Goal: Task Accomplishment & Management: Manage account settings

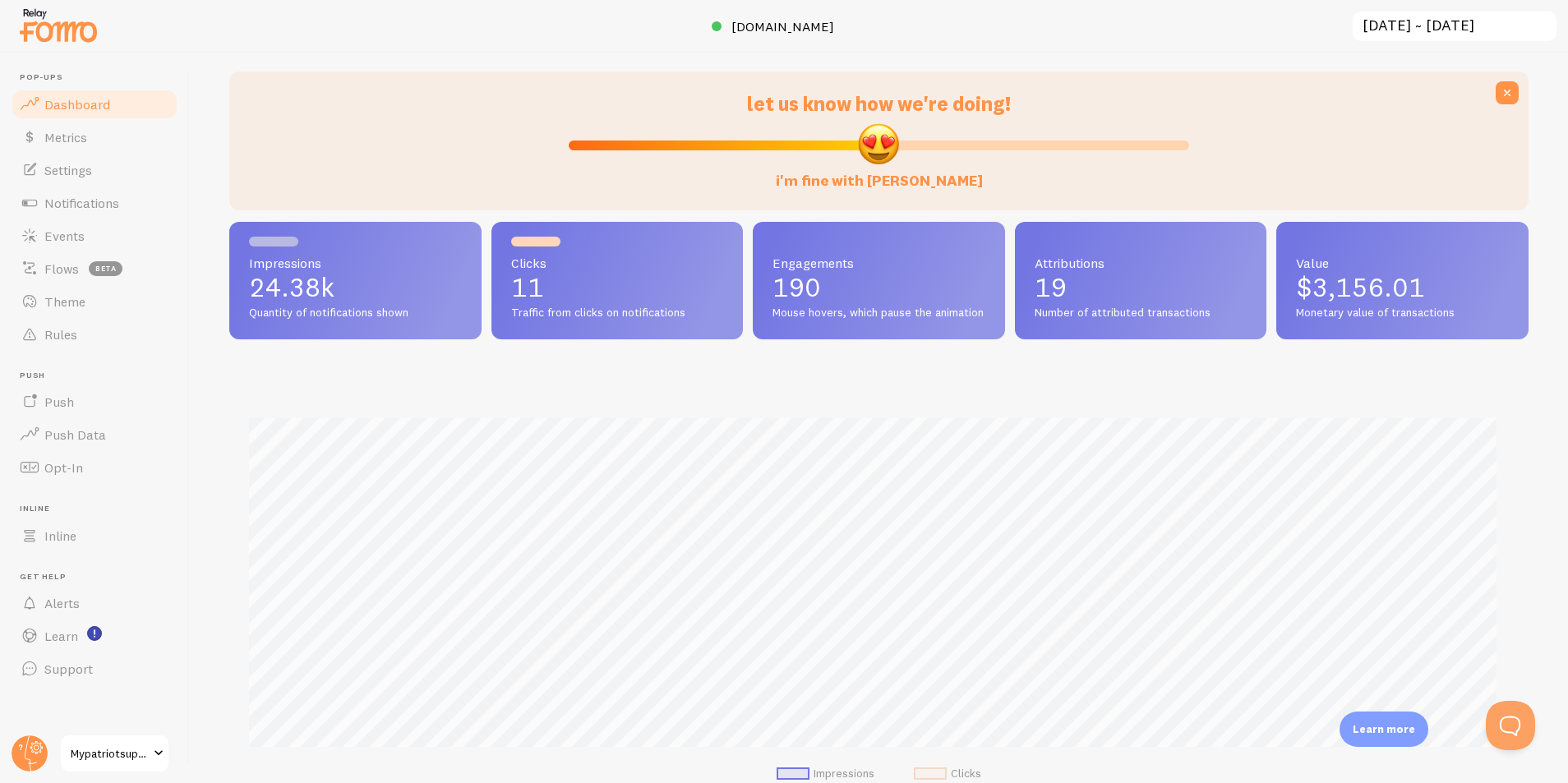
scroll to position [56, 0]
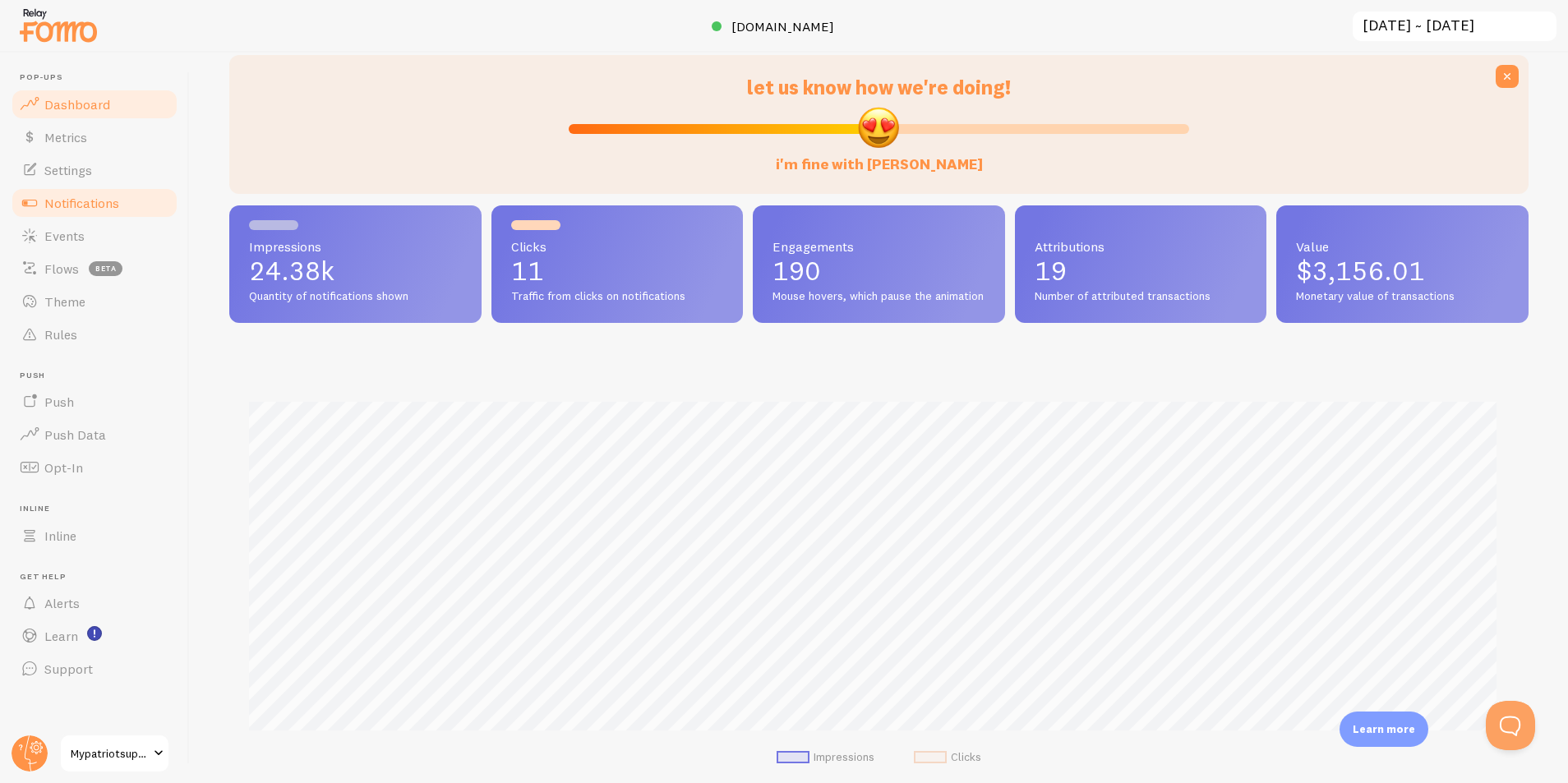
click at [86, 204] on span "Notifications" at bounding box center [81, 203] width 75 height 17
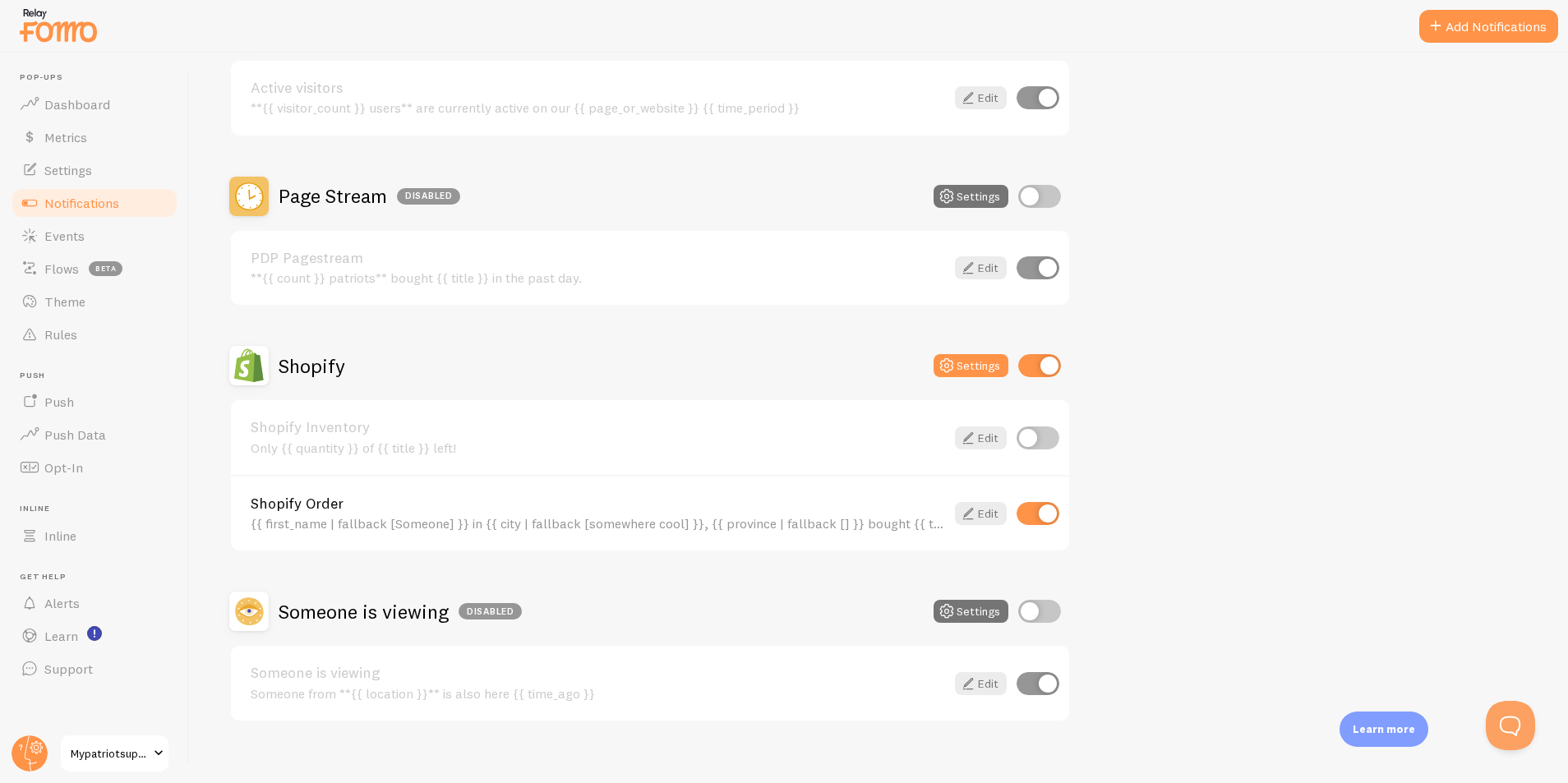
scroll to position [482, 0]
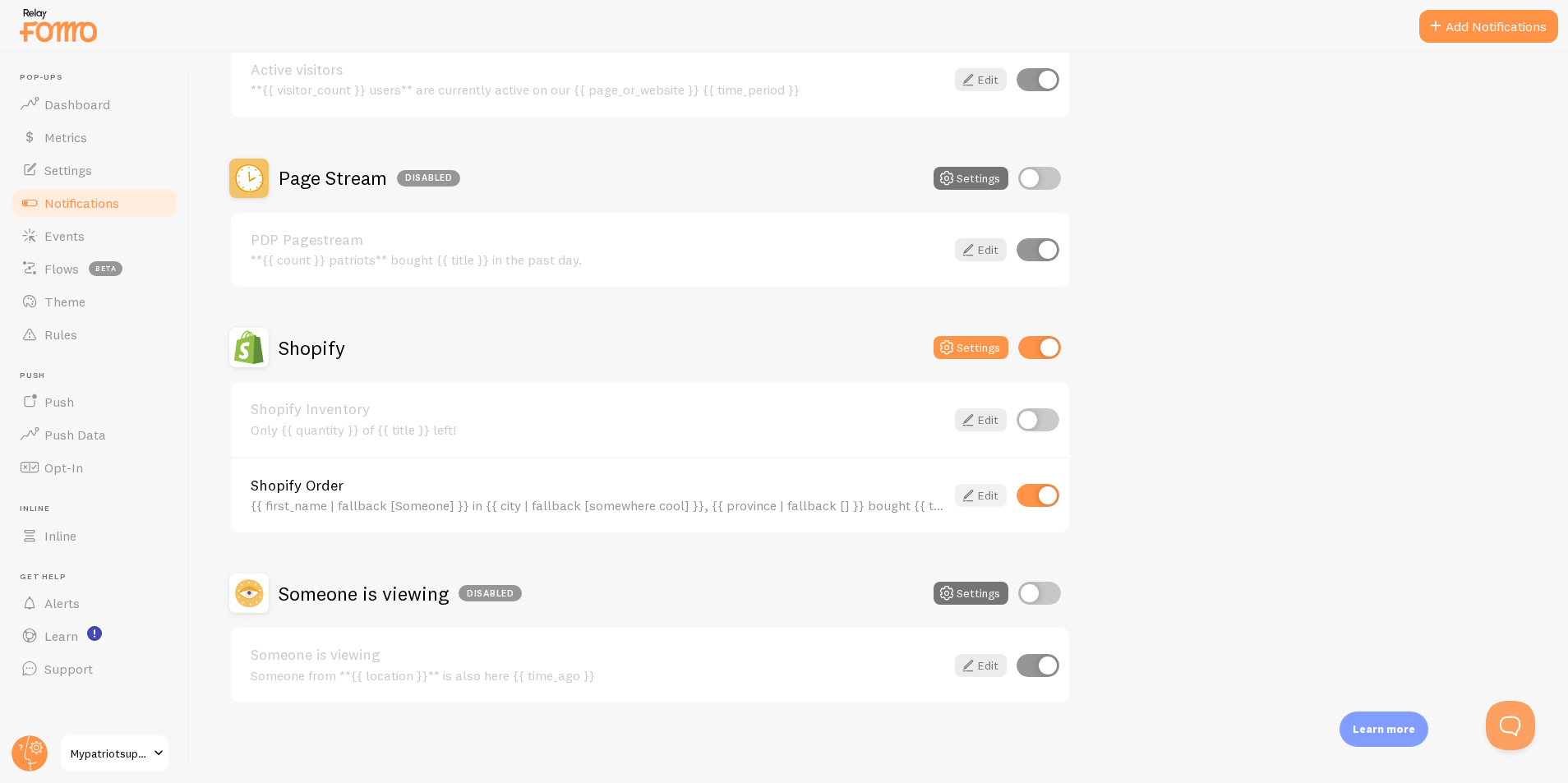
click at [966, 496] on icon at bounding box center [968, 495] width 19 height 19
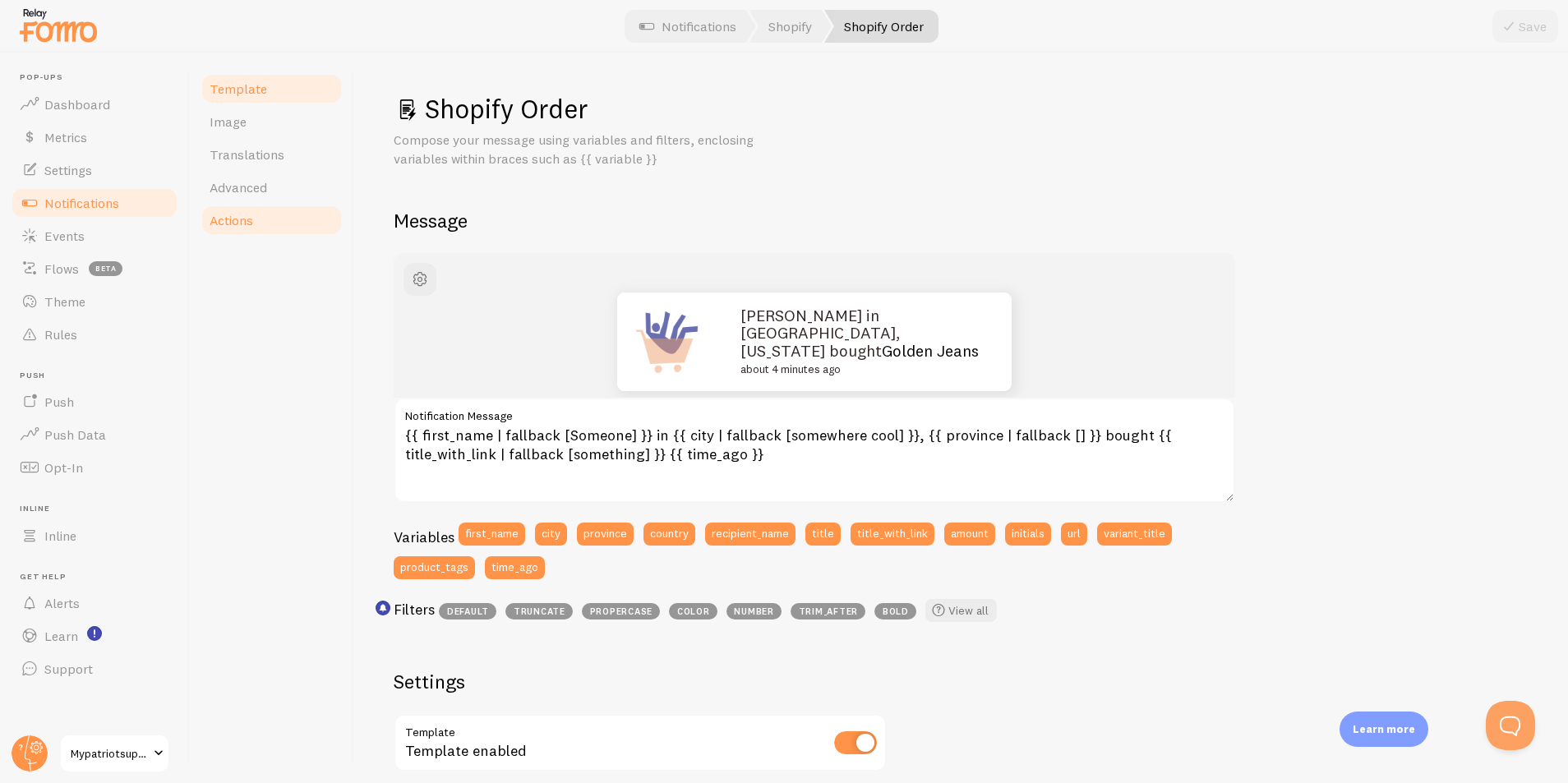
click at [247, 216] on span "Actions" at bounding box center [231, 221] width 43 height 17
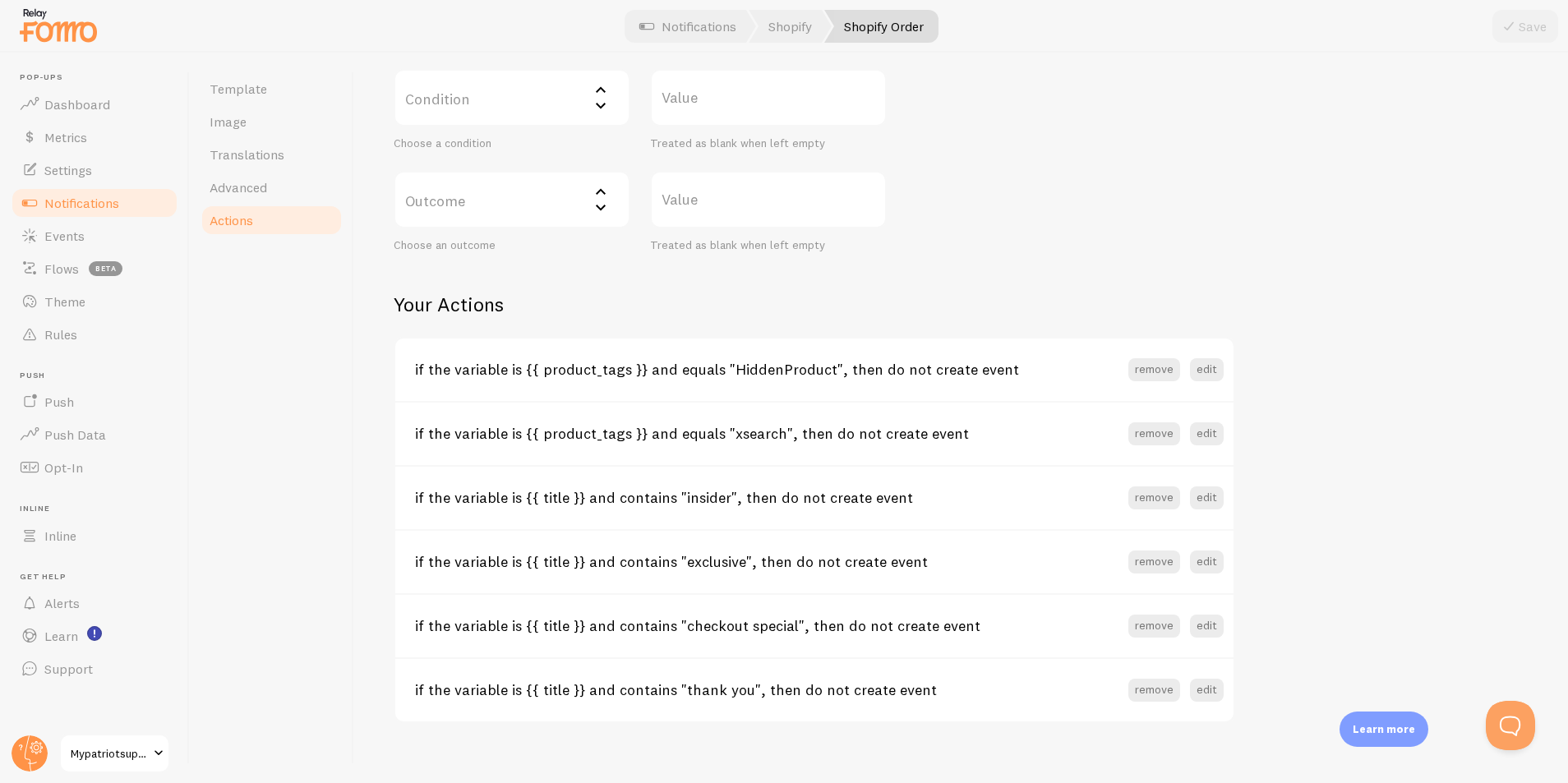
scroll to position [461, 0]
click at [303, 466] on div "Template Image Translations Advanced Actions" at bounding box center [272, 417] width 164 height 730
click at [46, 330] on span "Rules" at bounding box center [61, 334] width 33 height 17
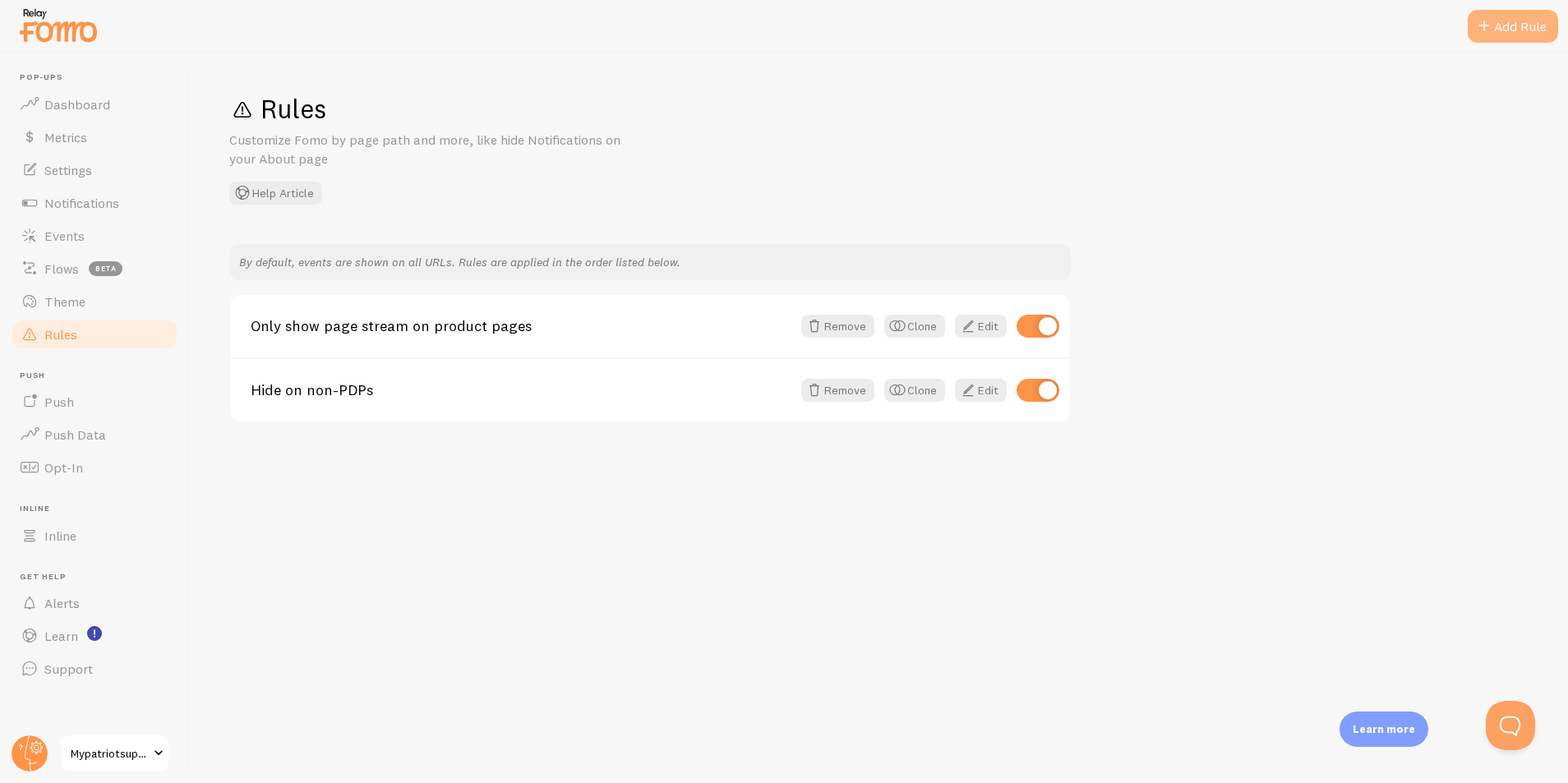
click at [1519, 32] on div "Add Rule" at bounding box center [1514, 27] width 90 height 33
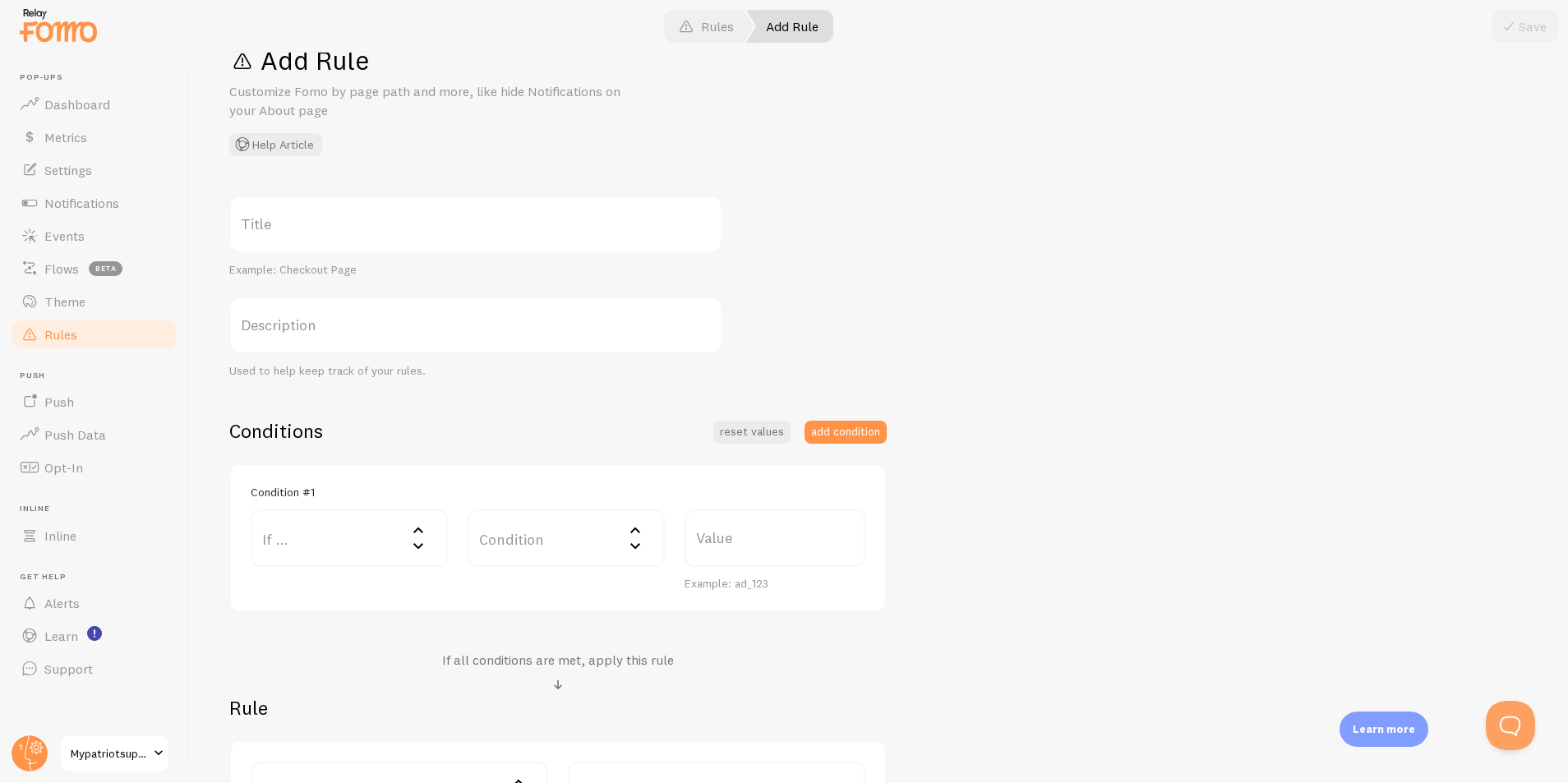
scroll to position [54, 0]
click at [374, 548] on label "If ..." at bounding box center [349, 533] width 198 height 57
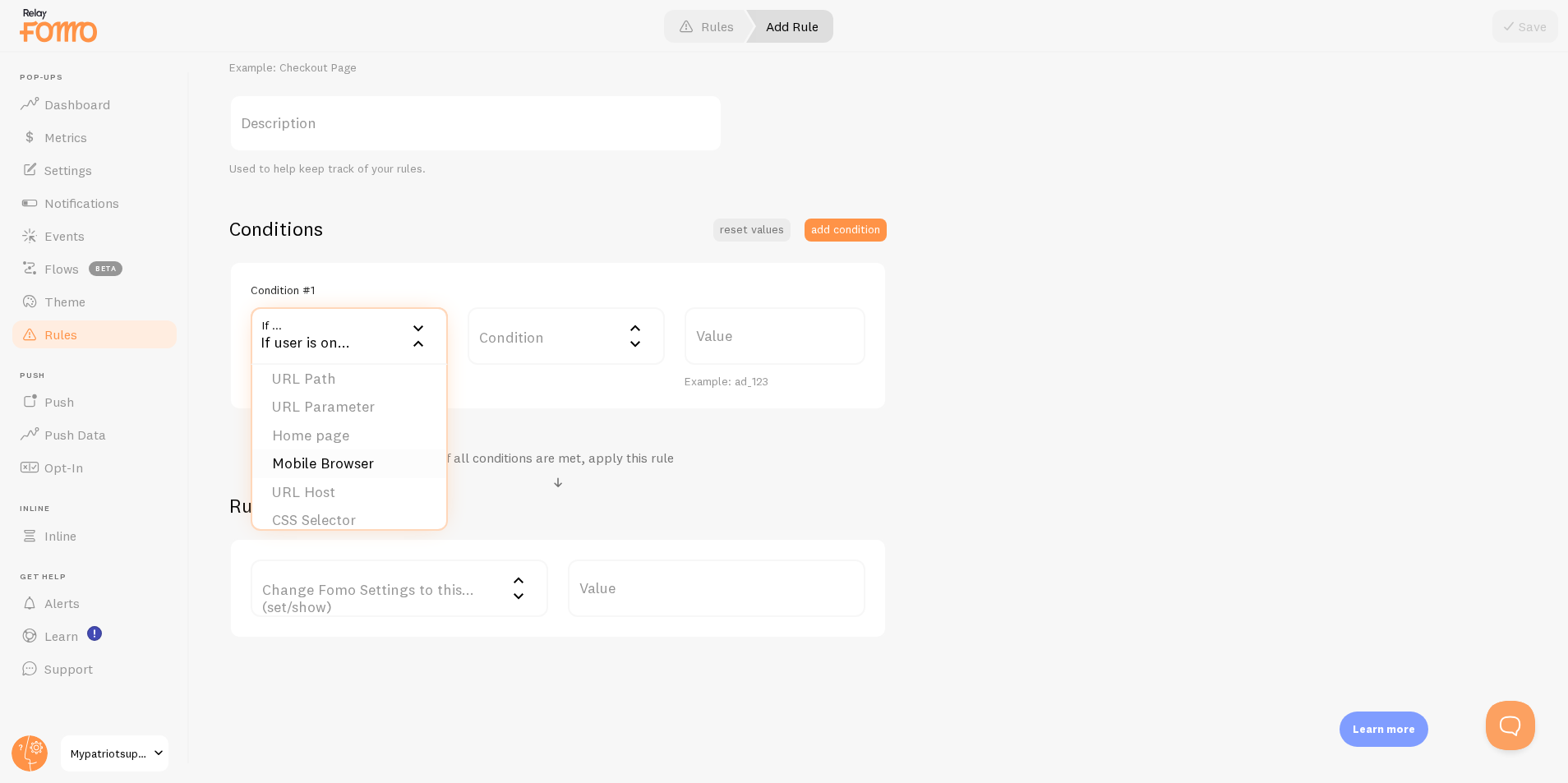
scroll to position [0, 0]
click at [379, 596] on label "Change Fomo Settings to this... (set/show)" at bounding box center [399, 588] width 297 height 57
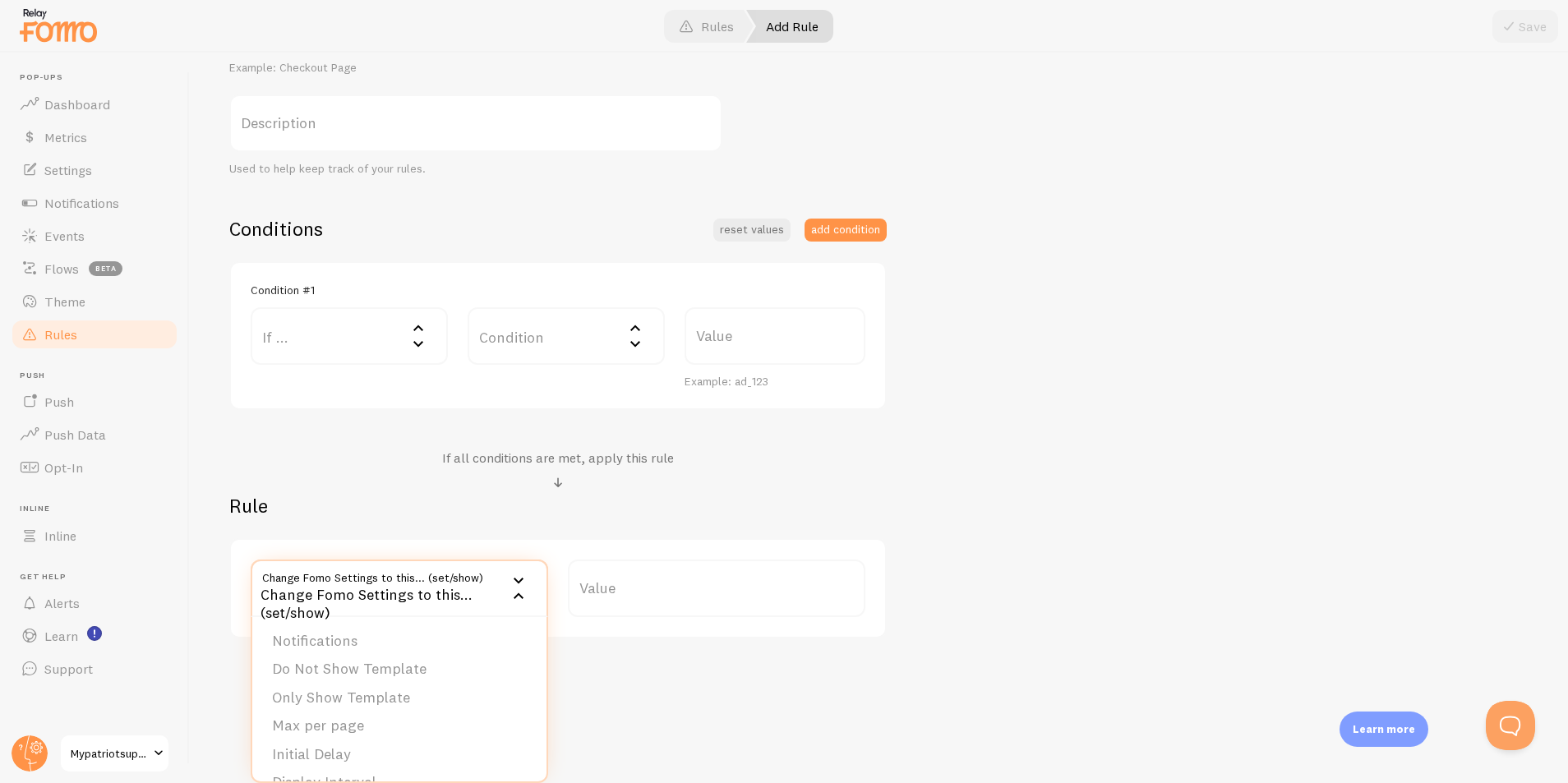
click at [378, 586] on div "Change Fomo Settings to this... (set/show)" at bounding box center [399, 588] width 297 height 57
click at [378, 586] on label "Change Fomo Settings to this... (set/show)" at bounding box center [399, 588] width 297 height 57
click at [241, 625] on div "Change Fomo Settings to this... (set/show) Change Fomo Settings to this... (set…" at bounding box center [558, 588] width 657 height 101
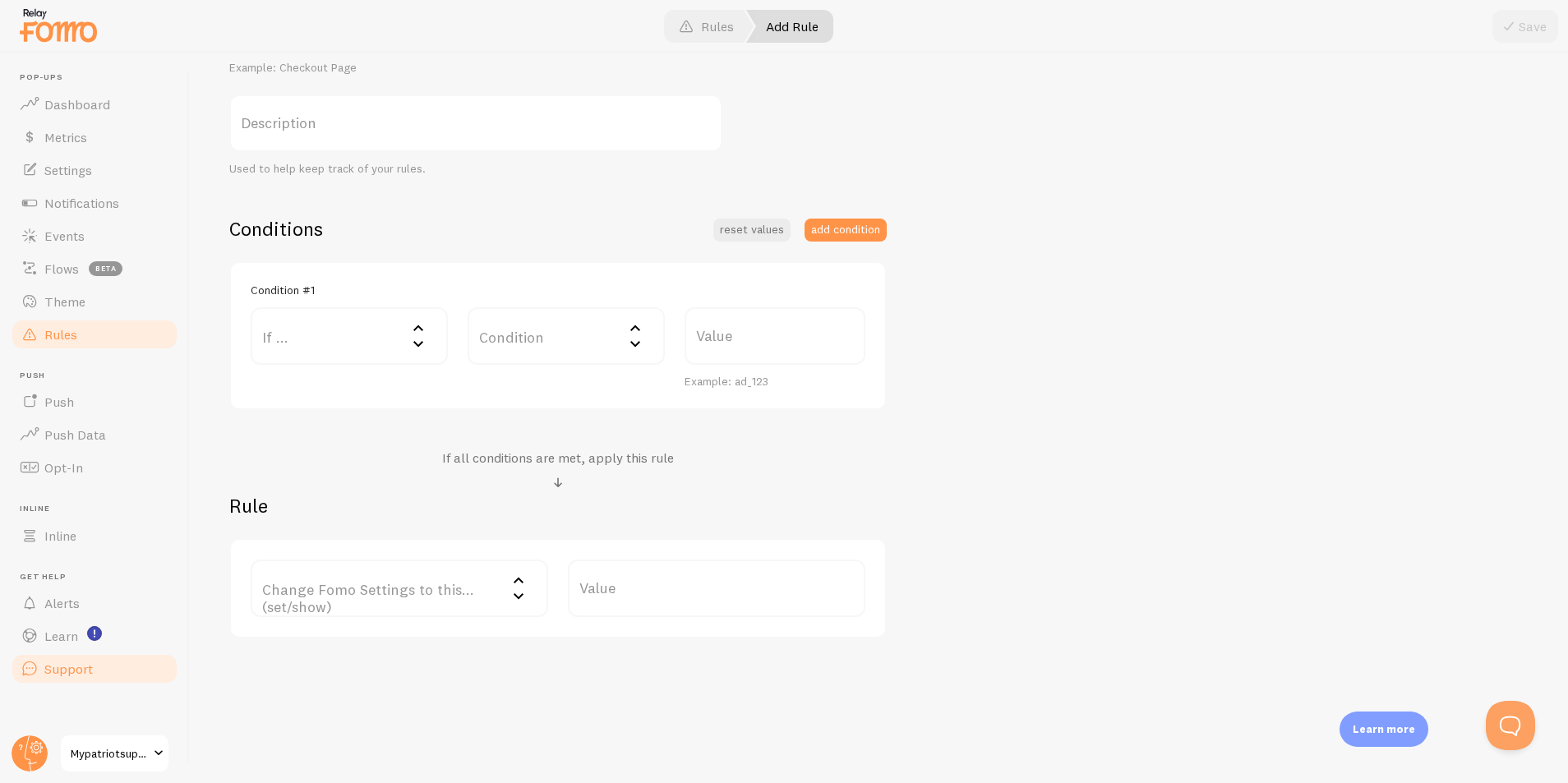
click at [73, 671] on span "Support" at bounding box center [68, 669] width 49 height 17
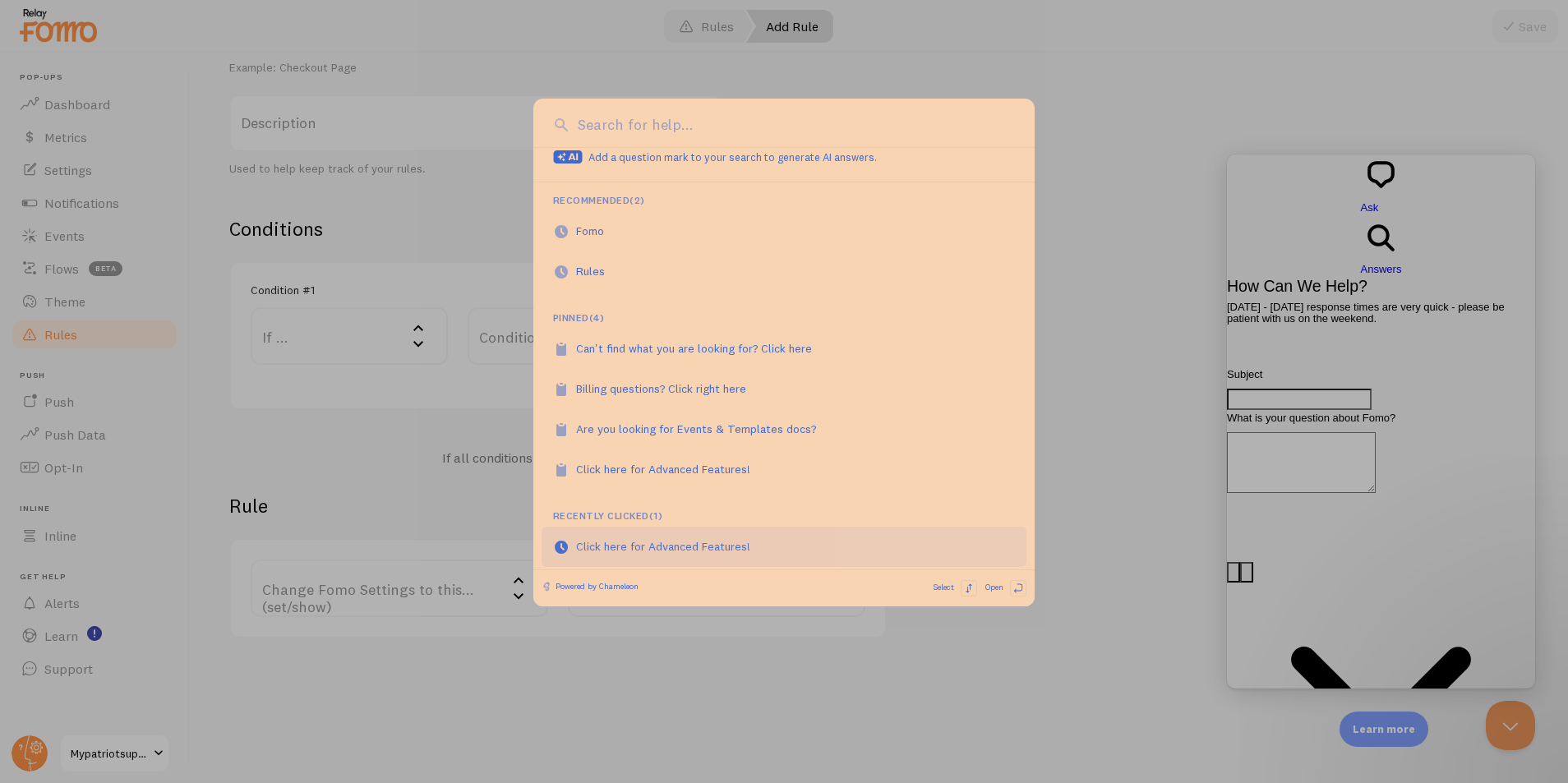
scroll to position [18, 0]
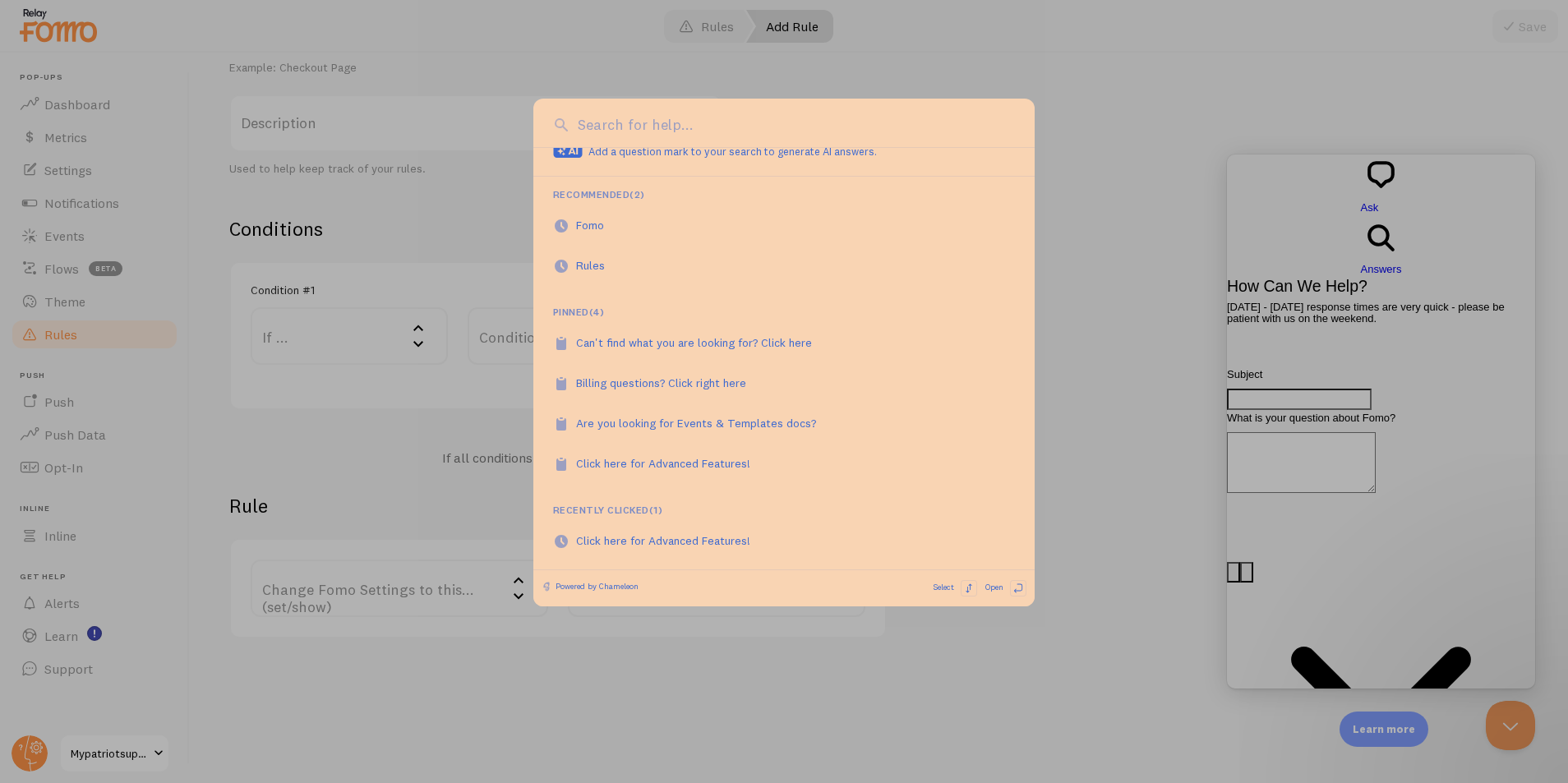
click at [593, 706] on div at bounding box center [784, 392] width 1568 height 783
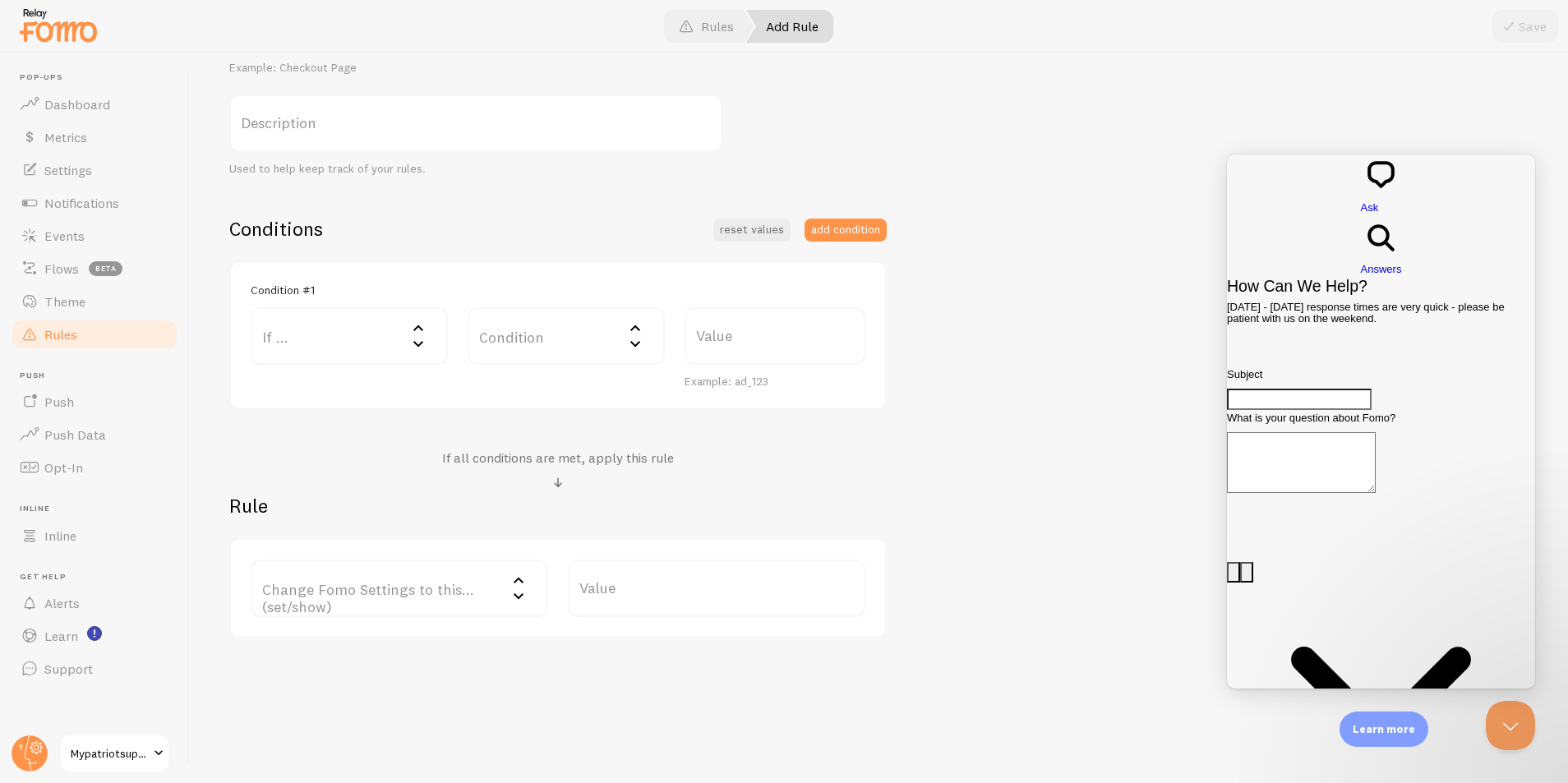
click at [357, 349] on label "If ..." at bounding box center [349, 336] width 198 height 57
click at [320, 692] on div "Add Rule Customize Fomo by page path and more, like hide Notifications on your …" at bounding box center [879, 417] width 1379 height 730
click at [66, 272] on span "Flows" at bounding box center [61, 269] width 34 height 17
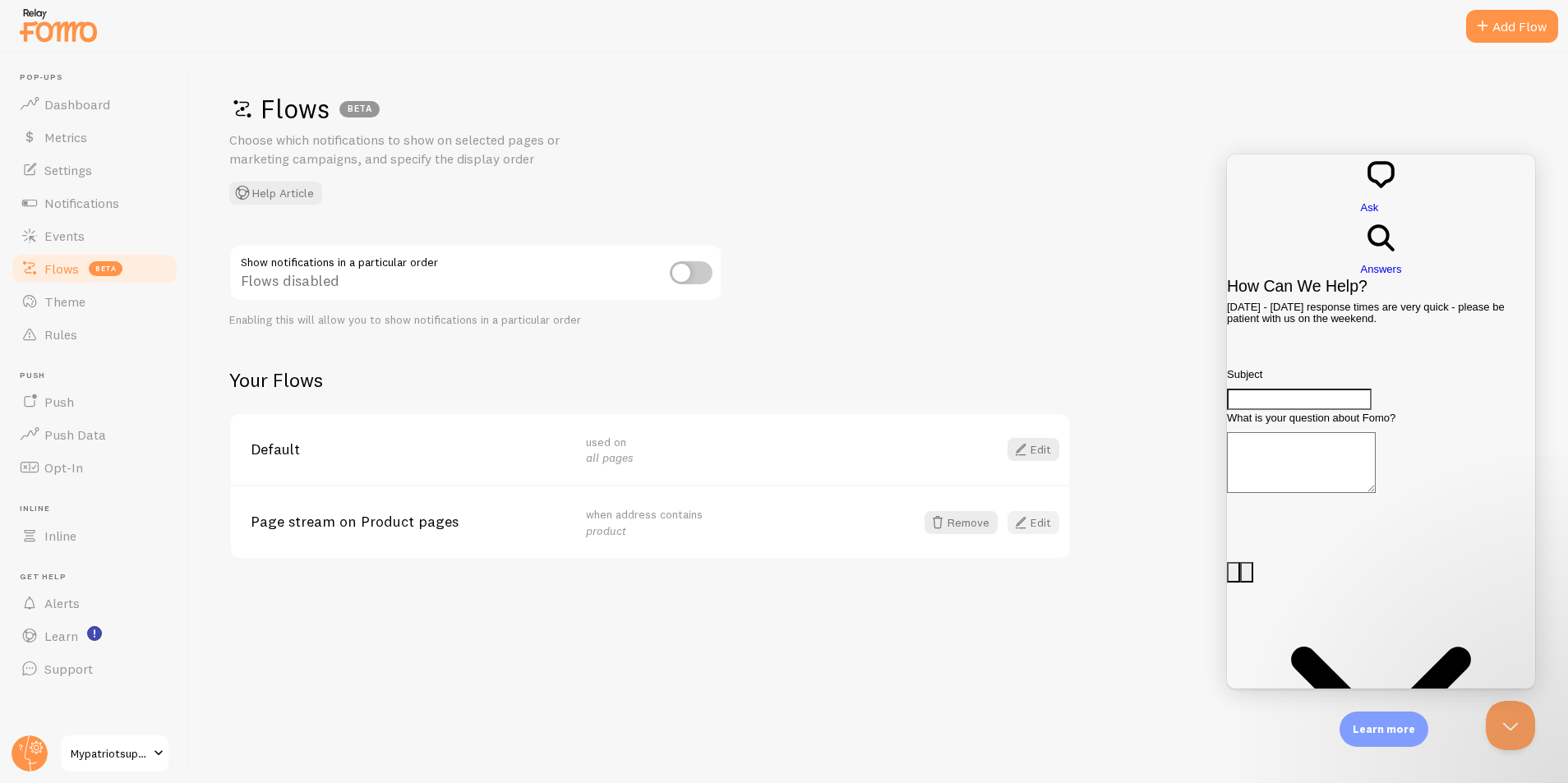
click at [1043, 523] on link "Edit" at bounding box center [1033, 523] width 52 height 23
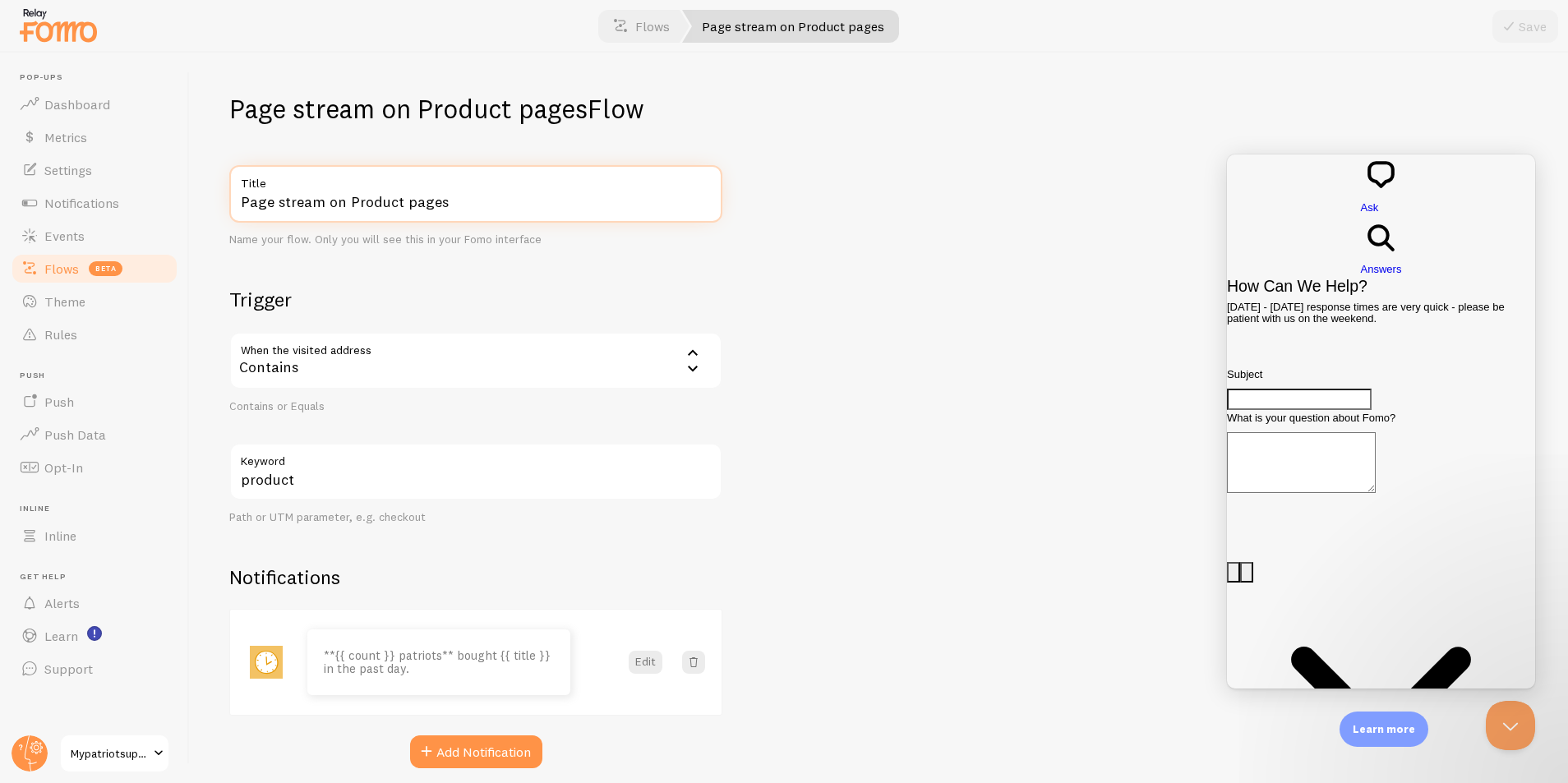
click at [512, 199] on input "Page stream on Product pages" at bounding box center [476, 194] width 493 height 57
click at [989, 289] on div "Page stream on Product pages Flow Page stream on Product pages Title Name your …" at bounding box center [879, 417] width 1379 height 730
click at [77, 175] on span "Settings" at bounding box center [68, 170] width 48 height 17
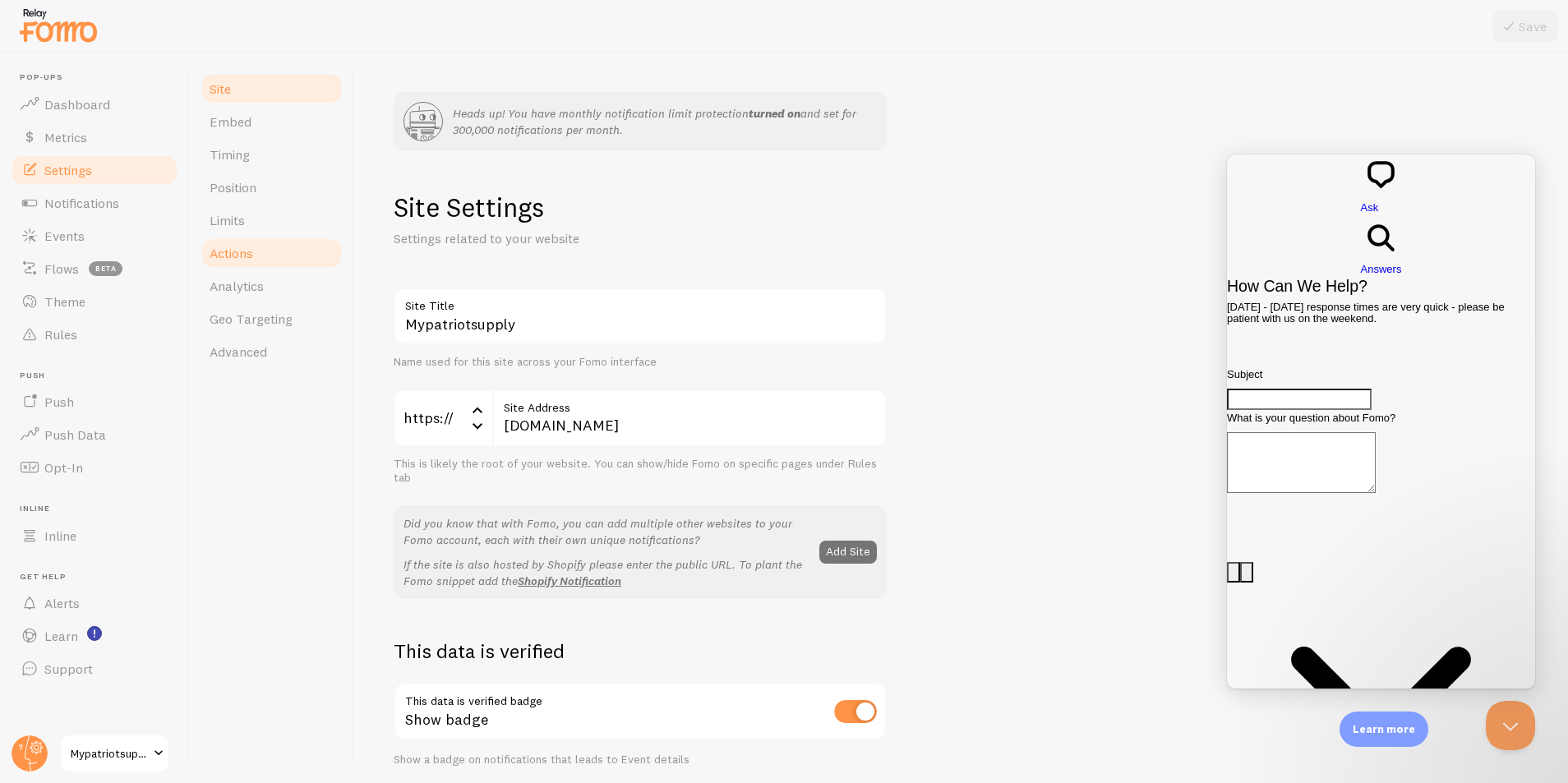
click at [246, 250] on span "Actions" at bounding box center [231, 253] width 43 height 17
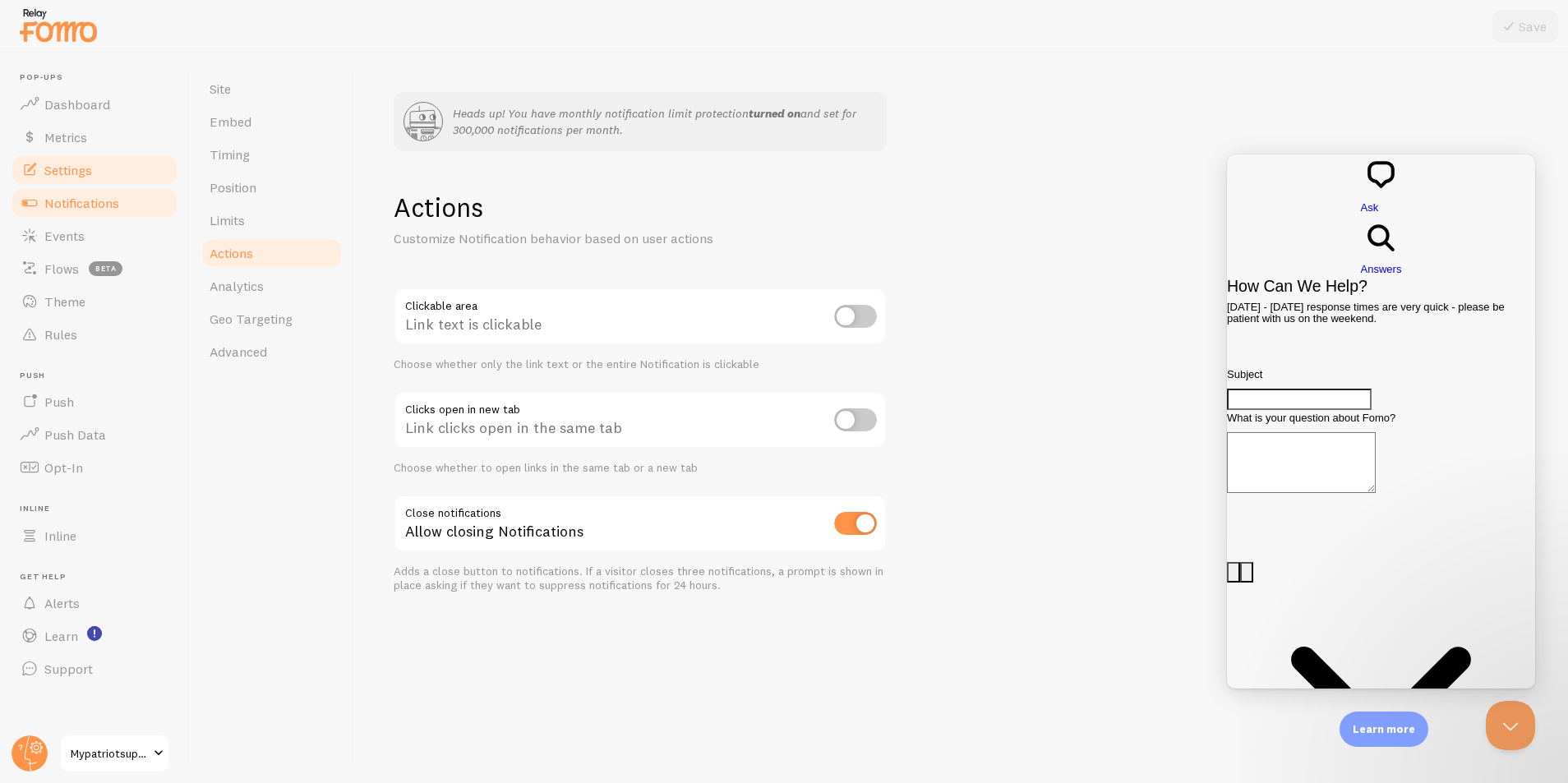
click at [102, 201] on span "Notifications" at bounding box center [81, 203] width 75 height 17
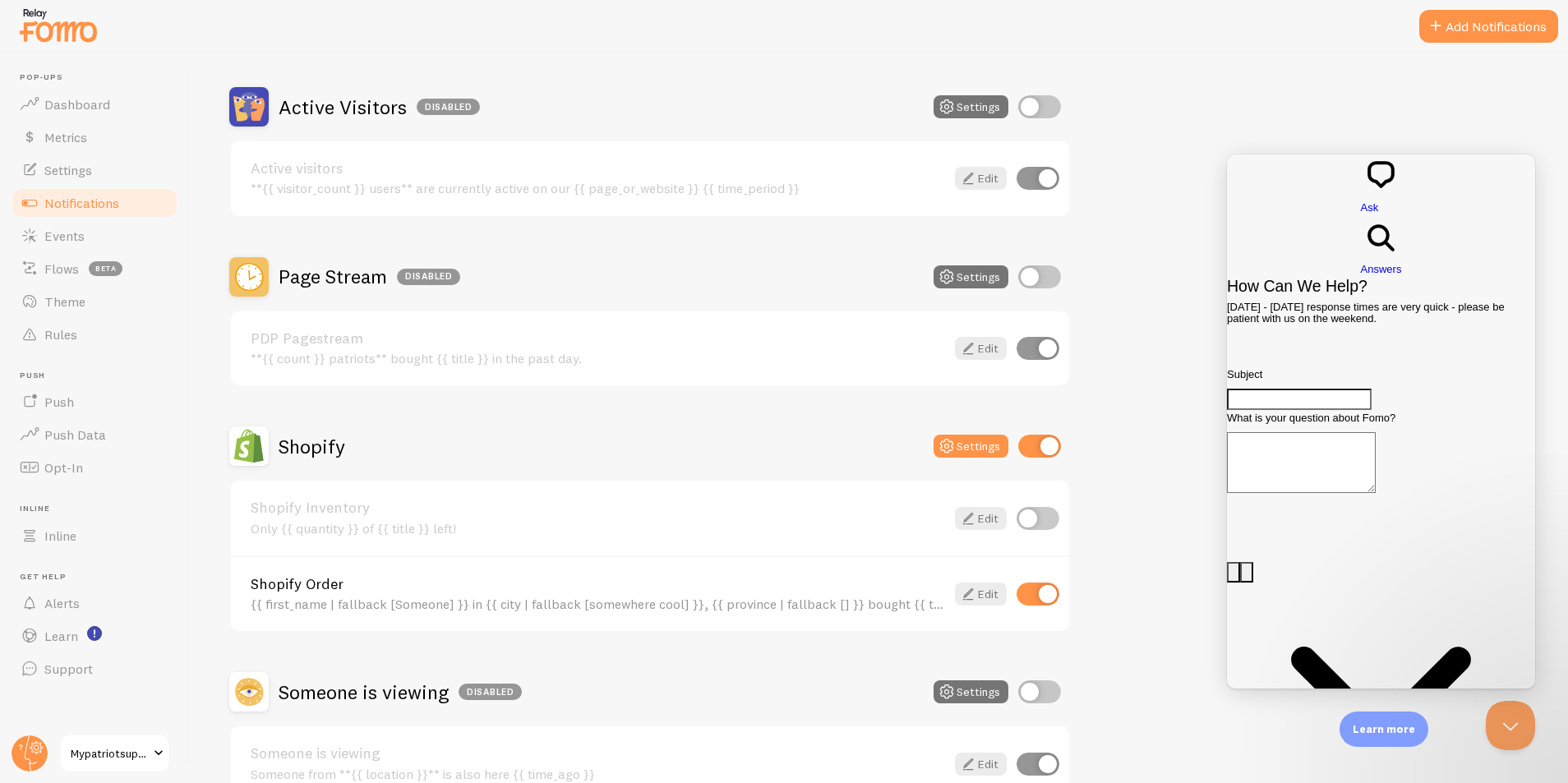
scroll to position [390, 0]
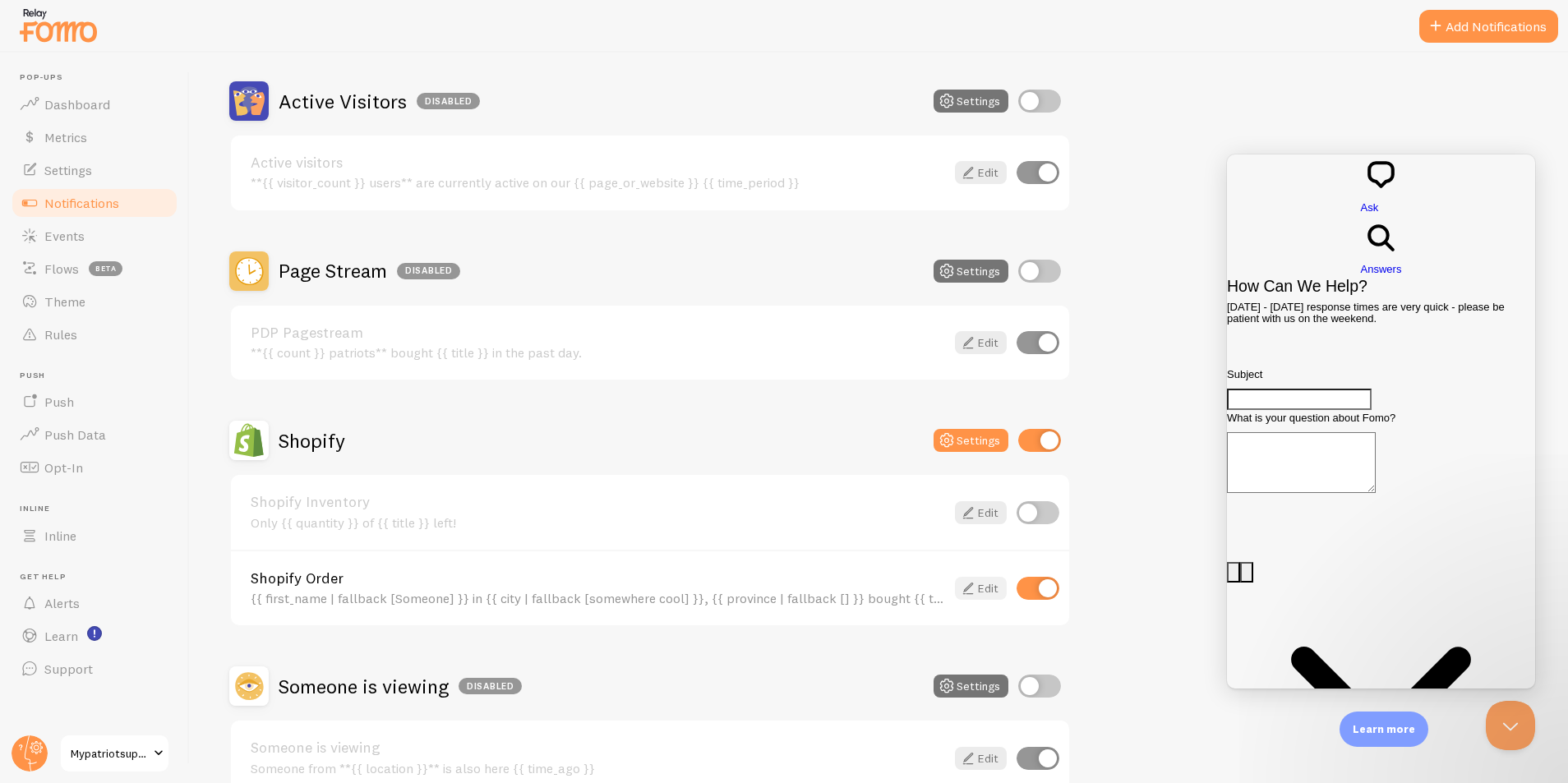
click at [987, 589] on link "Edit" at bounding box center [981, 588] width 52 height 23
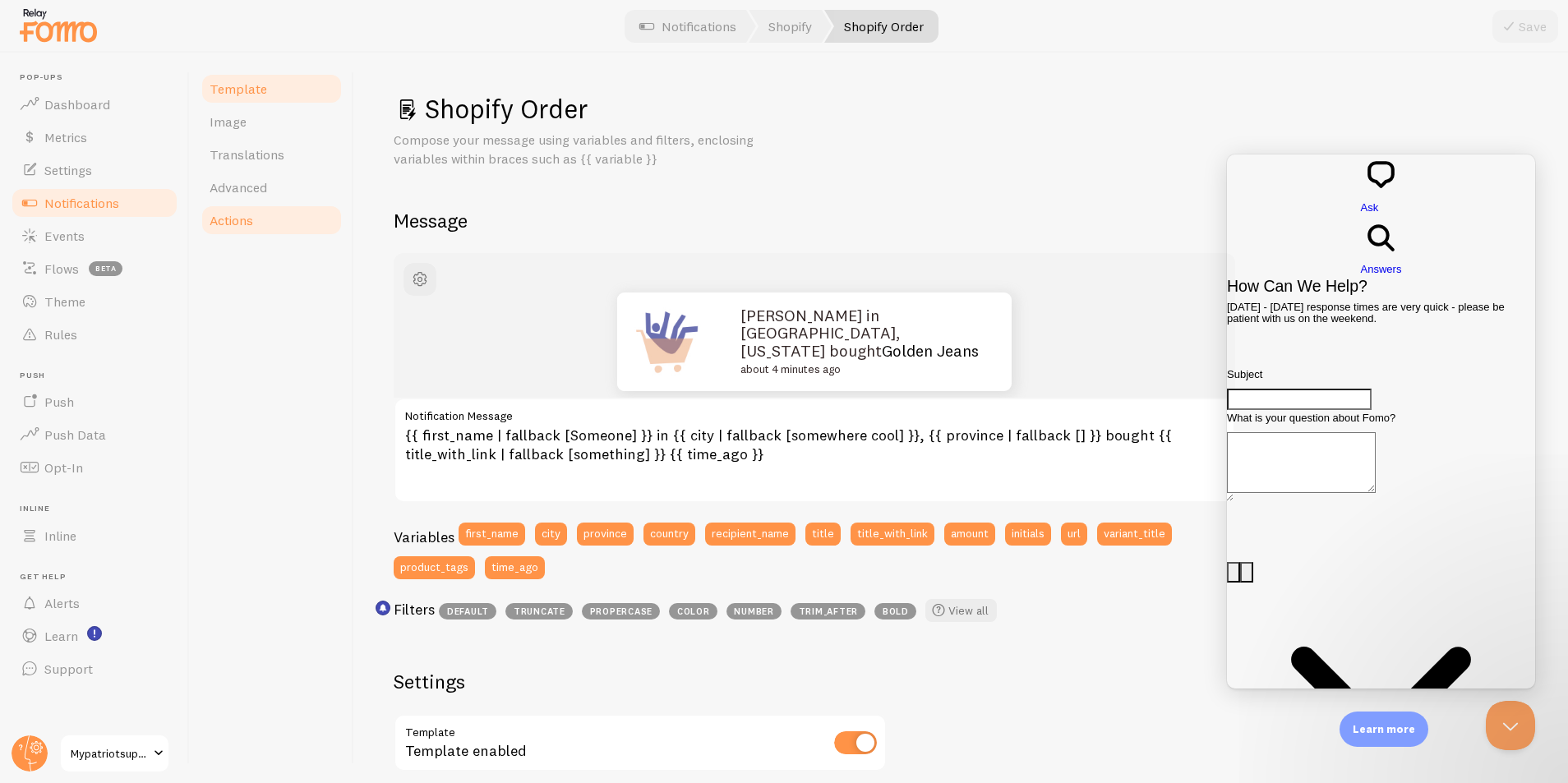
click at [245, 213] on span "Actions" at bounding box center [231, 221] width 43 height 17
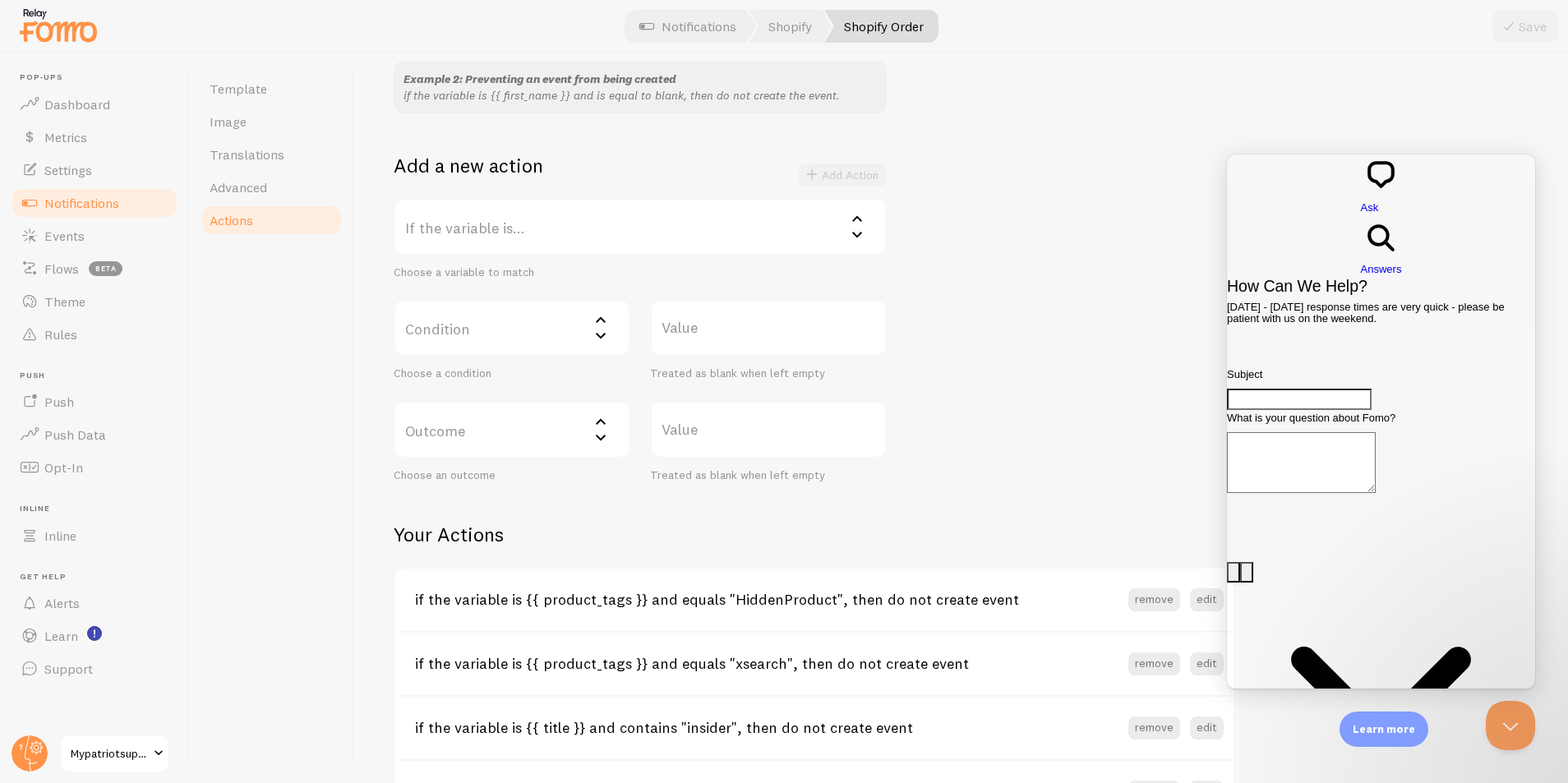
scroll to position [126, 0]
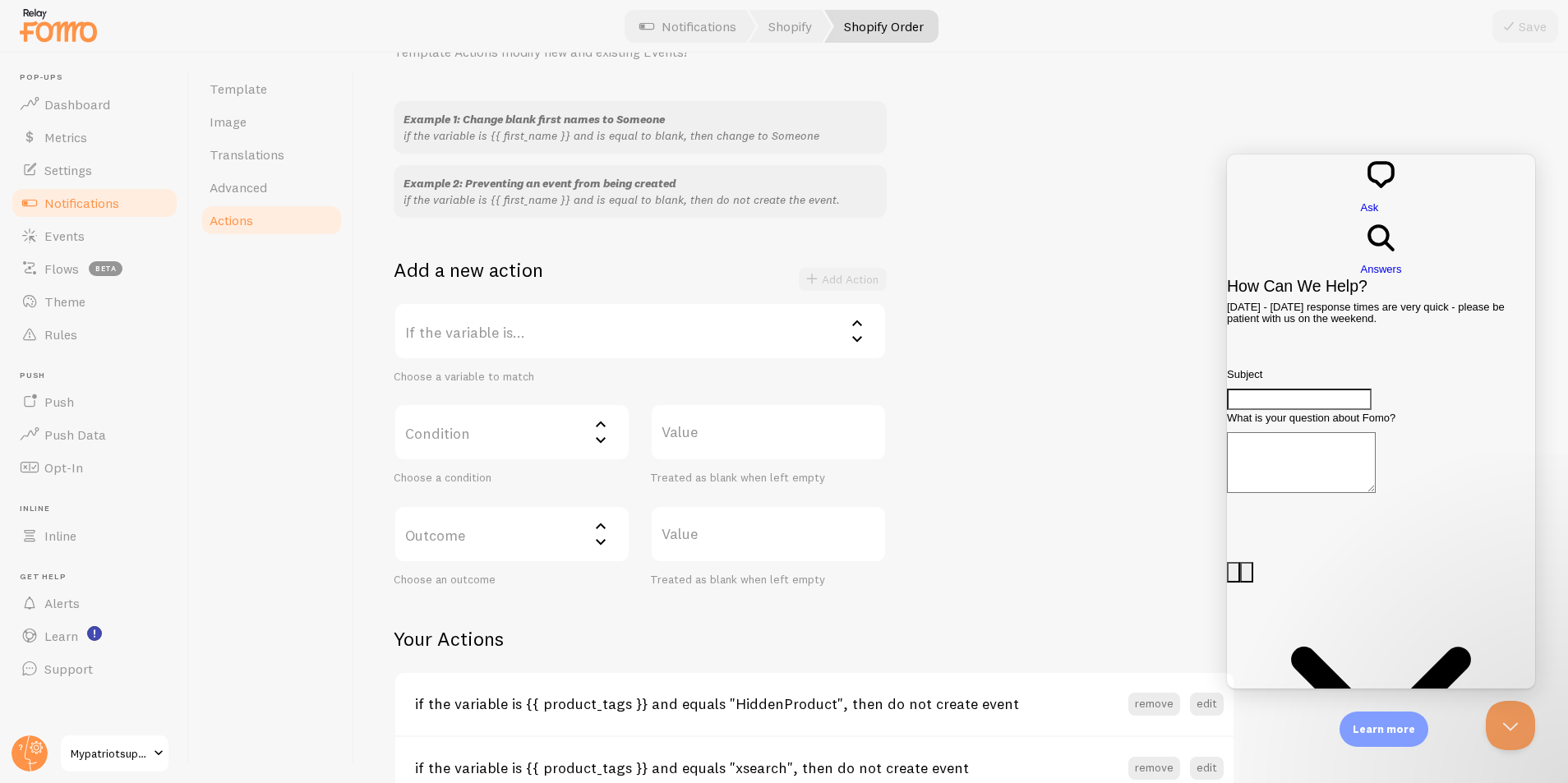
click at [804, 278] on div "Add Action" at bounding box center [842, 279] width 88 height 23
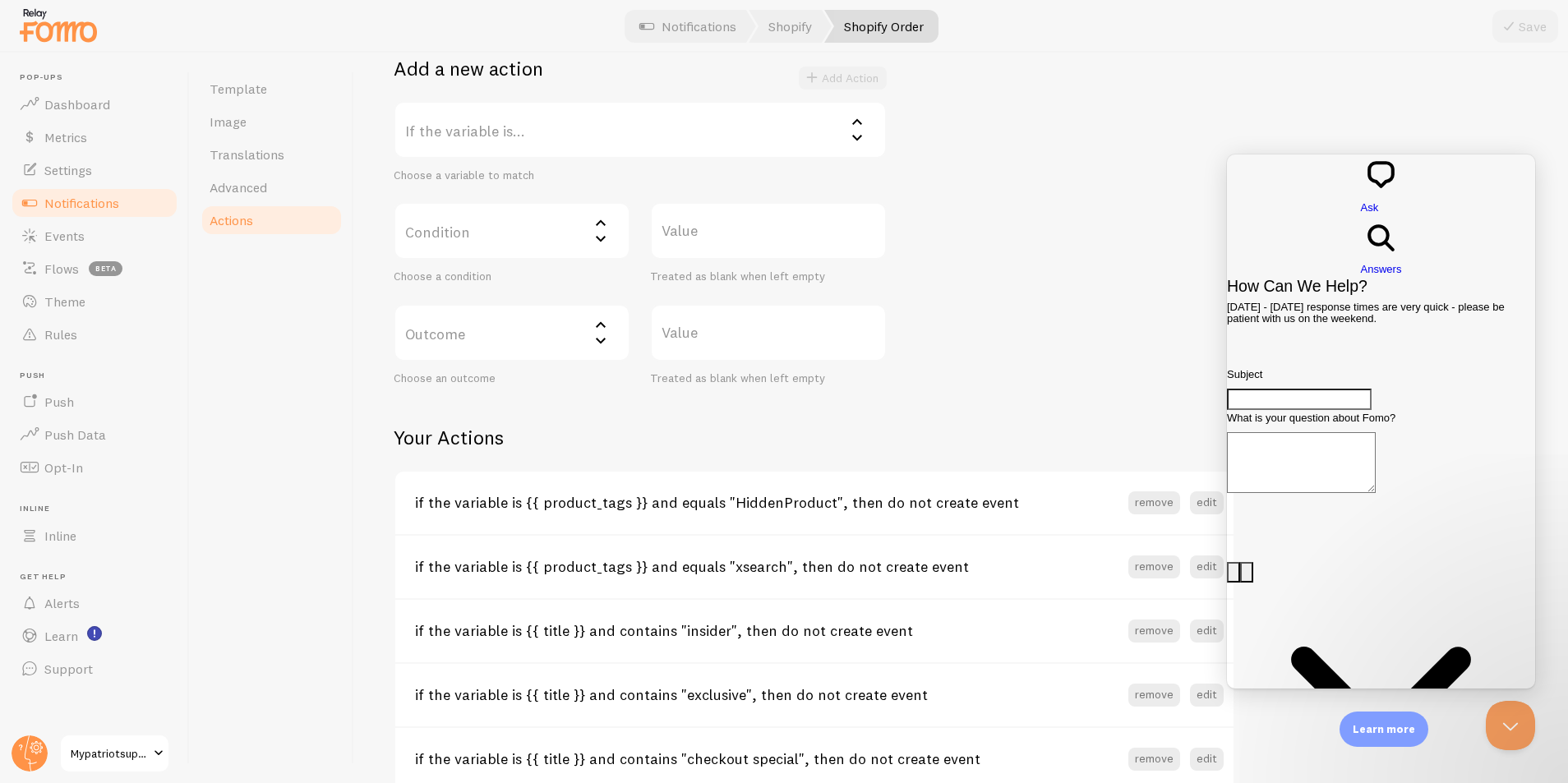
scroll to position [306, 0]
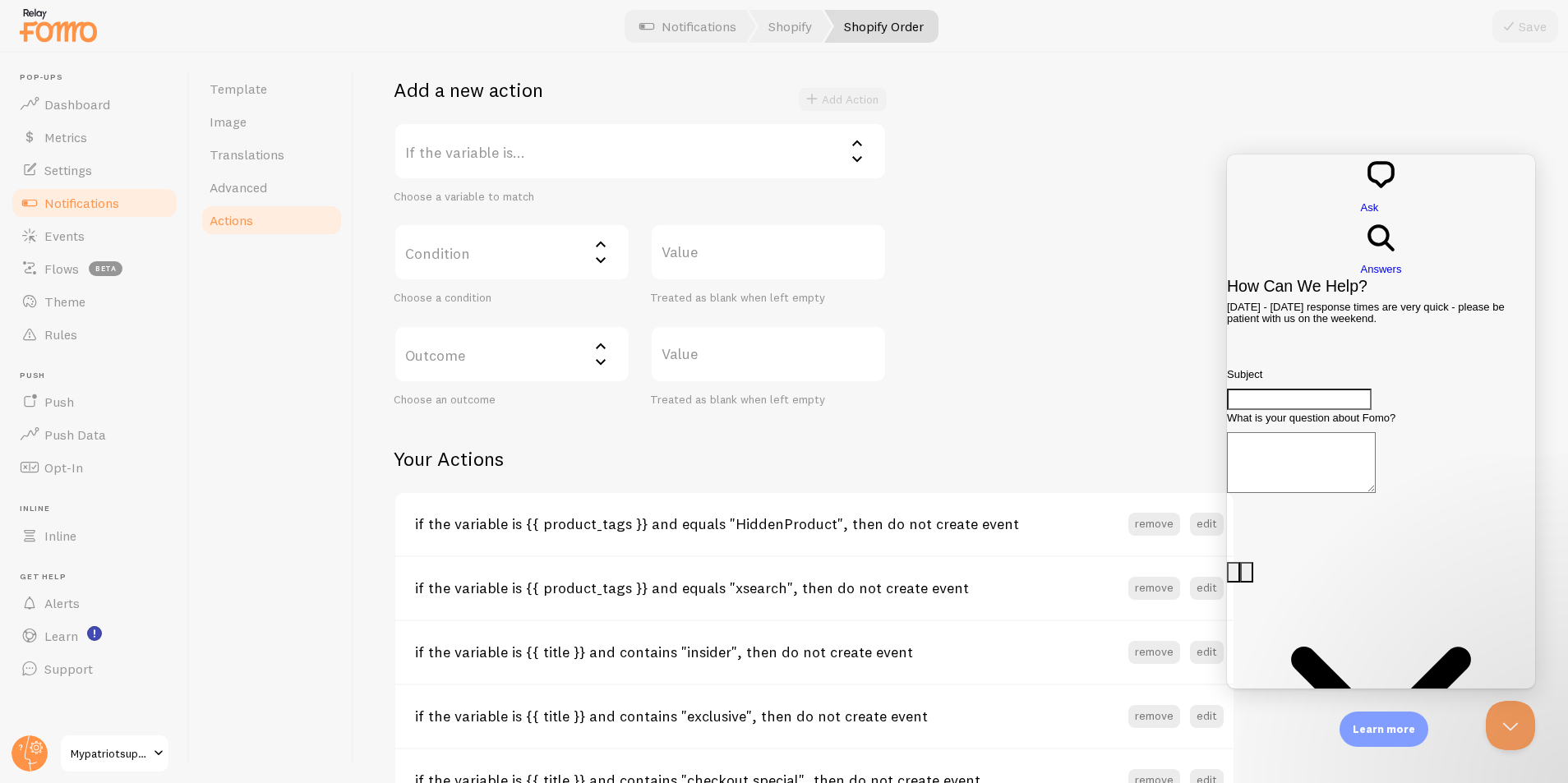
click at [472, 161] on label "If the variable is..." at bounding box center [640, 151] width 493 height 57
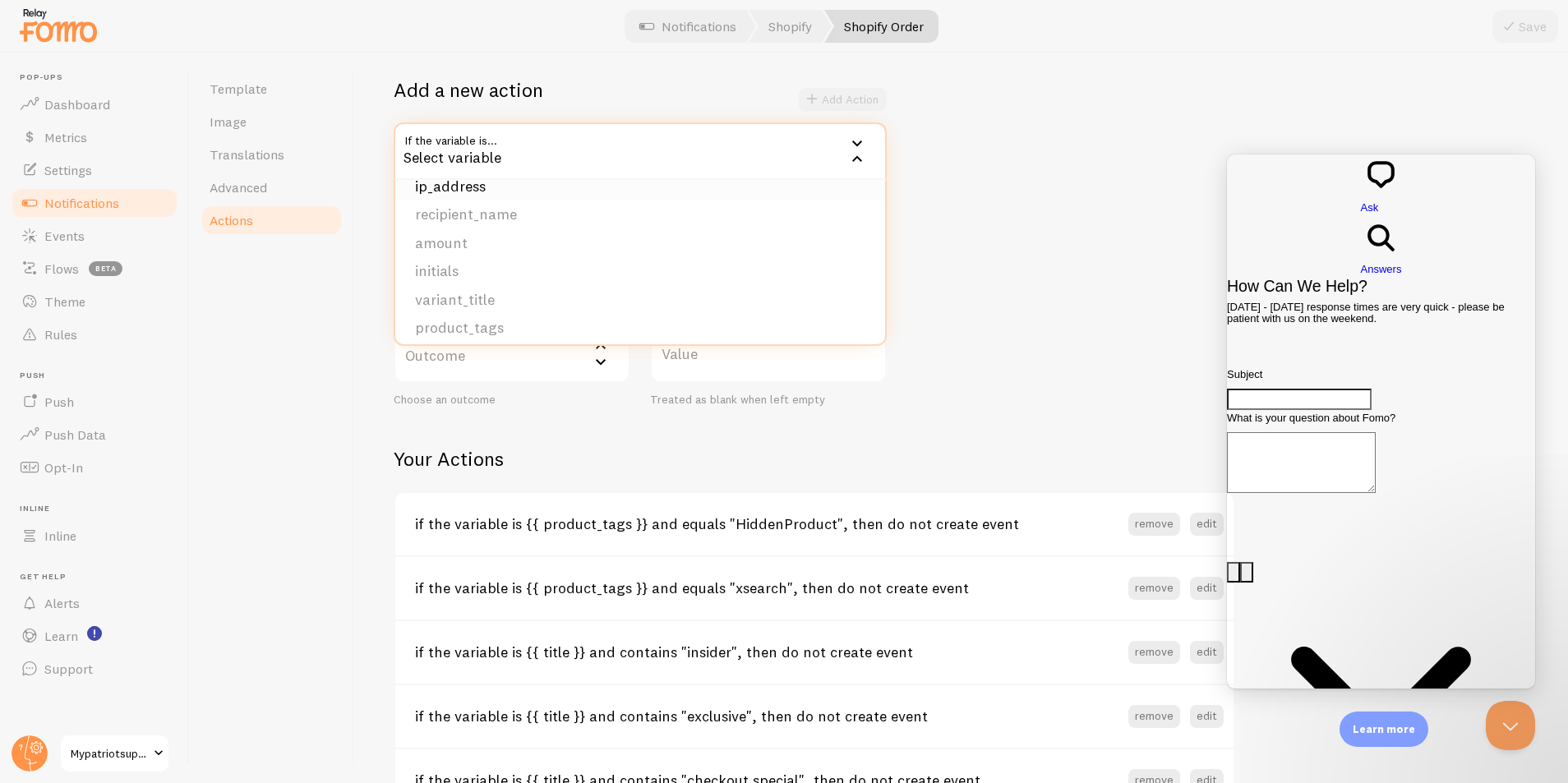
scroll to position [252, 0]
click at [437, 235] on li "amount" at bounding box center [640, 235] width 489 height 29
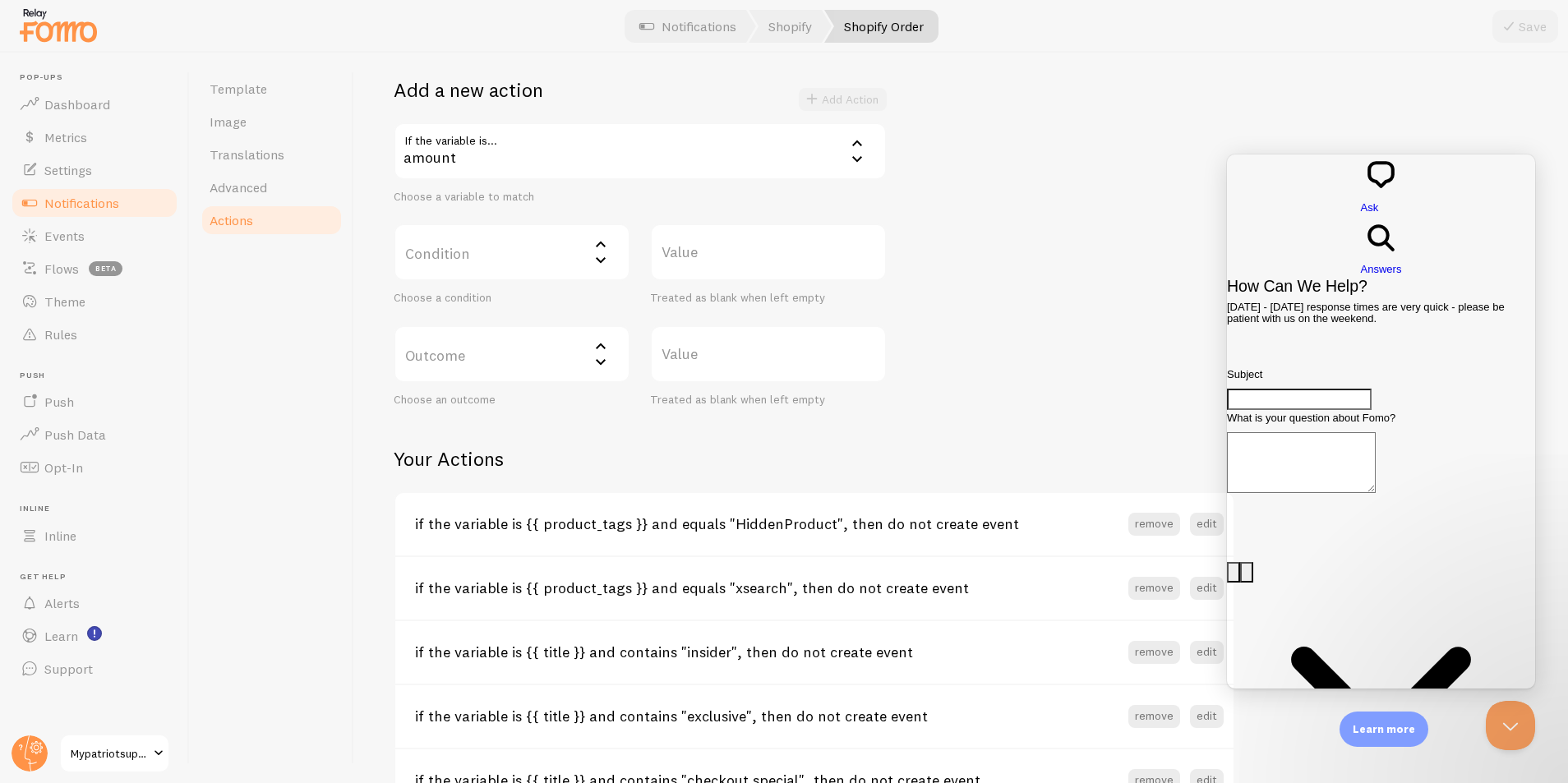
click at [445, 248] on label "Condition" at bounding box center [512, 252] width 236 height 57
click at [290, 280] on div "Template Image Translations Advanced Actions" at bounding box center [272, 417] width 164 height 730
click at [501, 250] on label "Condition" at bounding box center [512, 252] width 236 height 57
click at [325, 316] on div "Template Image Translations Advanced Actions" at bounding box center [272, 417] width 164 height 730
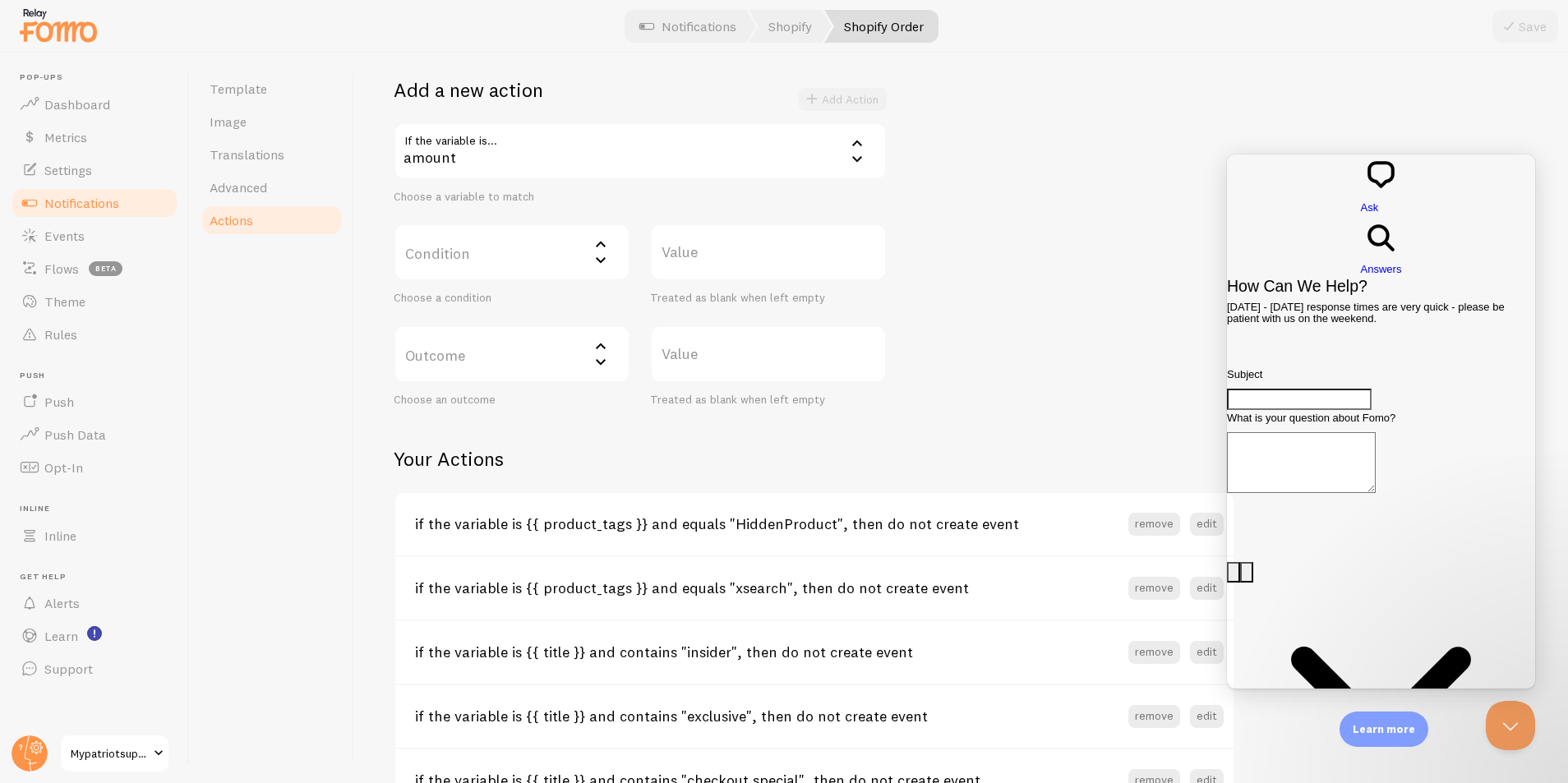
click at [500, 359] on label "Outcome" at bounding box center [512, 354] width 236 height 57
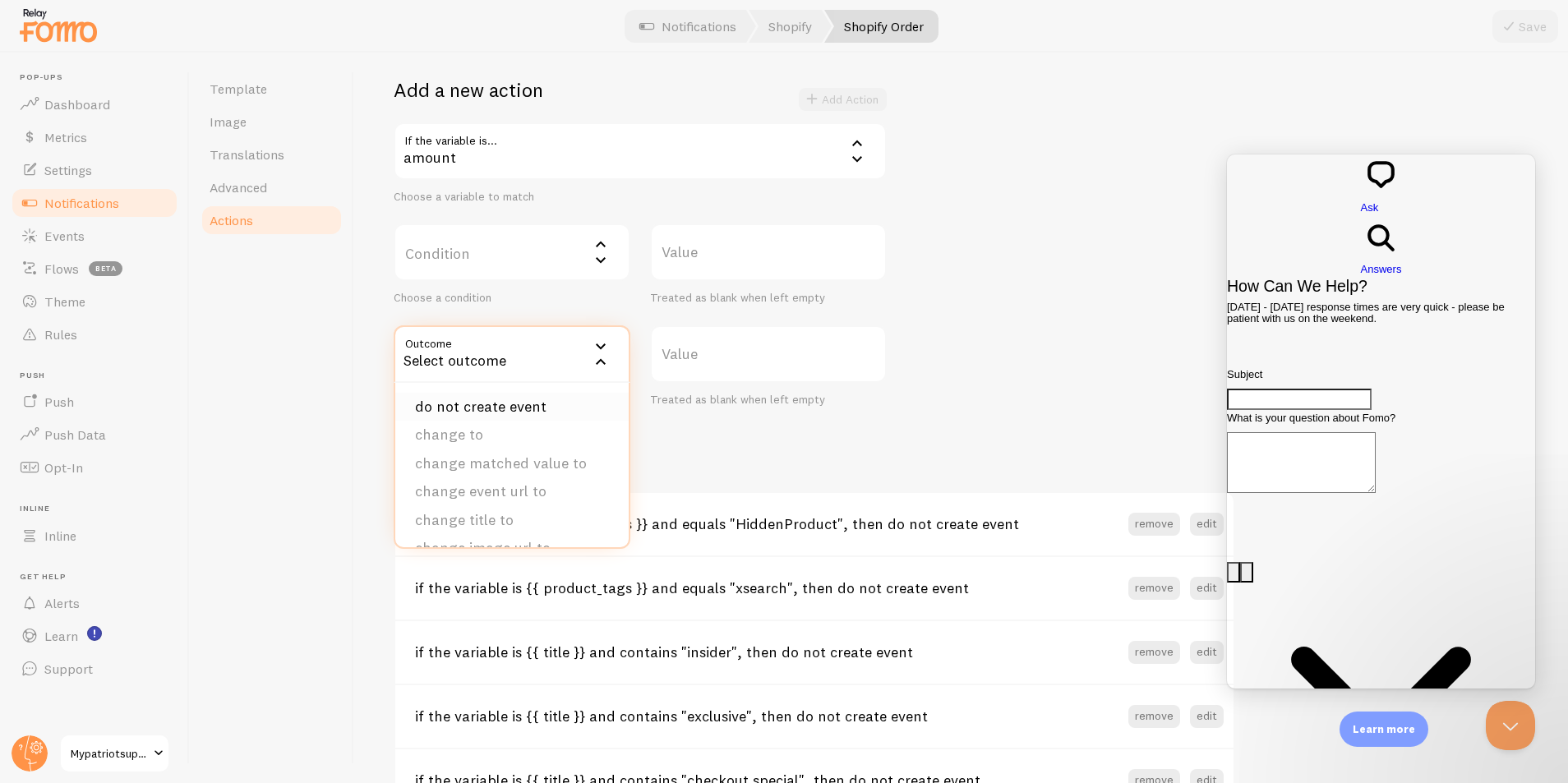
click at [482, 400] on li "do not create event" at bounding box center [512, 406] width 234 height 29
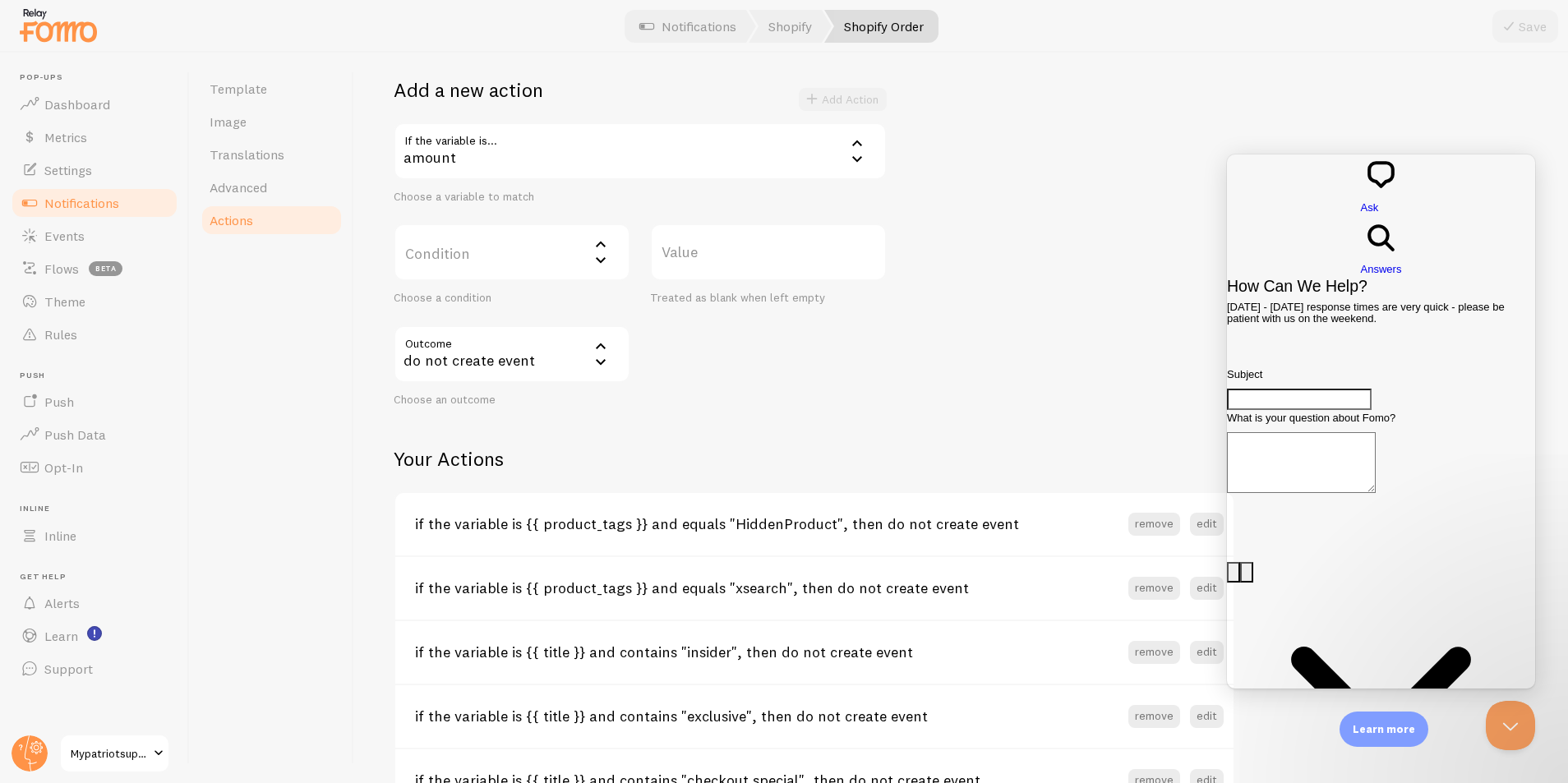
click at [479, 263] on label "Condition" at bounding box center [512, 252] width 236 height 57
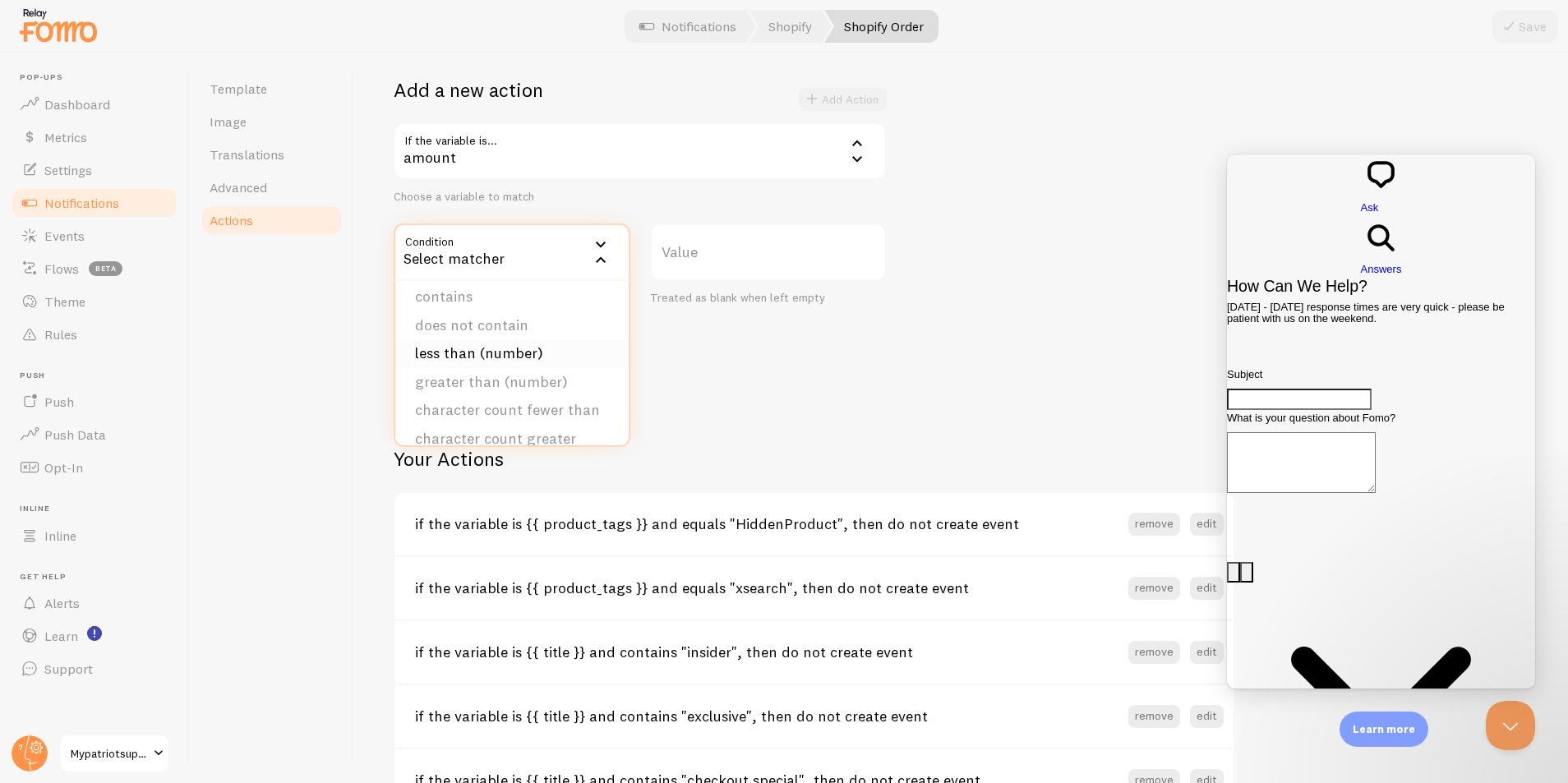
scroll to position [68, 0]
click at [488, 347] on li "less than (number)" at bounding box center [512, 350] width 234 height 29
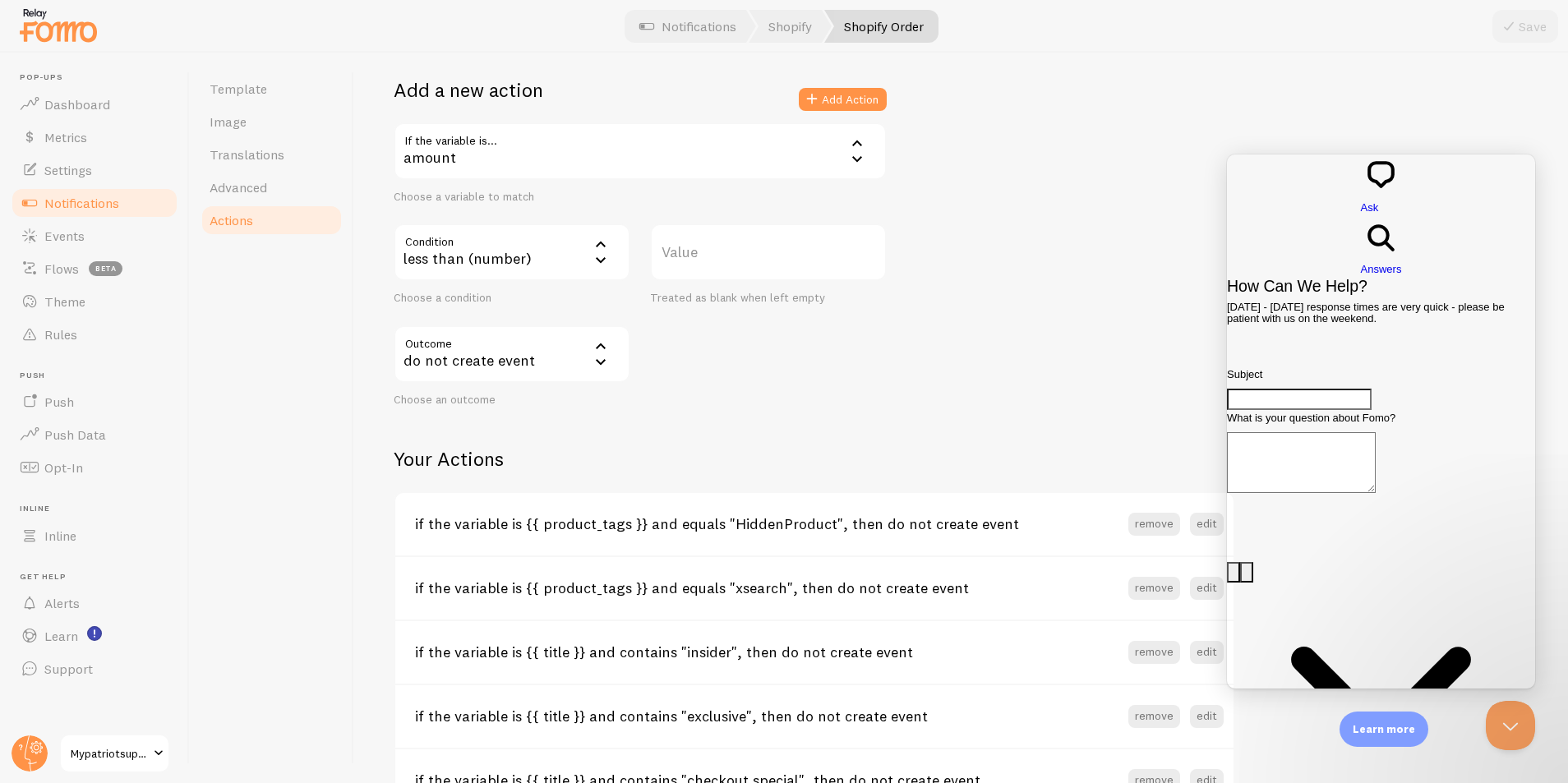
click at [709, 253] on label "Value" at bounding box center [768, 252] width 236 height 57
click at [709, 253] on input "Value" at bounding box center [768, 252] width 236 height 57
type input "100"
click at [843, 90] on button "Add Action" at bounding box center [842, 99] width 88 height 23
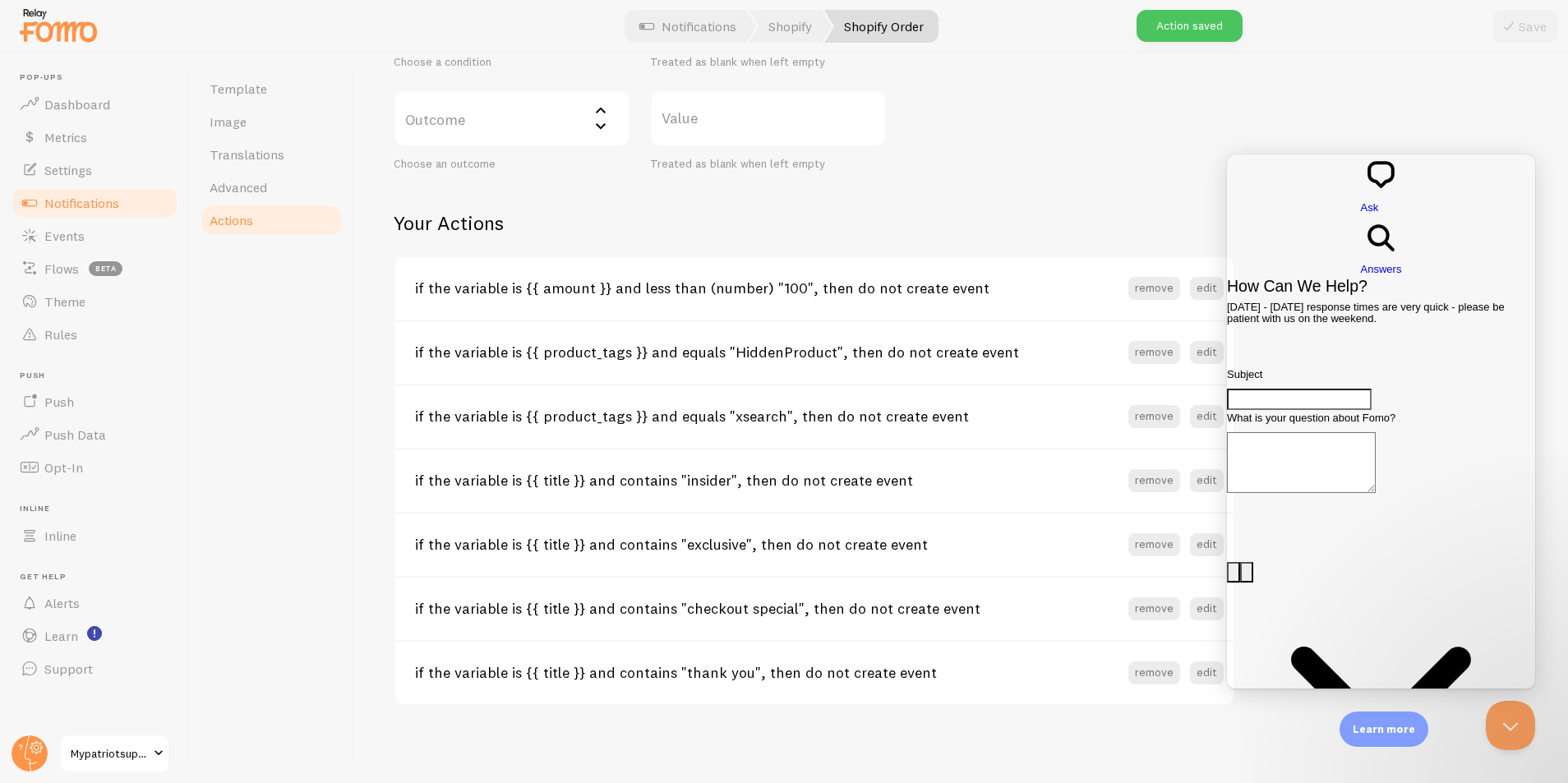
scroll to position [543, 0]
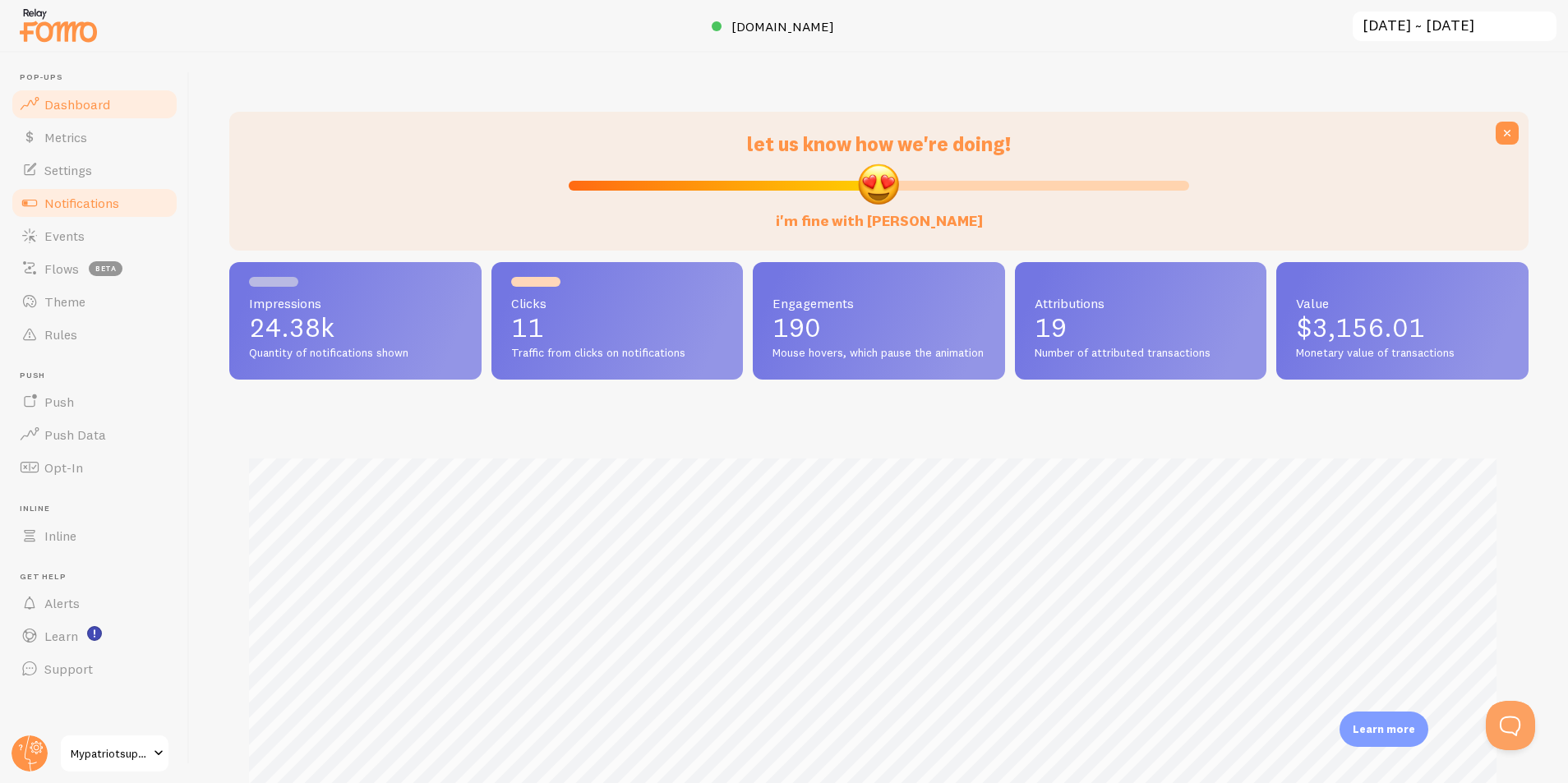
click at [86, 202] on span "Notifications" at bounding box center [81, 203] width 75 height 17
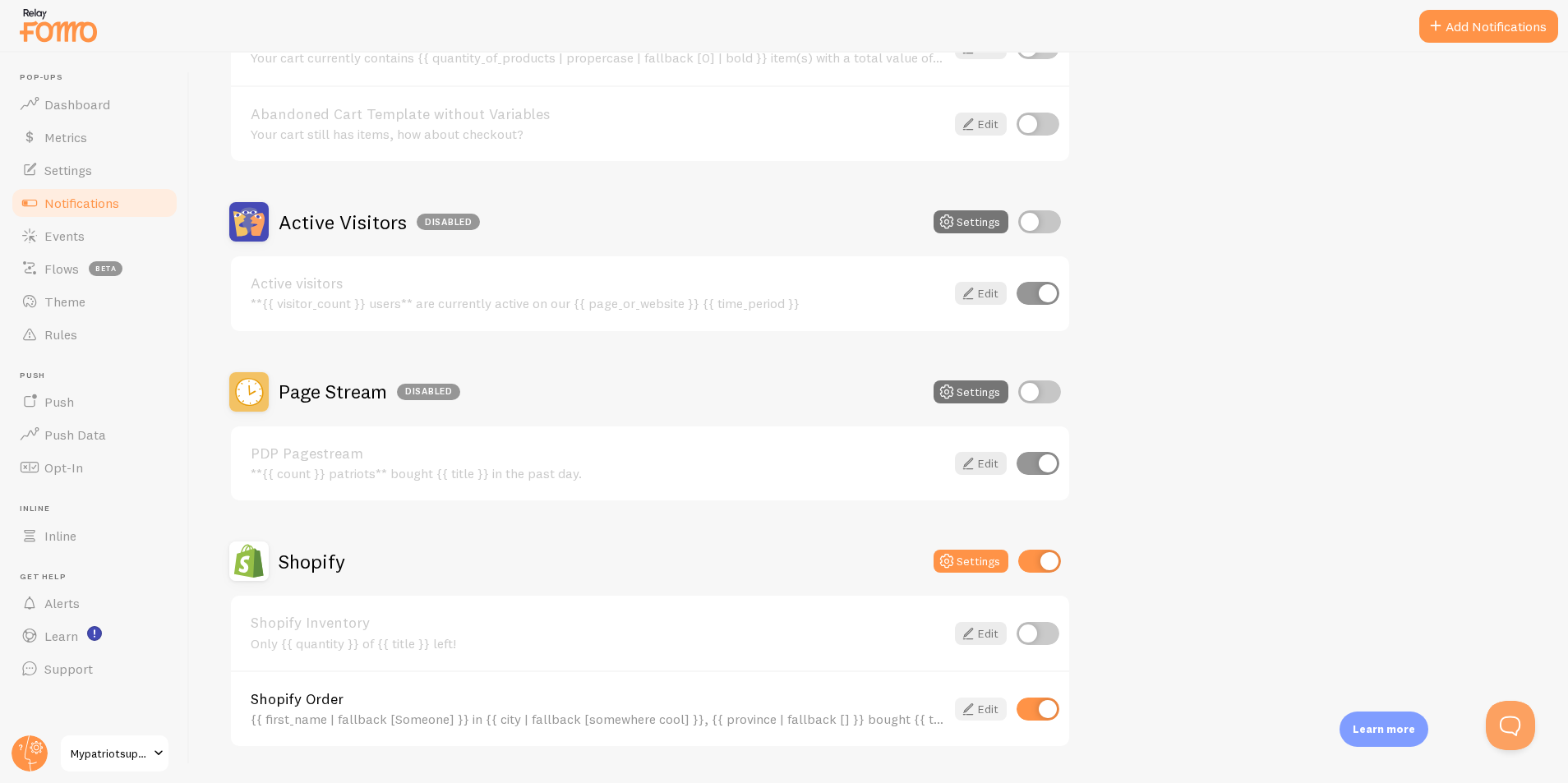
scroll to position [281, 0]
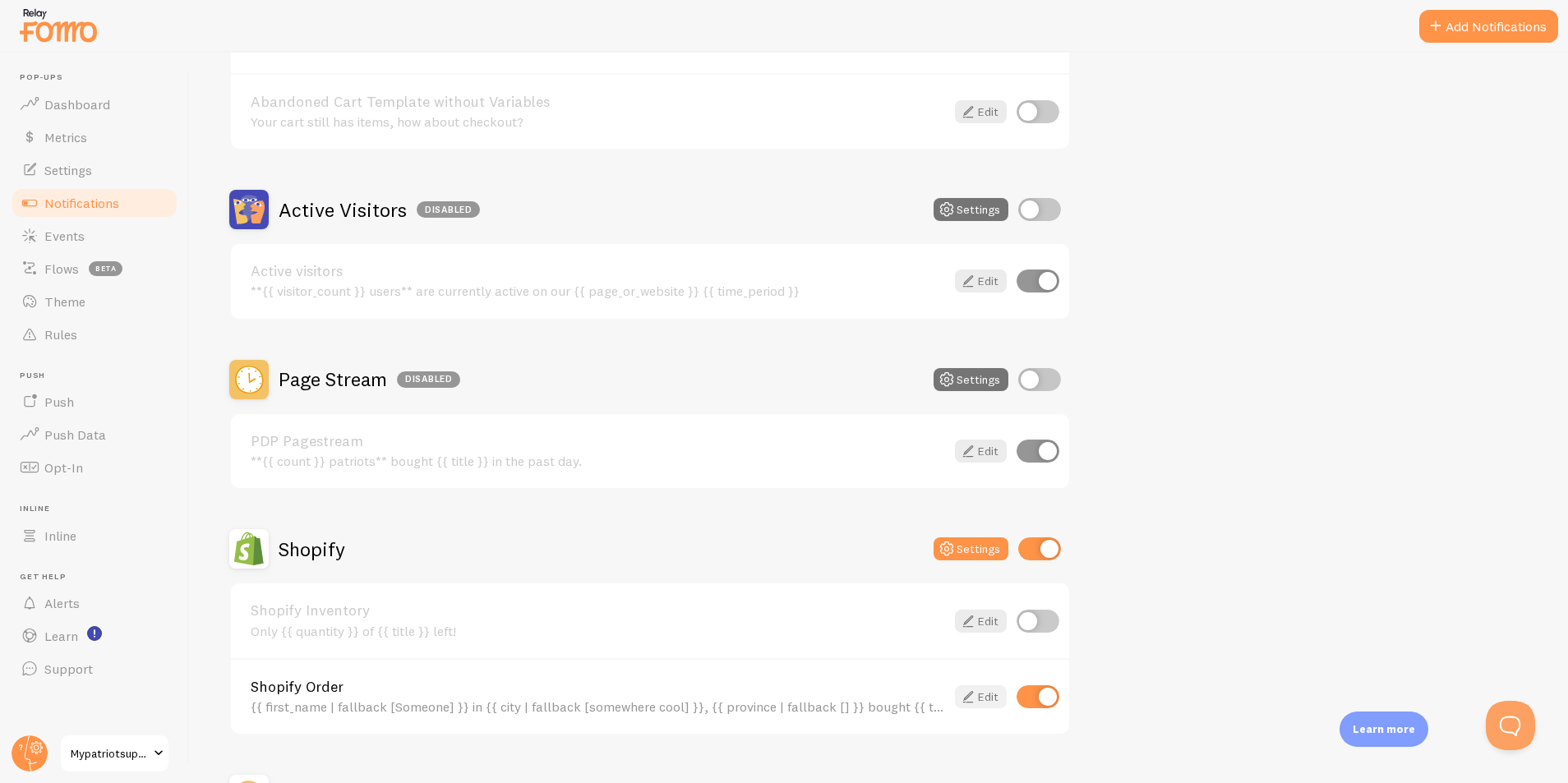
click at [990, 700] on link "Edit" at bounding box center [981, 696] width 52 height 23
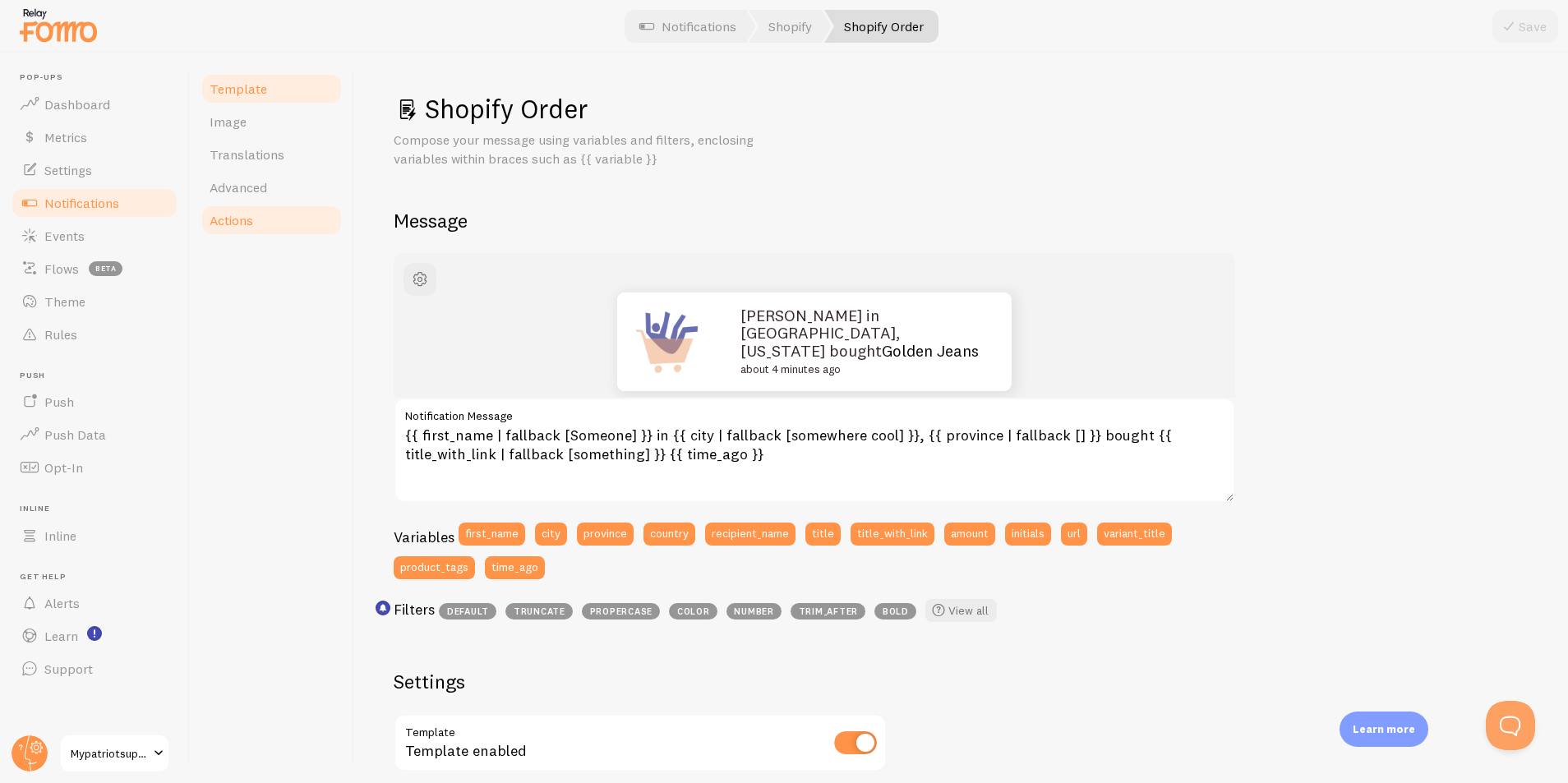
click at [245, 224] on span "Actions" at bounding box center [231, 221] width 43 height 17
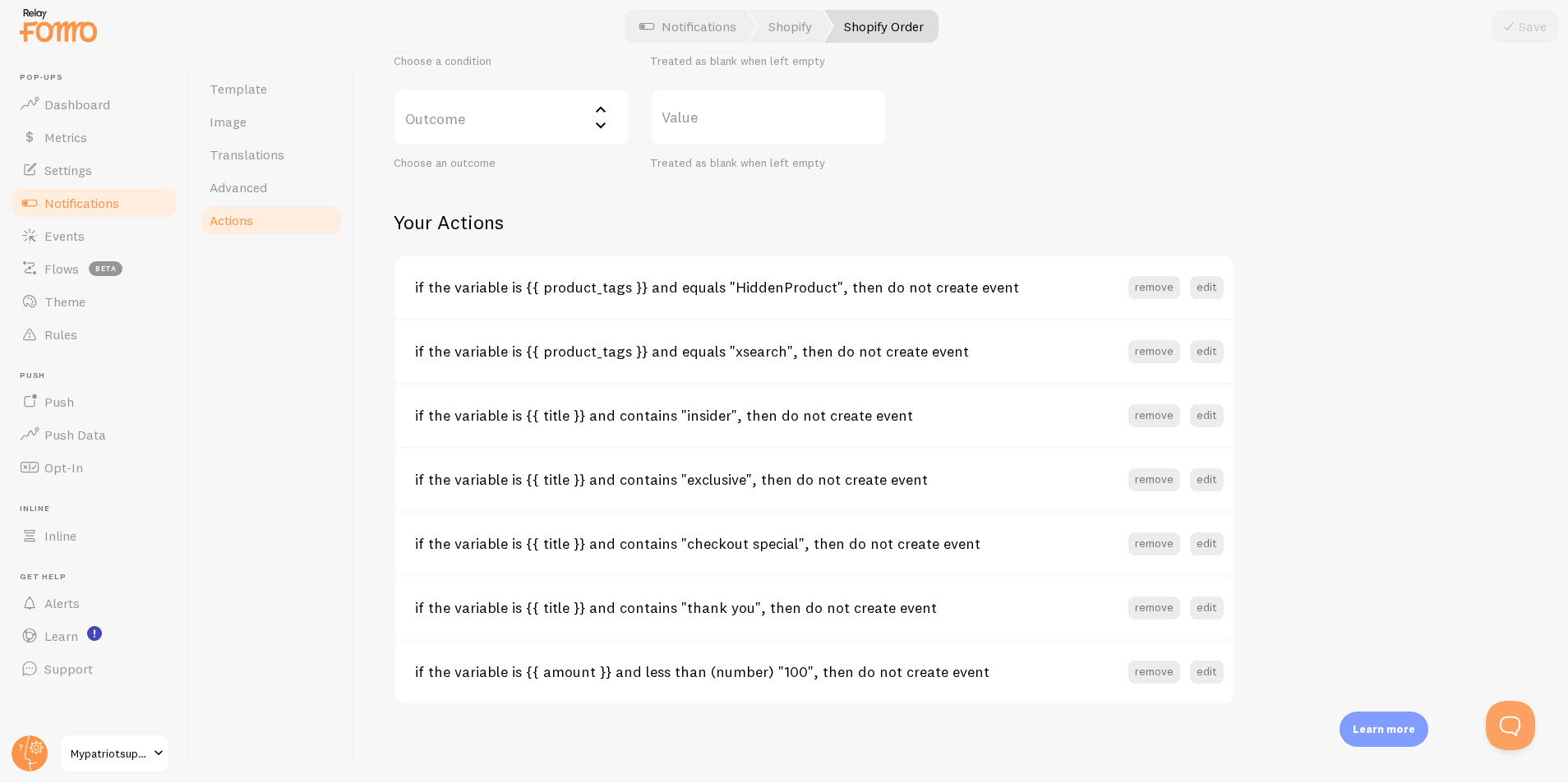
scroll to position [543, 0]
click at [1200, 674] on button "edit" at bounding box center [1207, 671] width 33 height 23
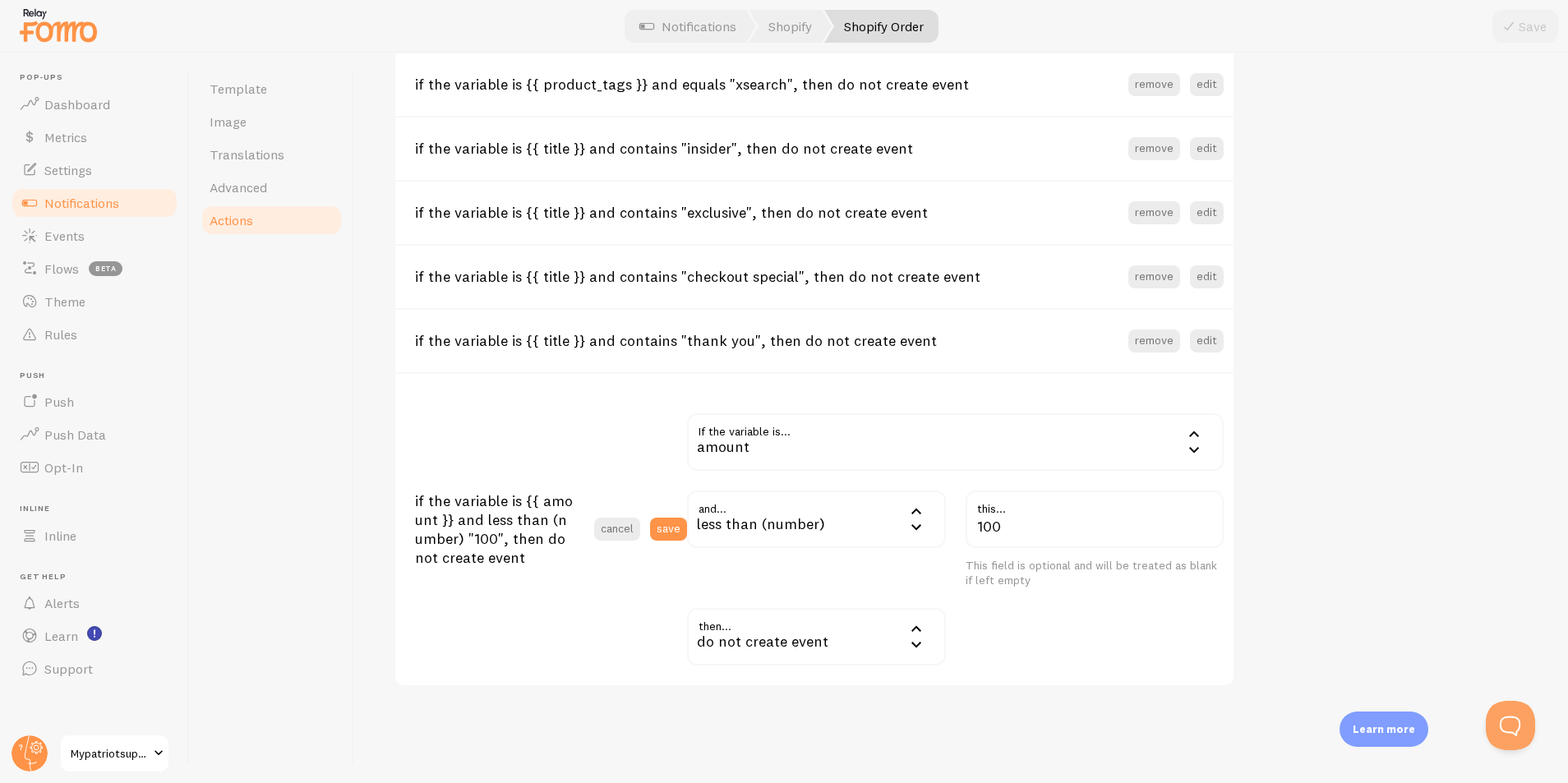
scroll to position [836, 0]
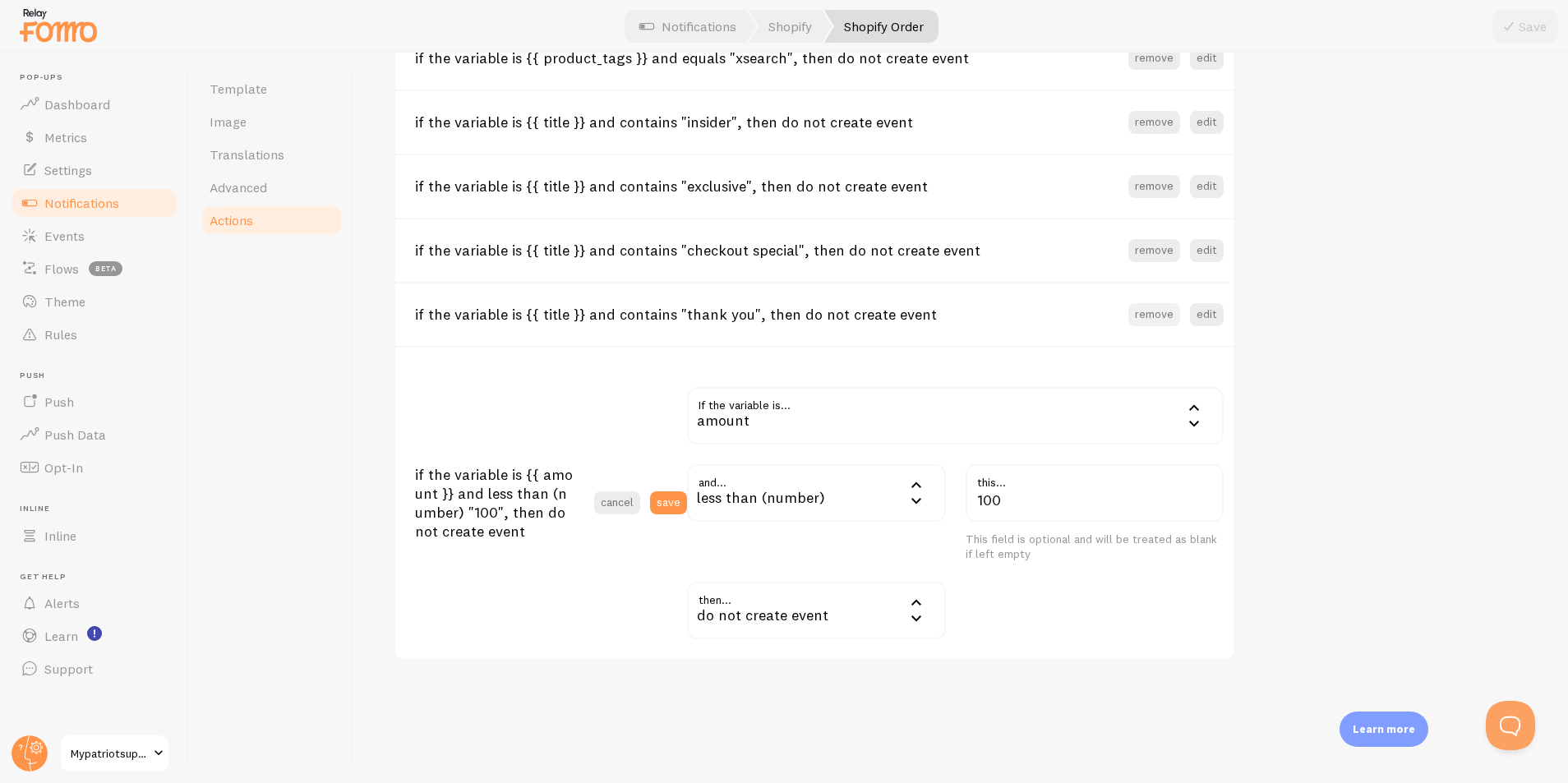
click at [1163, 318] on button "remove" at bounding box center [1154, 314] width 52 height 23
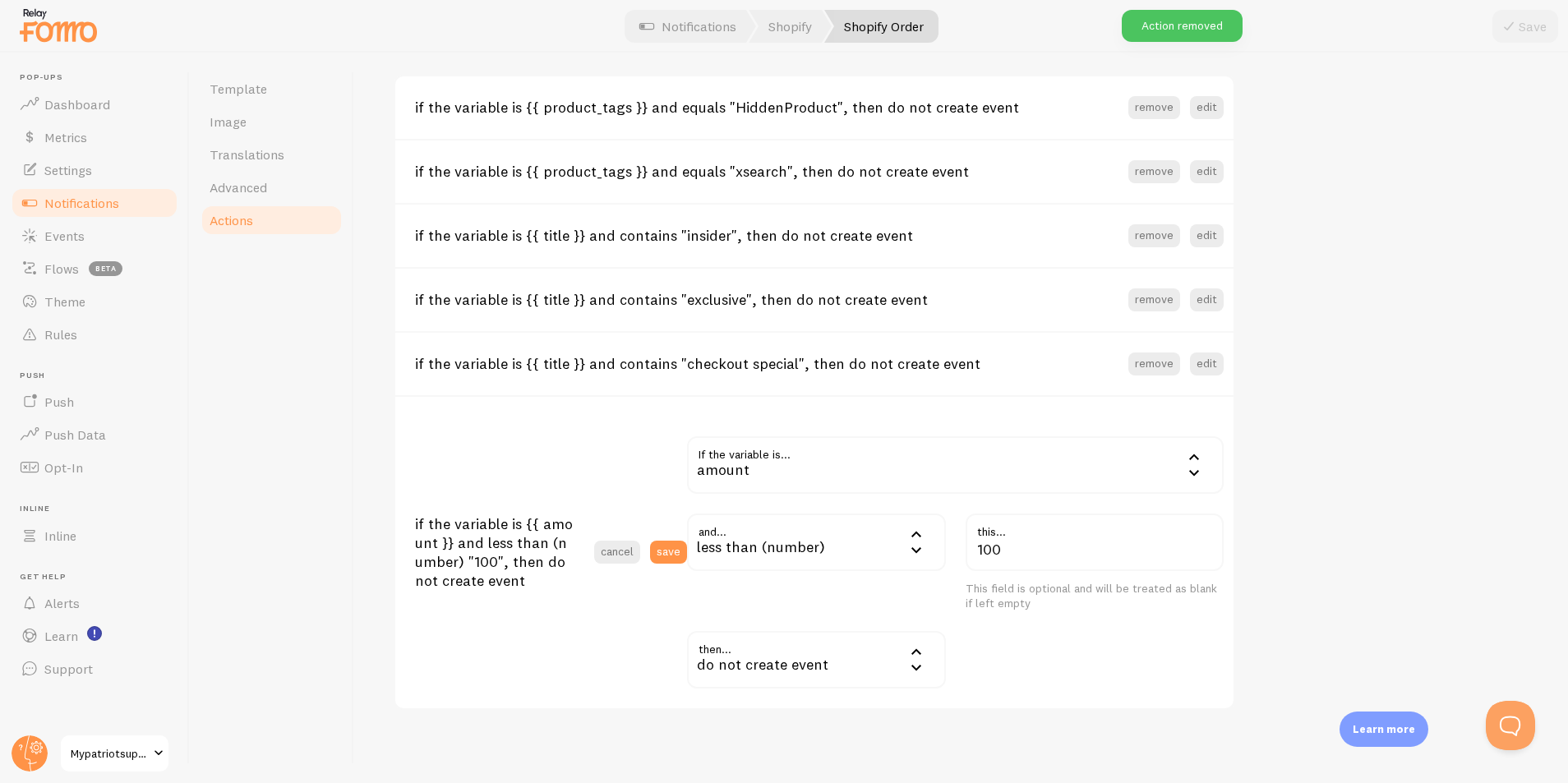
scroll to position [693, 0]
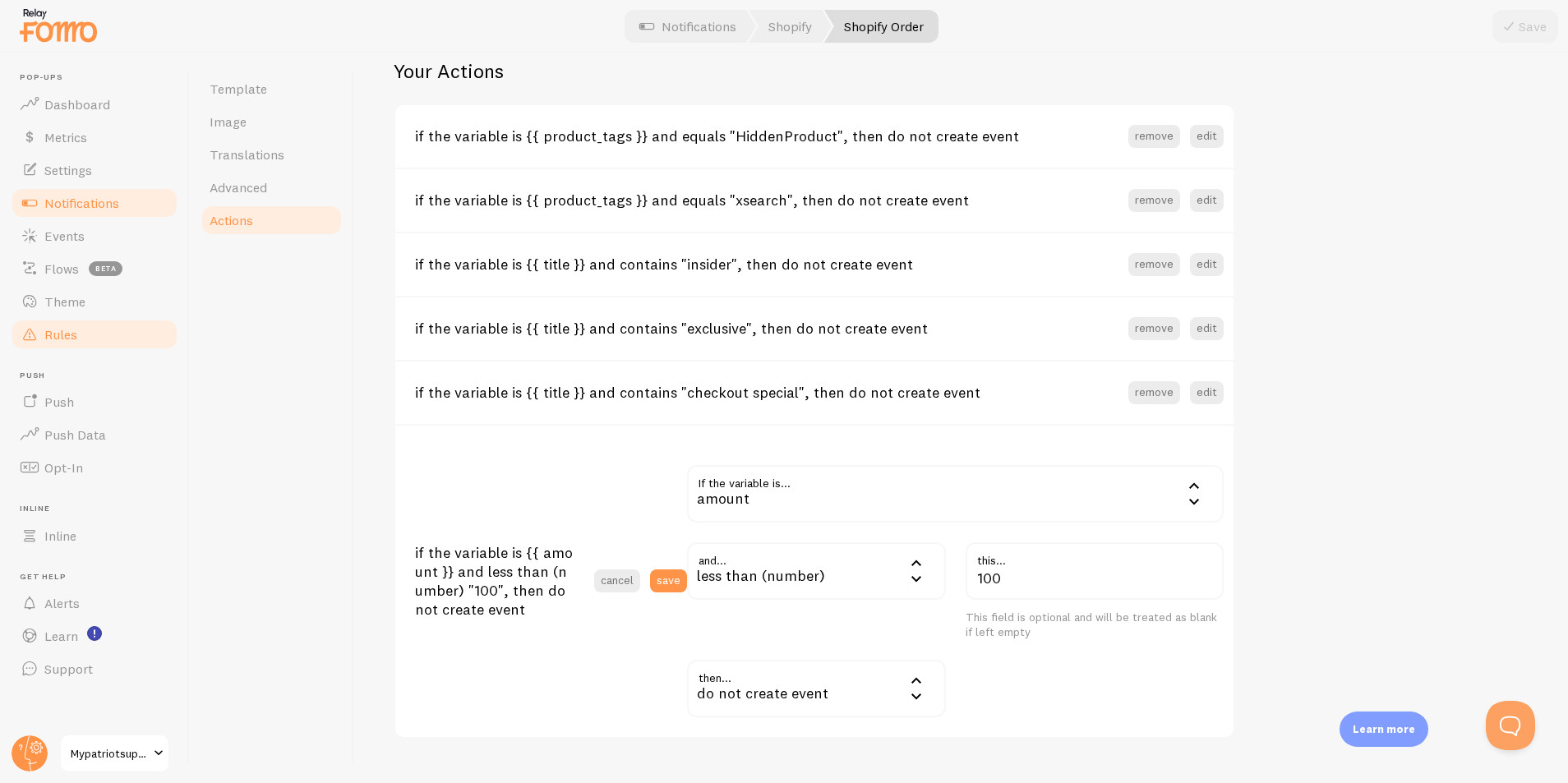
click at [77, 332] on span "Rules" at bounding box center [61, 334] width 33 height 17
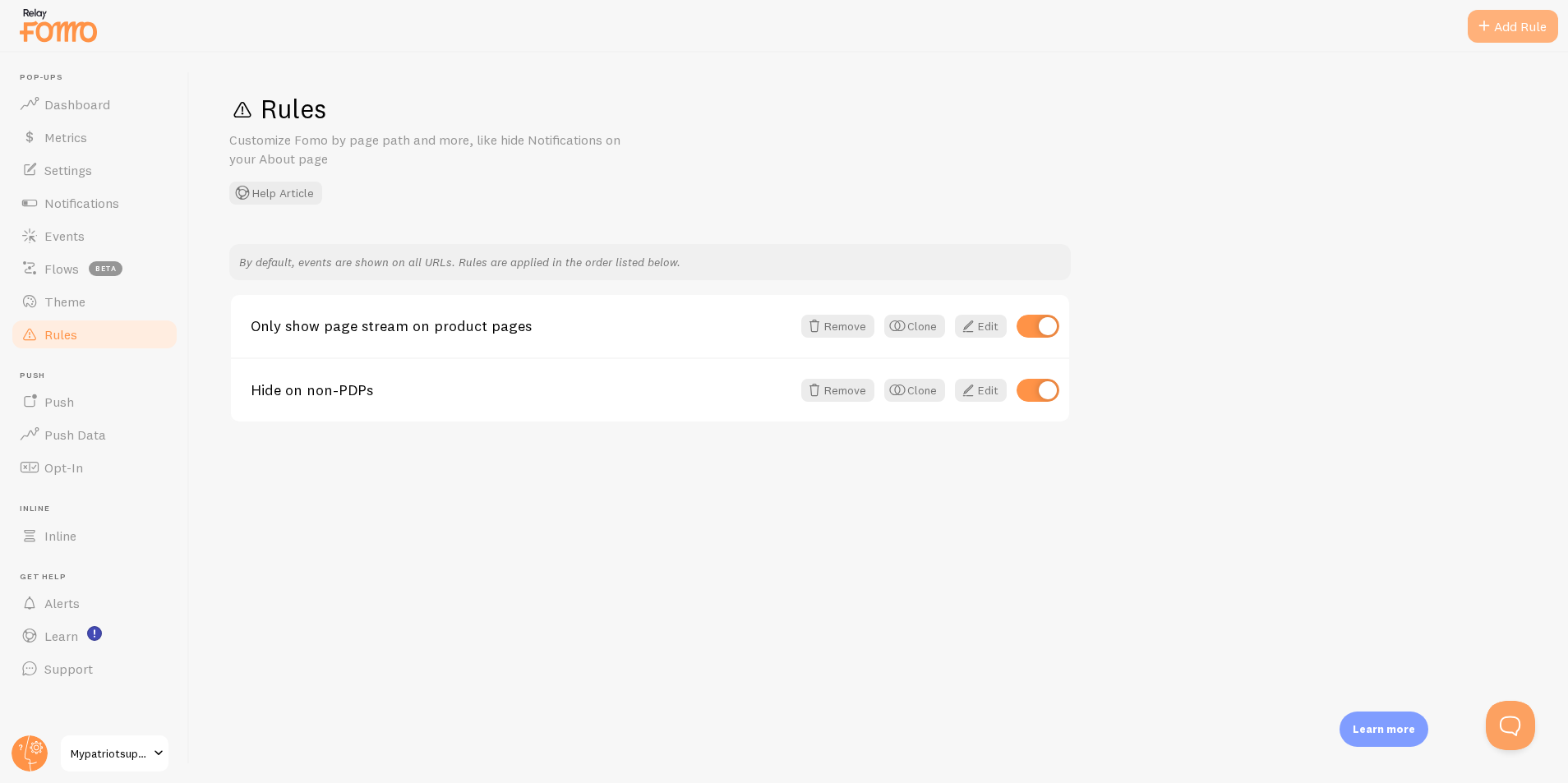
click at [1547, 32] on div "Add Rule" at bounding box center [1514, 27] width 90 height 33
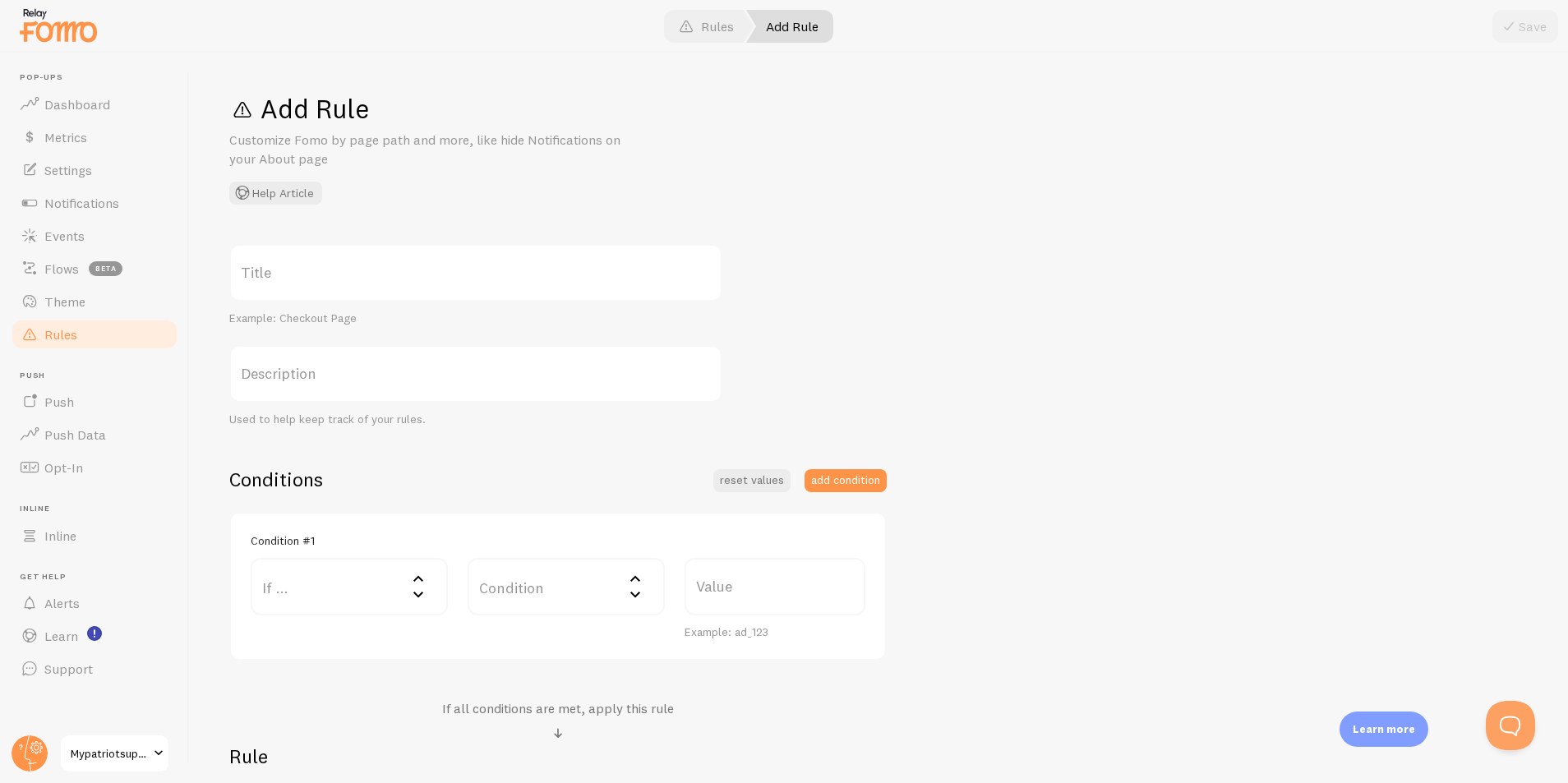
click at [344, 587] on label "If ..." at bounding box center [349, 586] width 198 height 57
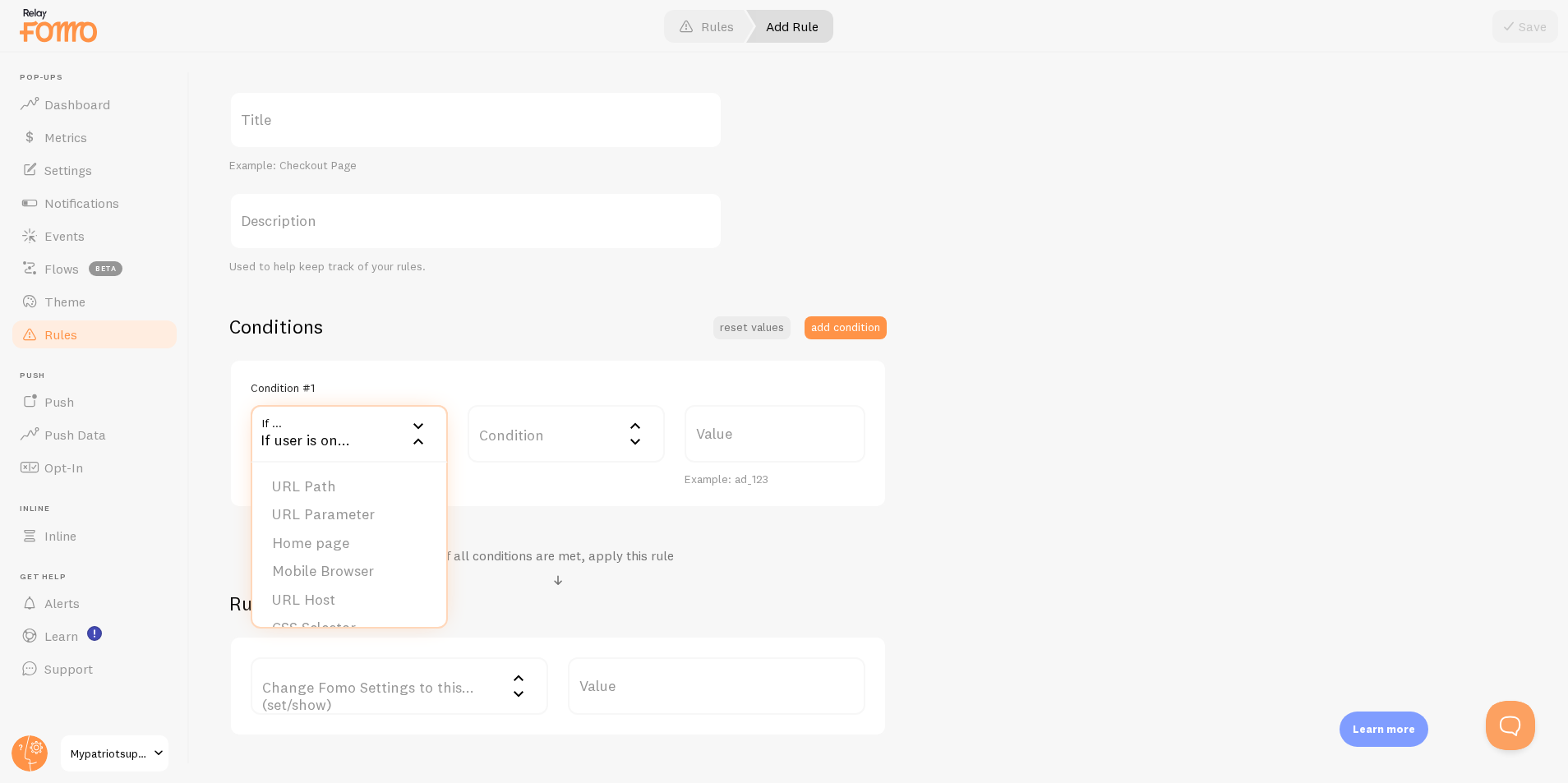
click at [470, 340] on div "Conditions reset values add condition Condition #1 If ... If user is on... URL …" at bounding box center [558, 411] width 657 height 194
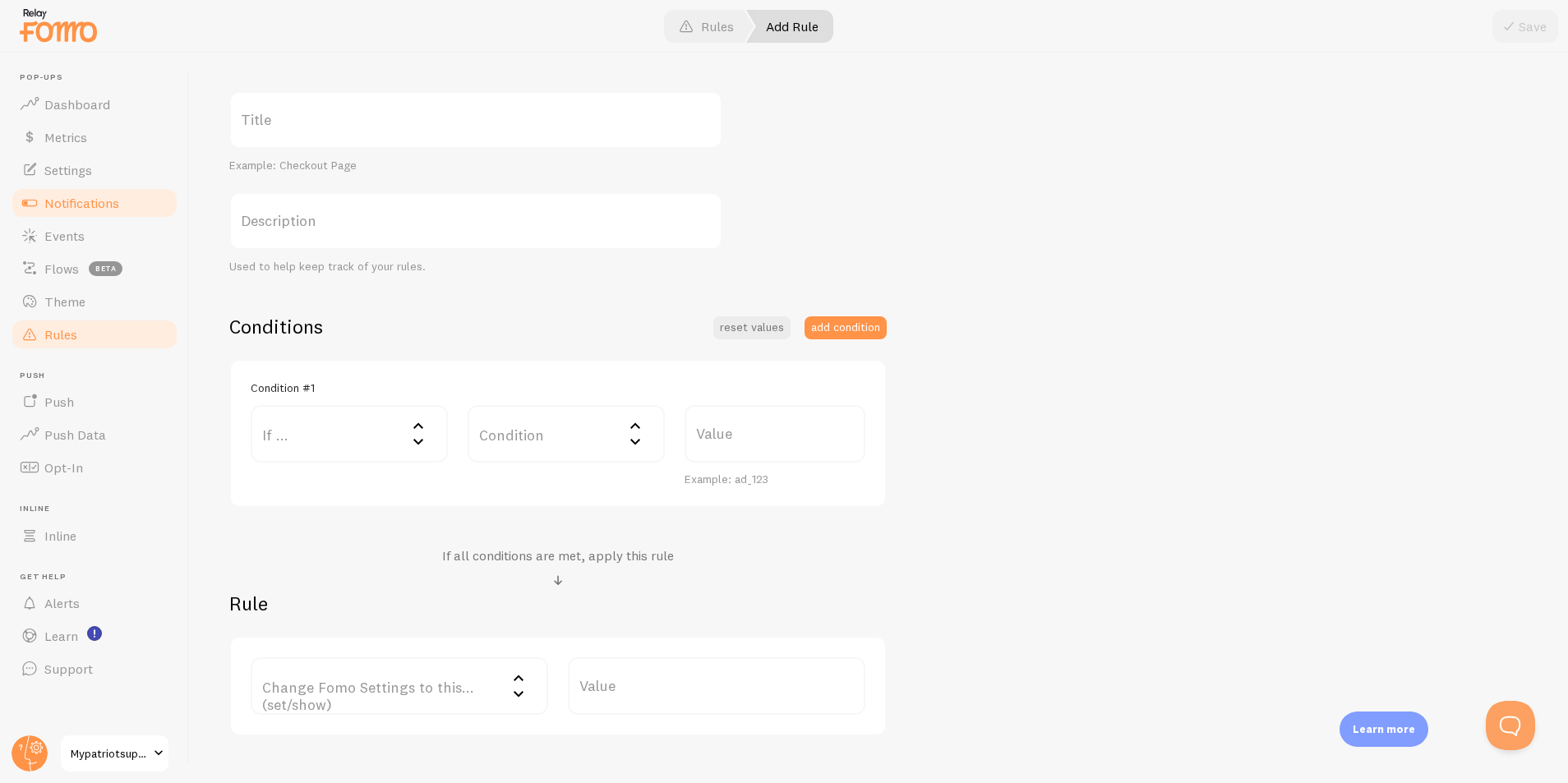
click at [82, 205] on span "Notifications" at bounding box center [81, 203] width 75 height 17
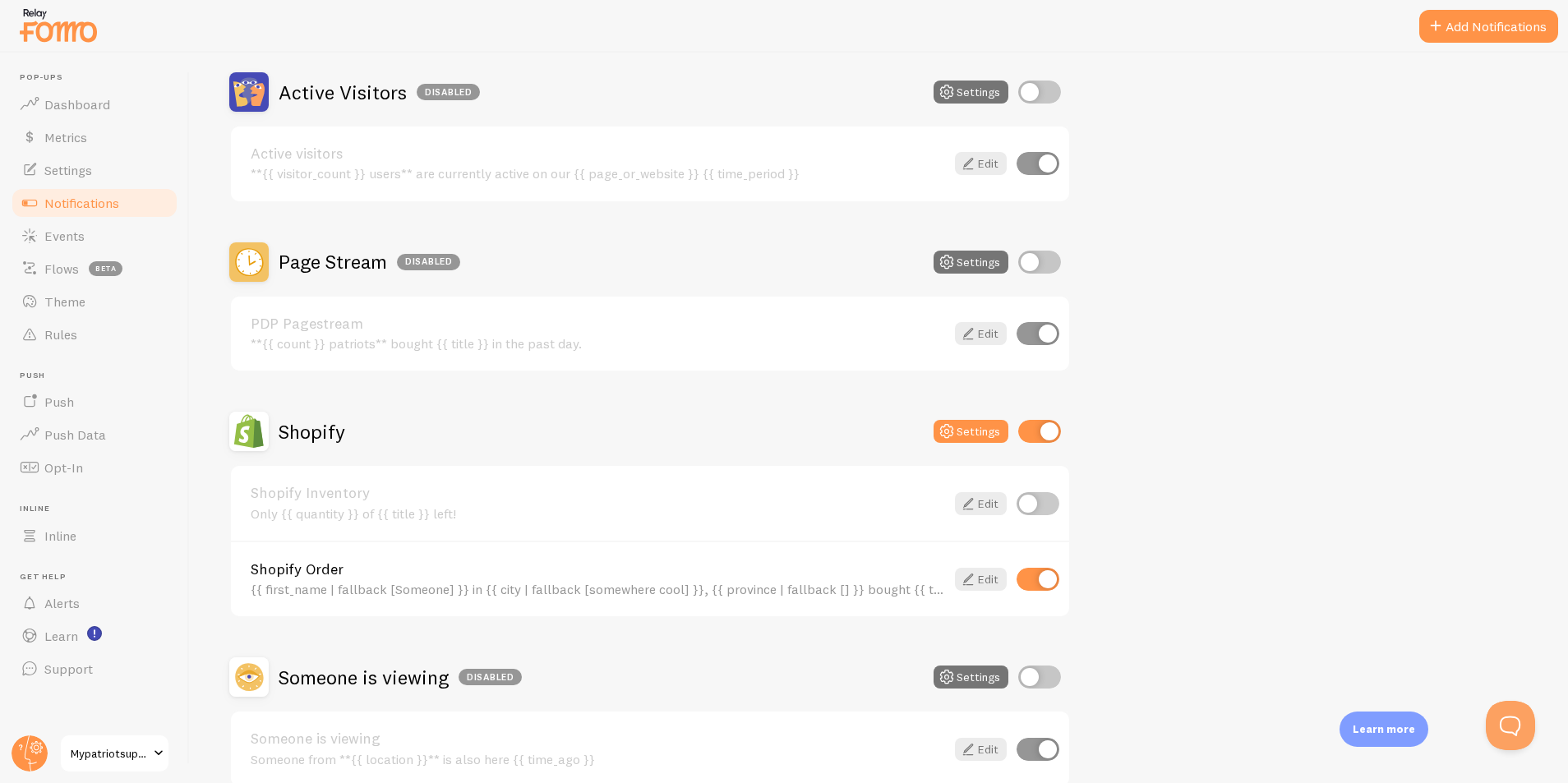
scroll to position [401, 0]
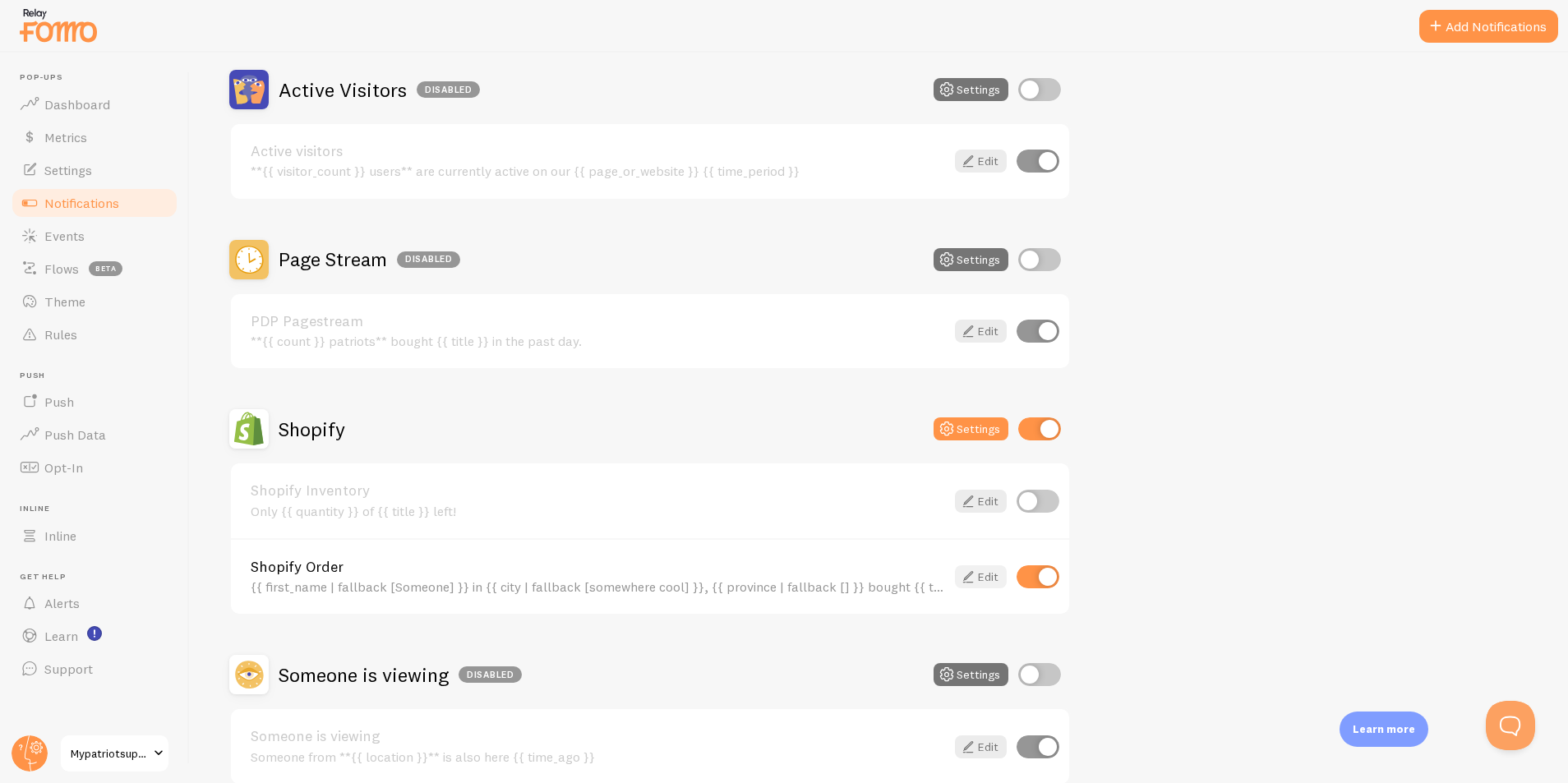
click at [982, 577] on link "Edit" at bounding box center [981, 576] width 52 height 23
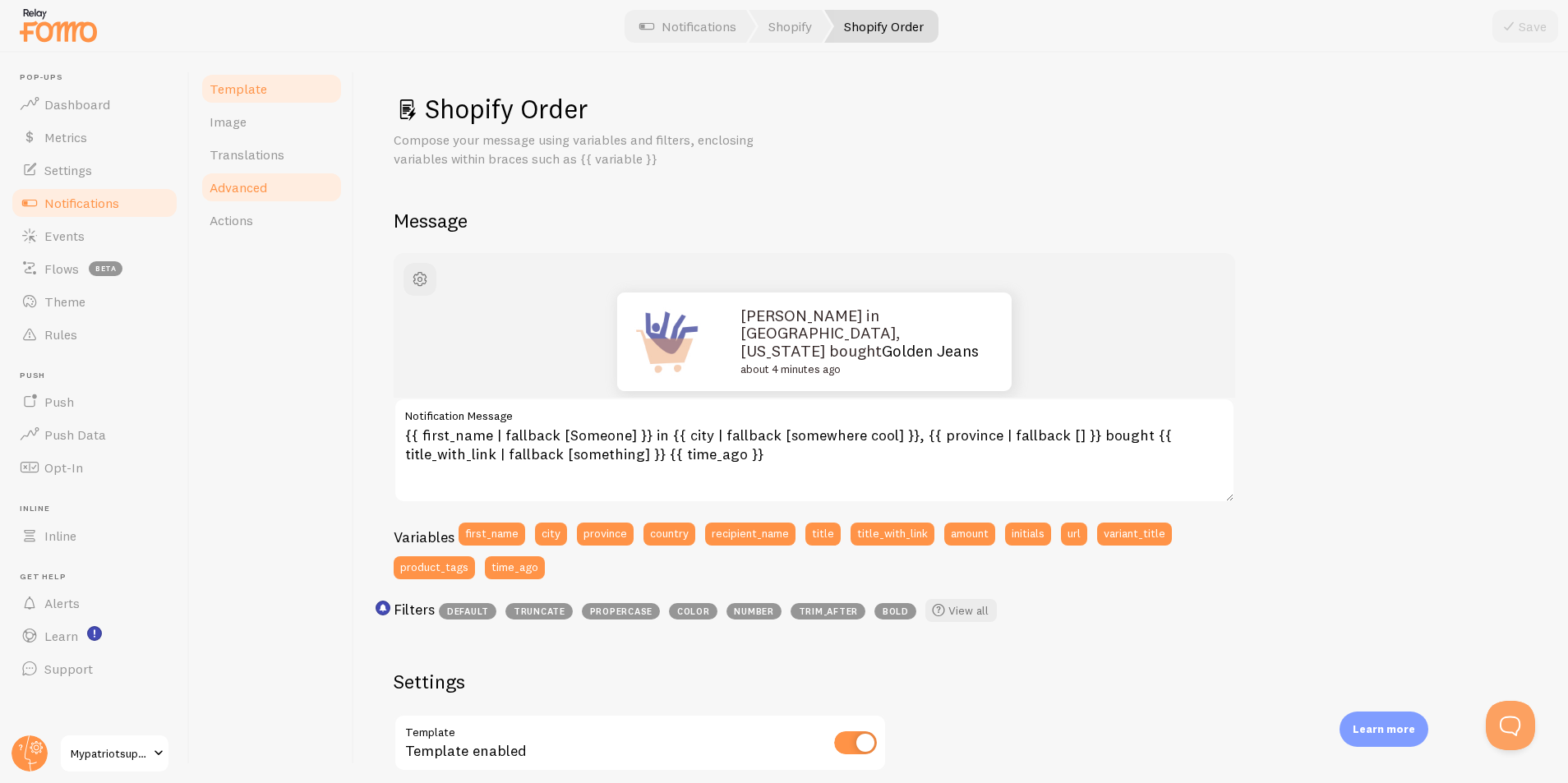
click at [250, 194] on span "Advanced" at bounding box center [238, 187] width 57 height 17
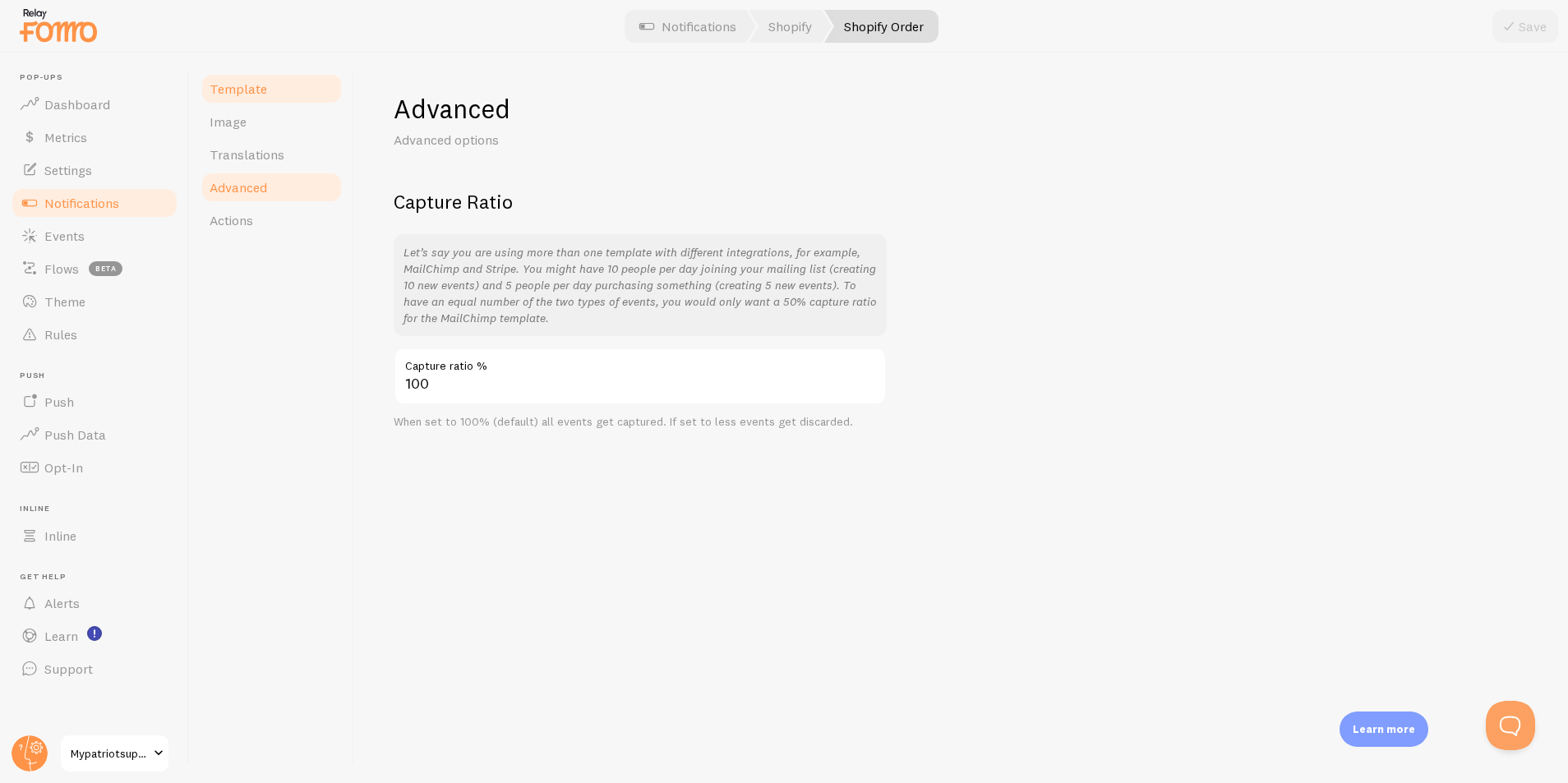
click at [258, 91] on span "Template" at bounding box center [238, 89] width 57 height 17
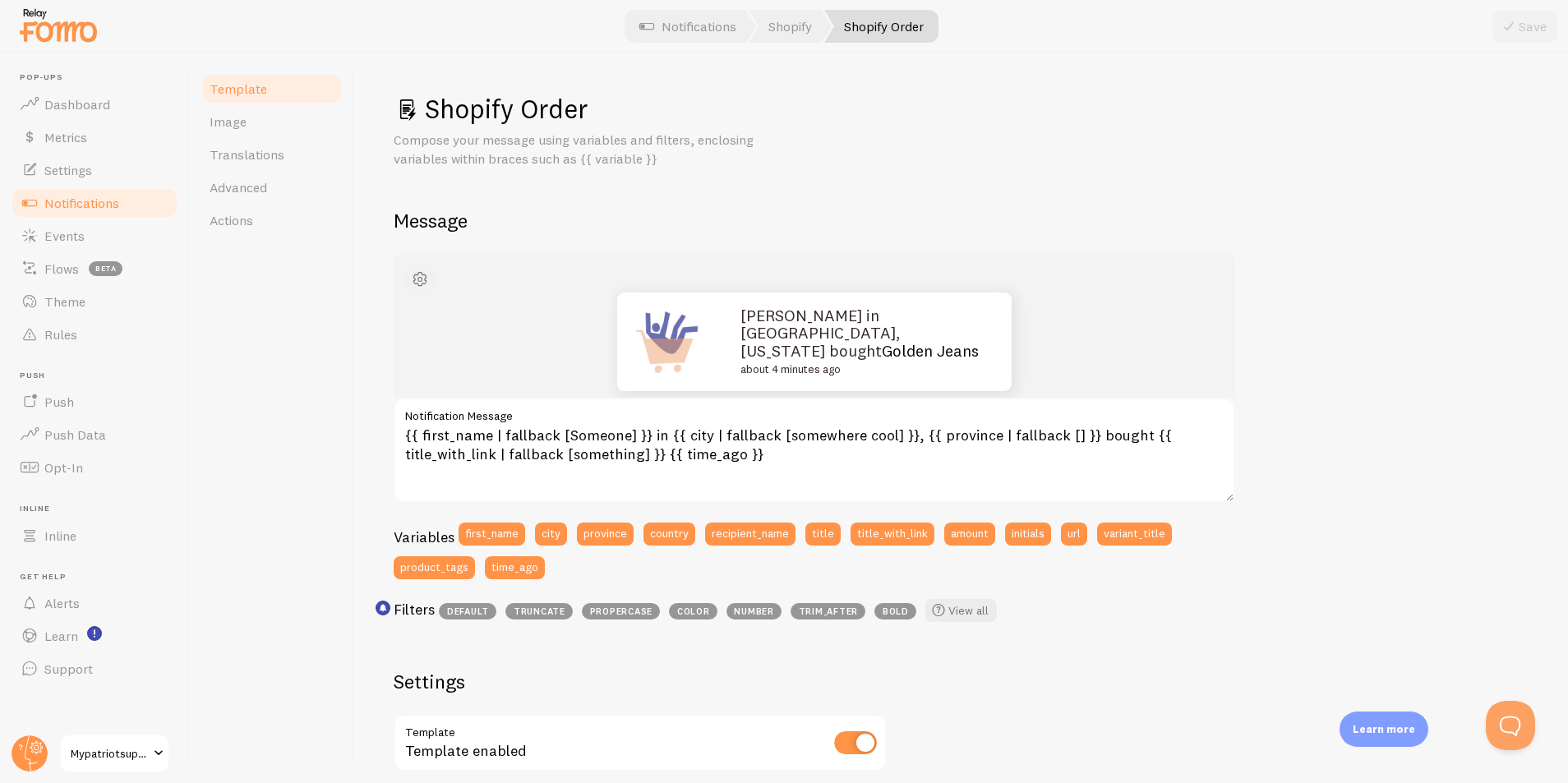
click at [417, 283] on span "button" at bounding box center [419, 279] width 19 height 19
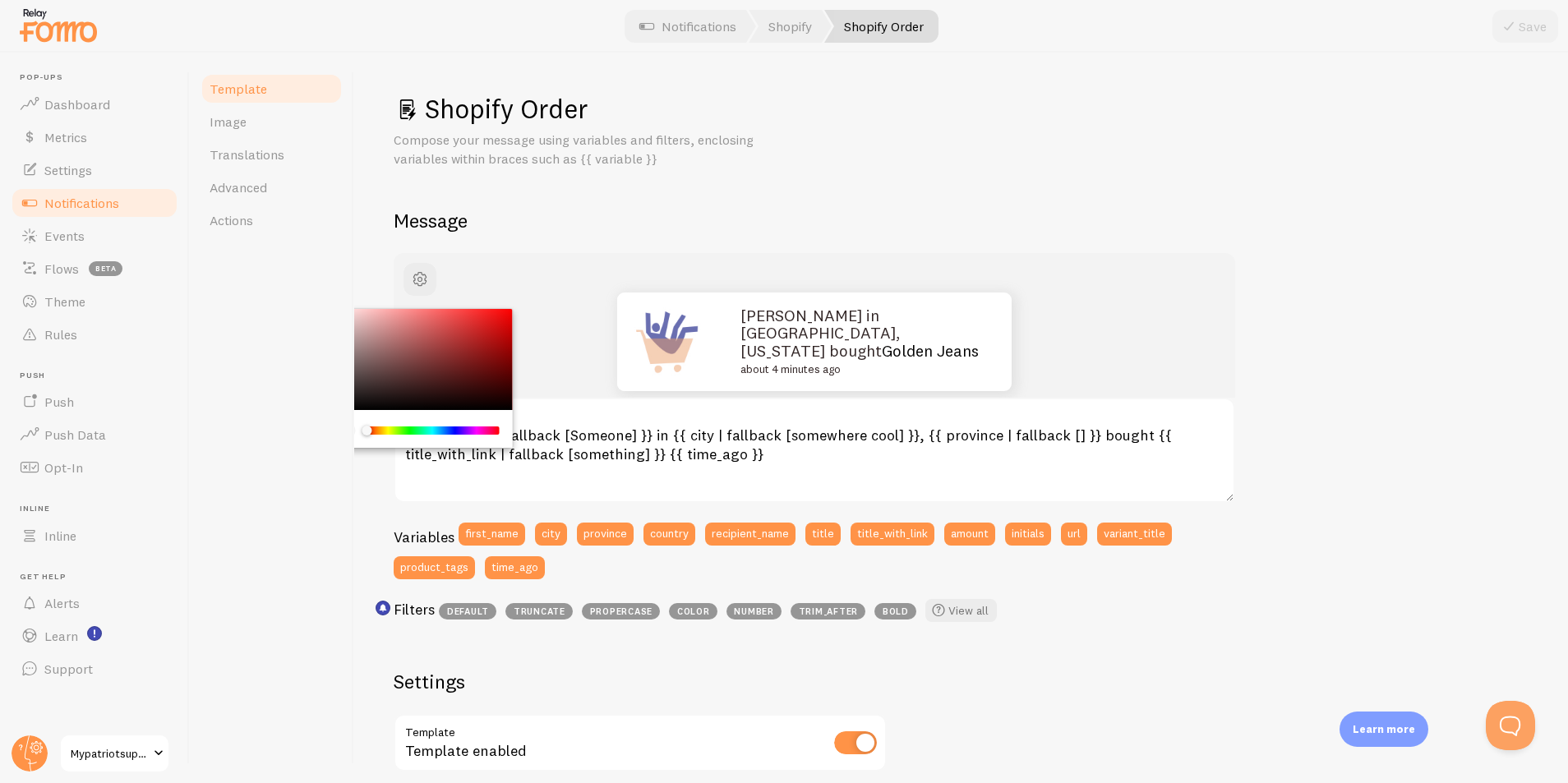
click at [309, 304] on div "Template Image Translations Advanced Actions" at bounding box center [272, 417] width 164 height 730
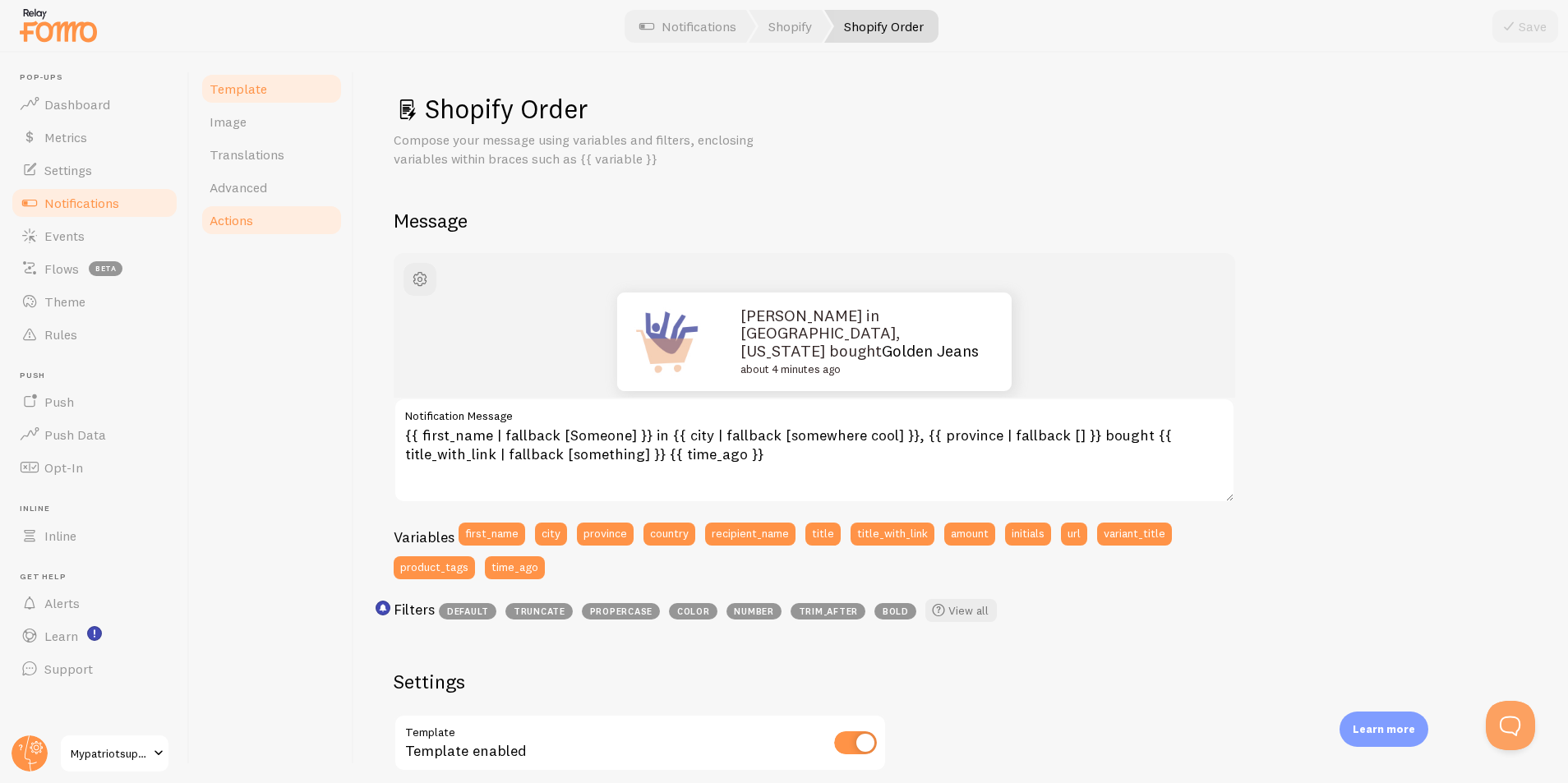
click at [258, 223] on link "Actions" at bounding box center [271, 221] width 144 height 33
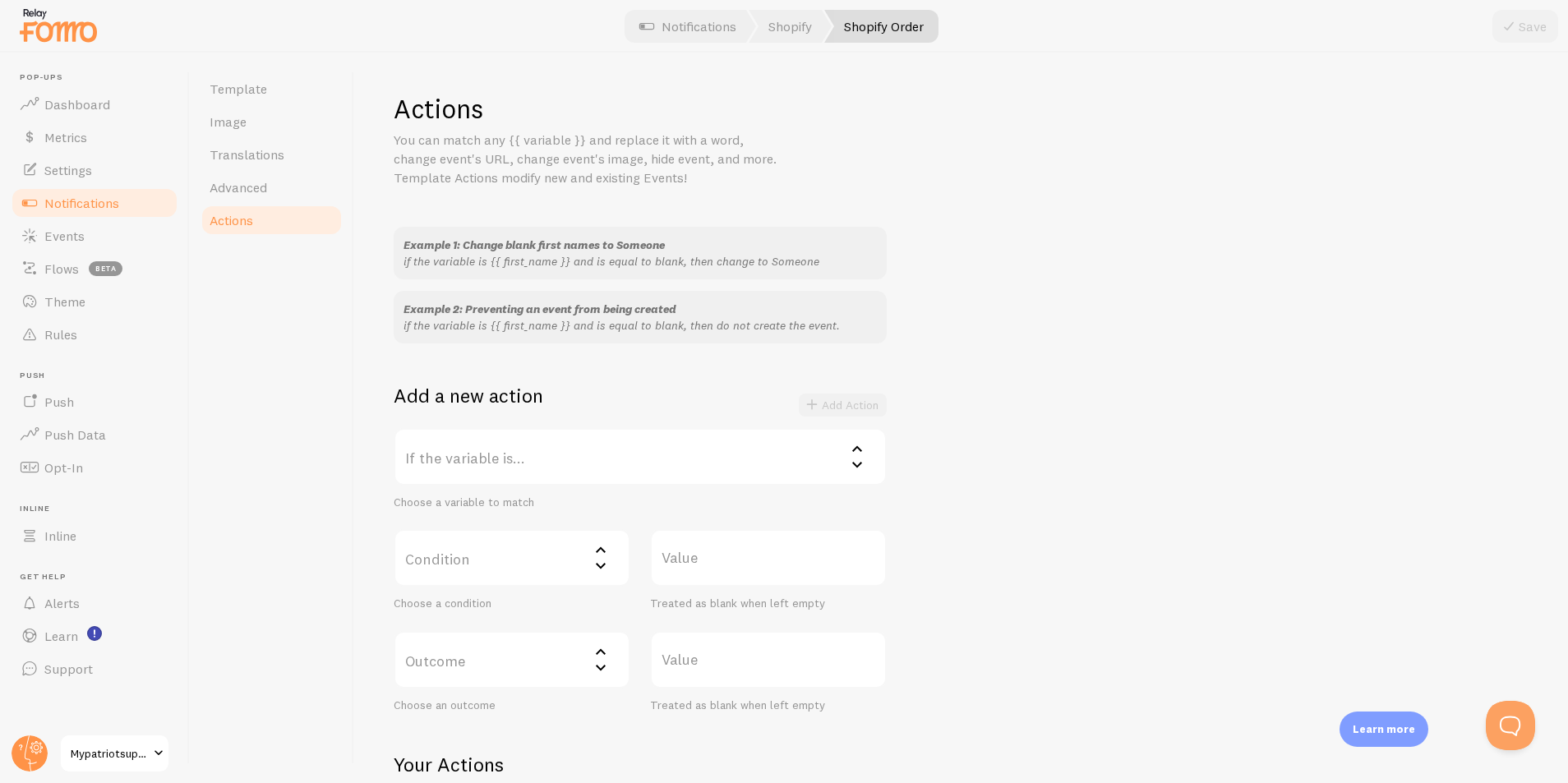
click at [477, 463] on label "If the variable is..." at bounding box center [640, 457] width 493 height 57
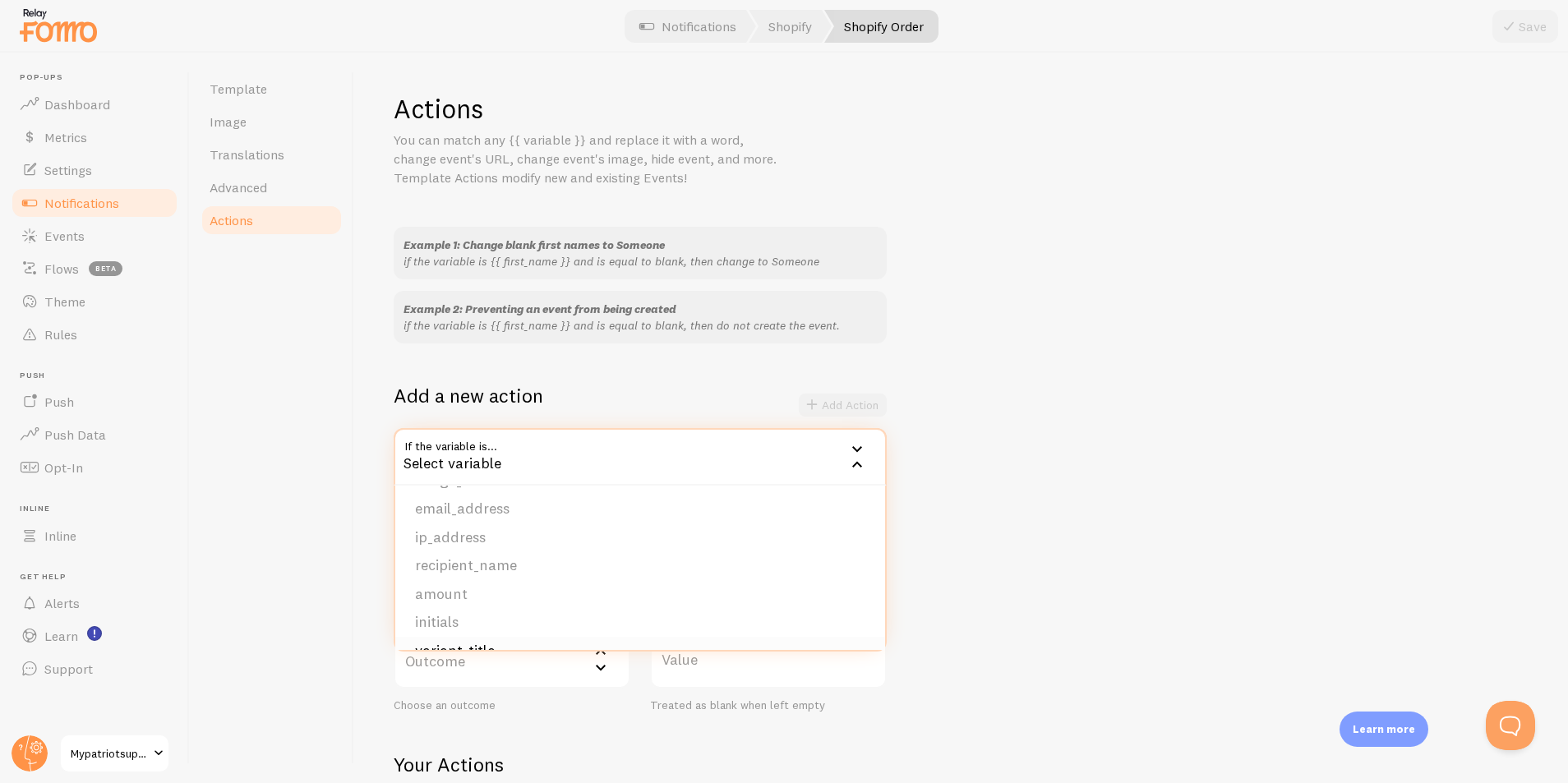
scroll to position [199, 0]
click at [459, 592] on li "amount" at bounding box center [640, 595] width 489 height 29
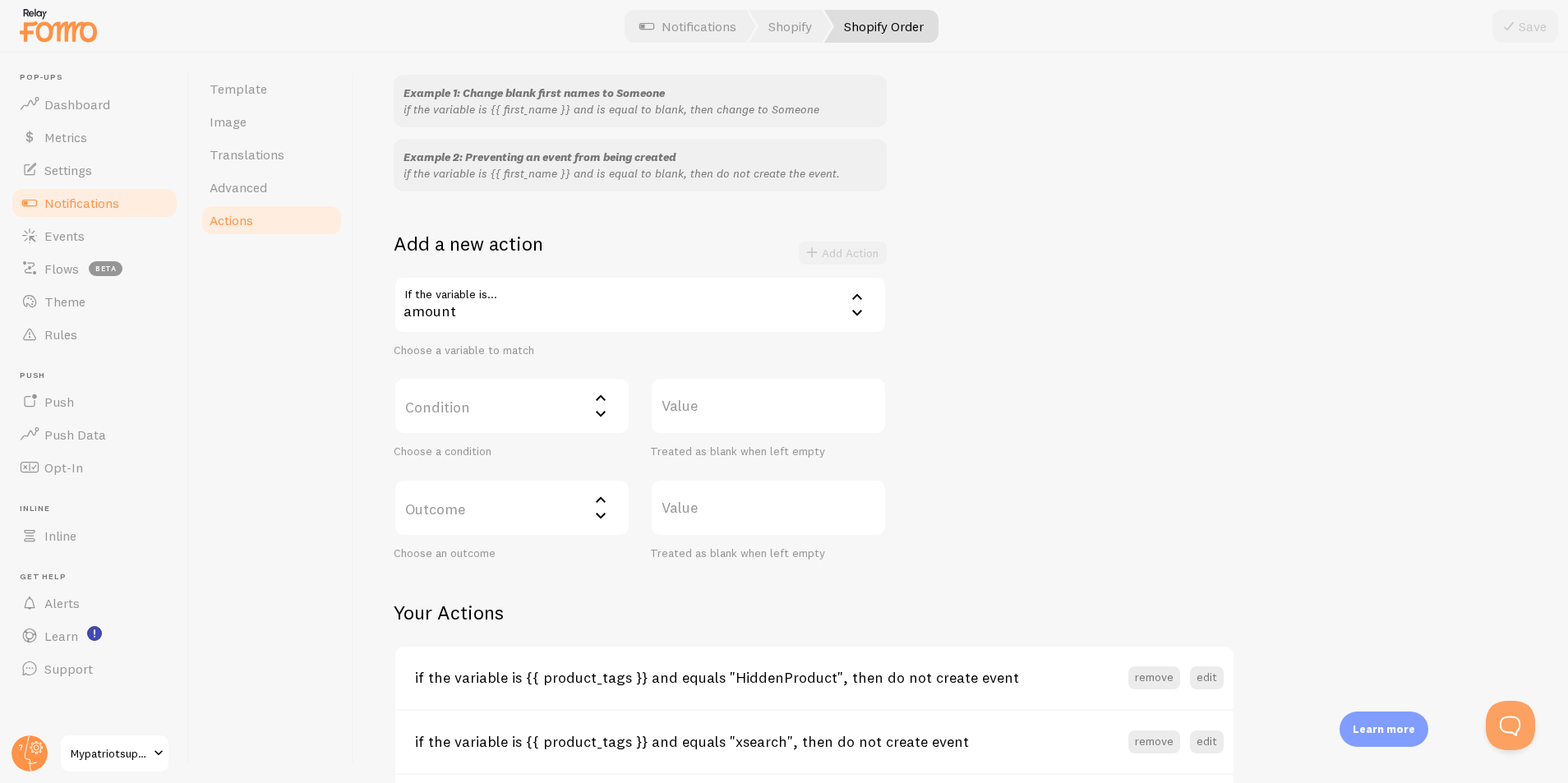
scroll to position [175, 0]
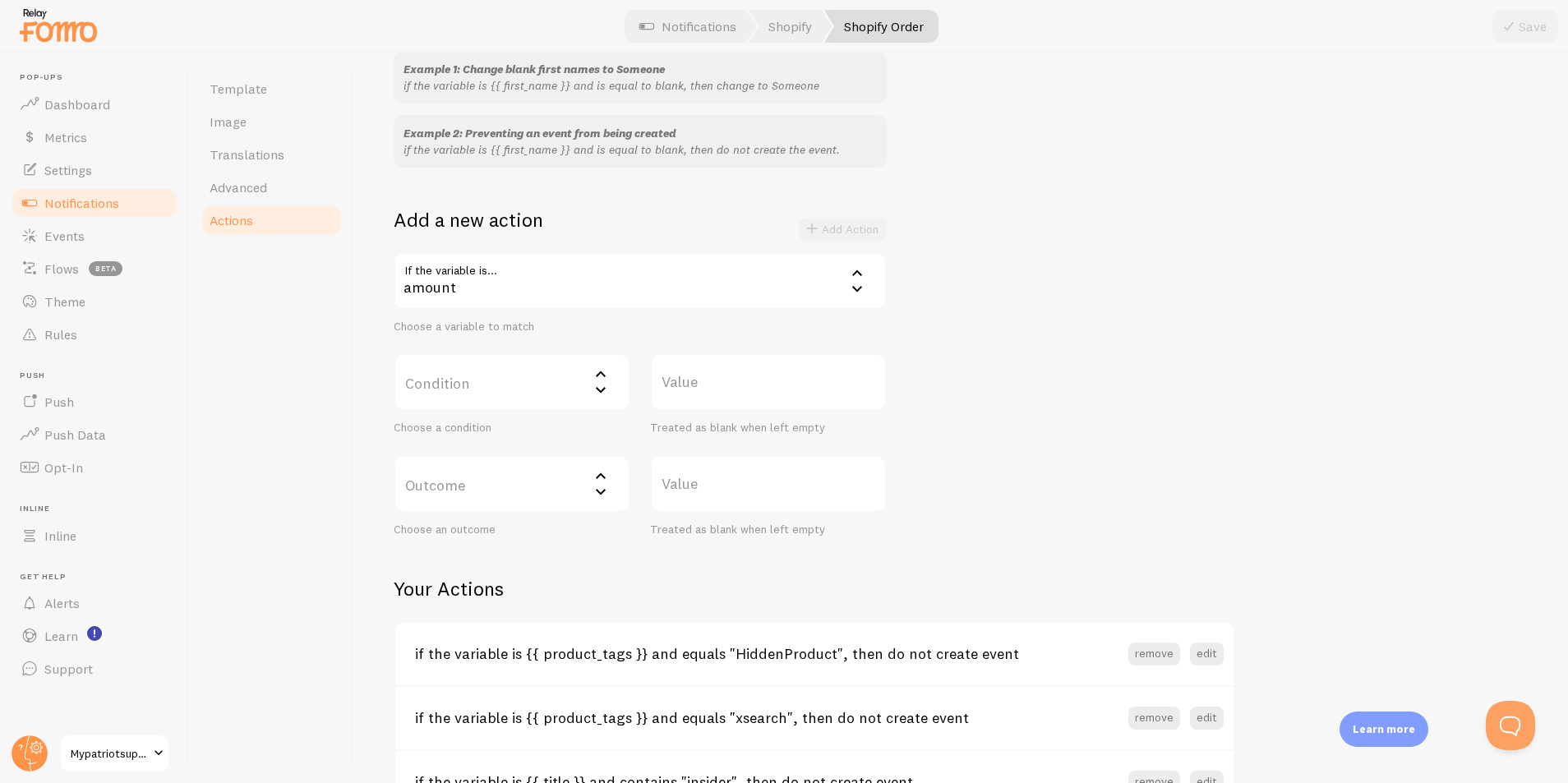
click at [508, 382] on label "Condition" at bounding box center [512, 382] width 236 height 57
click at [497, 269] on div "amount" at bounding box center [640, 281] width 493 height 57
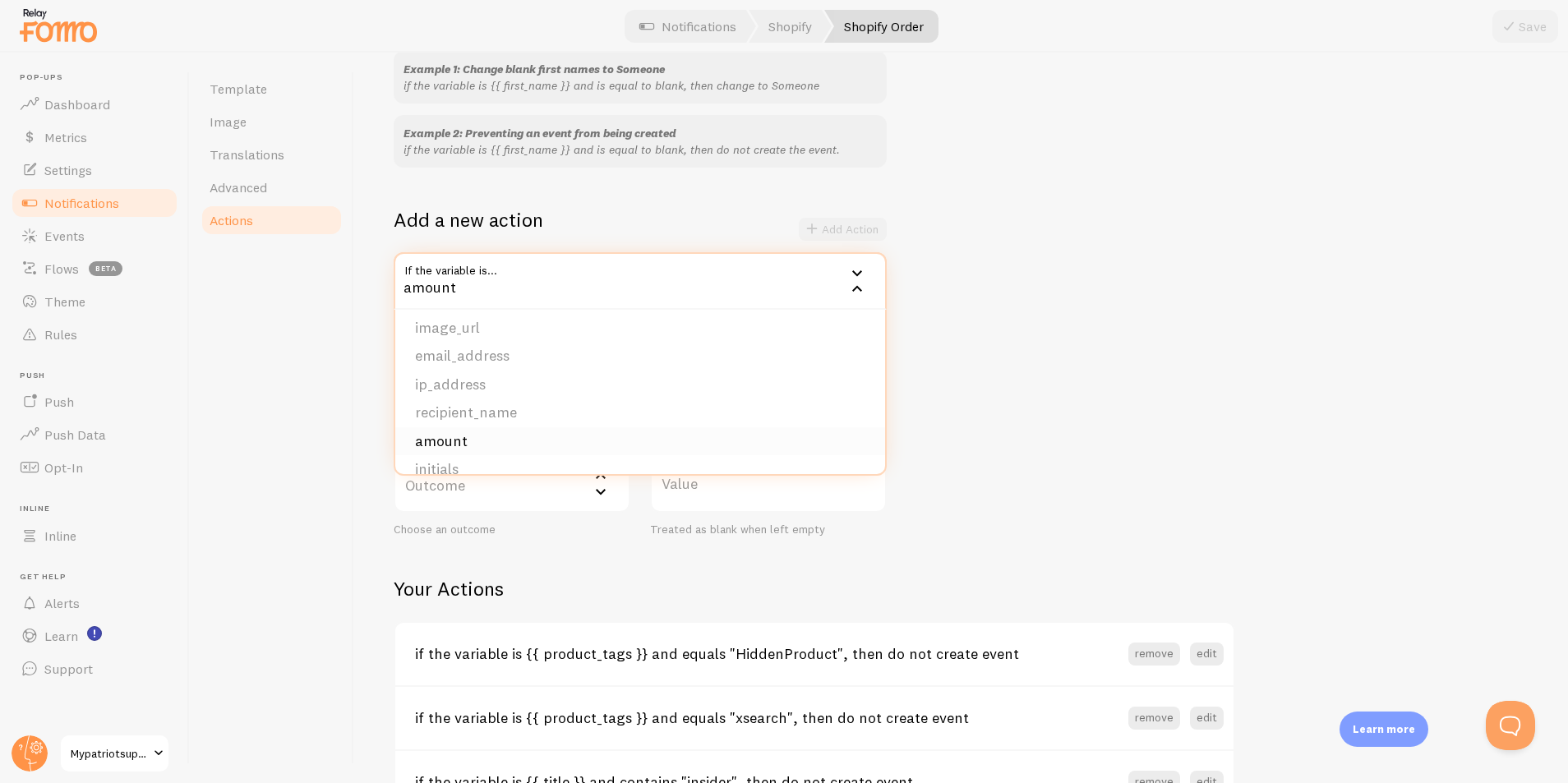
click at [447, 437] on li "amount" at bounding box center [640, 441] width 489 height 29
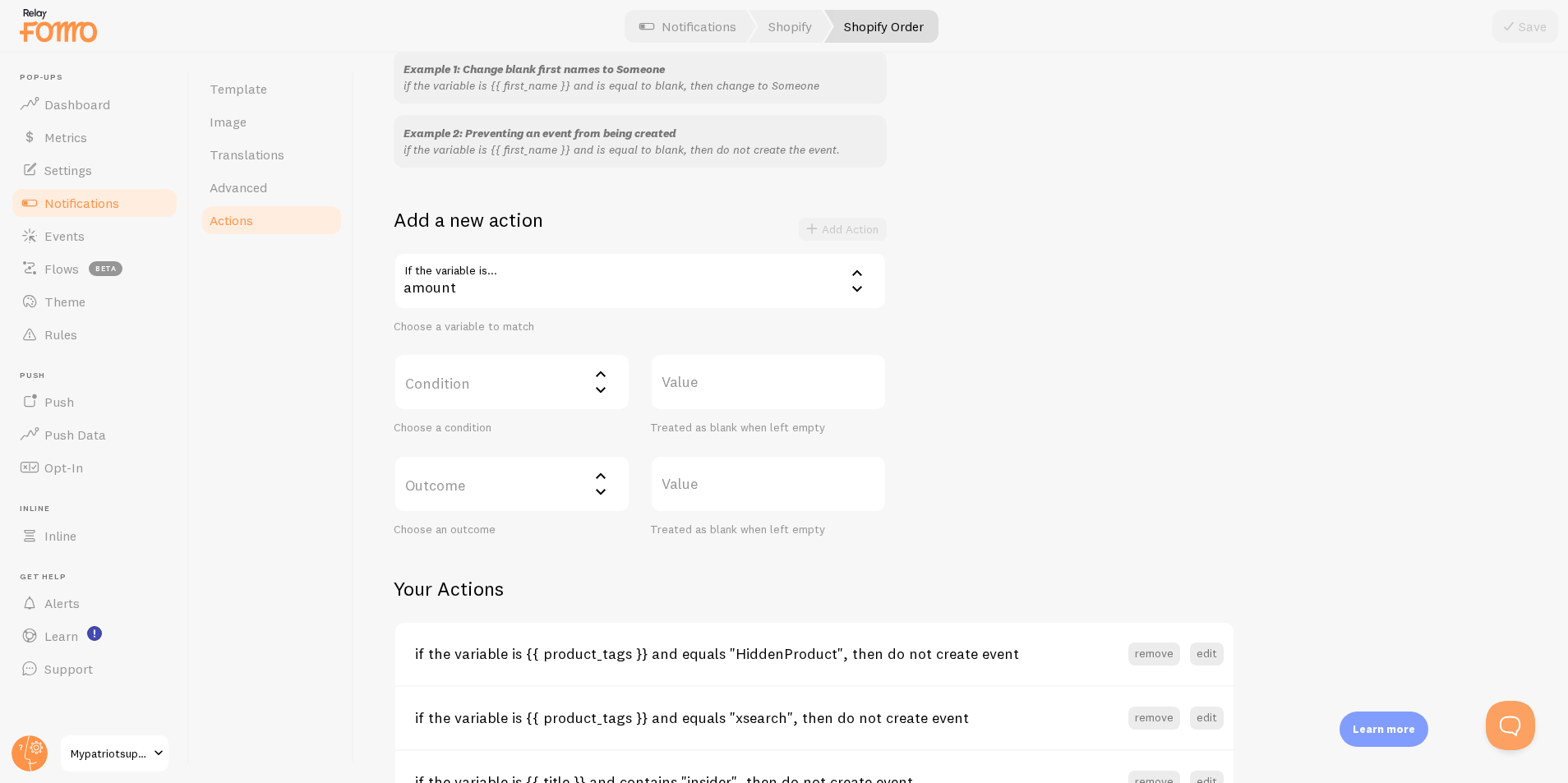
click at [416, 394] on label "Condition" at bounding box center [512, 382] width 236 height 57
click at [306, 460] on div "Template Image Translations Advanced Actions" at bounding box center [272, 417] width 164 height 730
click at [84, 338] on link "Rules" at bounding box center [94, 334] width 169 height 33
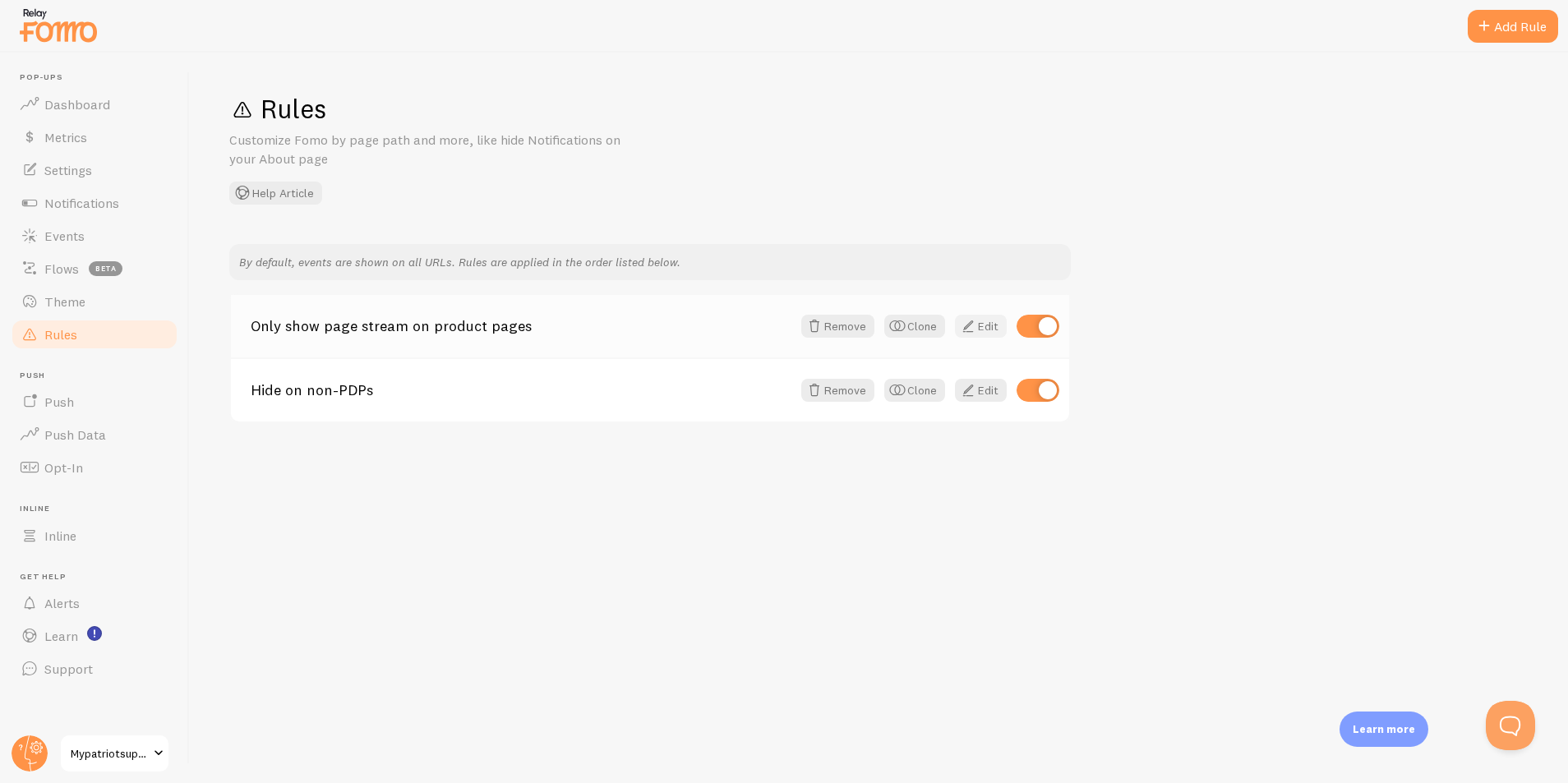
click at [983, 329] on link "Edit" at bounding box center [981, 326] width 52 height 23
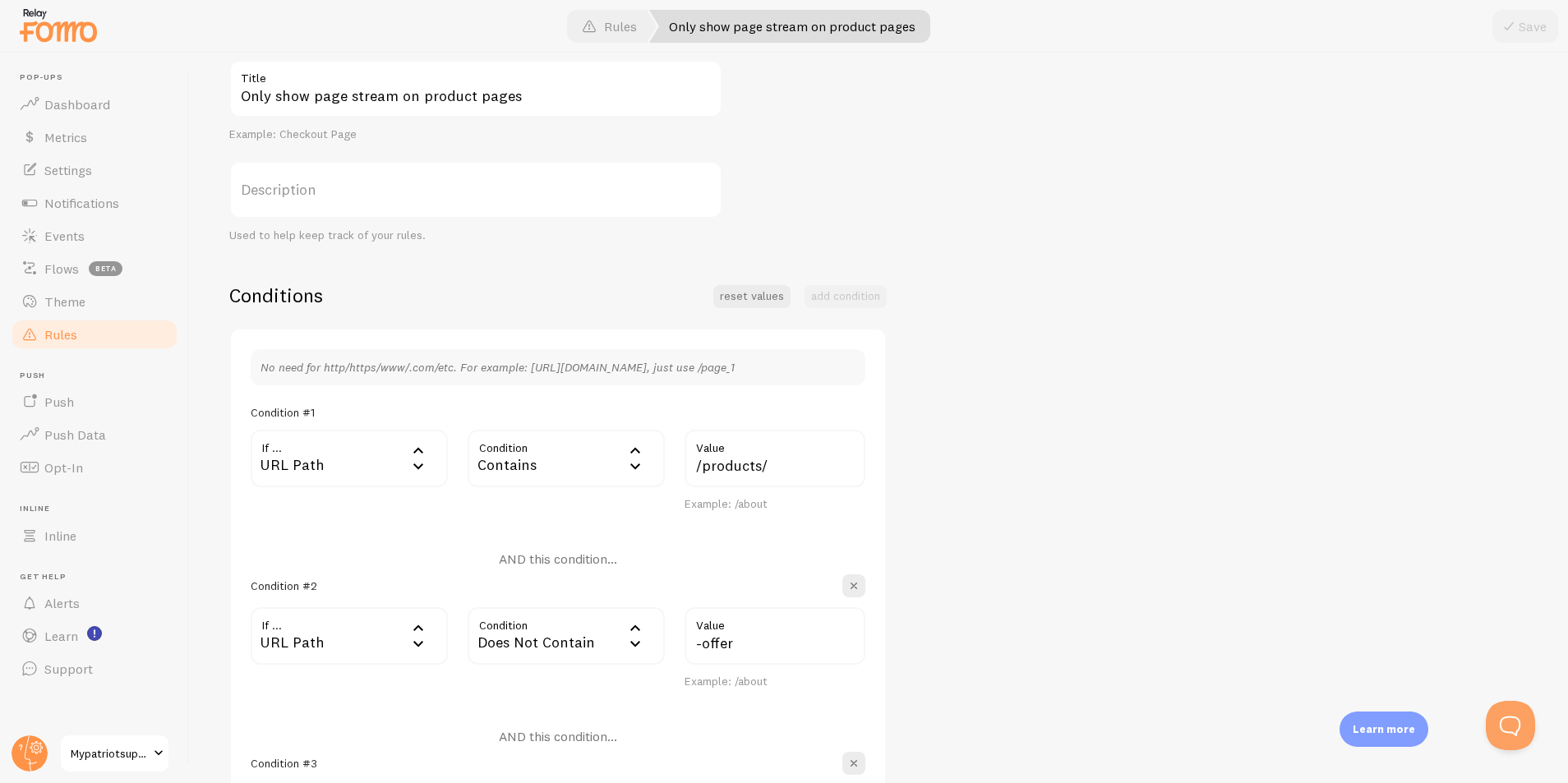
scroll to position [33, 0]
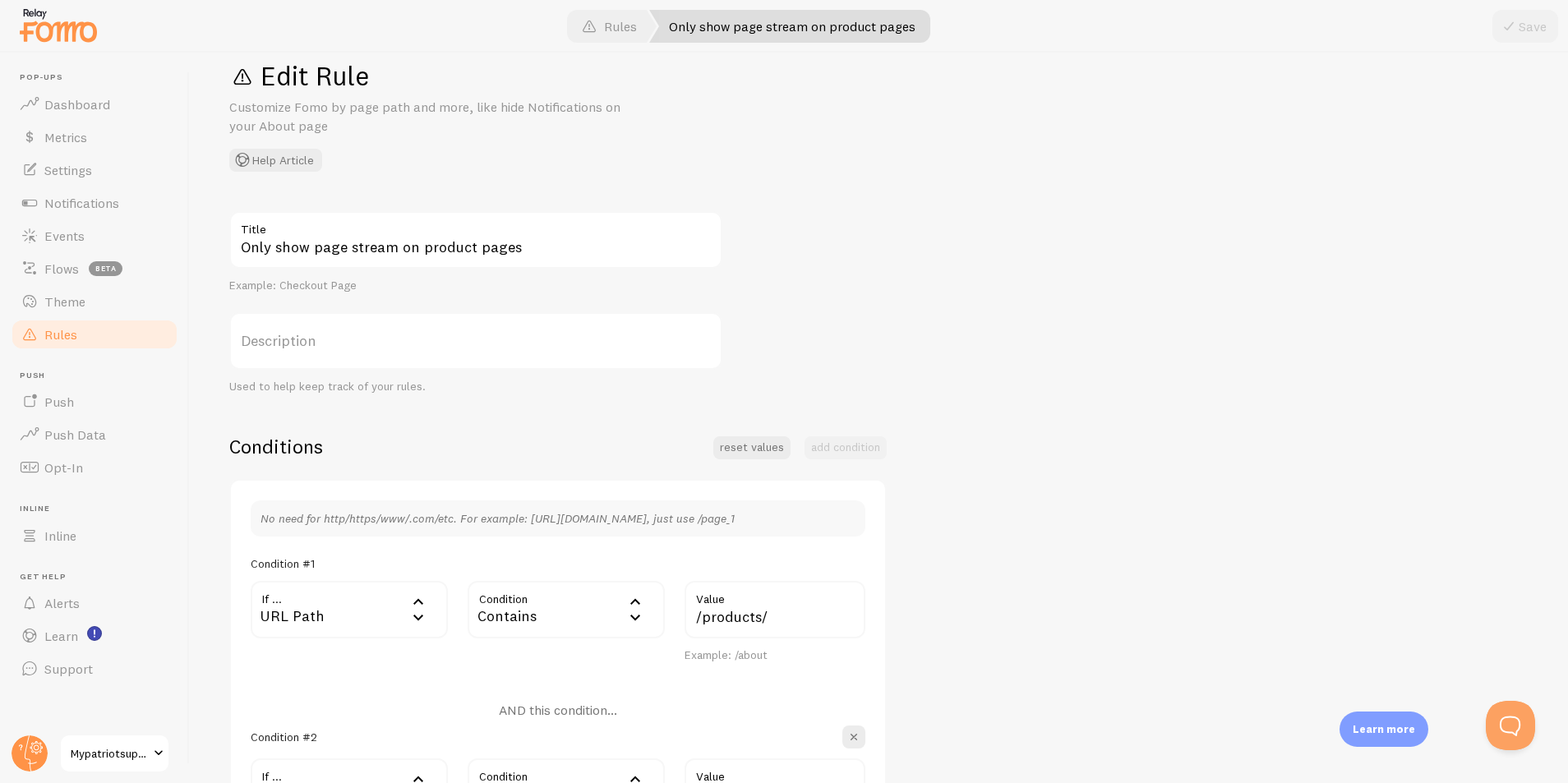
click at [59, 332] on span "Rules" at bounding box center [61, 334] width 33 height 17
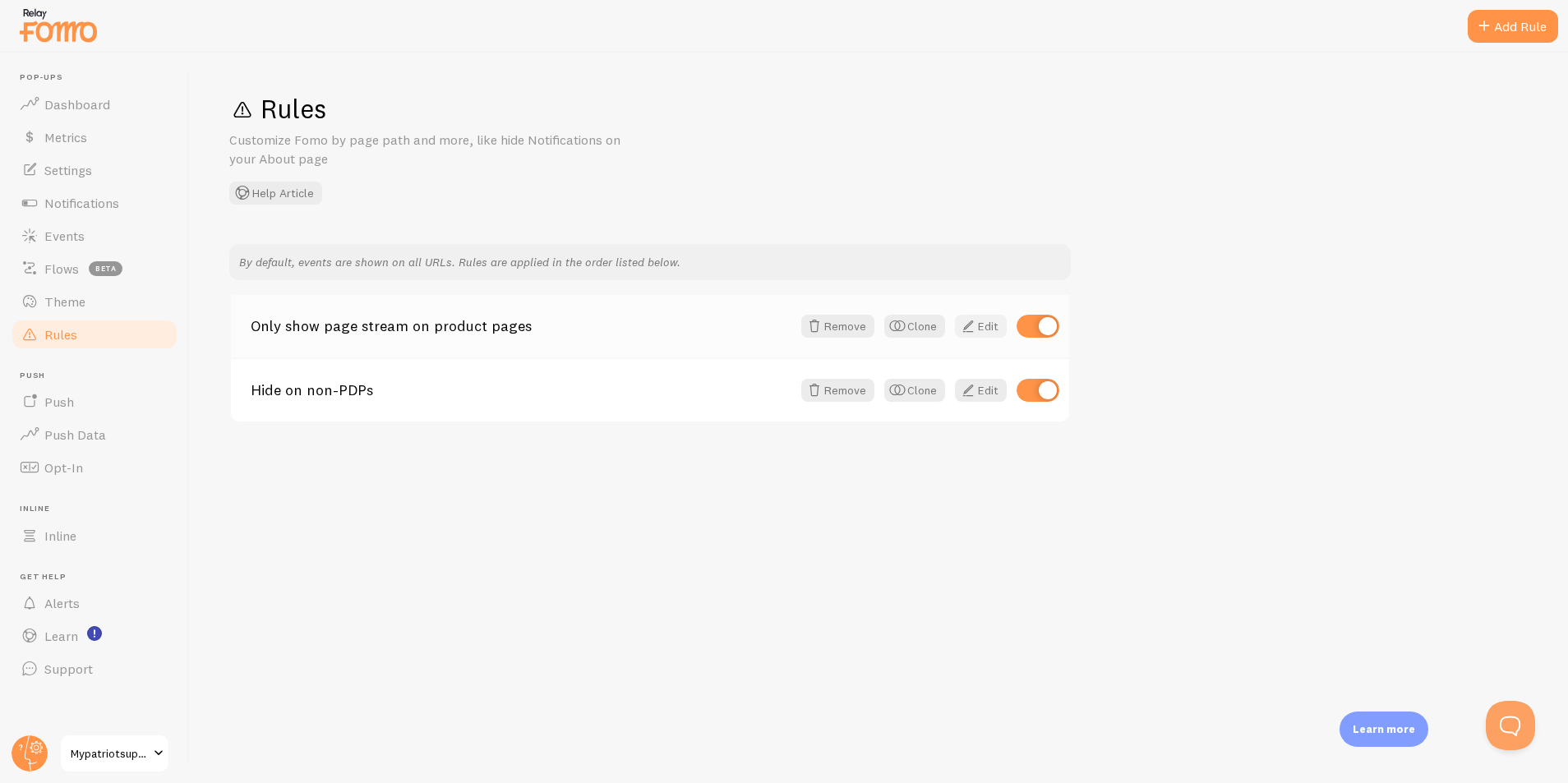
click at [984, 330] on link "Edit" at bounding box center [981, 326] width 52 height 23
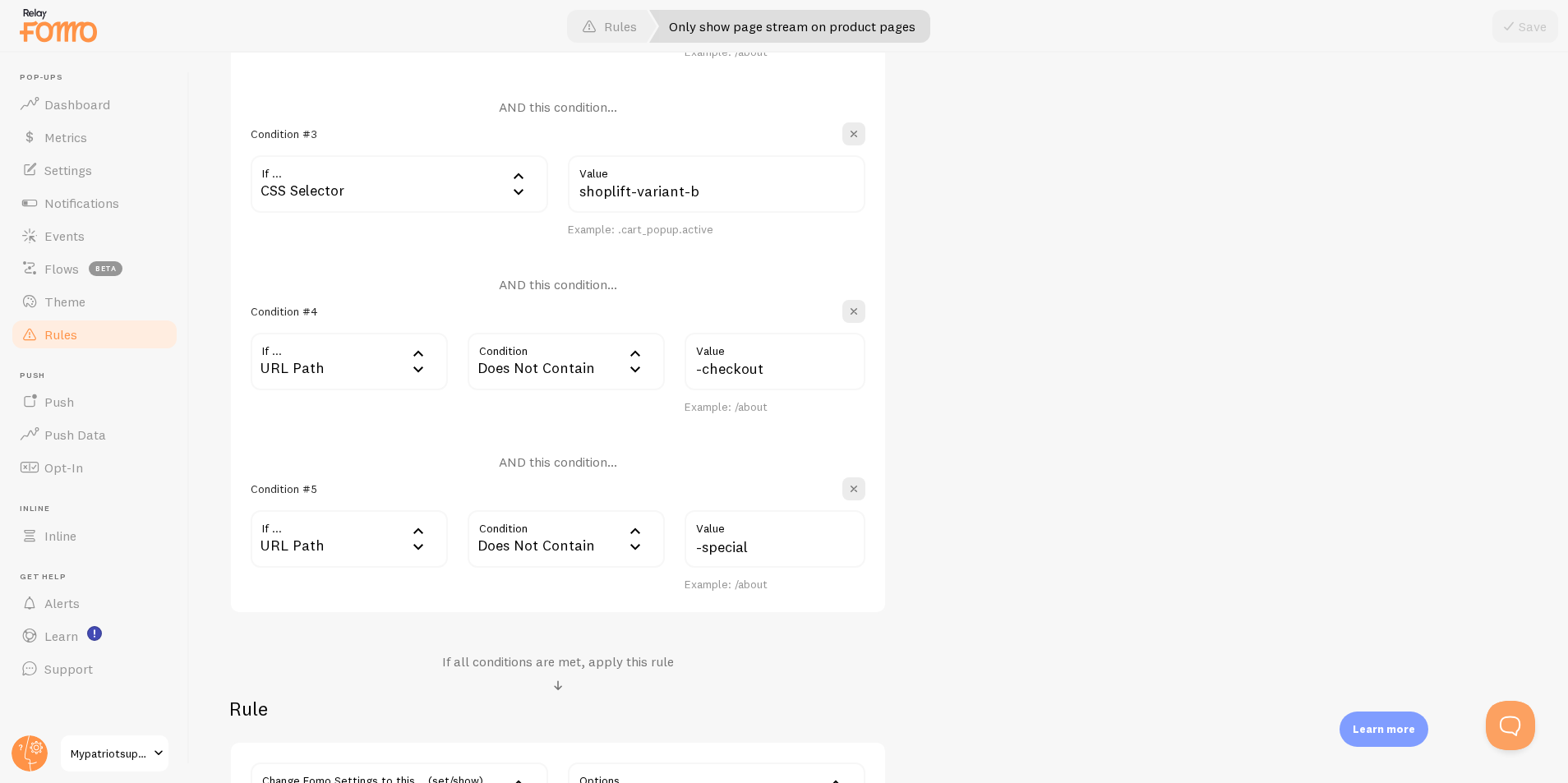
scroll to position [846, 0]
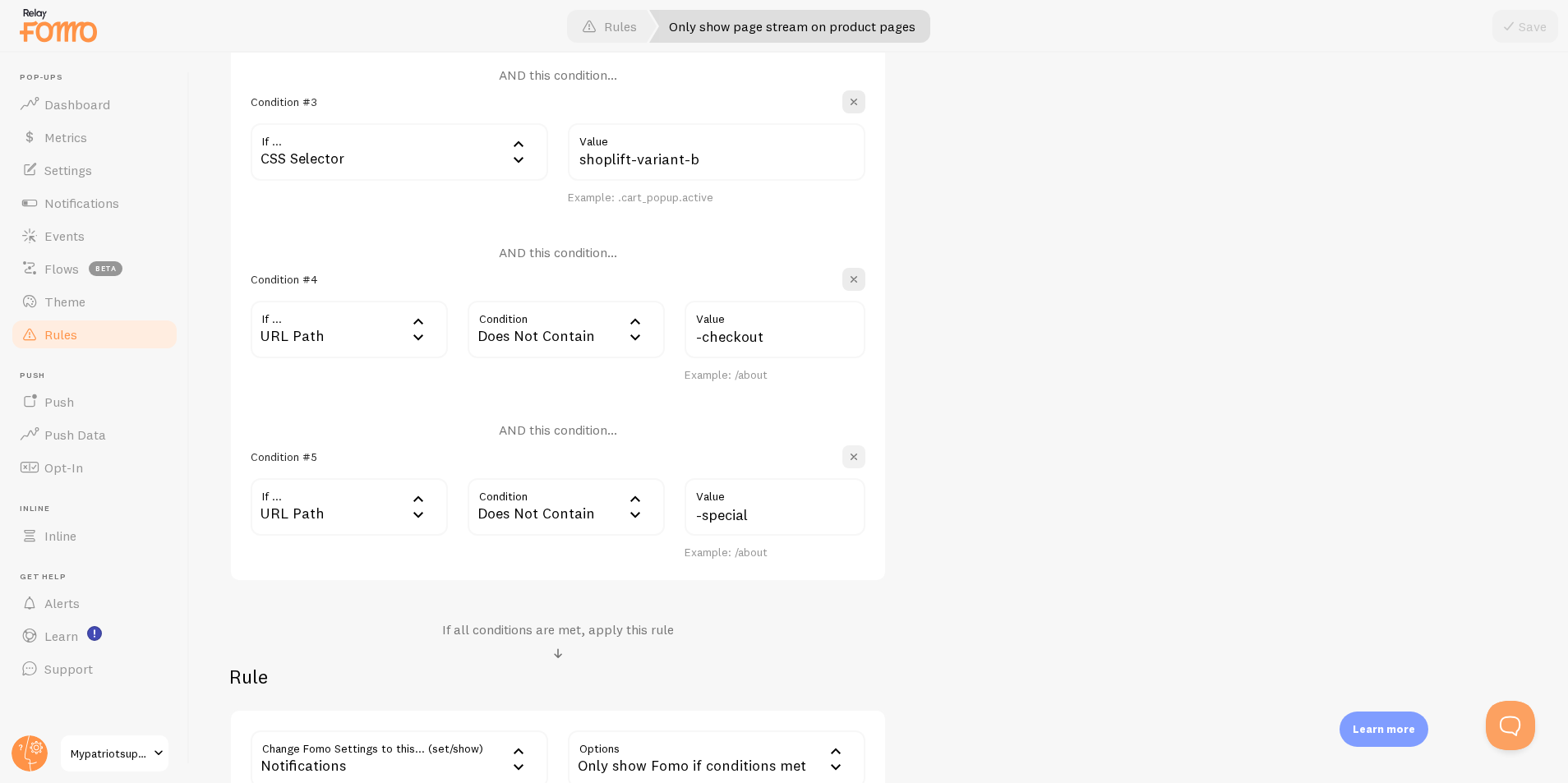
click at [854, 459] on span "button" at bounding box center [854, 457] width 17 height 17
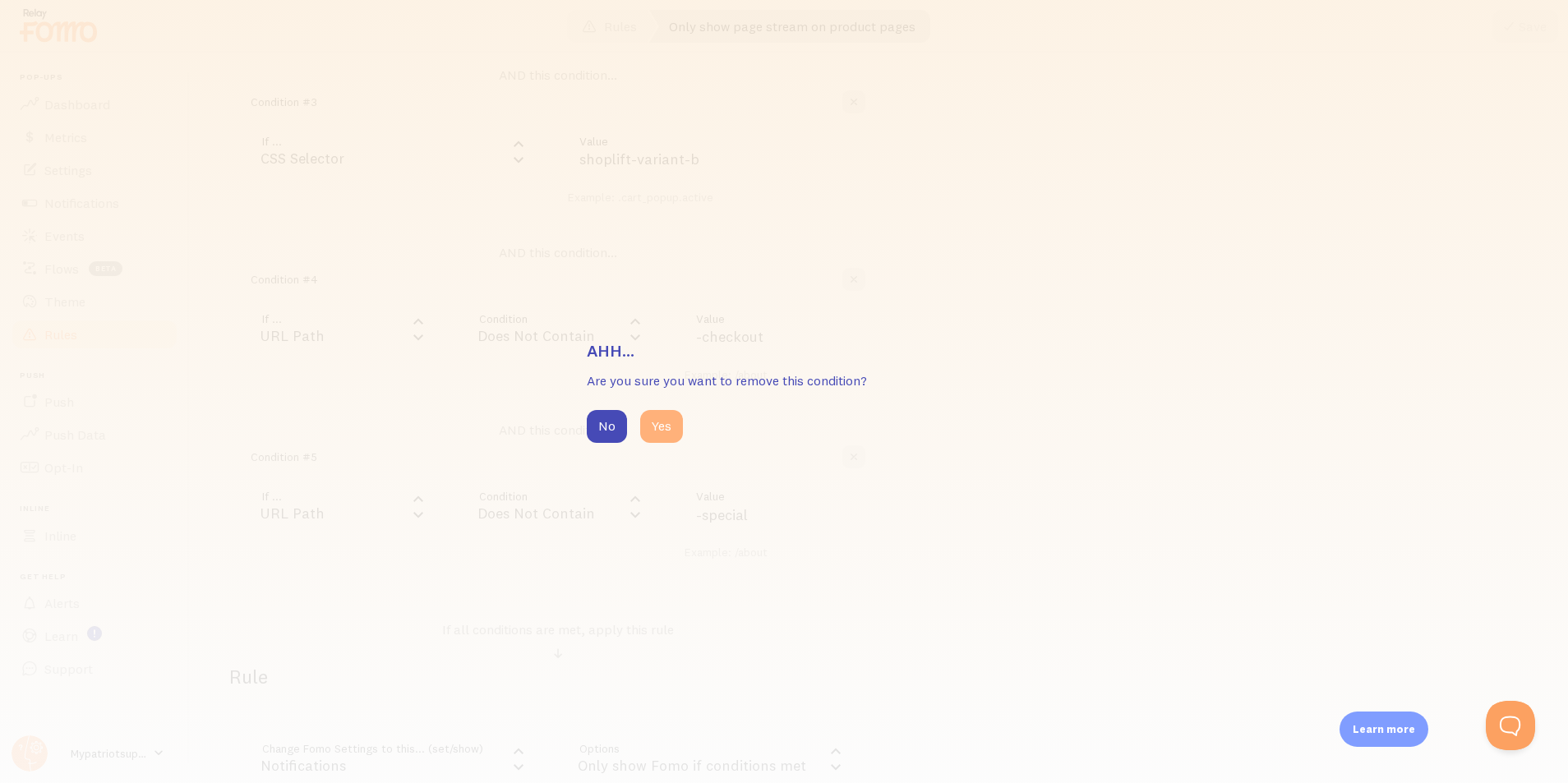
click at [655, 424] on button "Yes" at bounding box center [661, 427] width 42 height 33
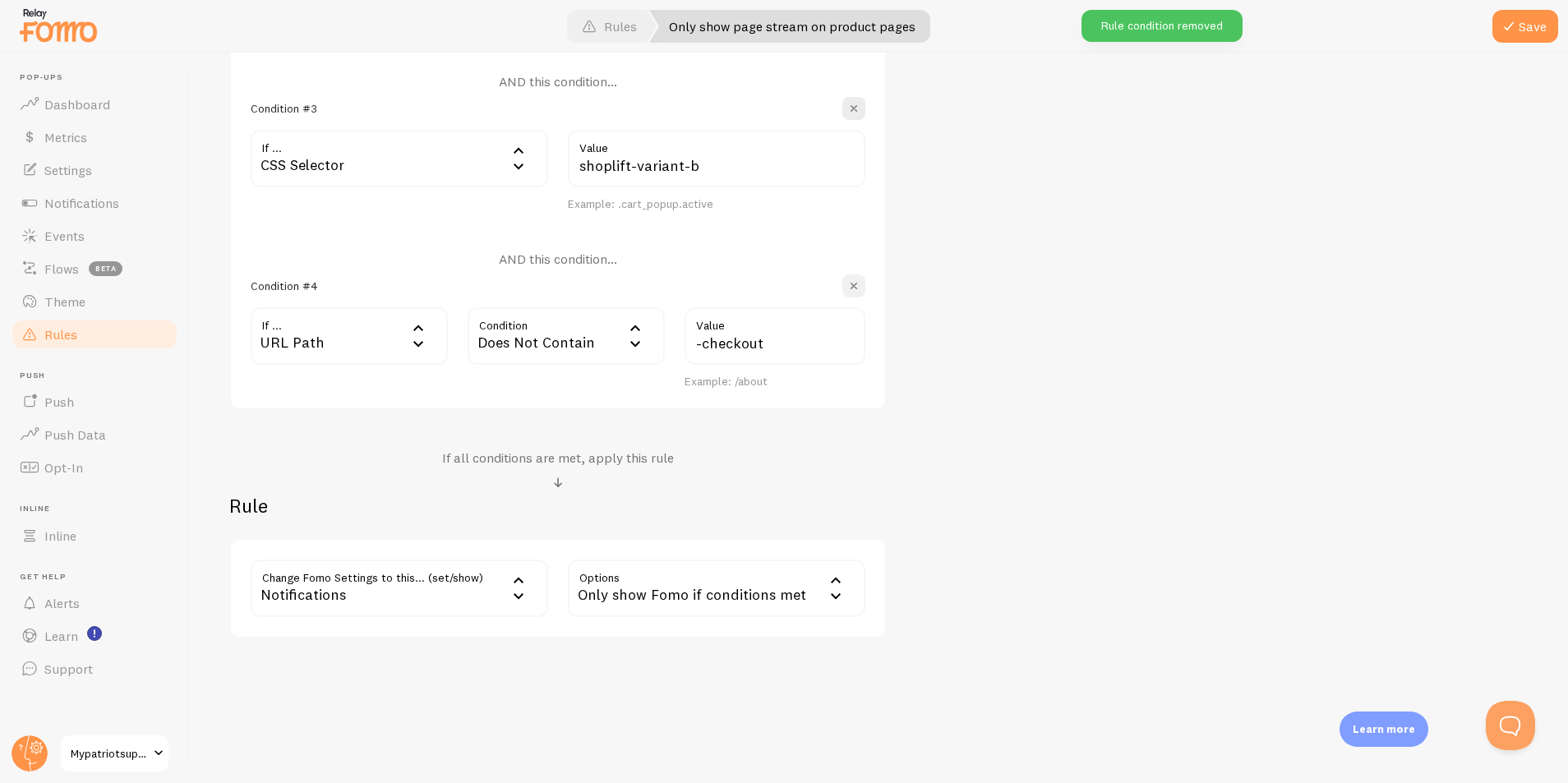
click at [850, 288] on span "button" at bounding box center [854, 286] width 17 height 17
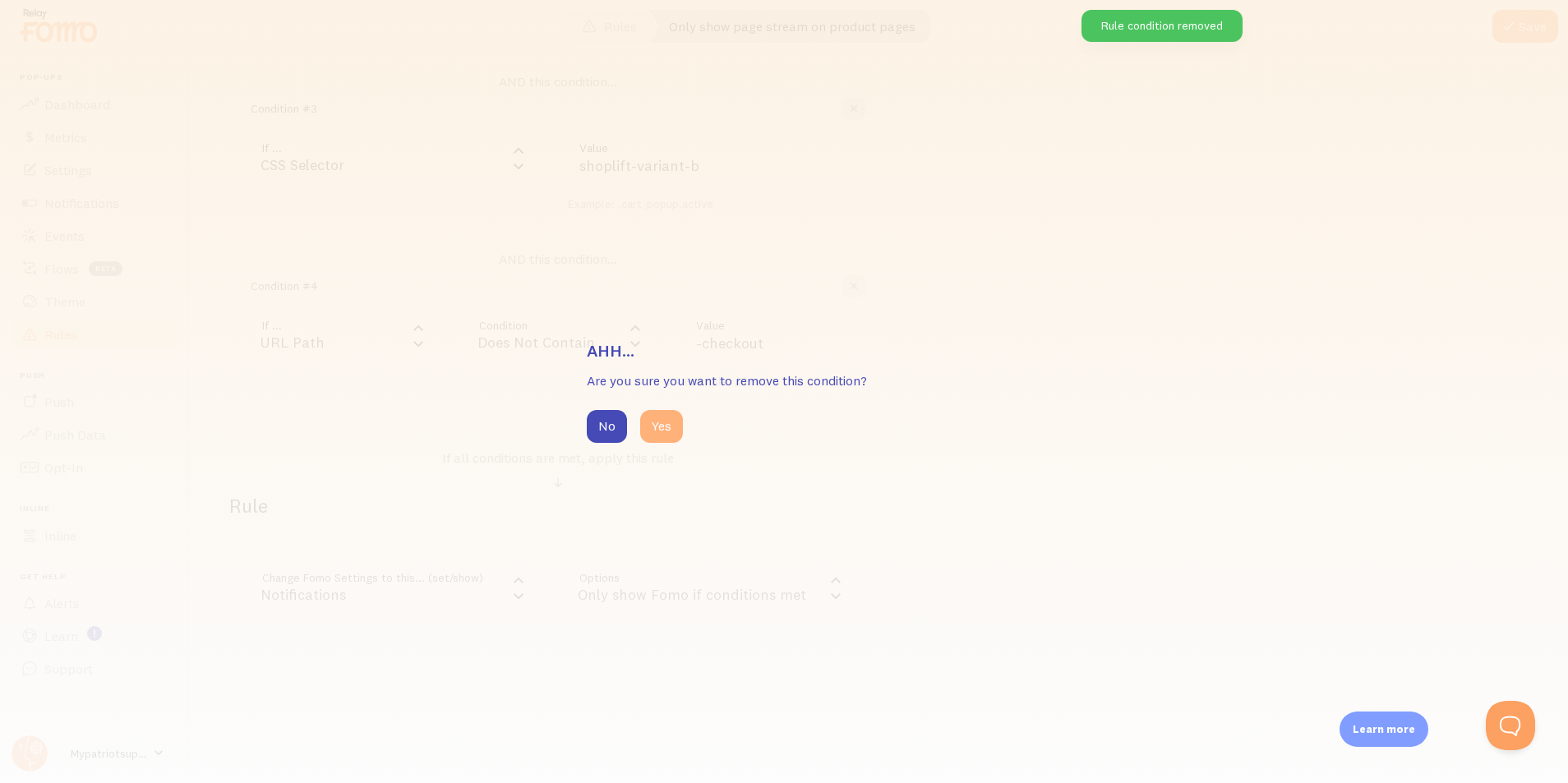
click at [676, 429] on button "Yes" at bounding box center [661, 427] width 42 height 33
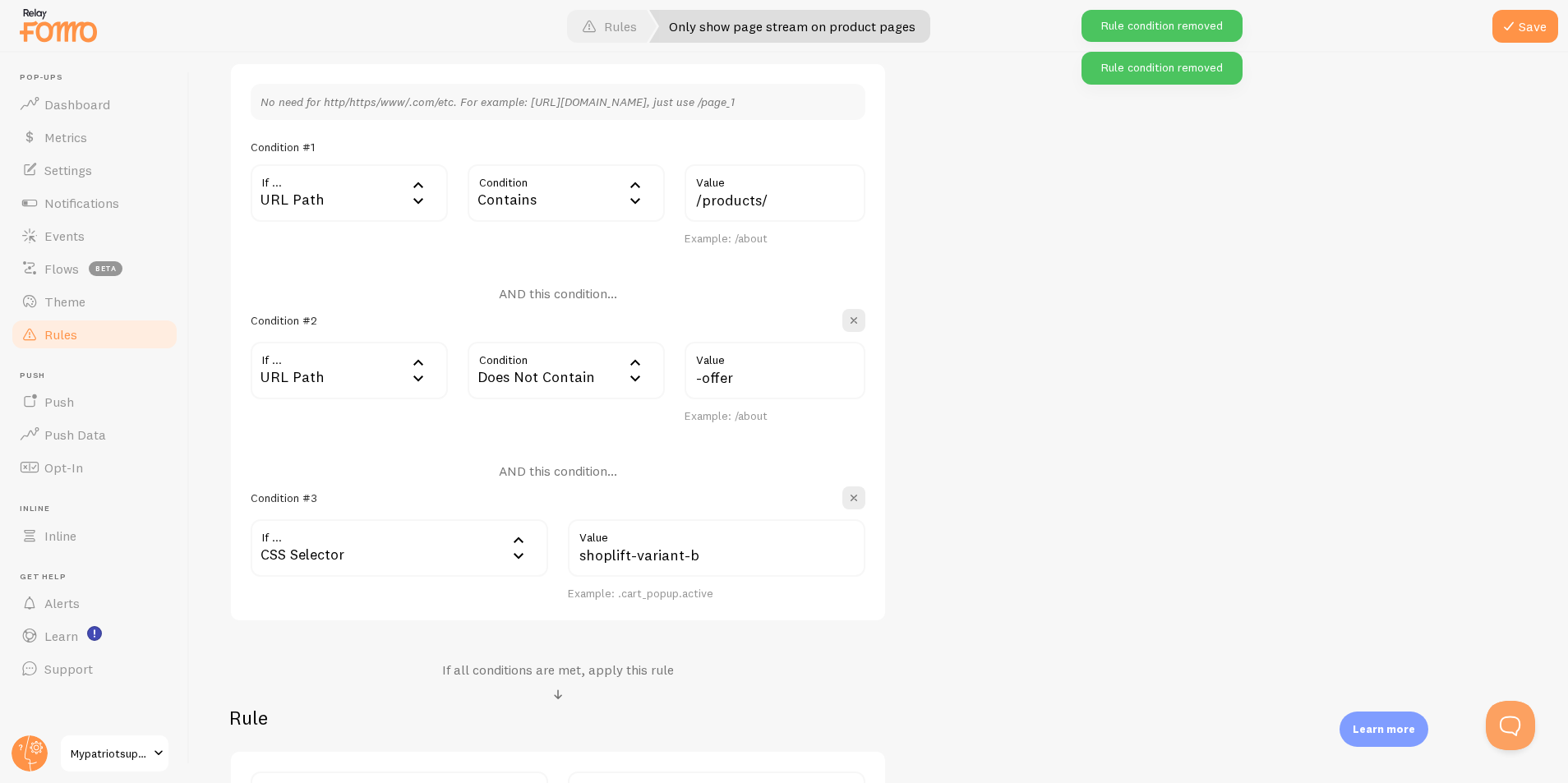
scroll to position [446, 0]
click at [856, 325] on span "button" at bounding box center [854, 324] width 17 height 17
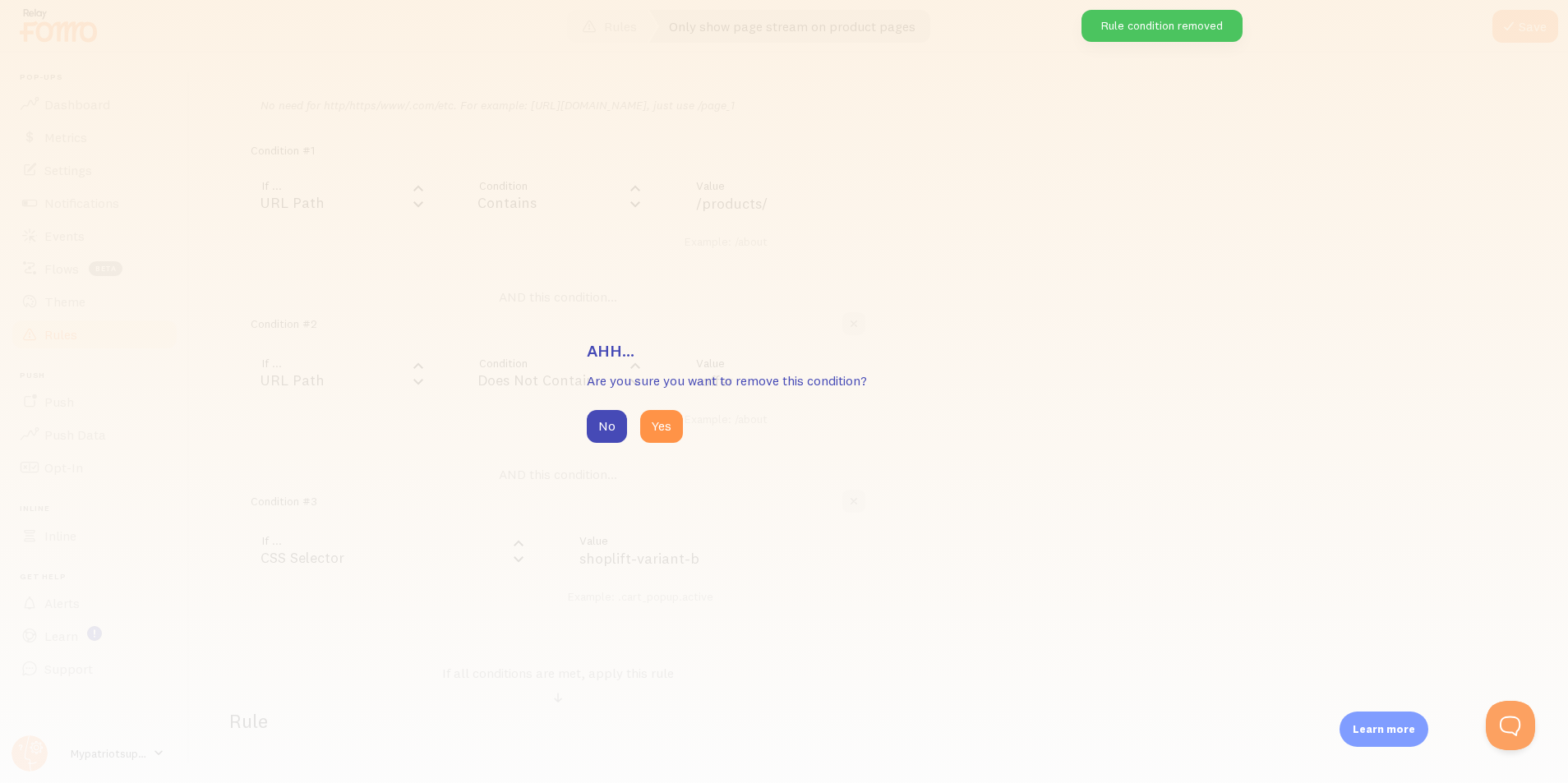
click at [776, 440] on div "No Yes" at bounding box center [783, 427] width 394 height 33
click at [670, 429] on button "Yes" at bounding box center [661, 427] width 42 height 33
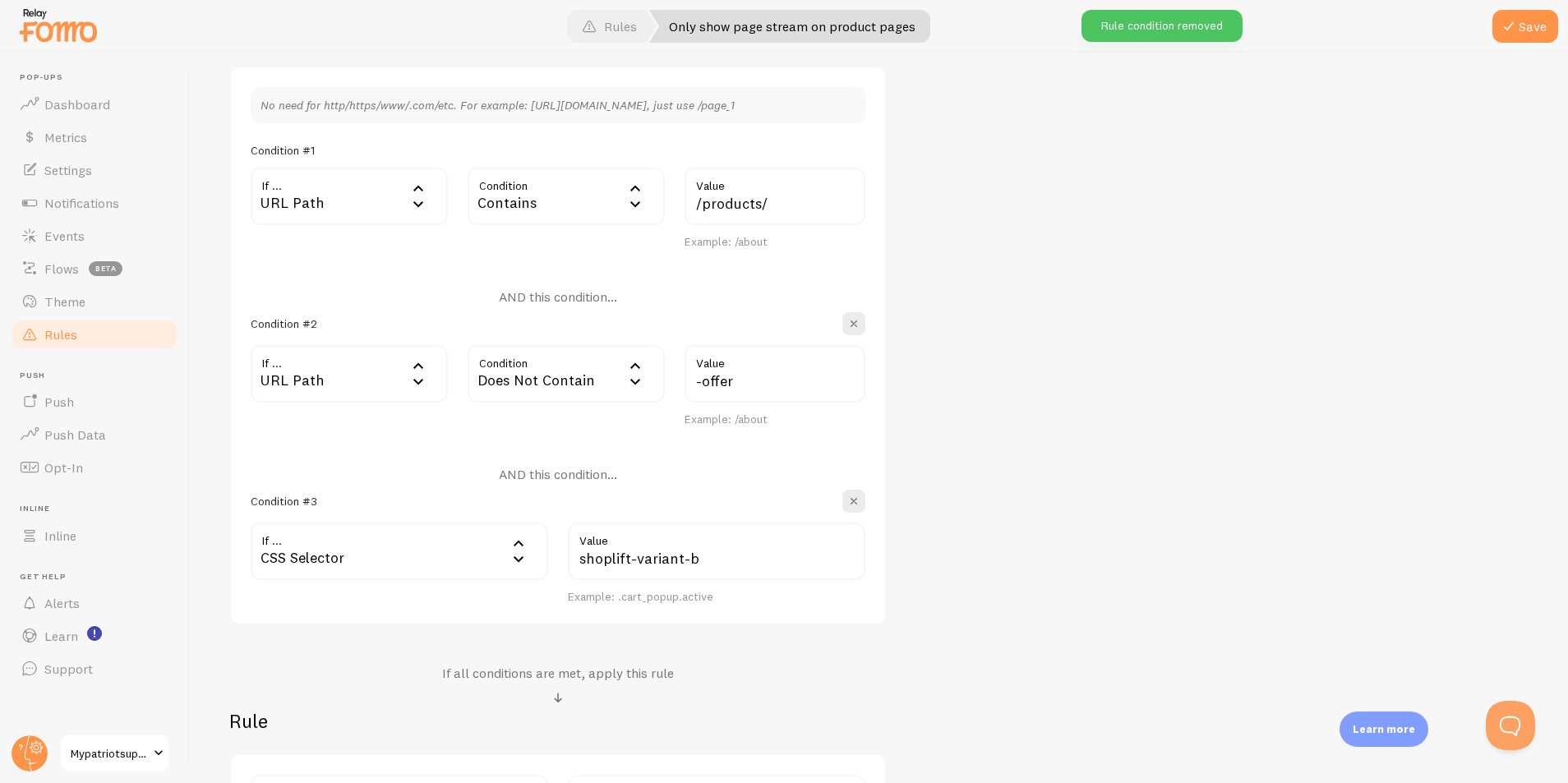
type input "shoplift-variant-b"
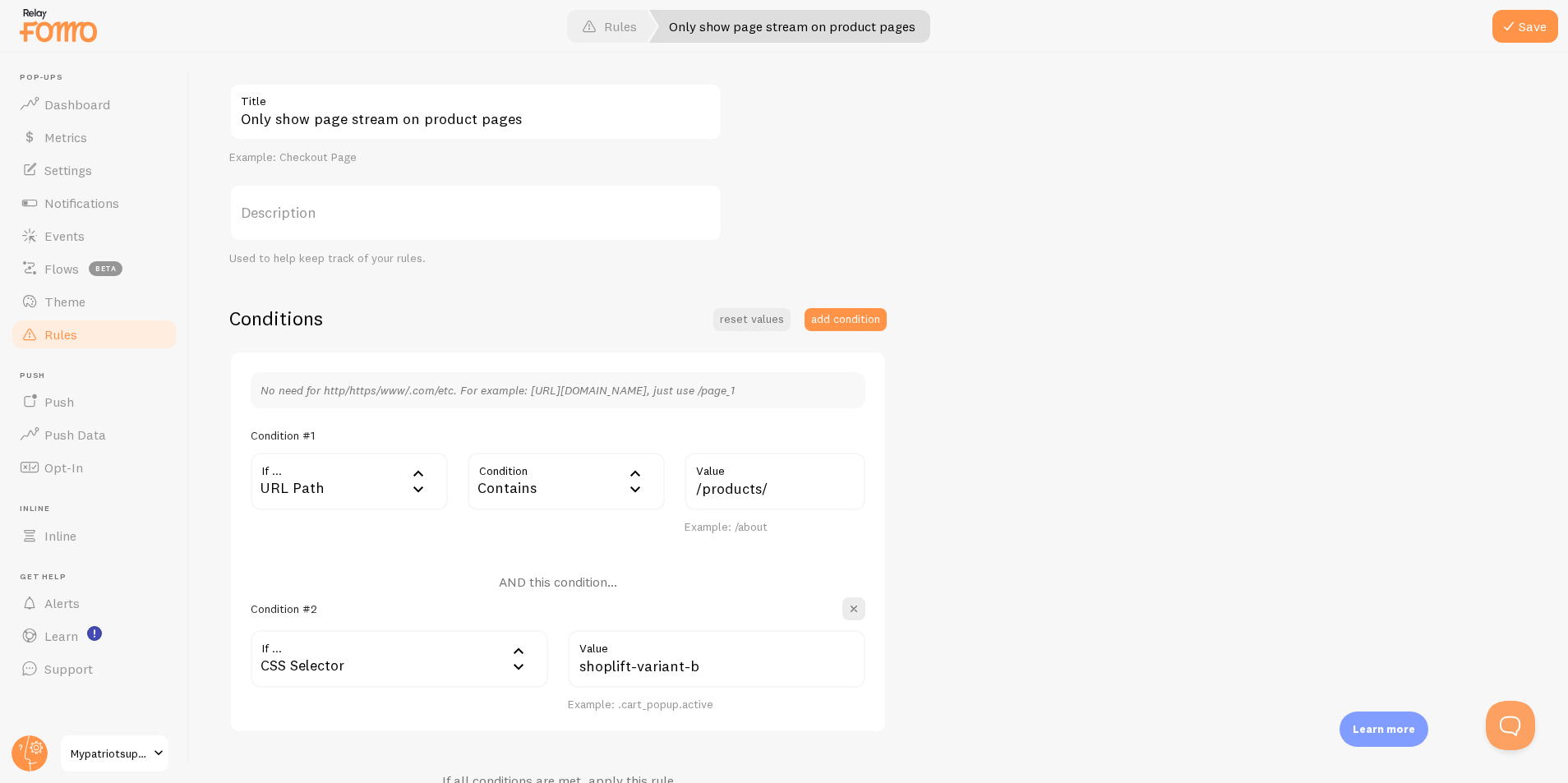
scroll to position [157, 0]
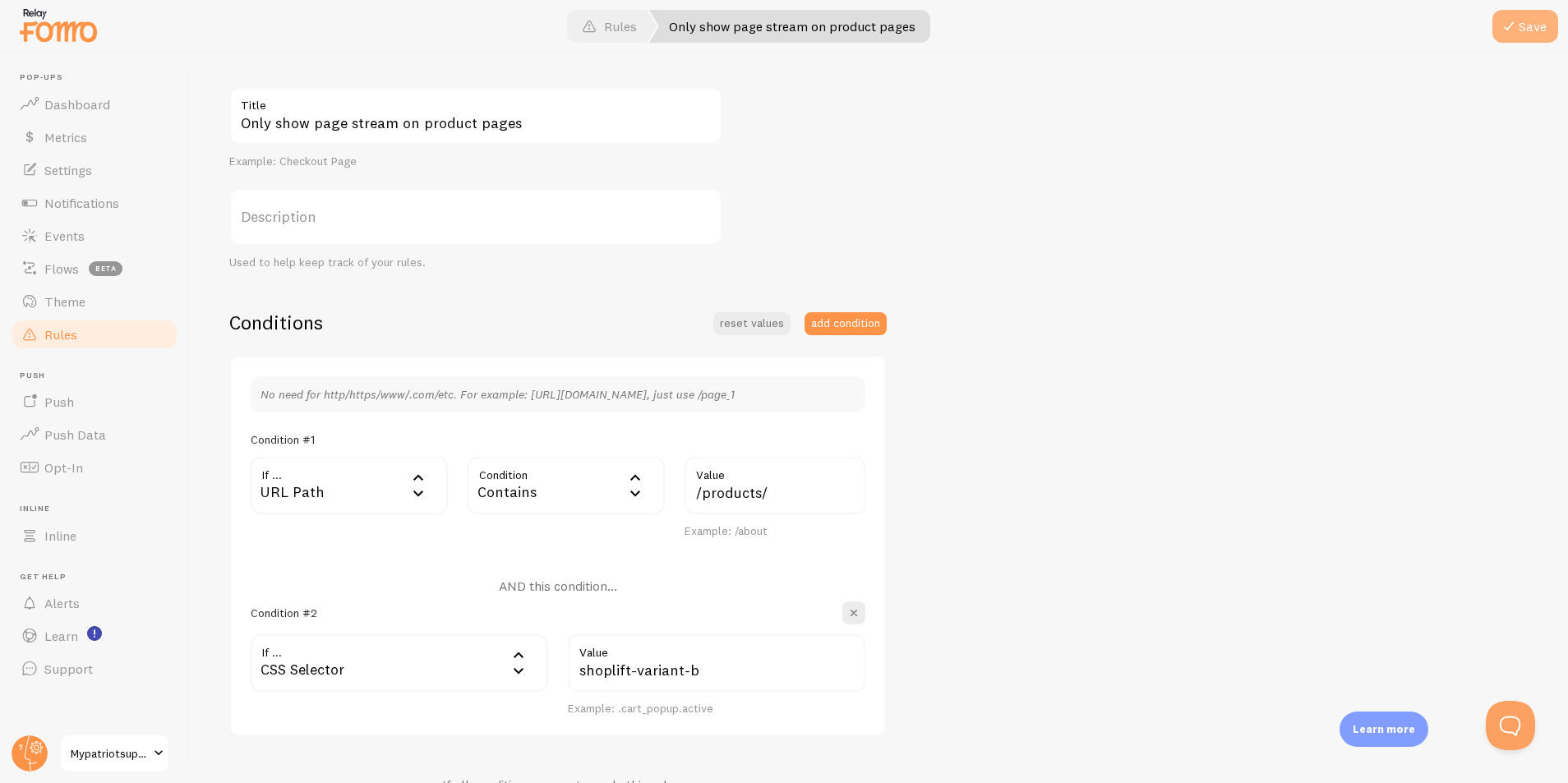
click at [1522, 26] on button "Save" at bounding box center [1525, 27] width 66 height 33
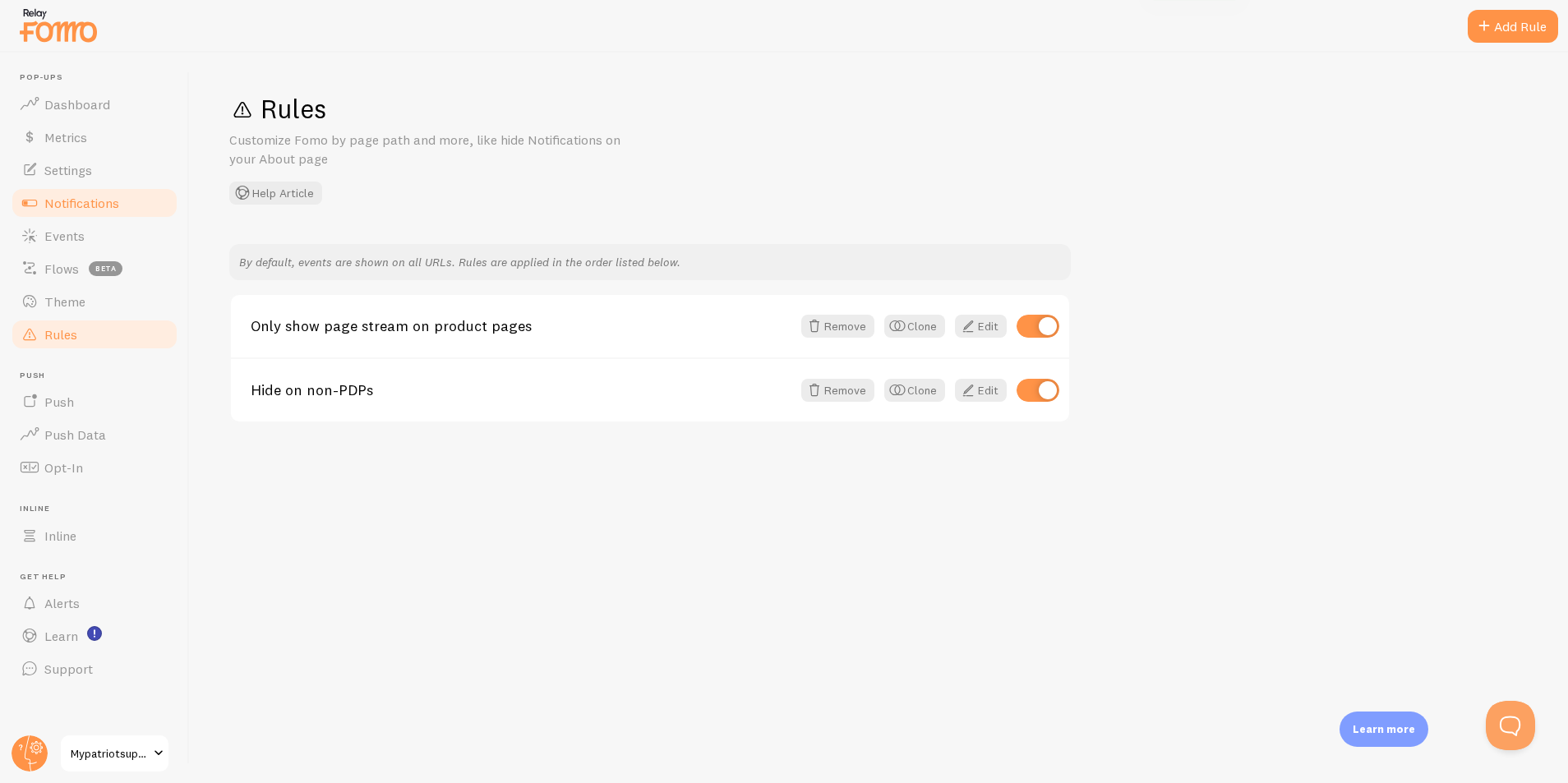
click at [65, 211] on span "Notifications" at bounding box center [81, 203] width 75 height 17
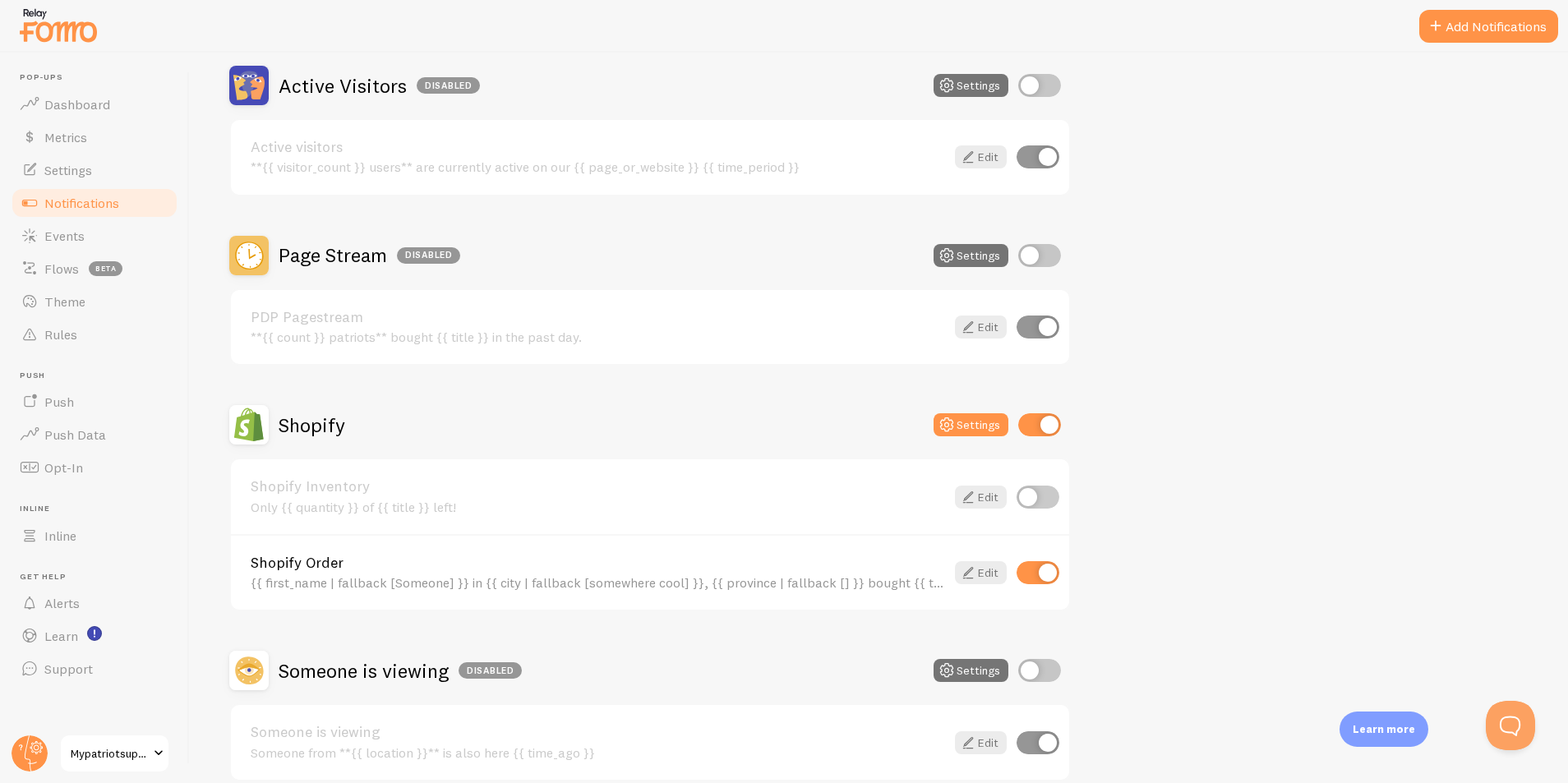
scroll to position [421, 0]
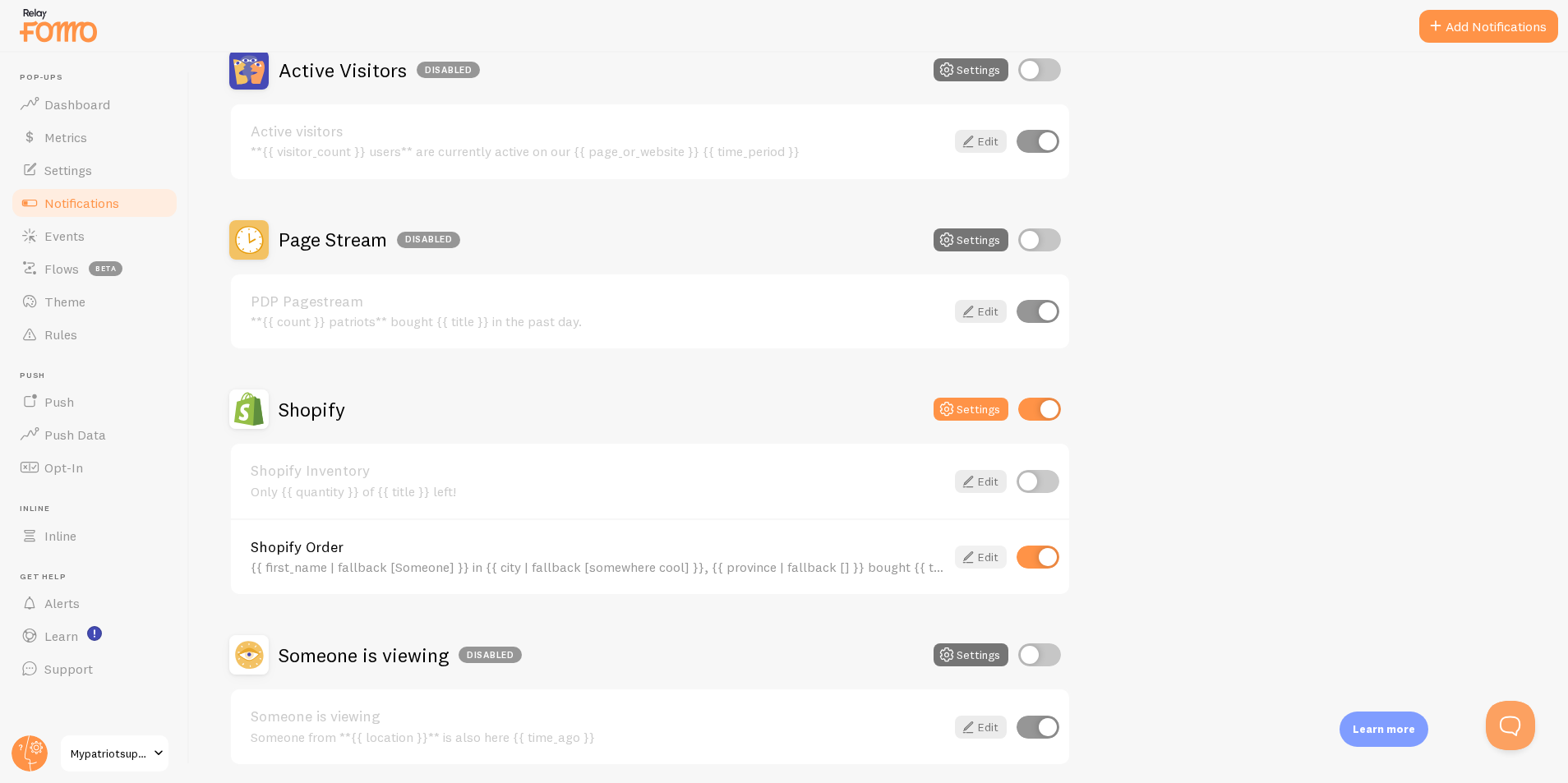
click at [988, 561] on link "Edit" at bounding box center [981, 557] width 52 height 23
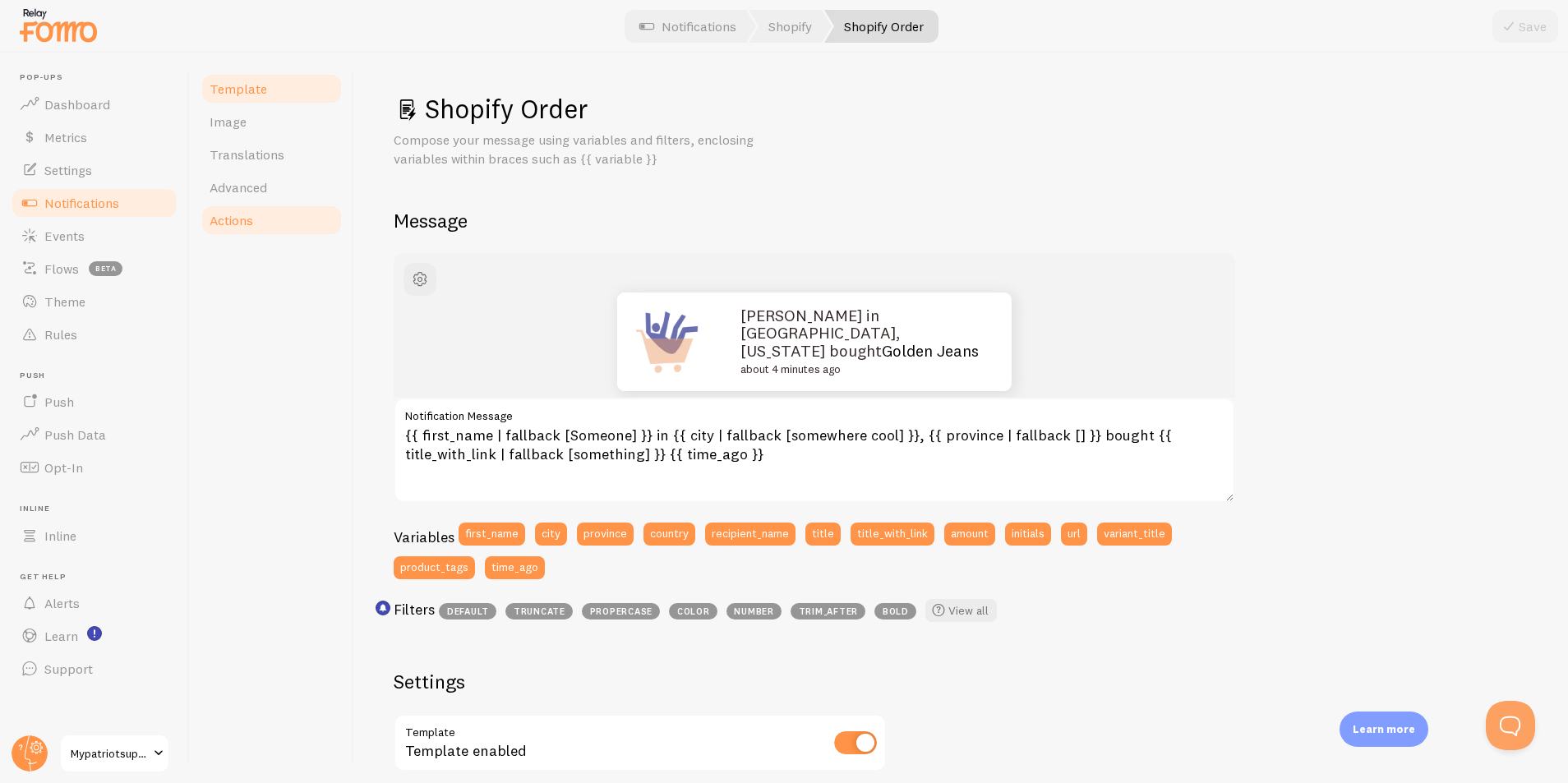
click at [237, 223] on span "Actions" at bounding box center [231, 221] width 43 height 17
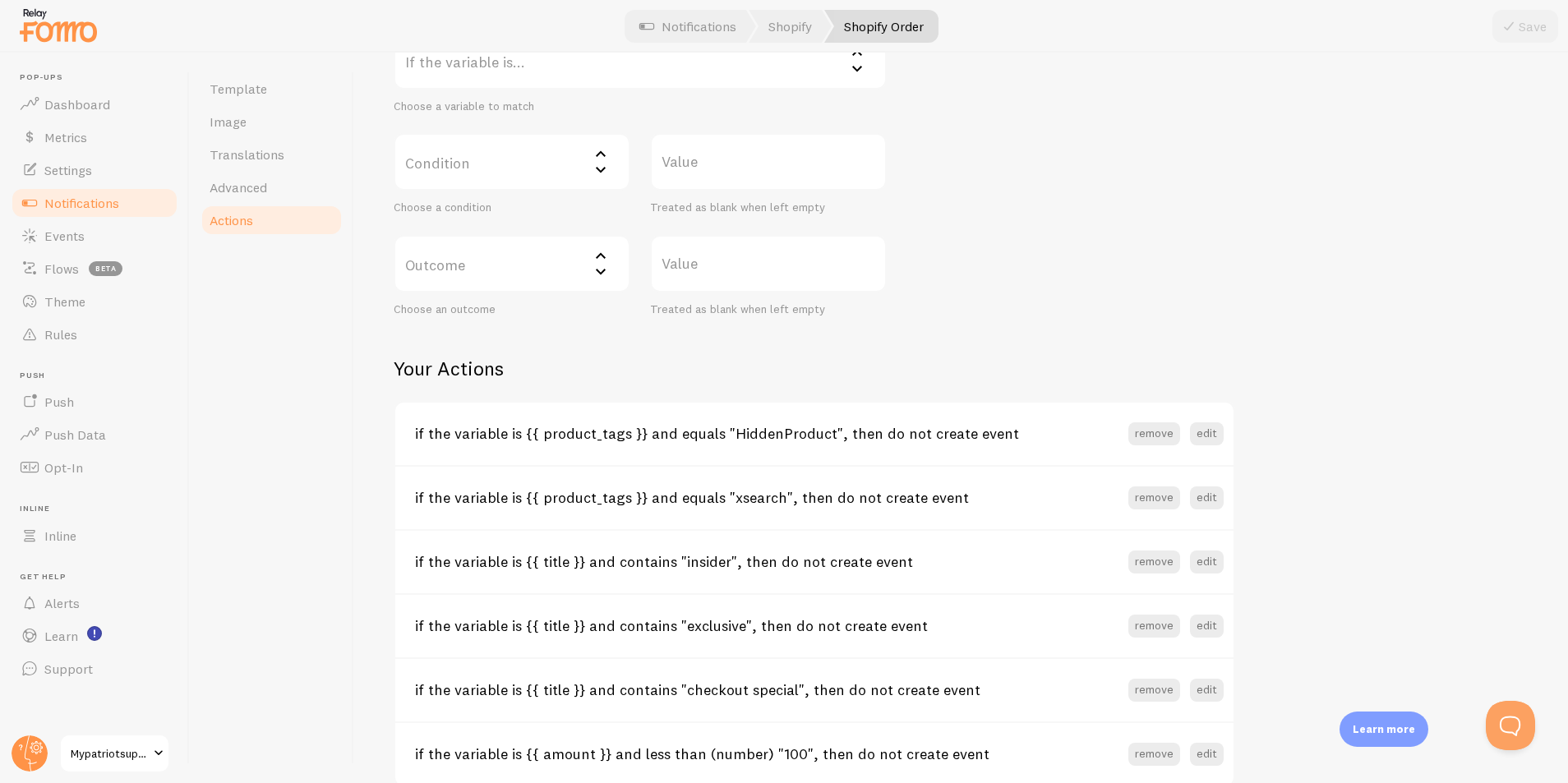
scroll to position [415, 0]
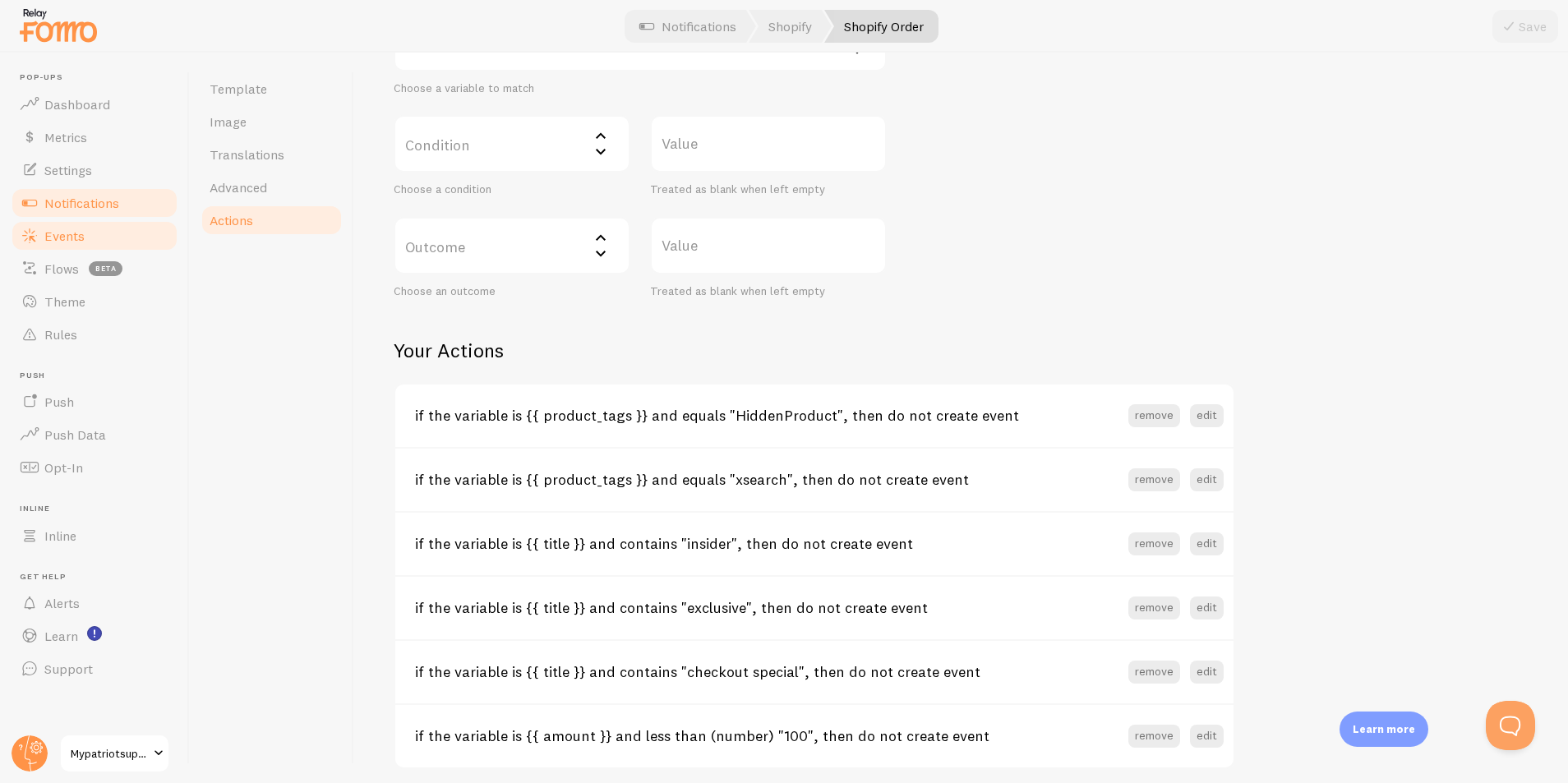
click at [66, 241] on span "Events" at bounding box center [65, 236] width 41 height 17
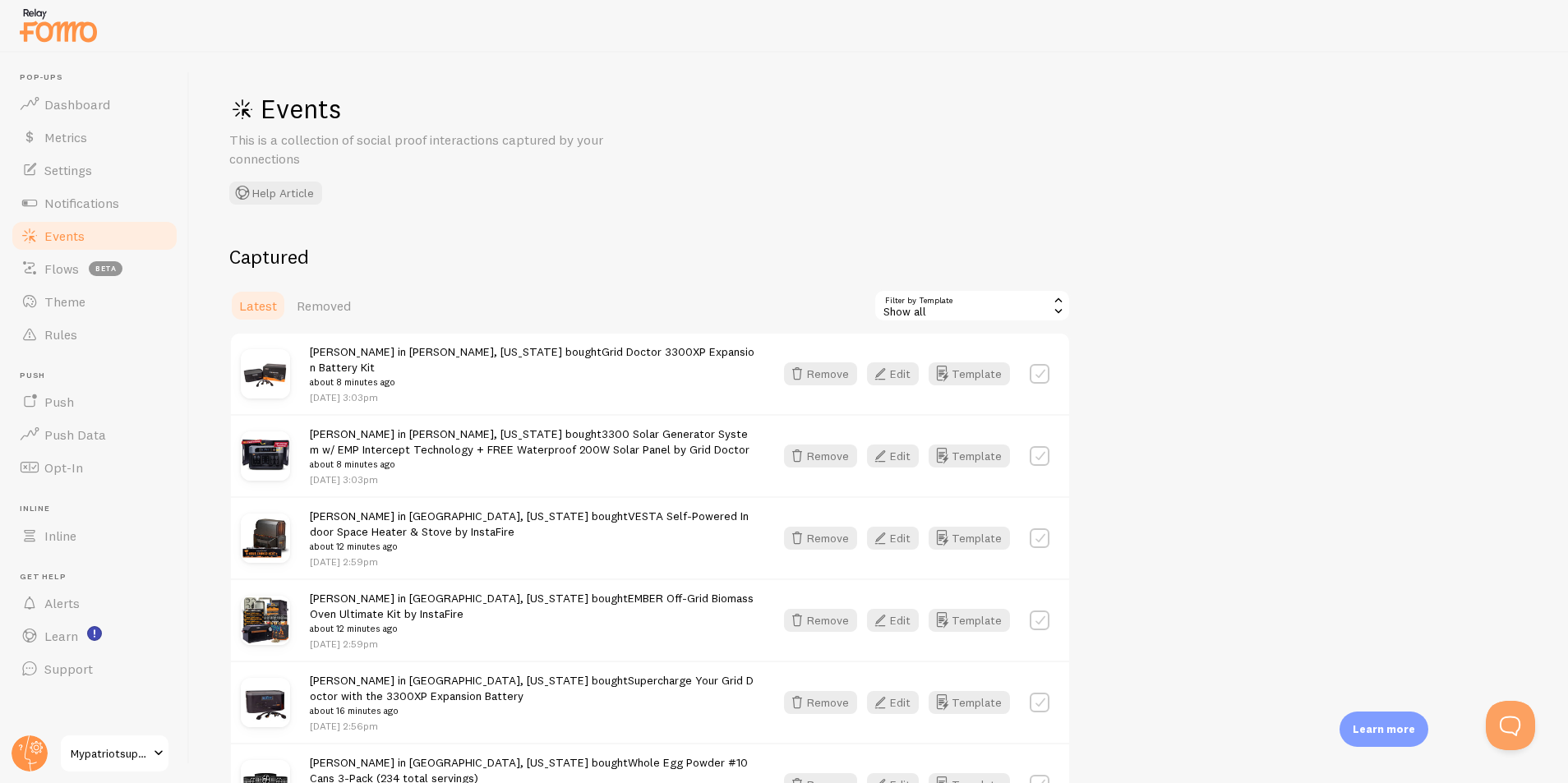
click at [899, 318] on div "Show all" at bounding box center [972, 306] width 198 height 33
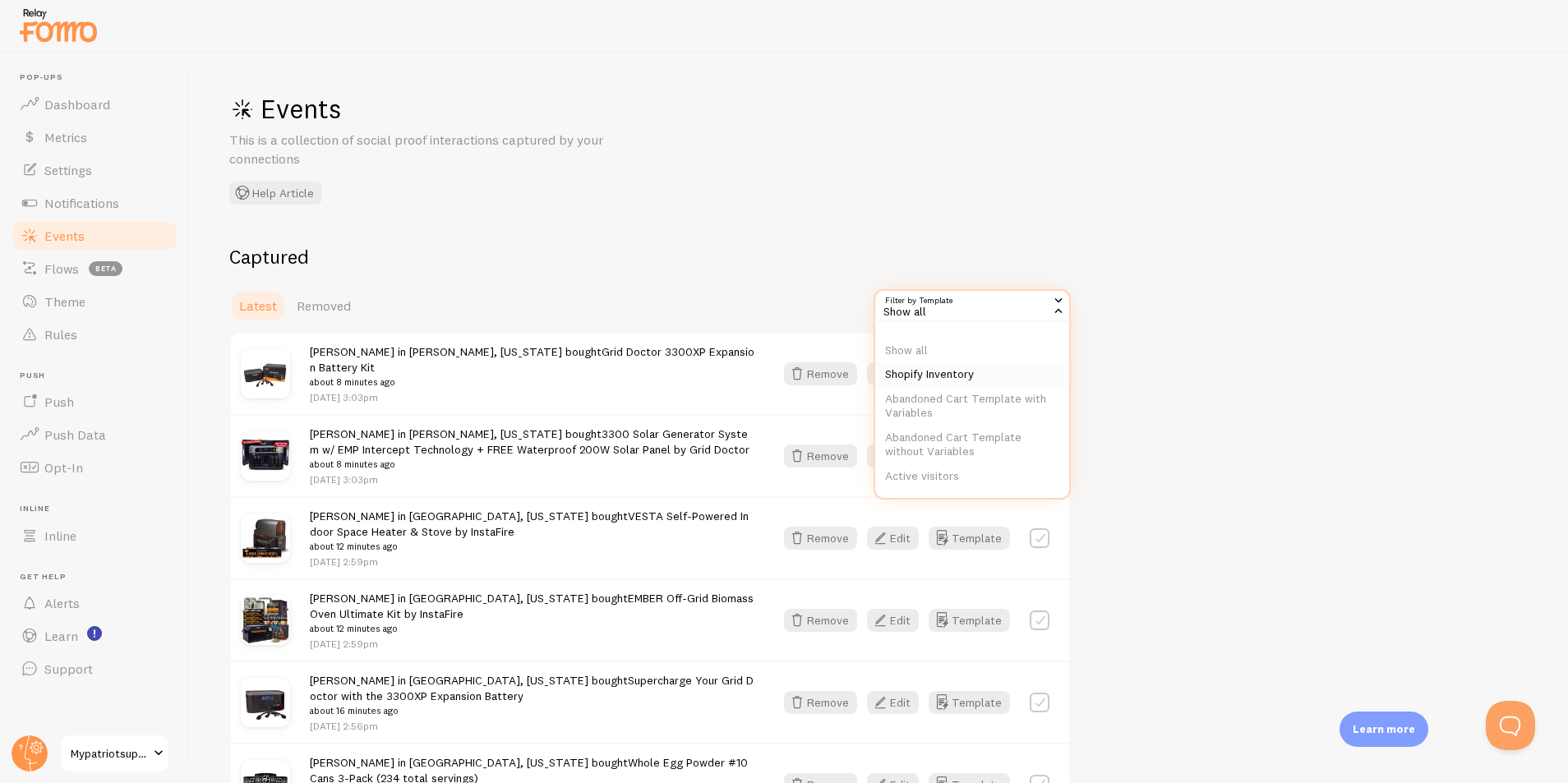
click at [938, 372] on li "Shopify Inventory" at bounding box center [972, 375] width 194 height 25
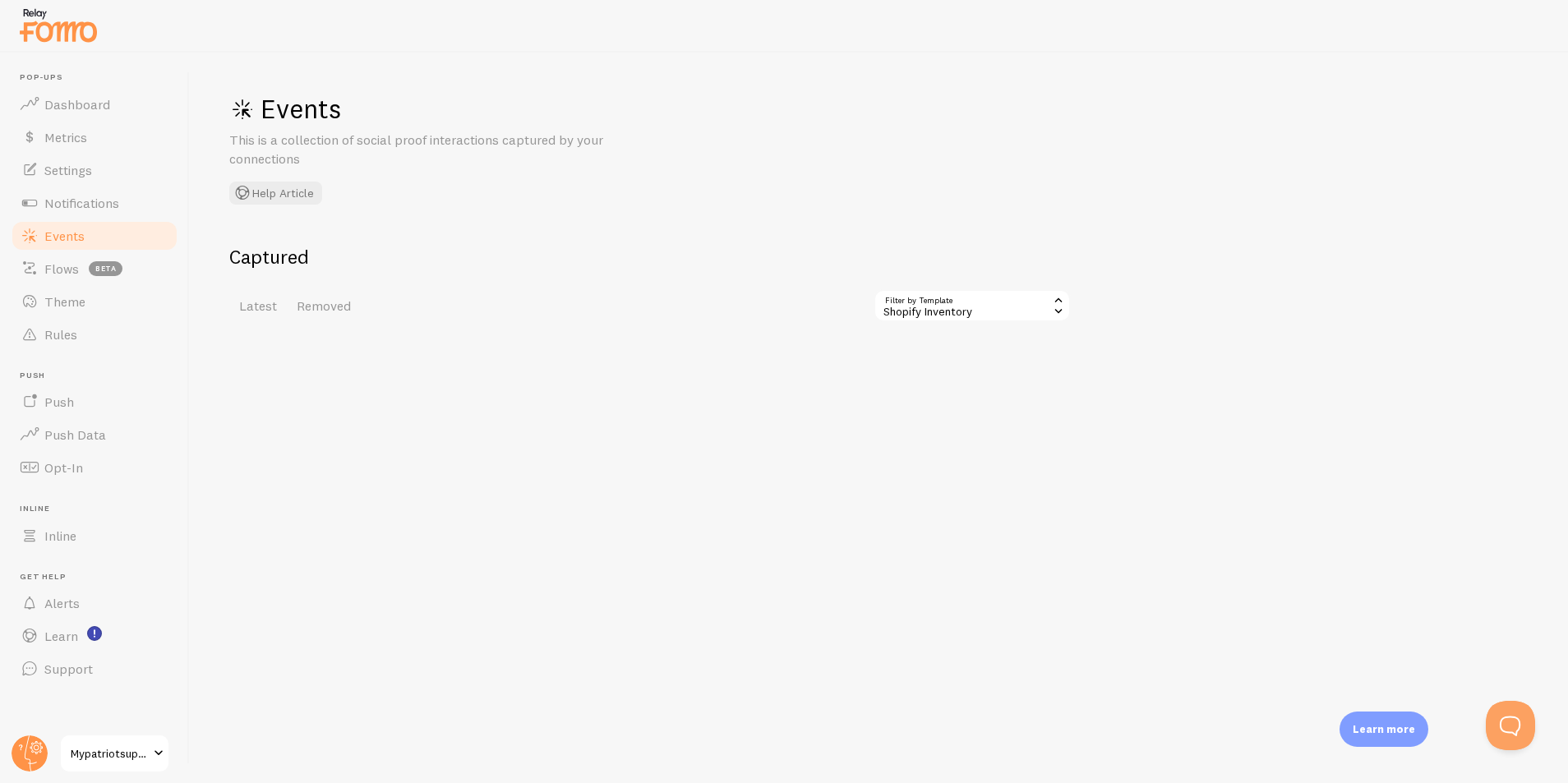
click at [935, 317] on div "Shopify Inventory" at bounding box center [972, 306] width 198 height 33
click at [934, 399] on li "Abandoned Cart Template with Variables" at bounding box center [972, 406] width 194 height 39
click at [918, 315] on div "Abandoned Cart Template with Variables" at bounding box center [955, 306] width 232 height 33
click at [918, 464] on ul "Show all Shopify Inventory Abandoned Cart Template with Variables Abandoned Car…" at bounding box center [955, 411] width 228 height 164
click at [931, 297] on div "Abandoned Cart Template with Variables" at bounding box center [955, 306] width 232 height 33
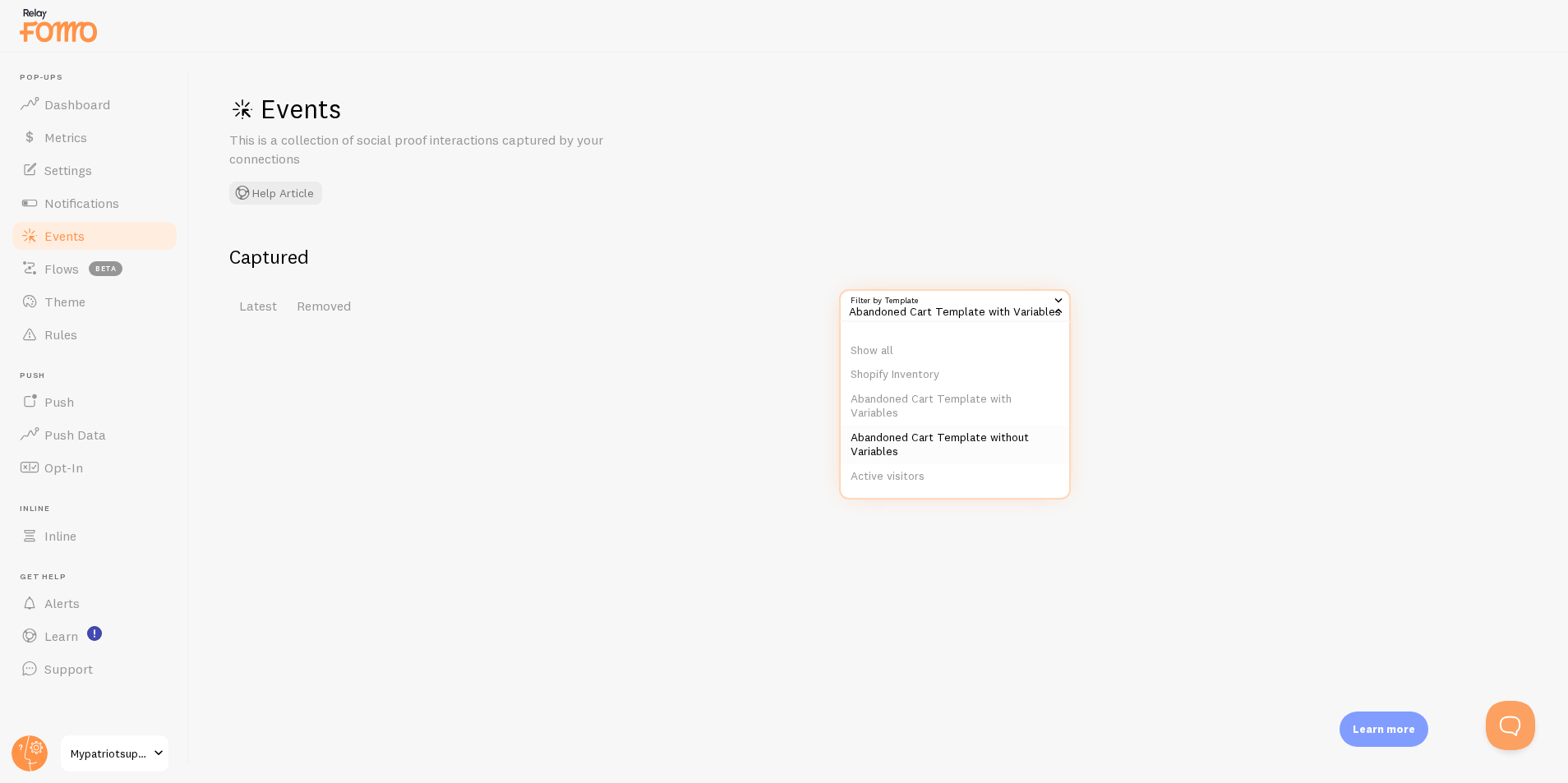
scroll to position [78, 0]
click at [916, 447] on li "Shopify Order" at bounding box center [955, 447] width 228 height 25
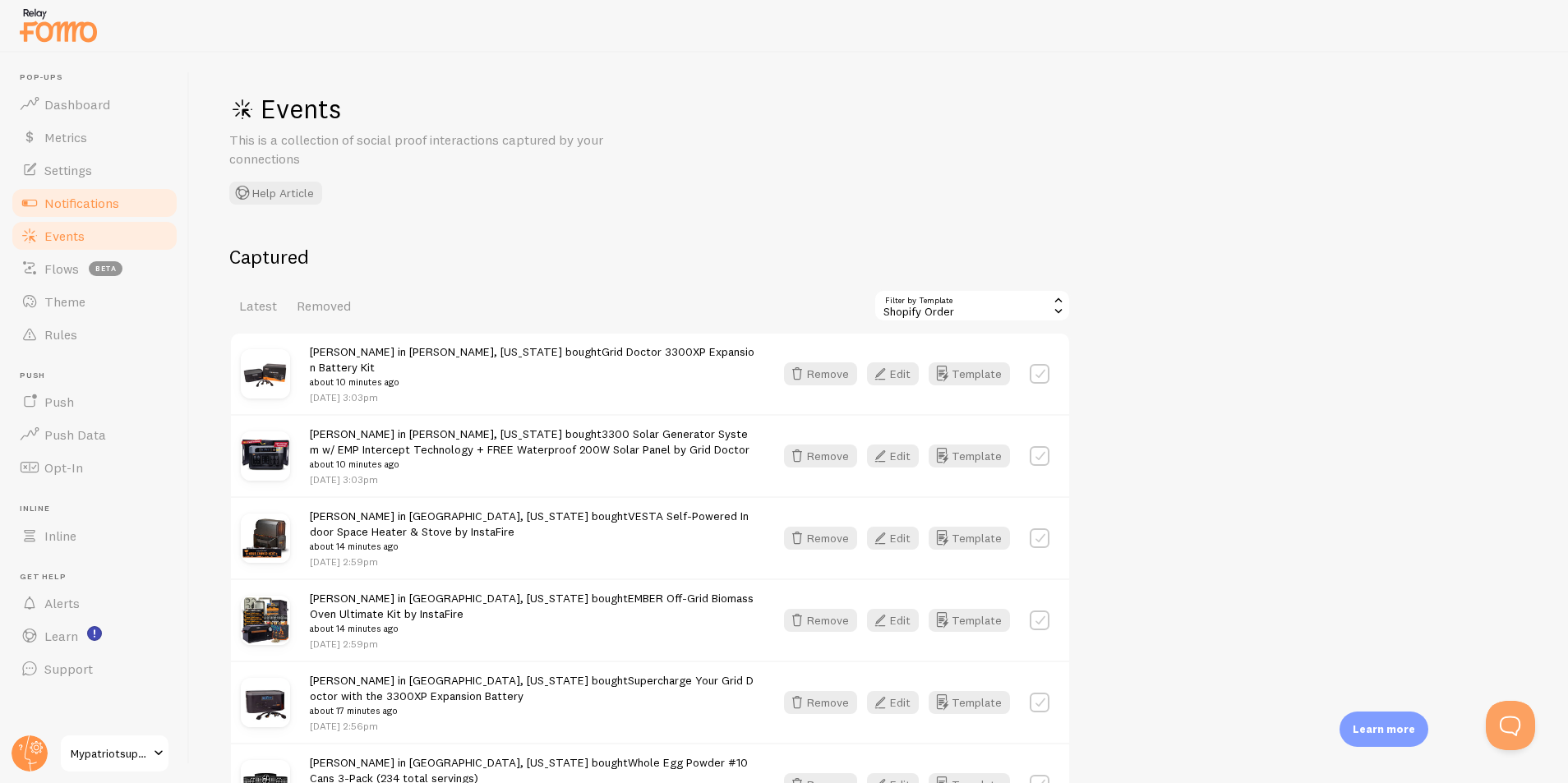
click at [77, 199] on span "Notifications" at bounding box center [81, 203] width 75 height 17
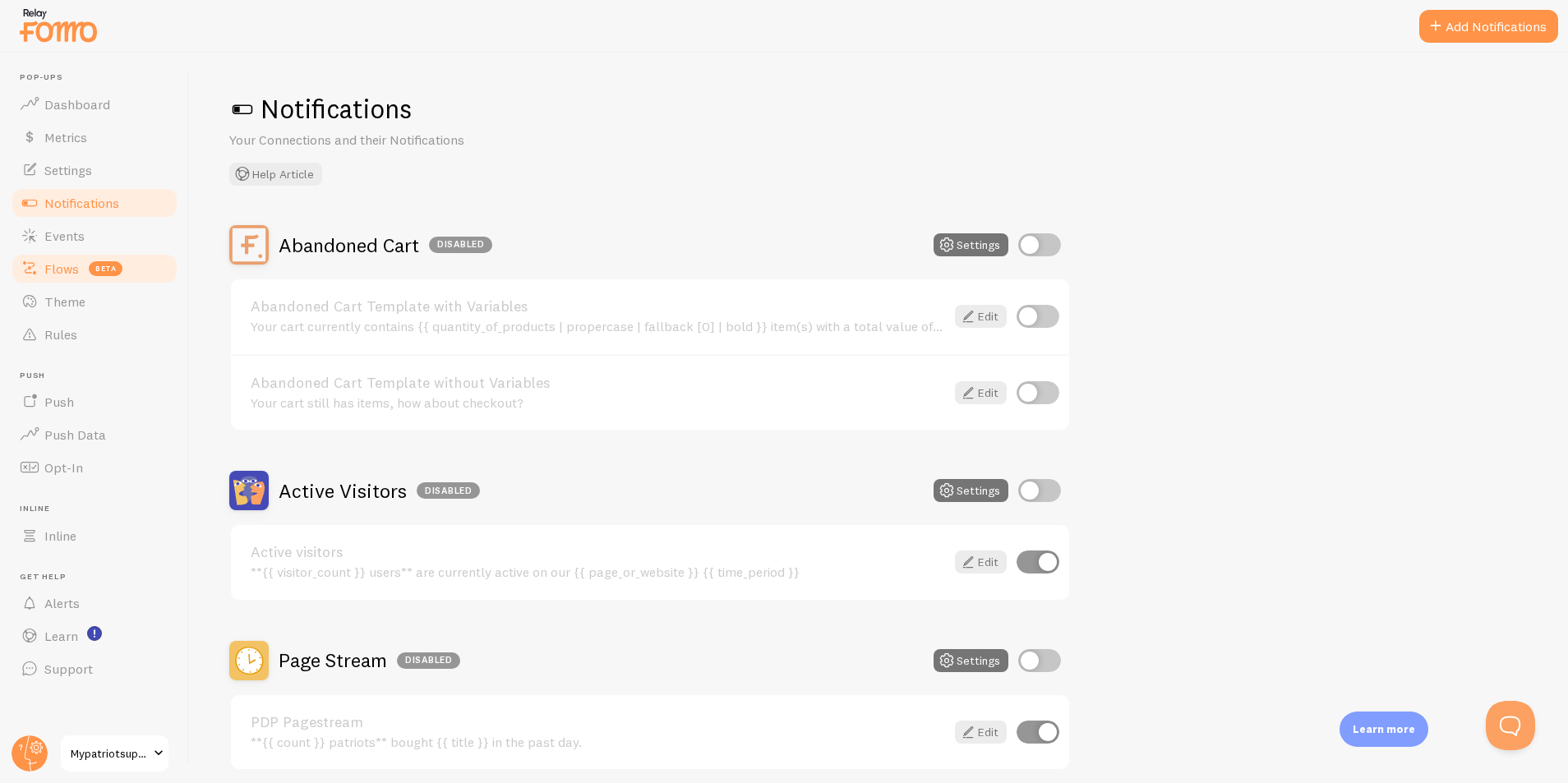
click at [66, 258] on link "Flows beta" at bounding box center [94, 269] width 169 height 33
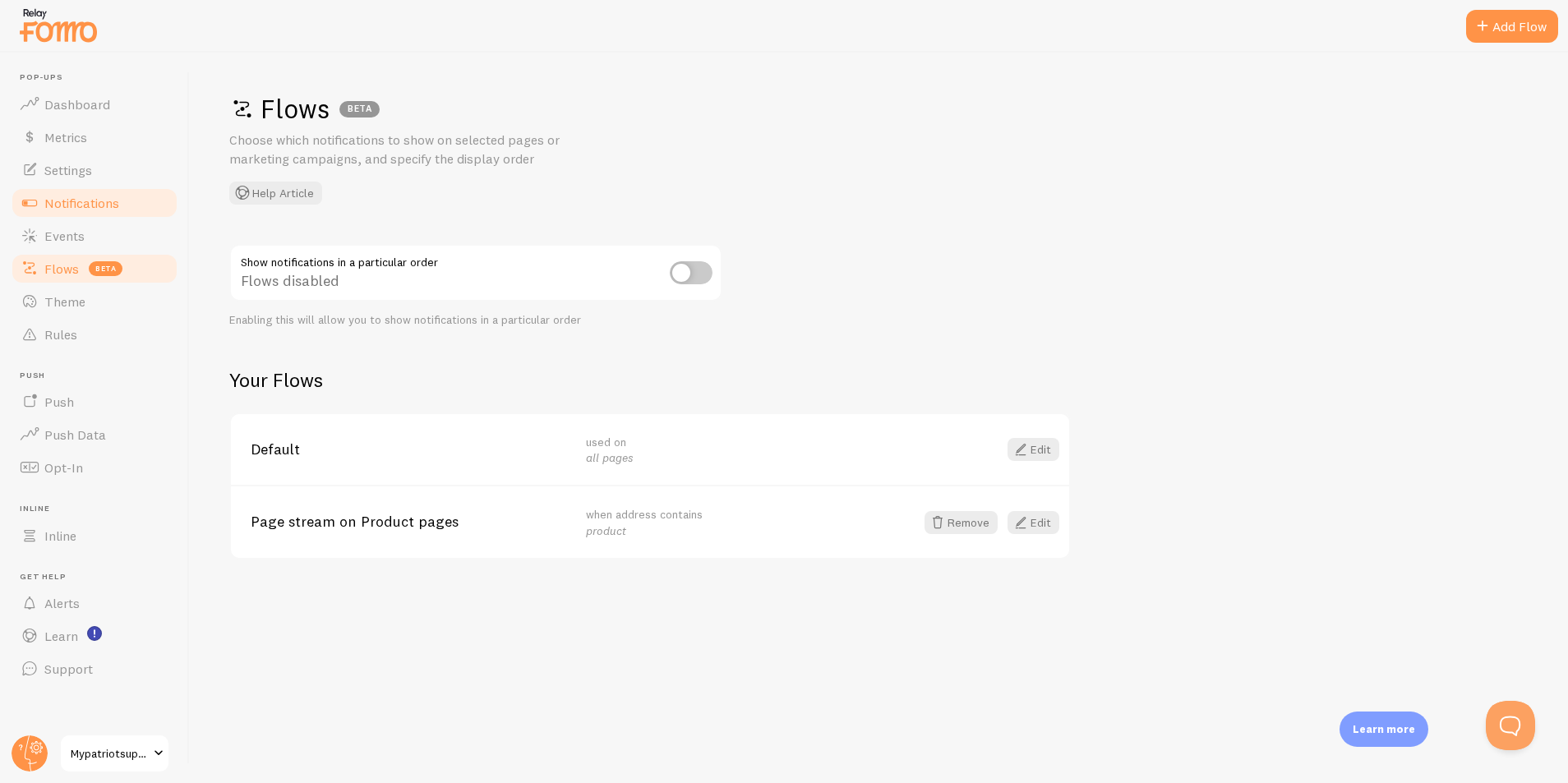
click at [64, 199] on span "Notifications" at bounding box center [81, 203] width 75 height 17
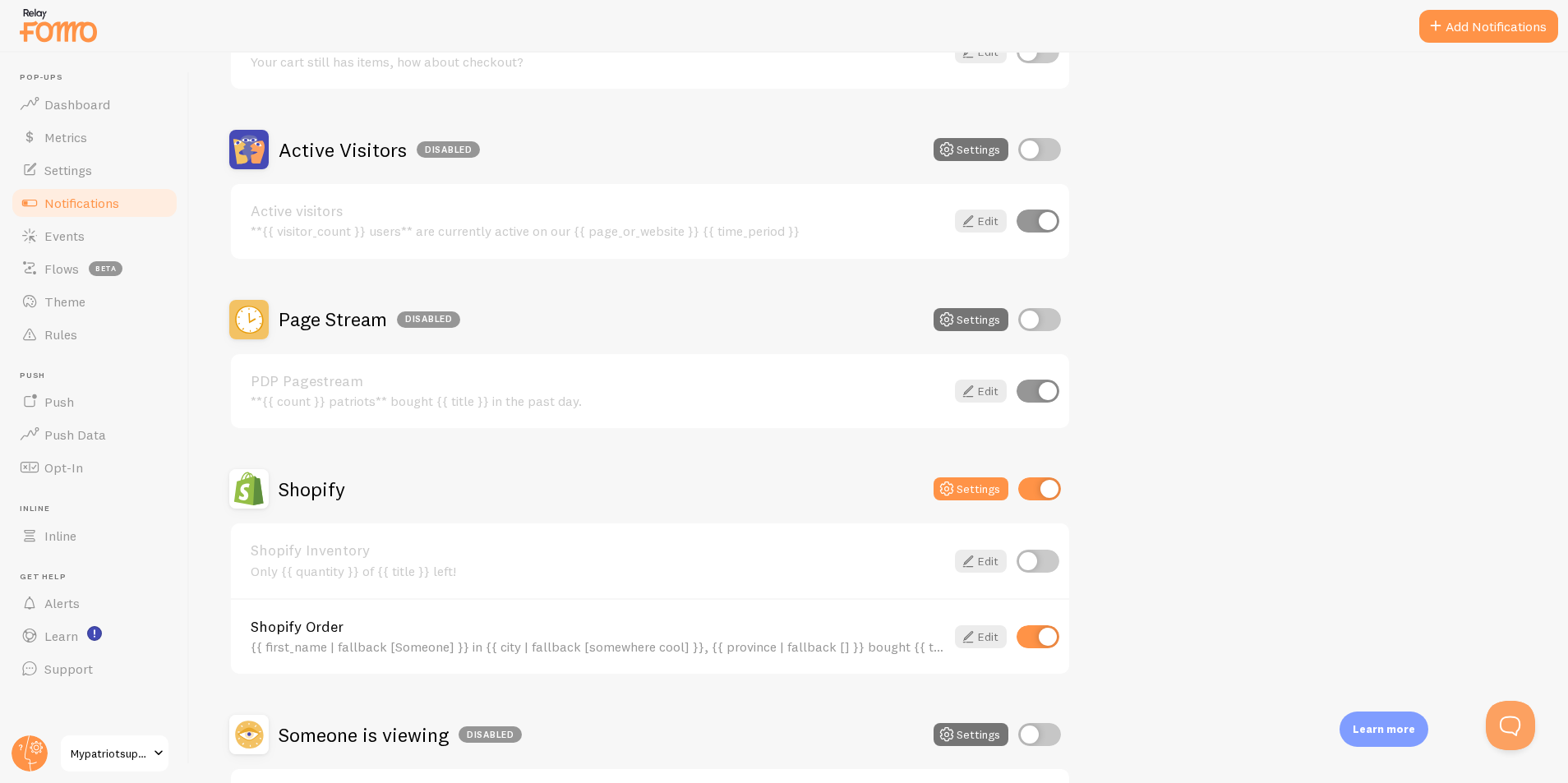
scroll to position [371, 0]
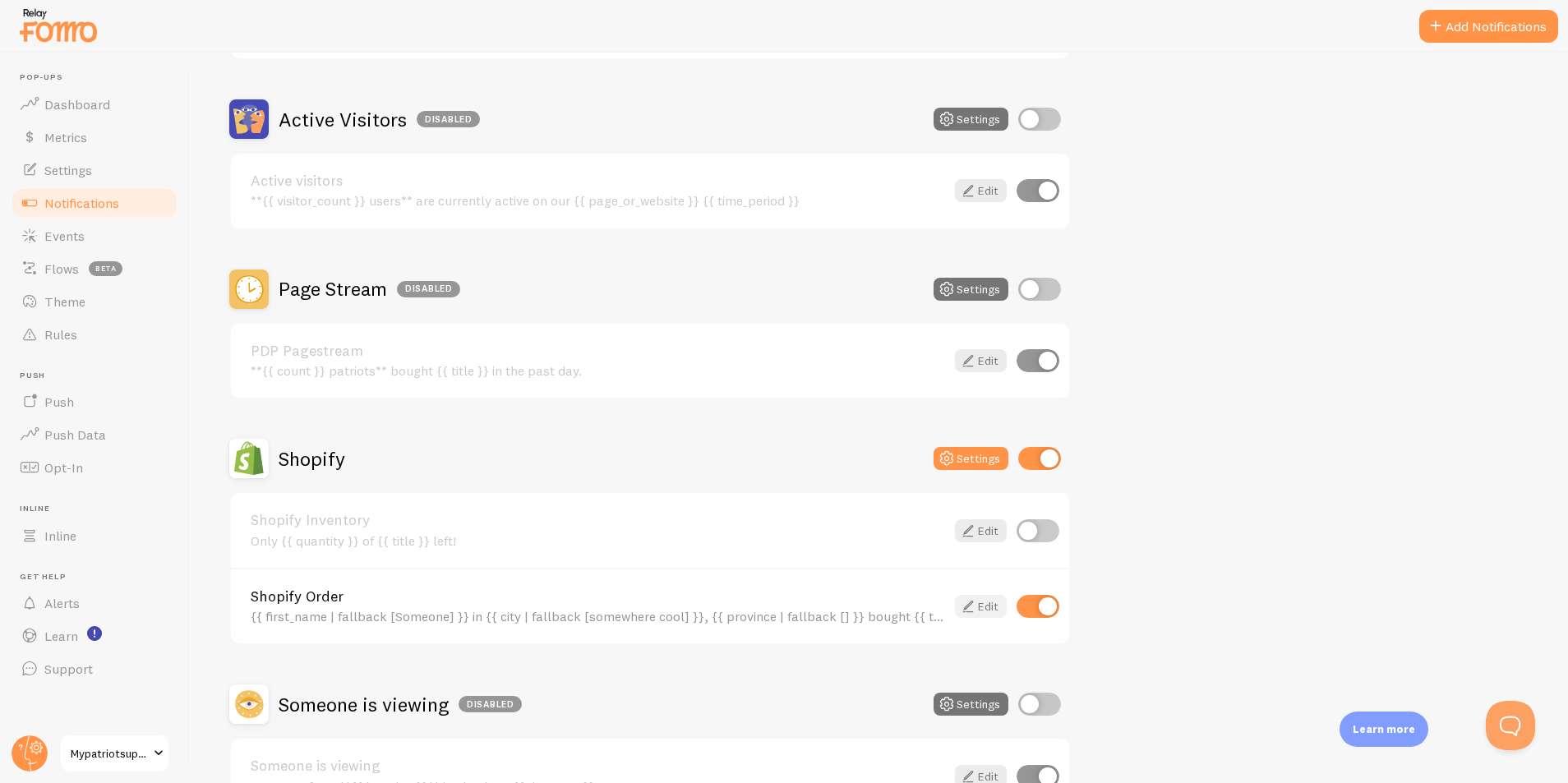
click at [978, 603] on link "Edit" at bounding box center [981, 606] width 52 height 23
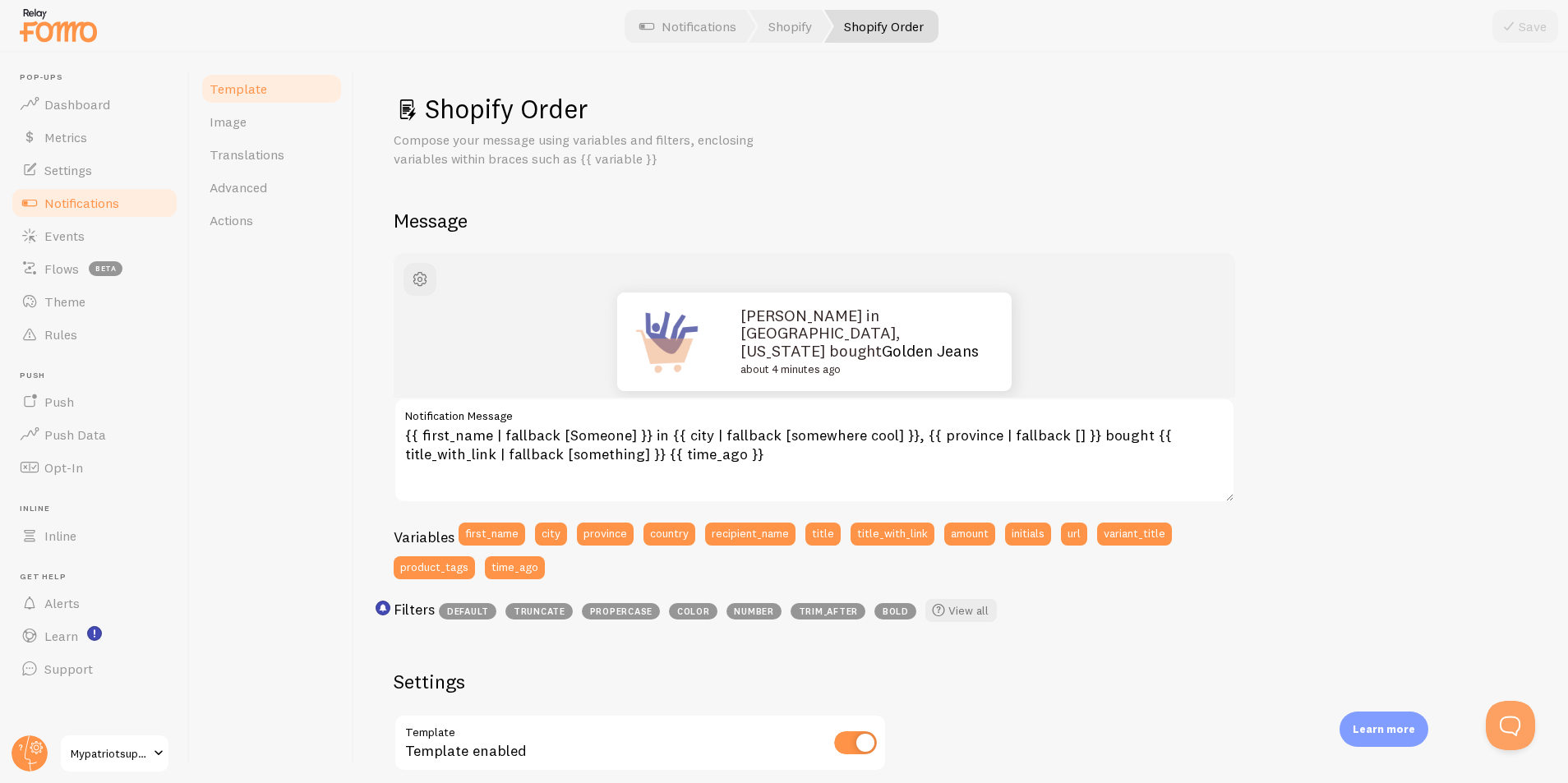
click at [100, 199] on span "Notifications" at bounding box center [81, 203] width 75 height 17
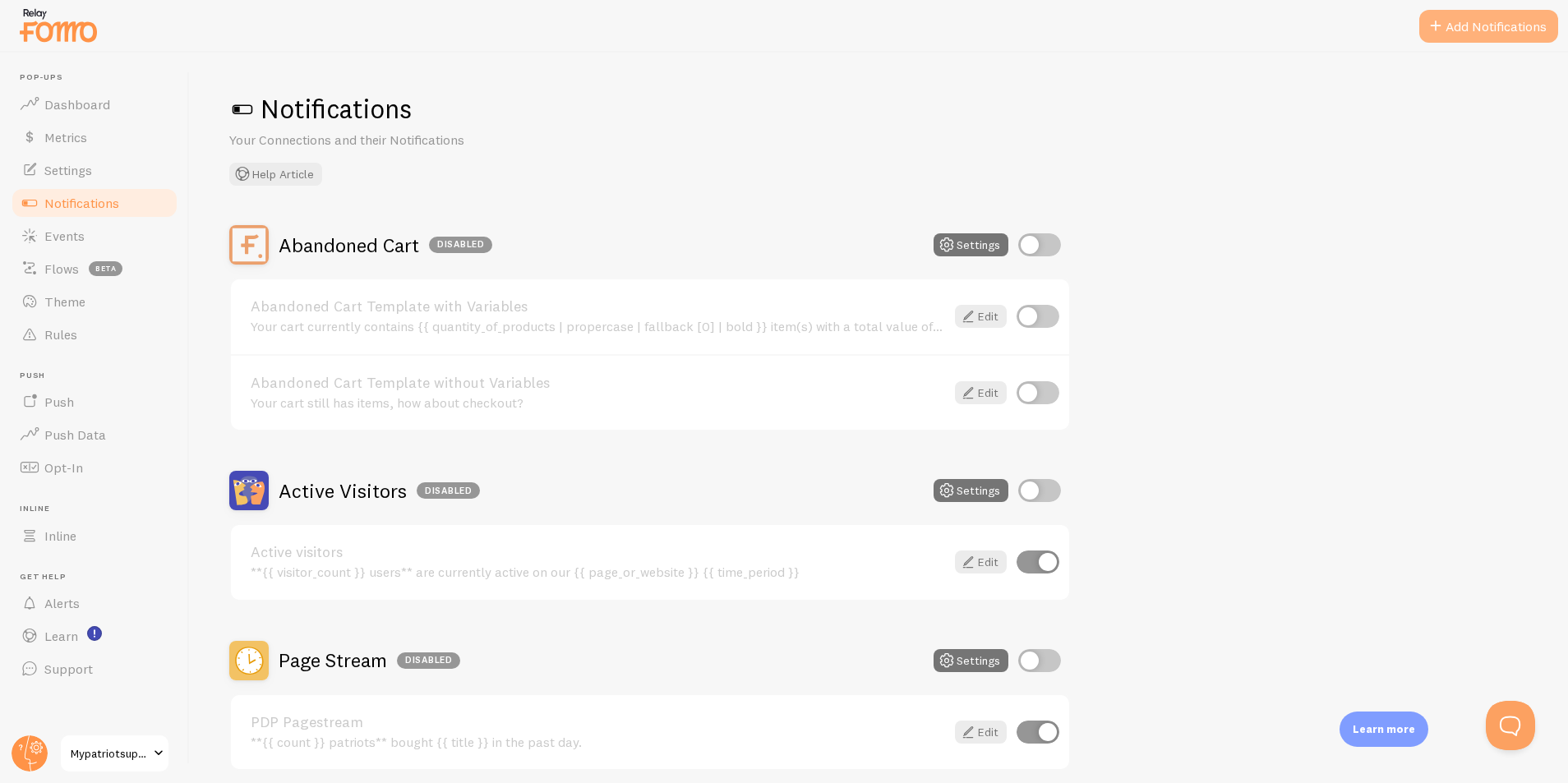
click at [1503, 22] on button "Add Notifications" at bounding box center [1489, 27] width 139 height 33
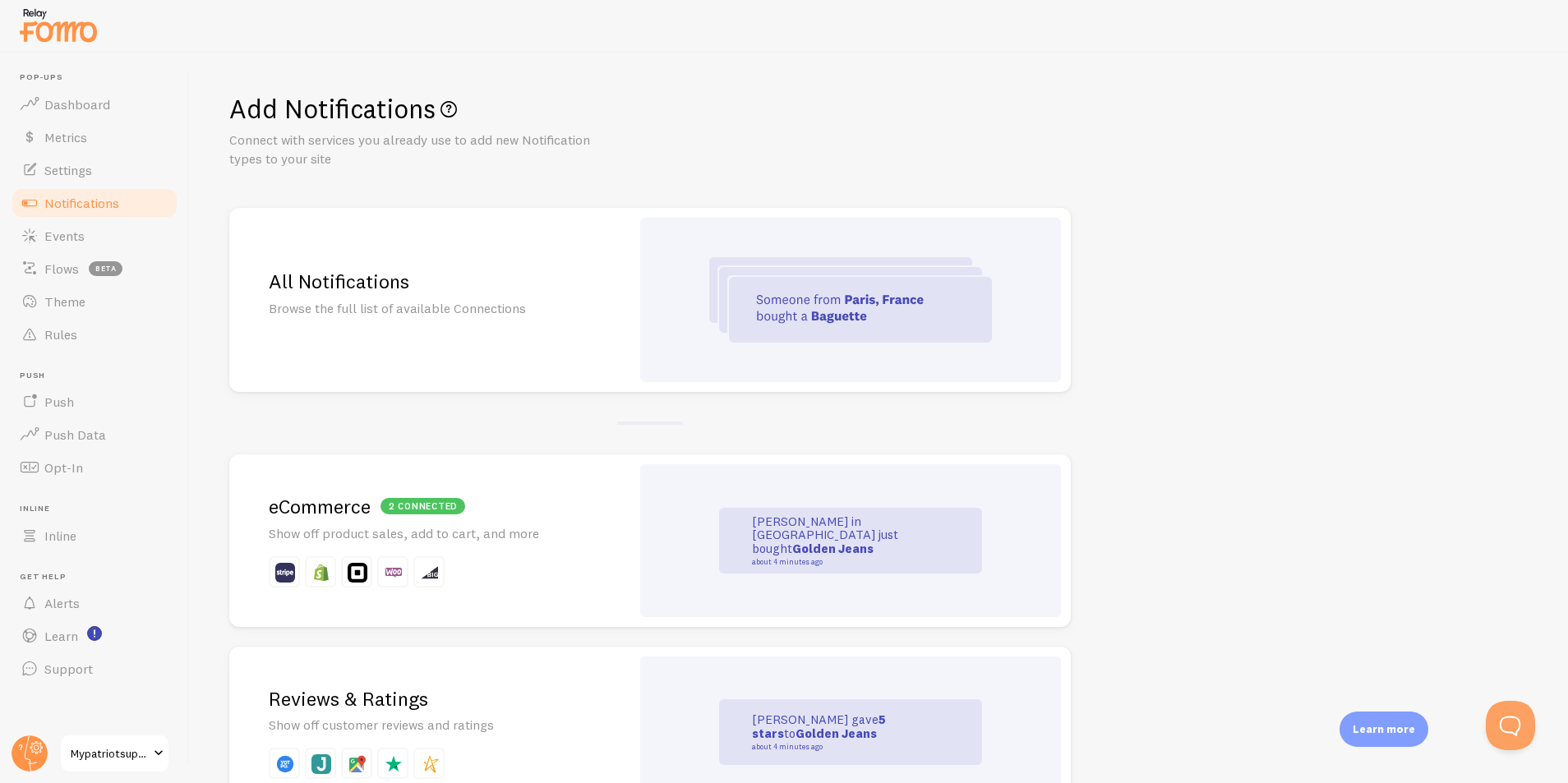
click at [71, 200] on span "Notifications" at bounding box center [81, 203] width 75 height 17
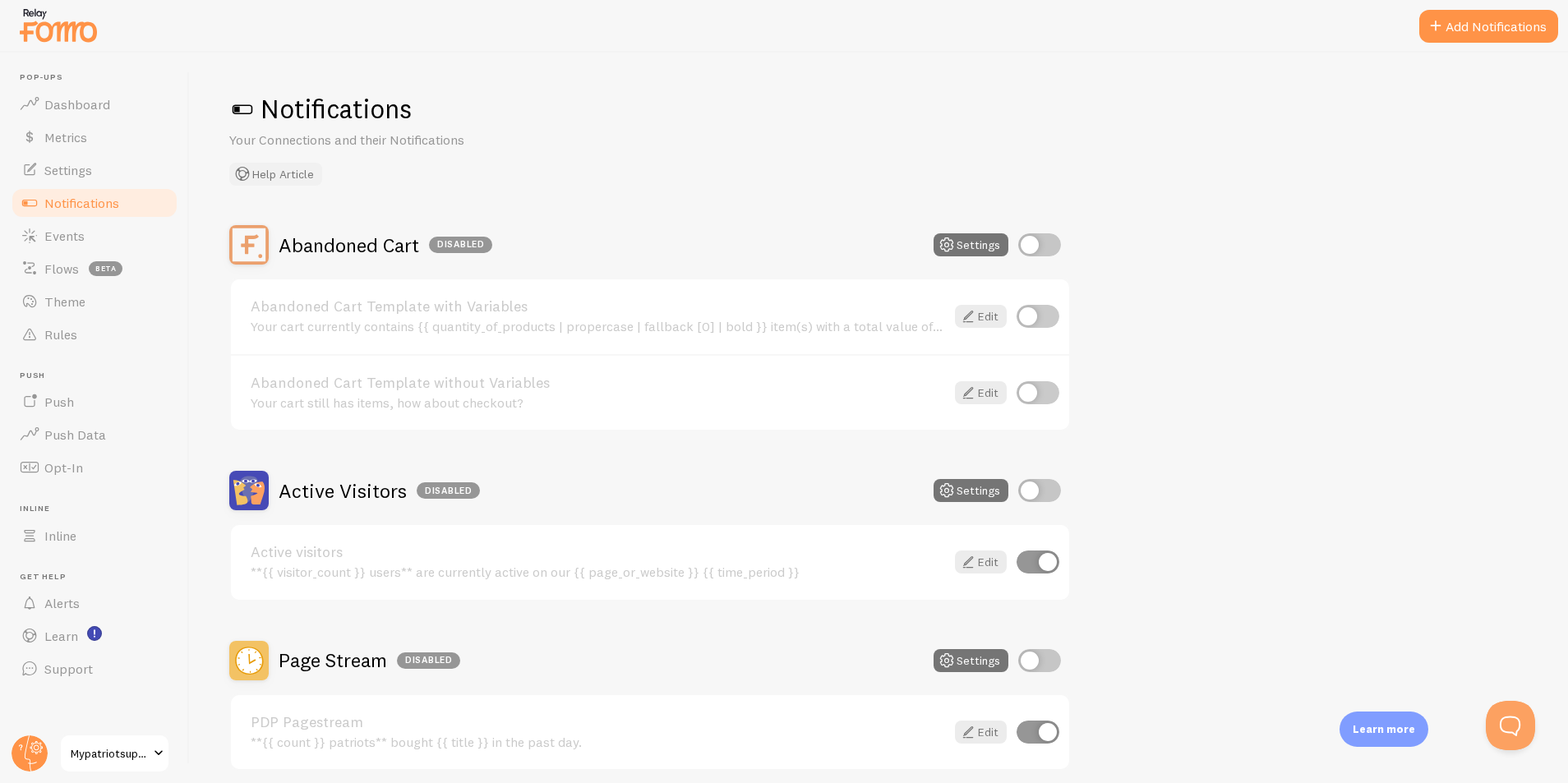
click at [296, 174] on button "Help Article" at bounding box center [275, 174] width 93 height 23
click at [103, 199] on span "Notifications" at bounding box center [81, 203] width 75 height 17
click at [102, 168] on link "Settings" at bounding box center [94, 170] width 169 height 33
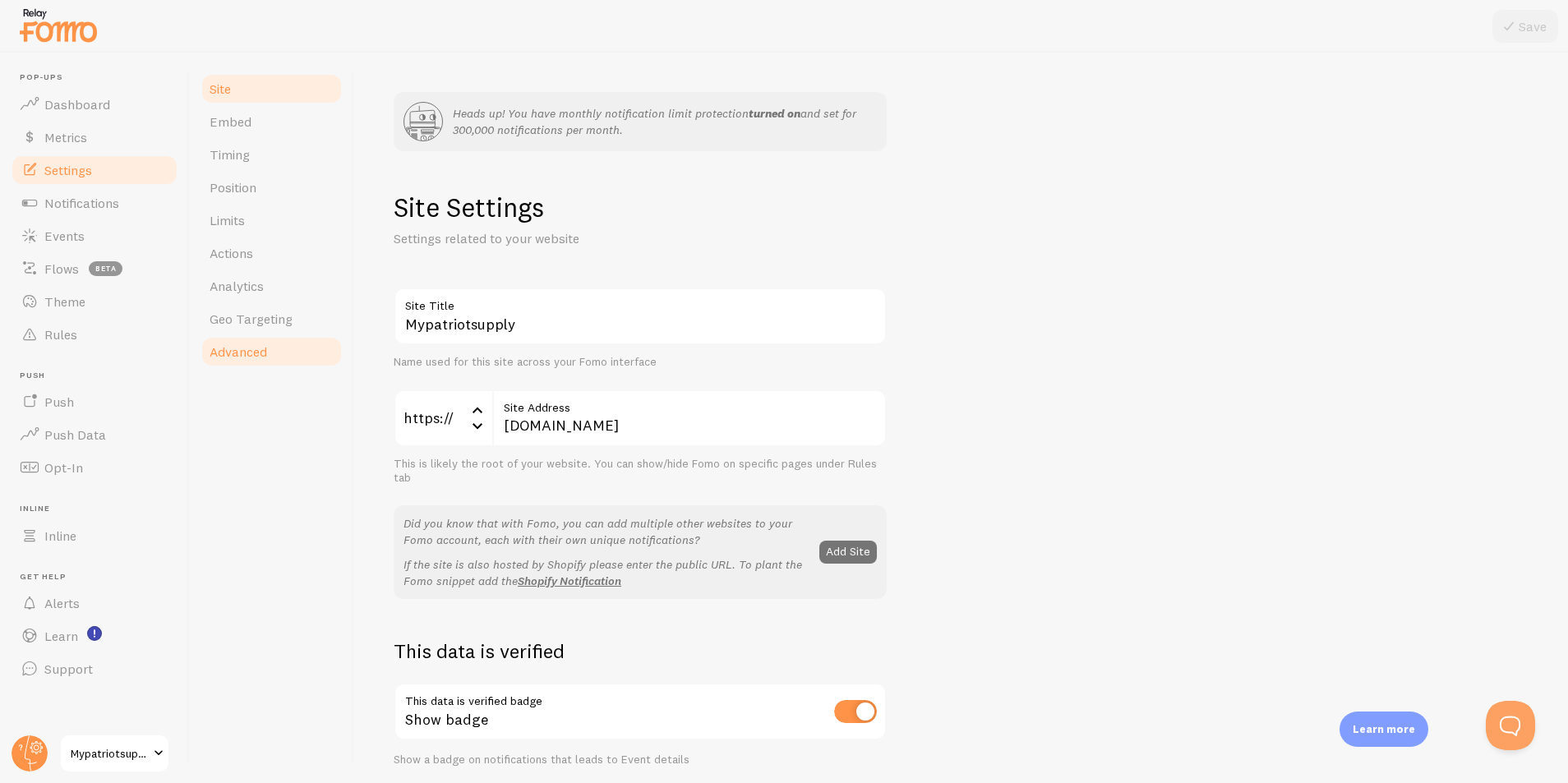
click at [252, 342] on link "Advanced" at bounding box center [271, 352] width 144 height 33
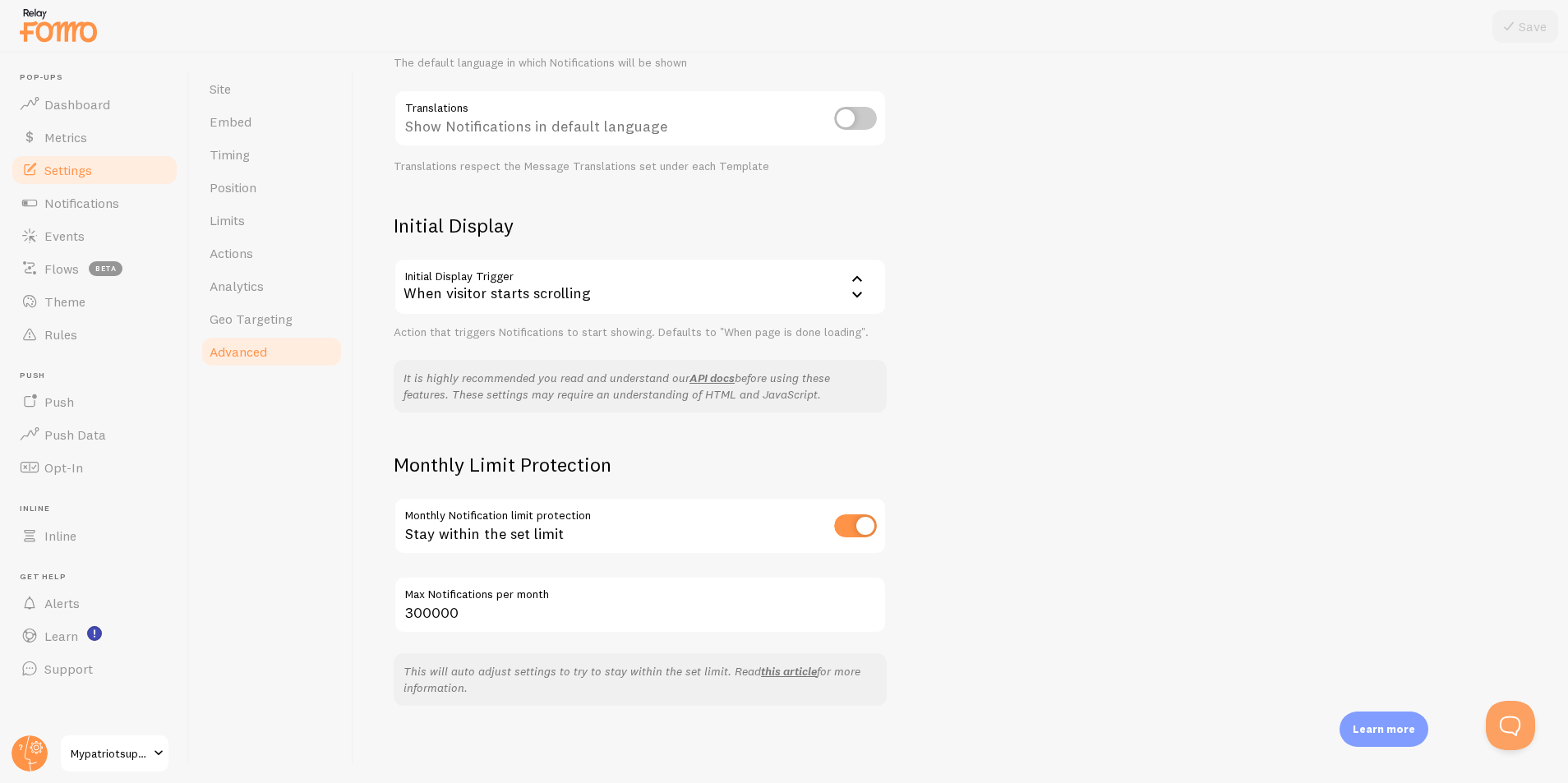
scroll to position [346, 0]
click at [263, 321] on span "Geo Targeting" at bounding box center [251, 319] width 83 height 17
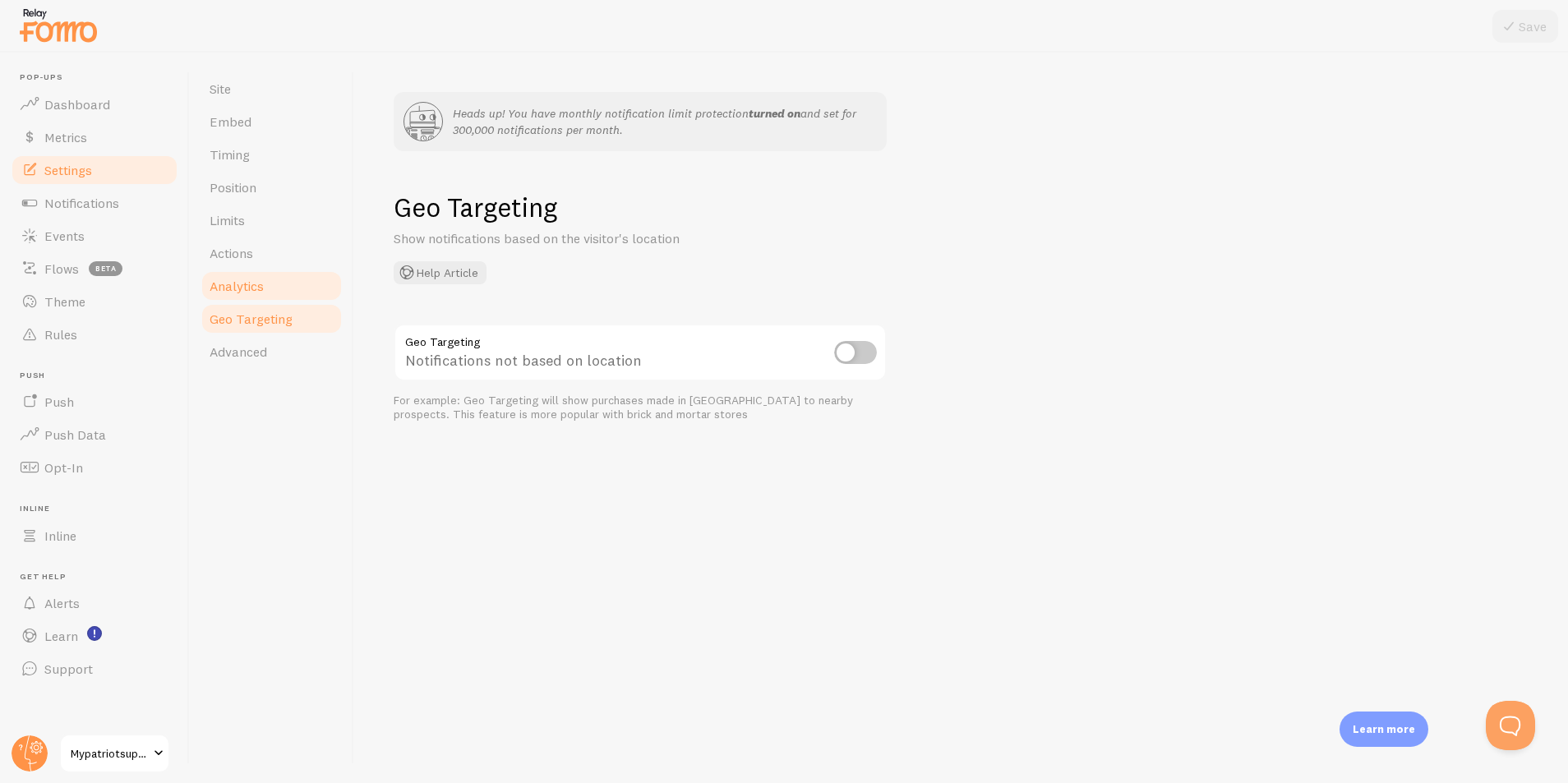
click at [247, 284] on span "Analytics" at bounding box center [236, 286] width 54 height 17
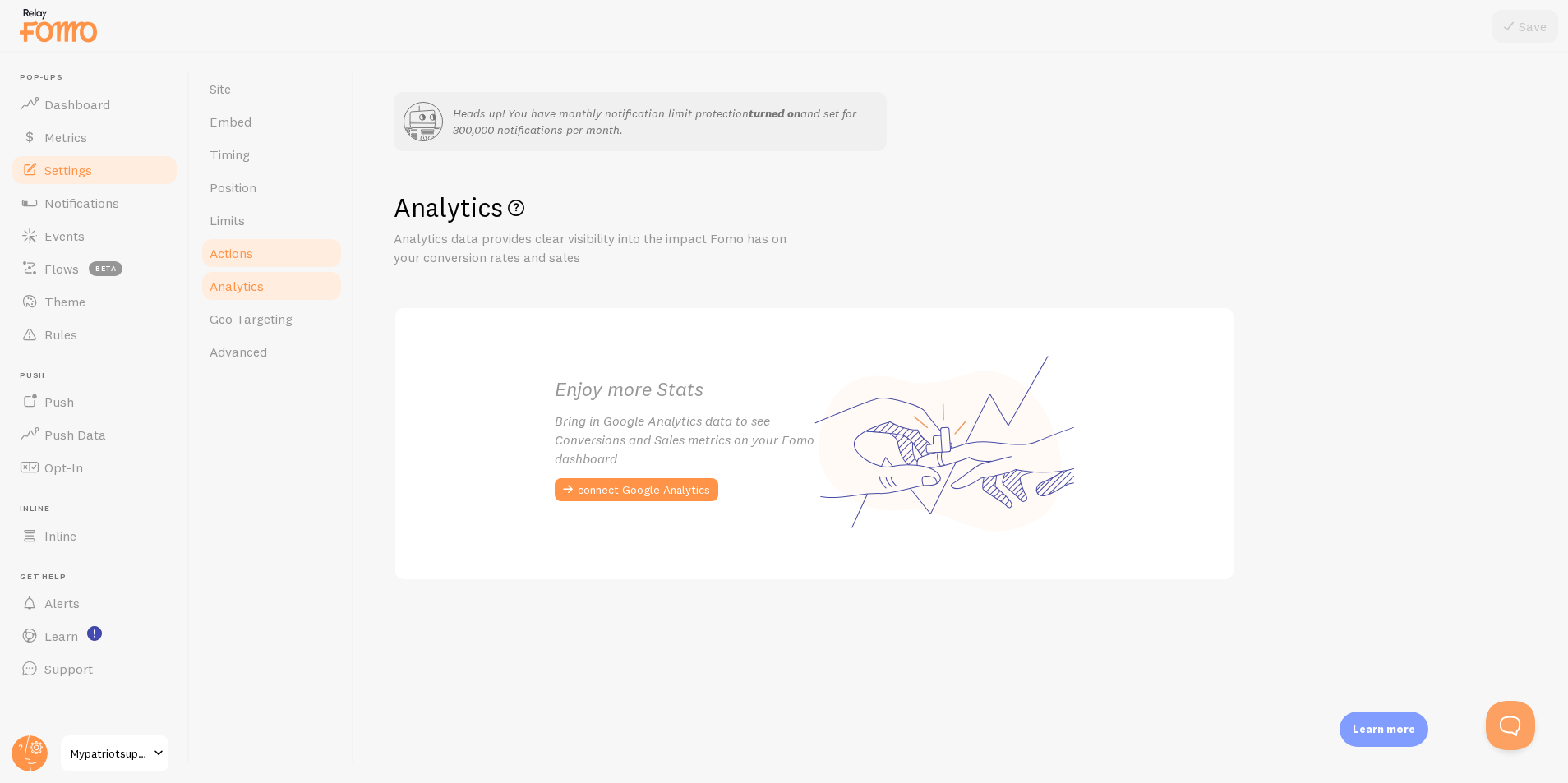
click at [243, 257] on span "Actions" at bounding box center [231, 253] width 43 height 17
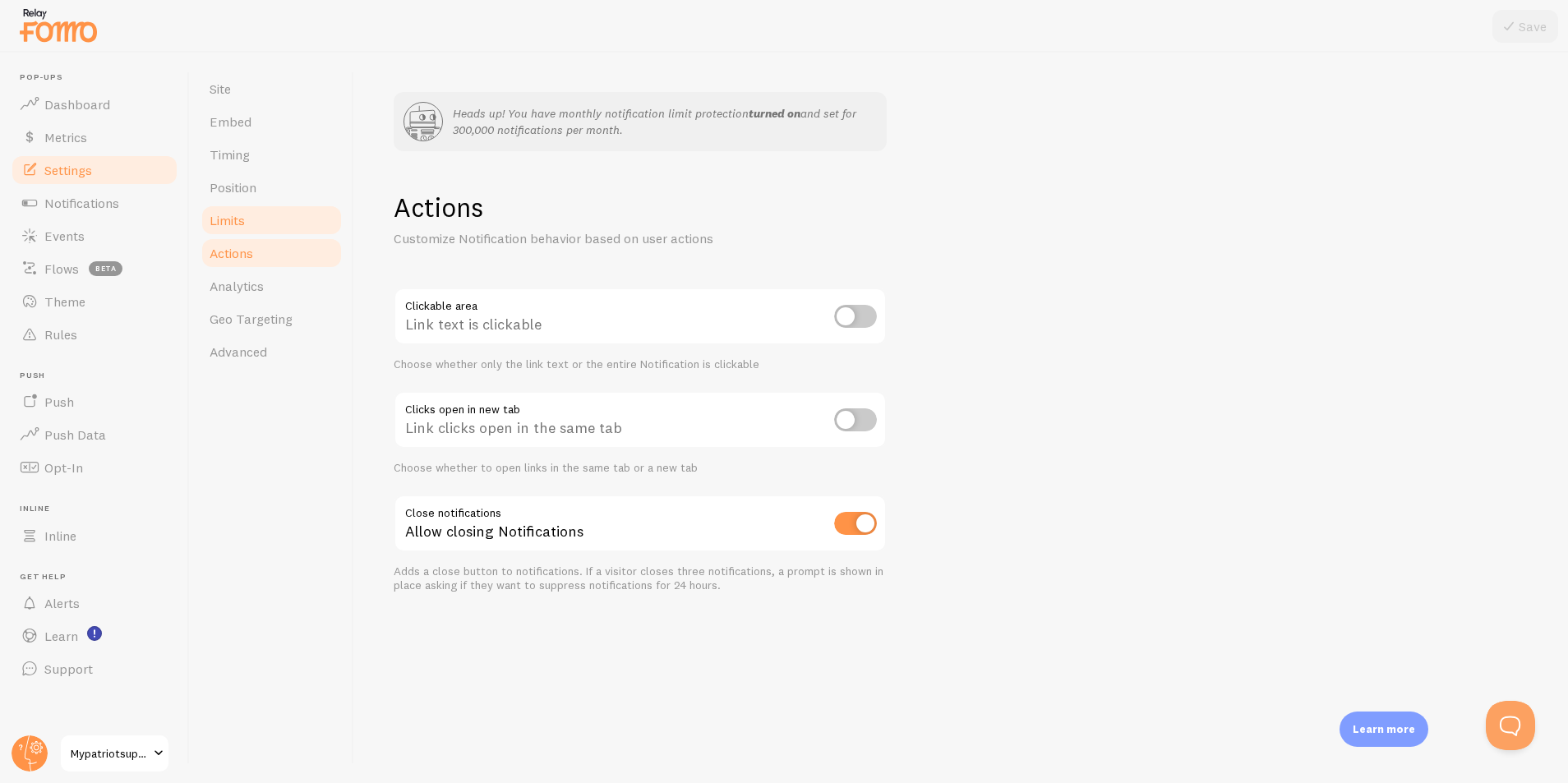
click at [245, 220] on span "Limits" at bounding box center [227, 221] width 35 height 17
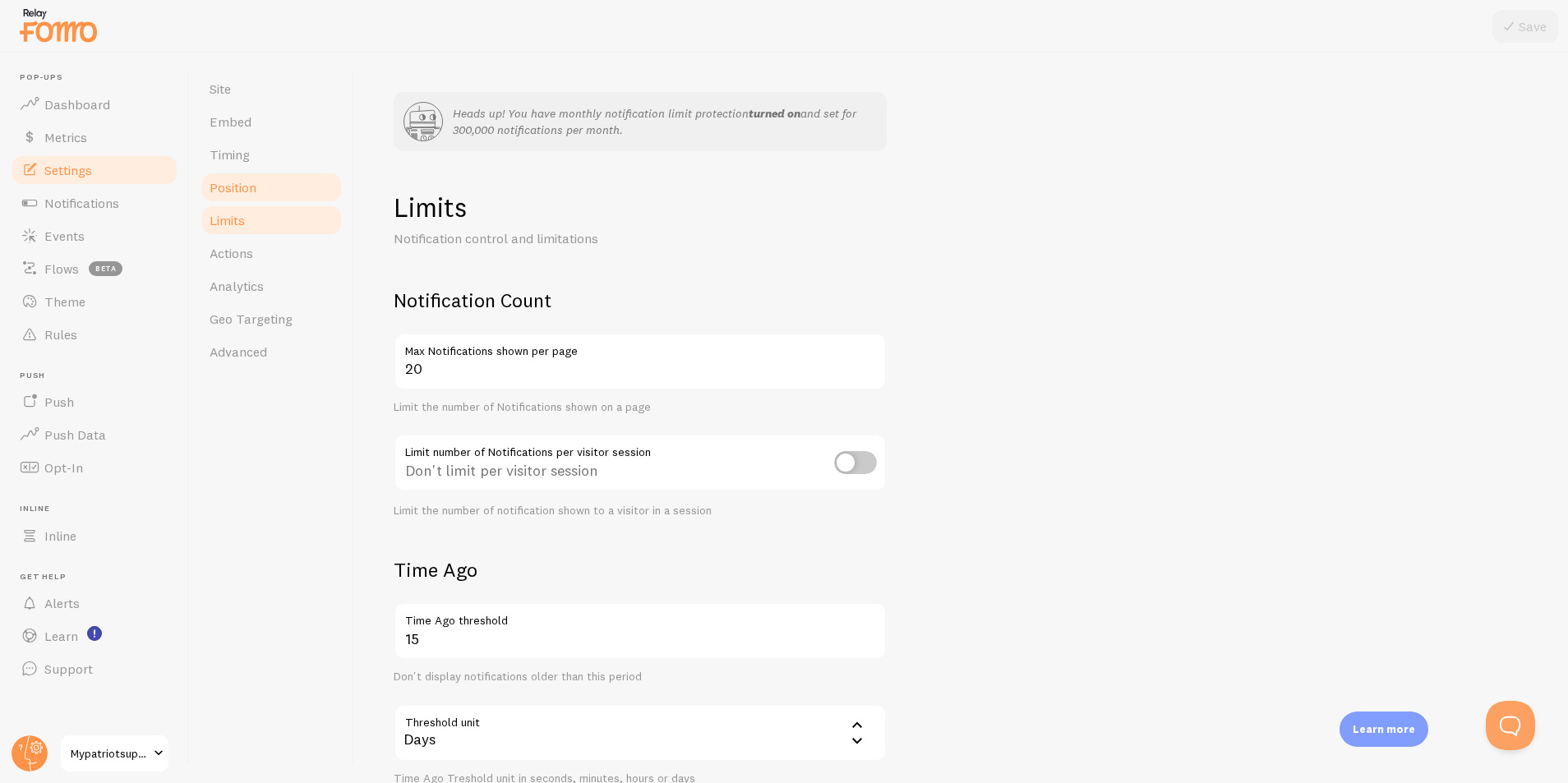
click at [250, 190] on span "Position" at bounding box center [233, 187] width 47 height 17
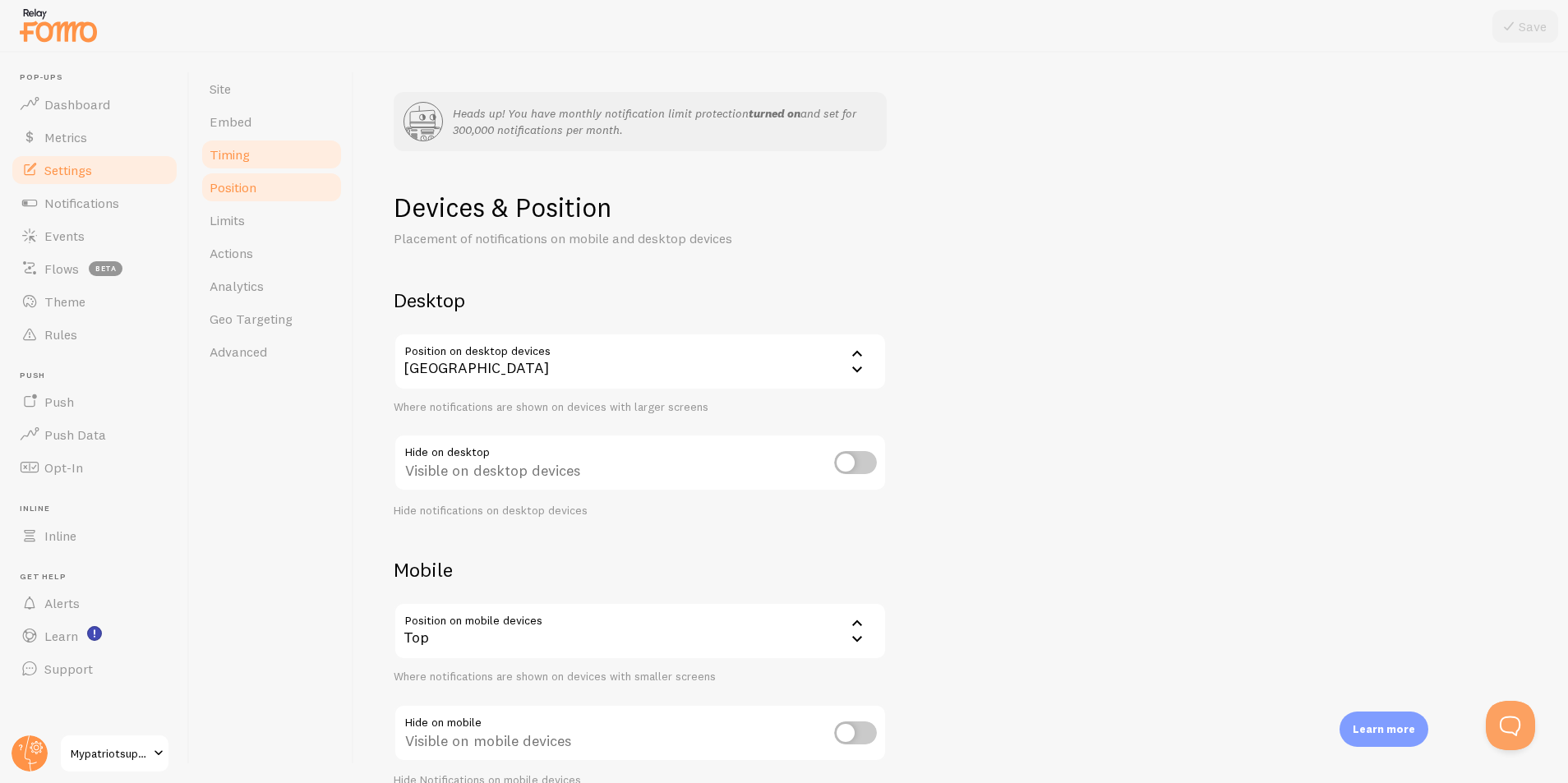
click at [250, 151] on link "Timing" at bounding box center [271, 155] width 144 height 33
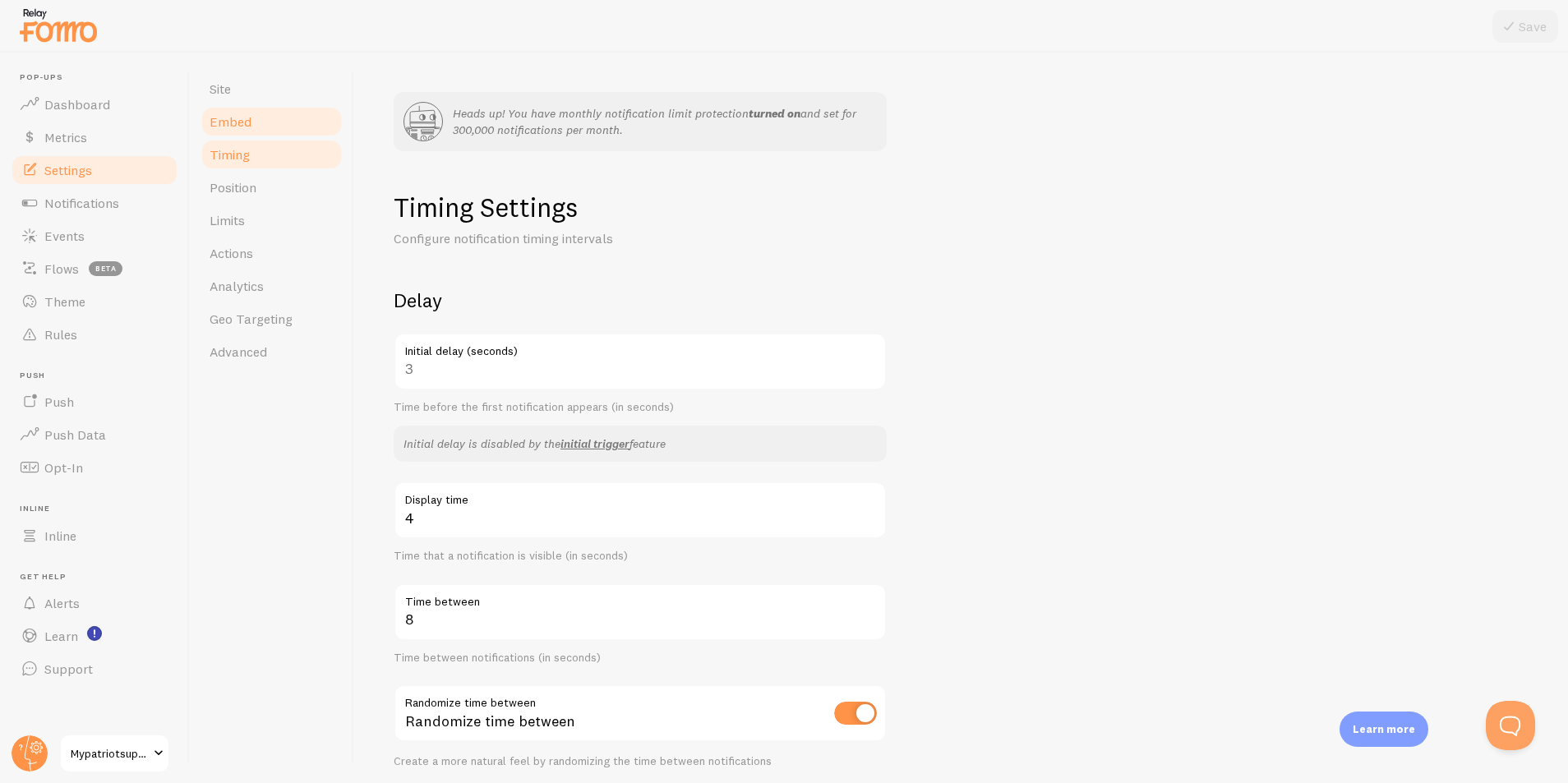
click at [258, 121] on link "Embed" at bounding box center [271, 122] width 144 height 33
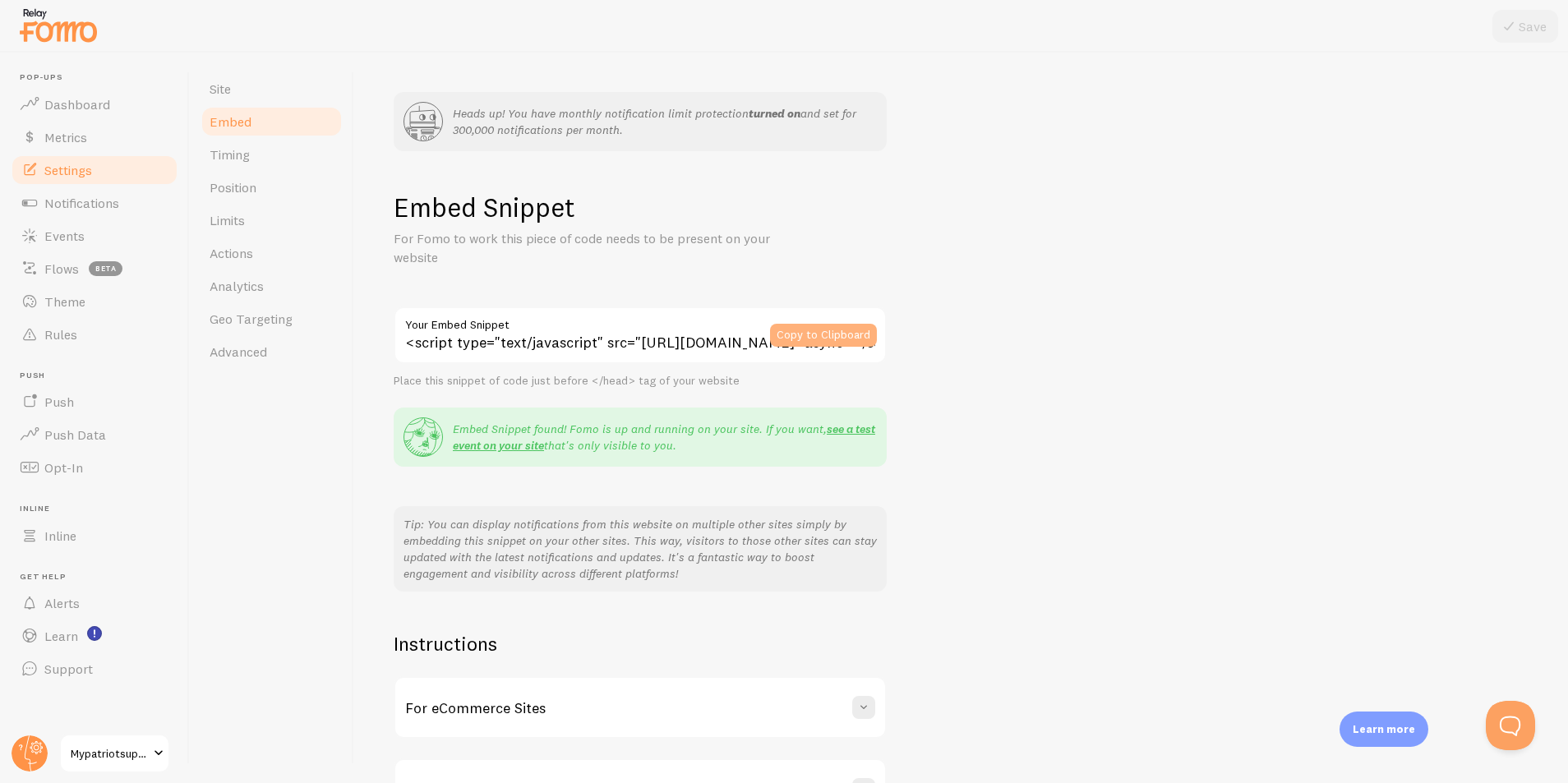
click at [802, 338] on button "Copy to Clipboard" at bounding box center [824, 335] width 107 height 23
click at [102, 205] on span "Notifications" at bounding box center [81, 203] width 75 height 17
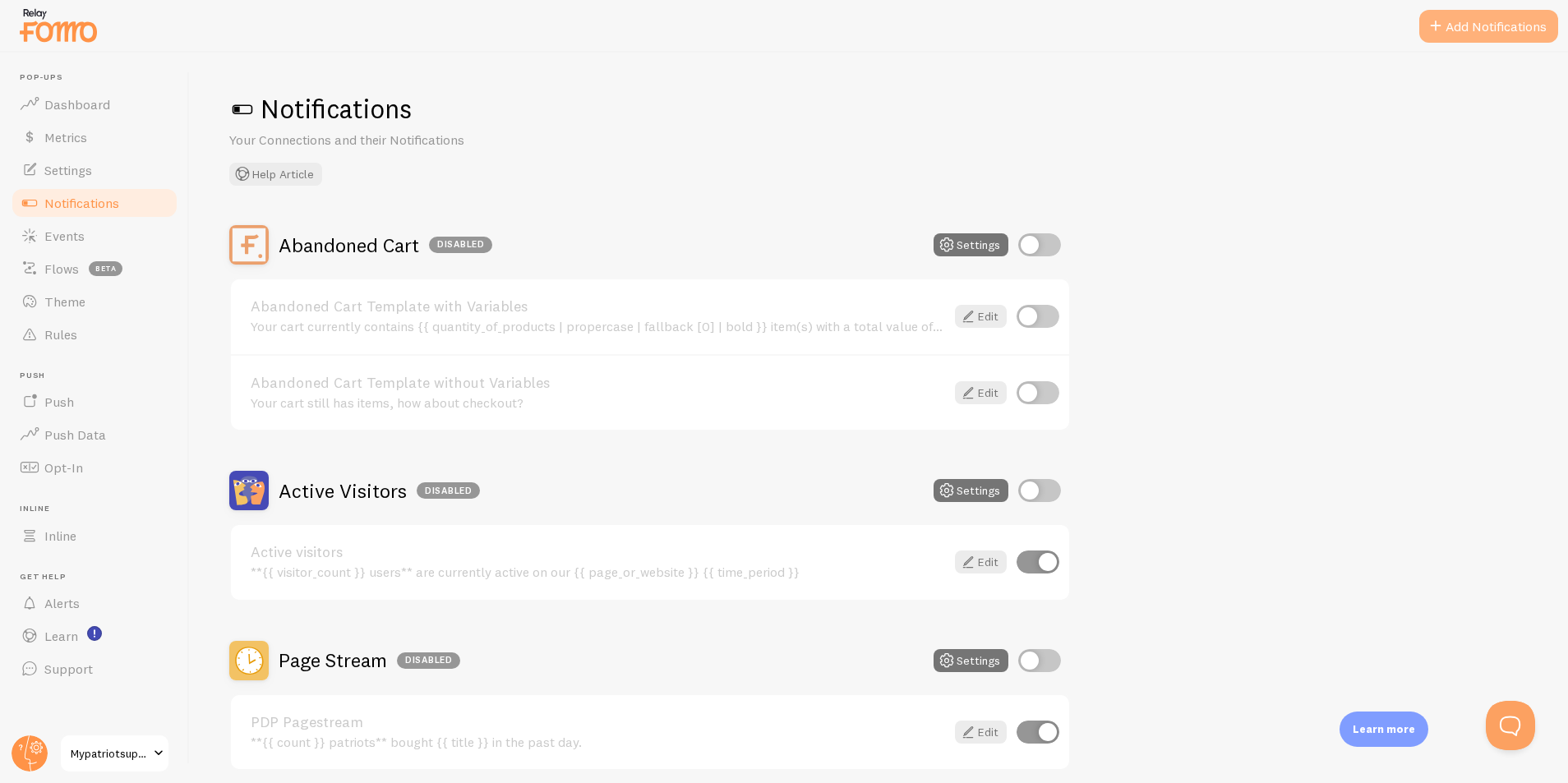
click at [1488, 26] on button "Add Notifications" at bounding box center [1489, 27] width 139 height 33
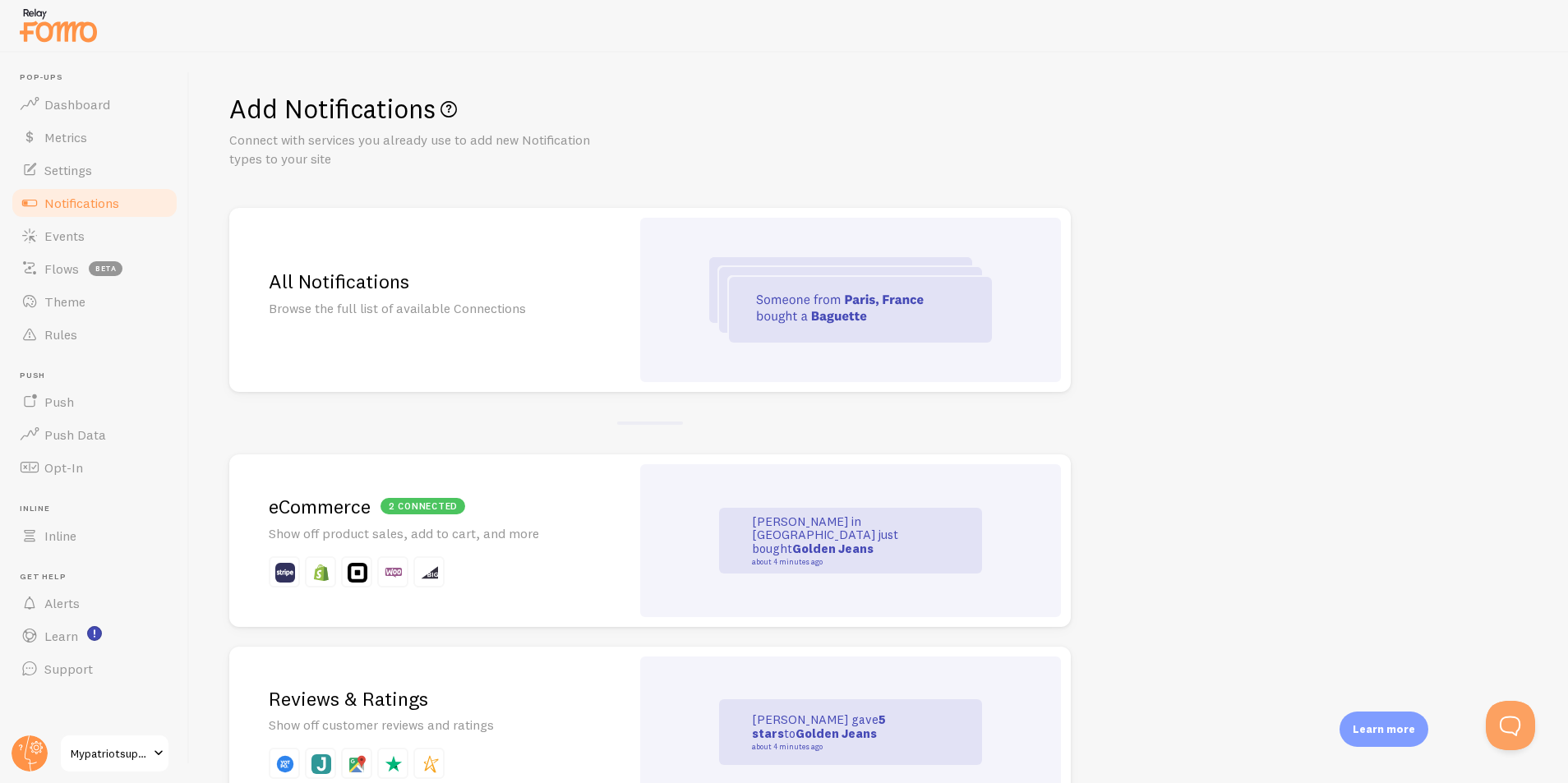
click at [578, 344] on div "All Notifications Browse the full list of available Connections" at bounding box center [429, 299] width 401 height 184
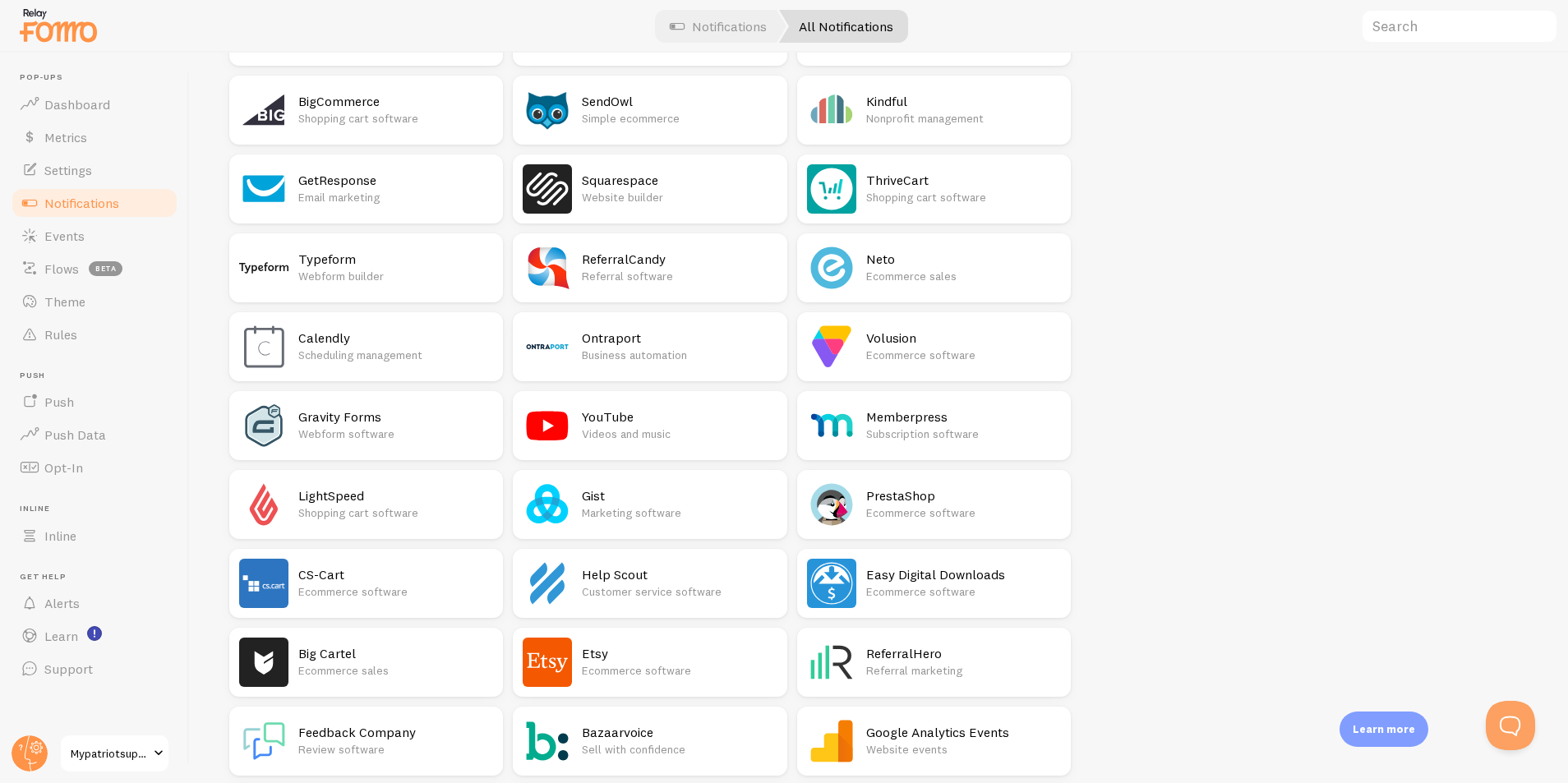
scroll to position [2569, 0]
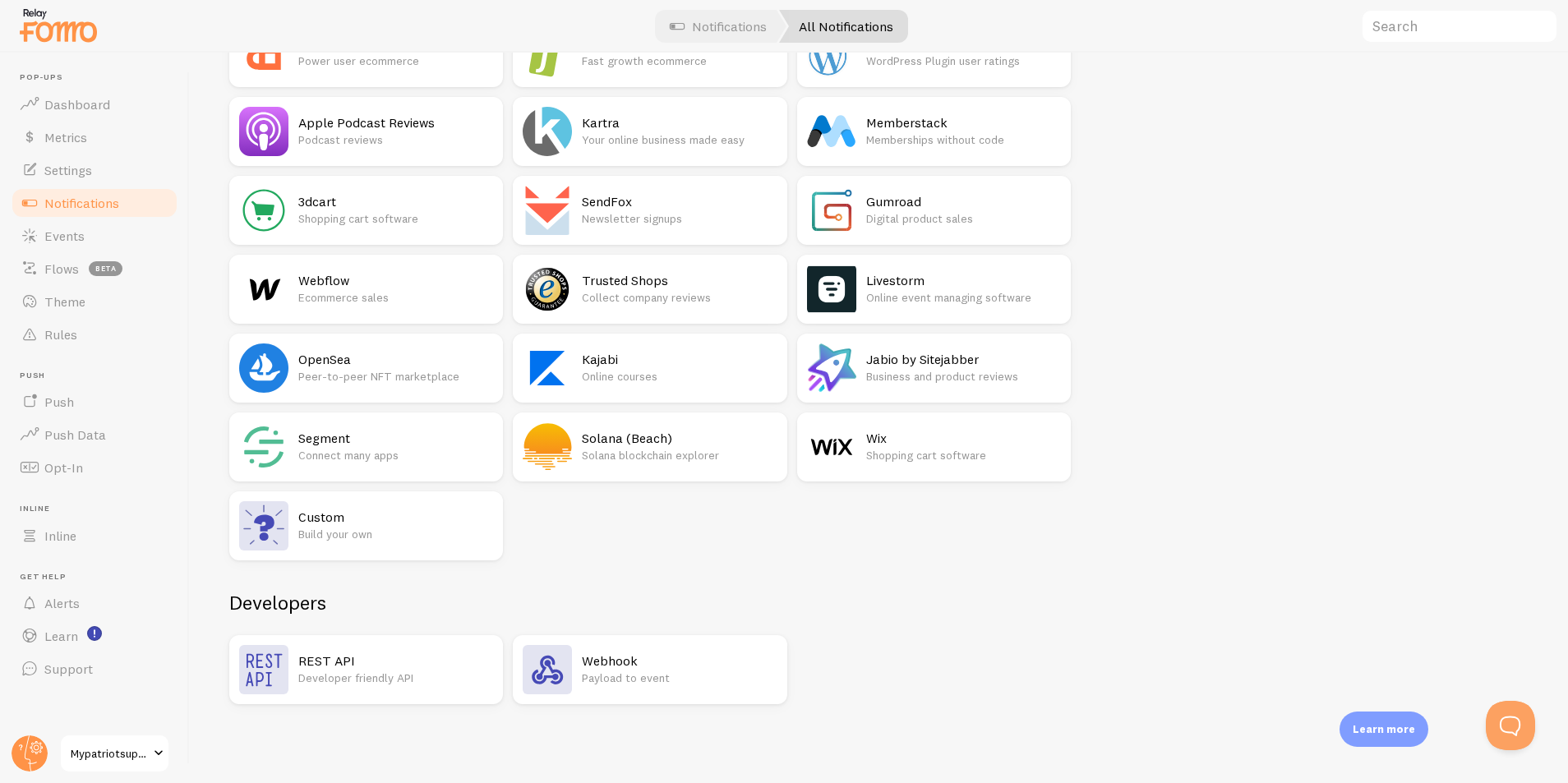
click at [386, 662] on h2 "REST API" at bounding box center [395, 661] width 195 height 18
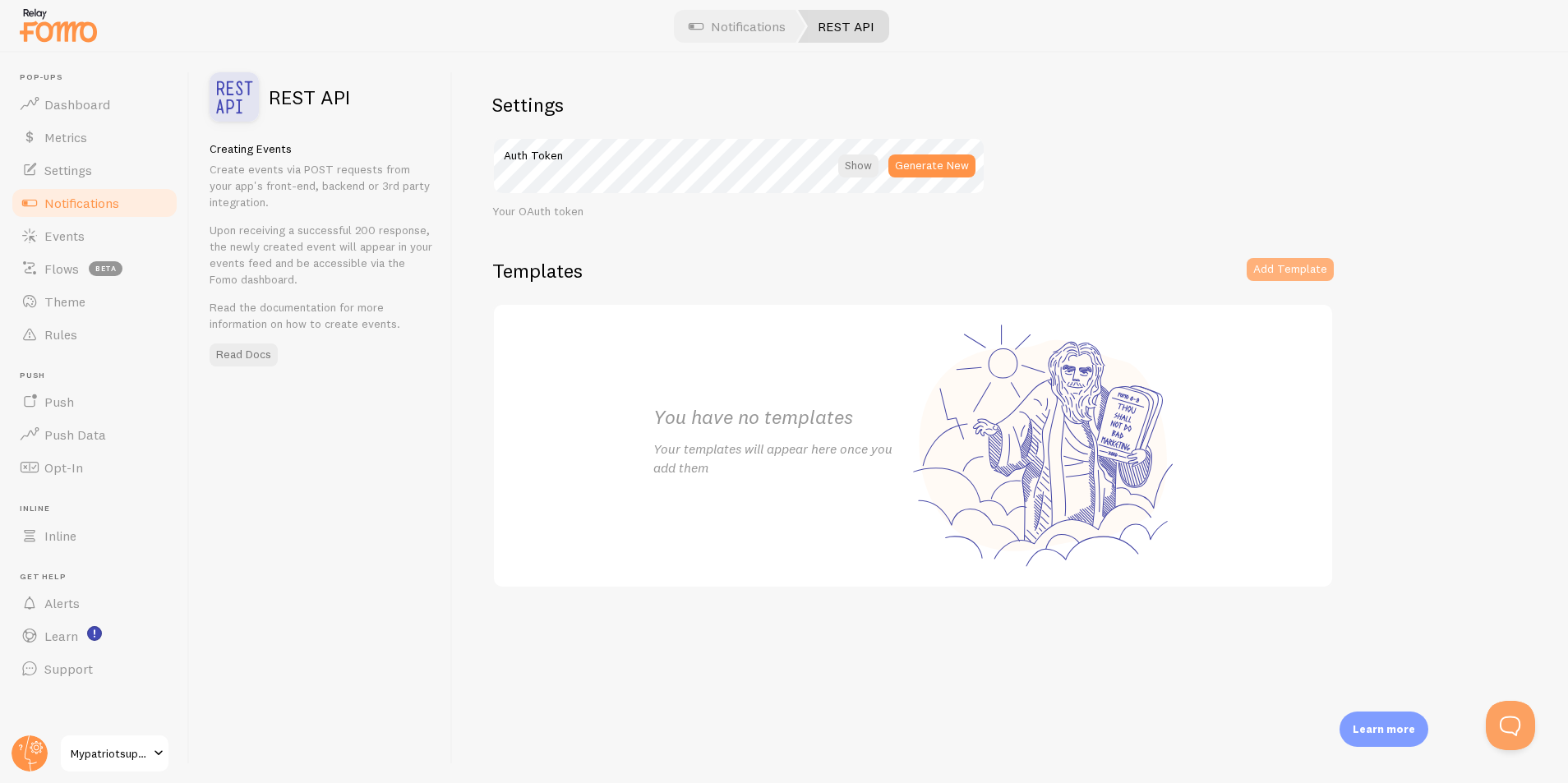
click at [1285, 267] on button "Add Template" at bounding box center [1290, 269] width 87 height 23
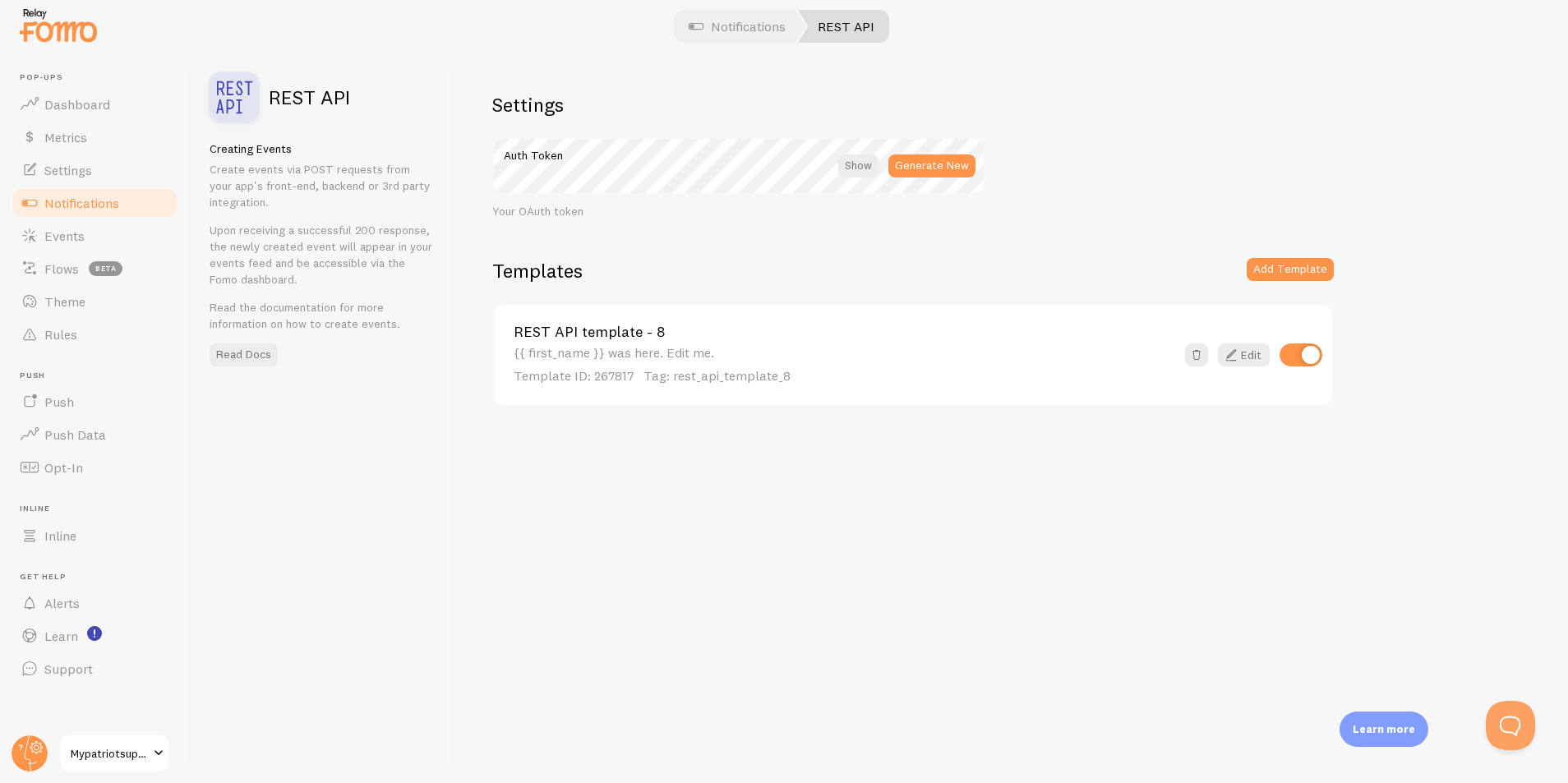
click at [66, 205] on span "Notifications" at bounding box center [81, 203] width 75 height 17
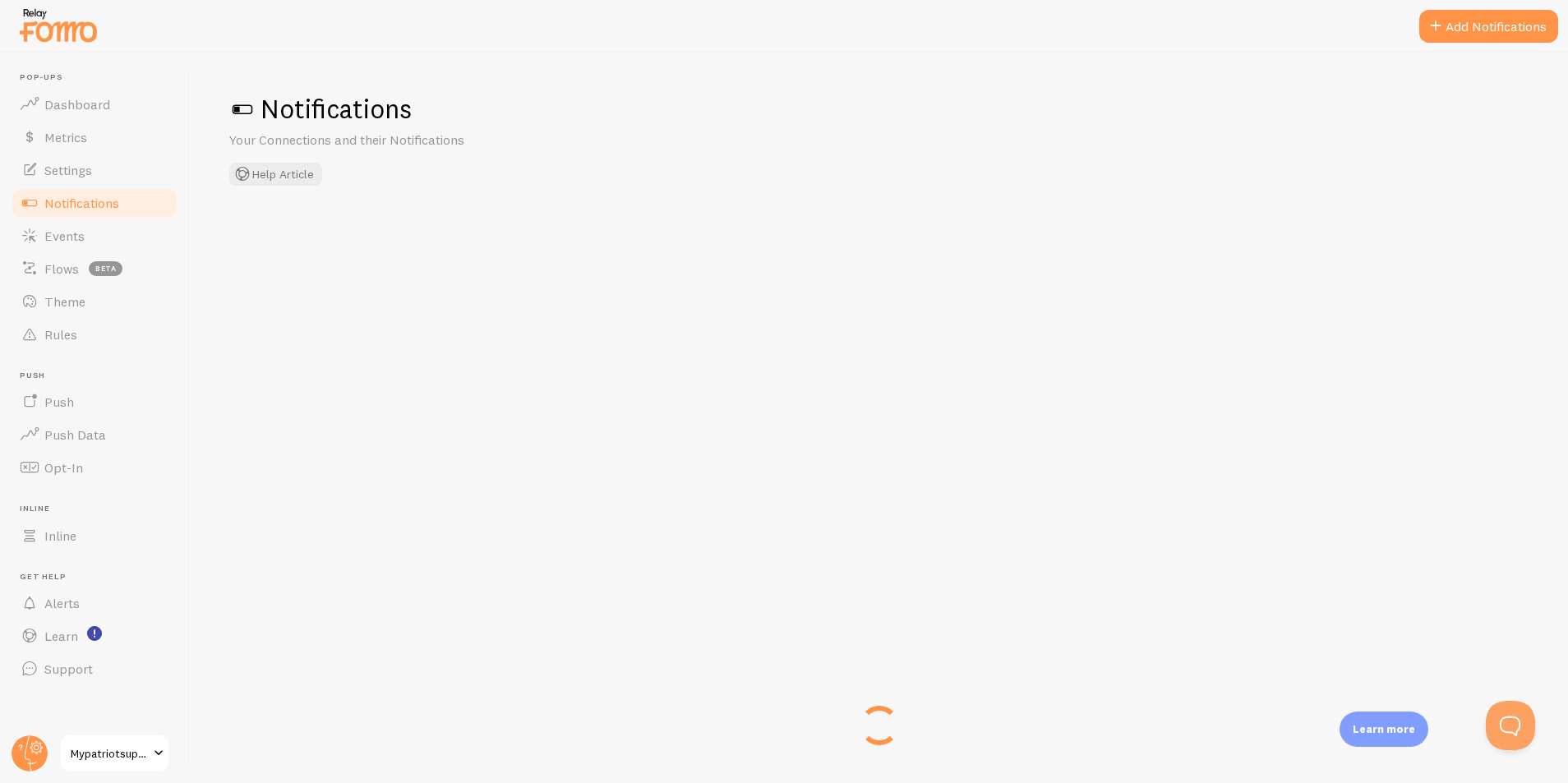
checkbox input "true"
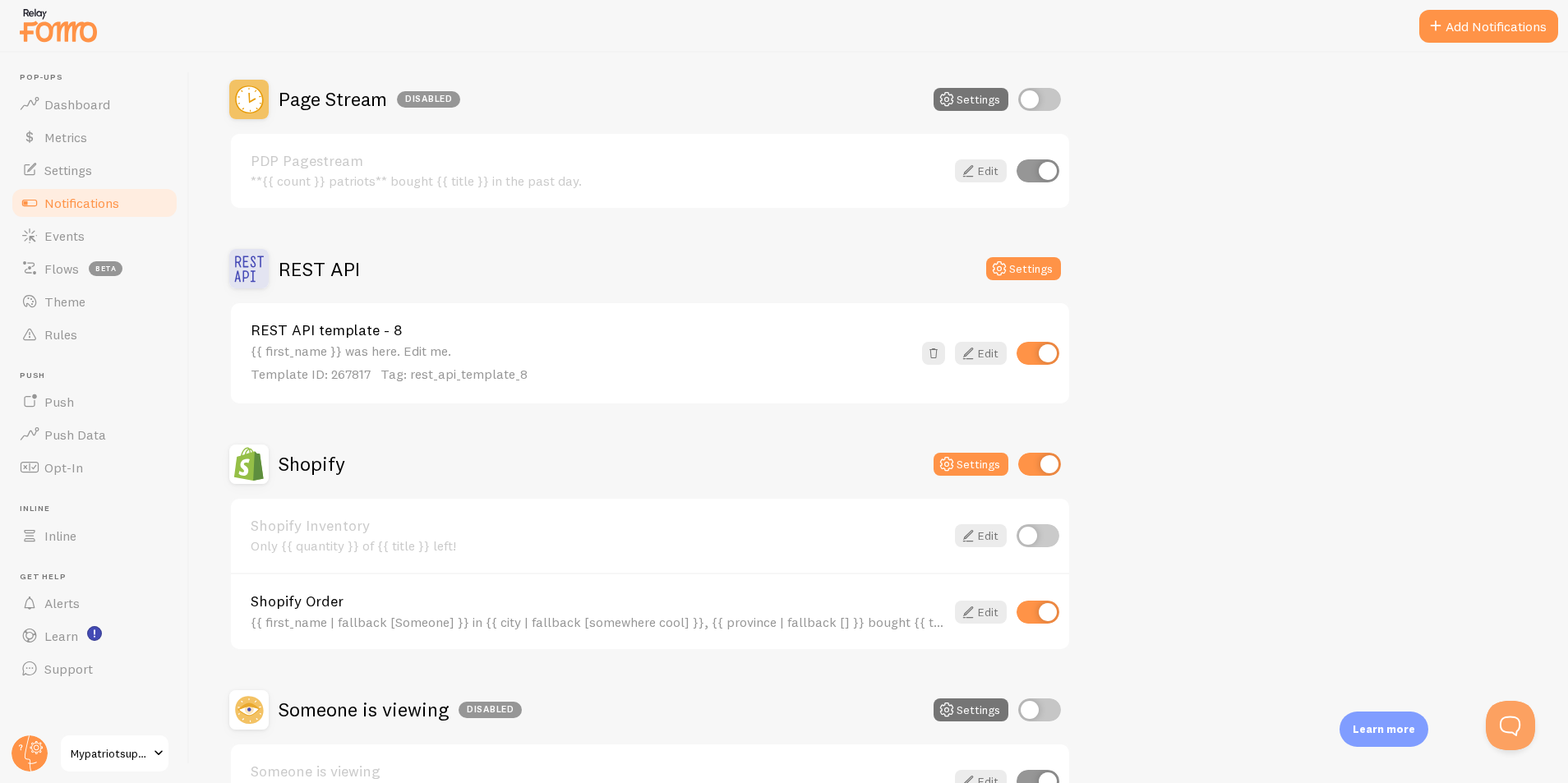
scroll to position [562, 0]
click at [986, 611] on link "Edit" at bounding box center [981, 611] width 52 height 23
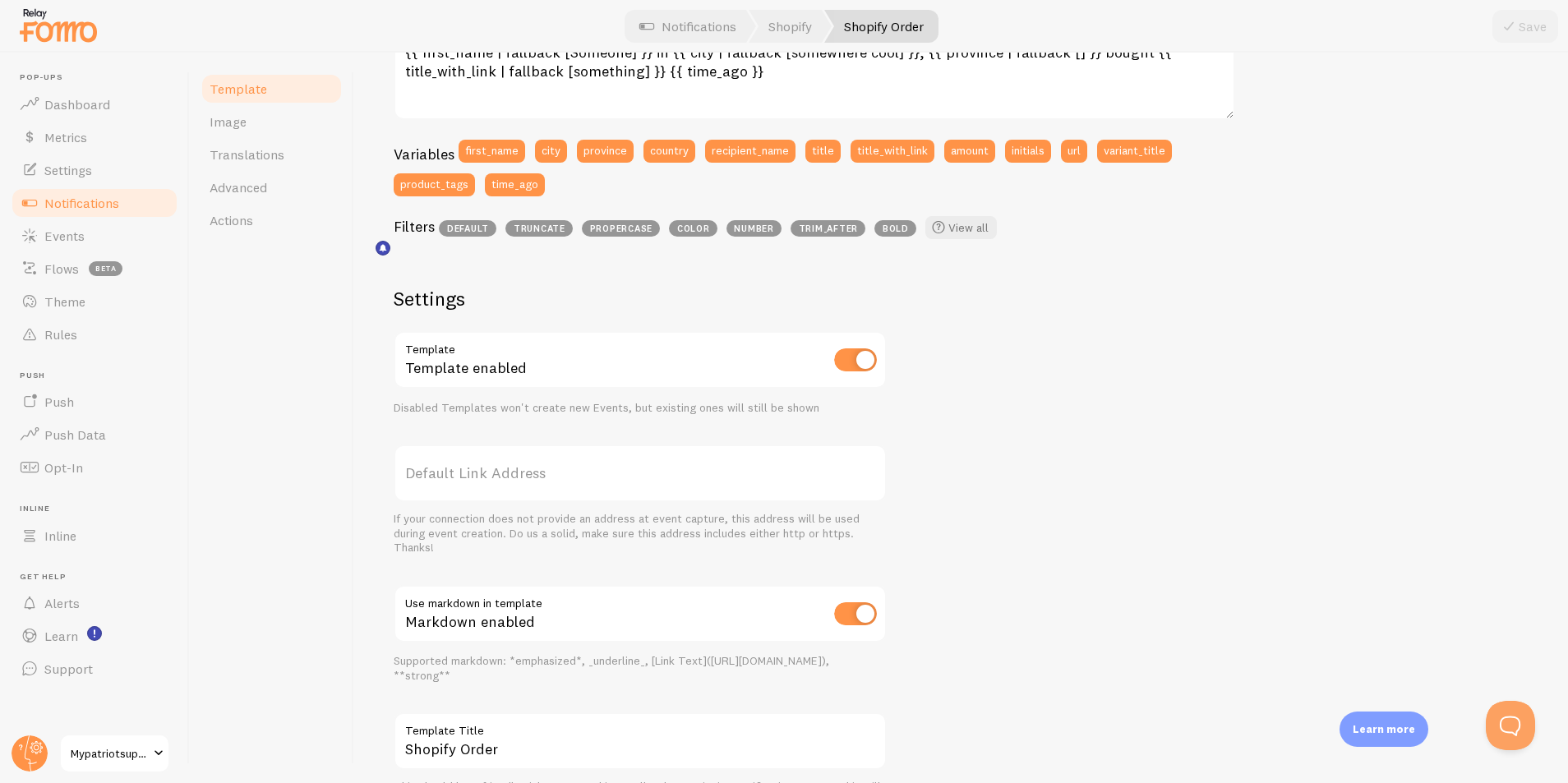
scroll to position [319, 0]
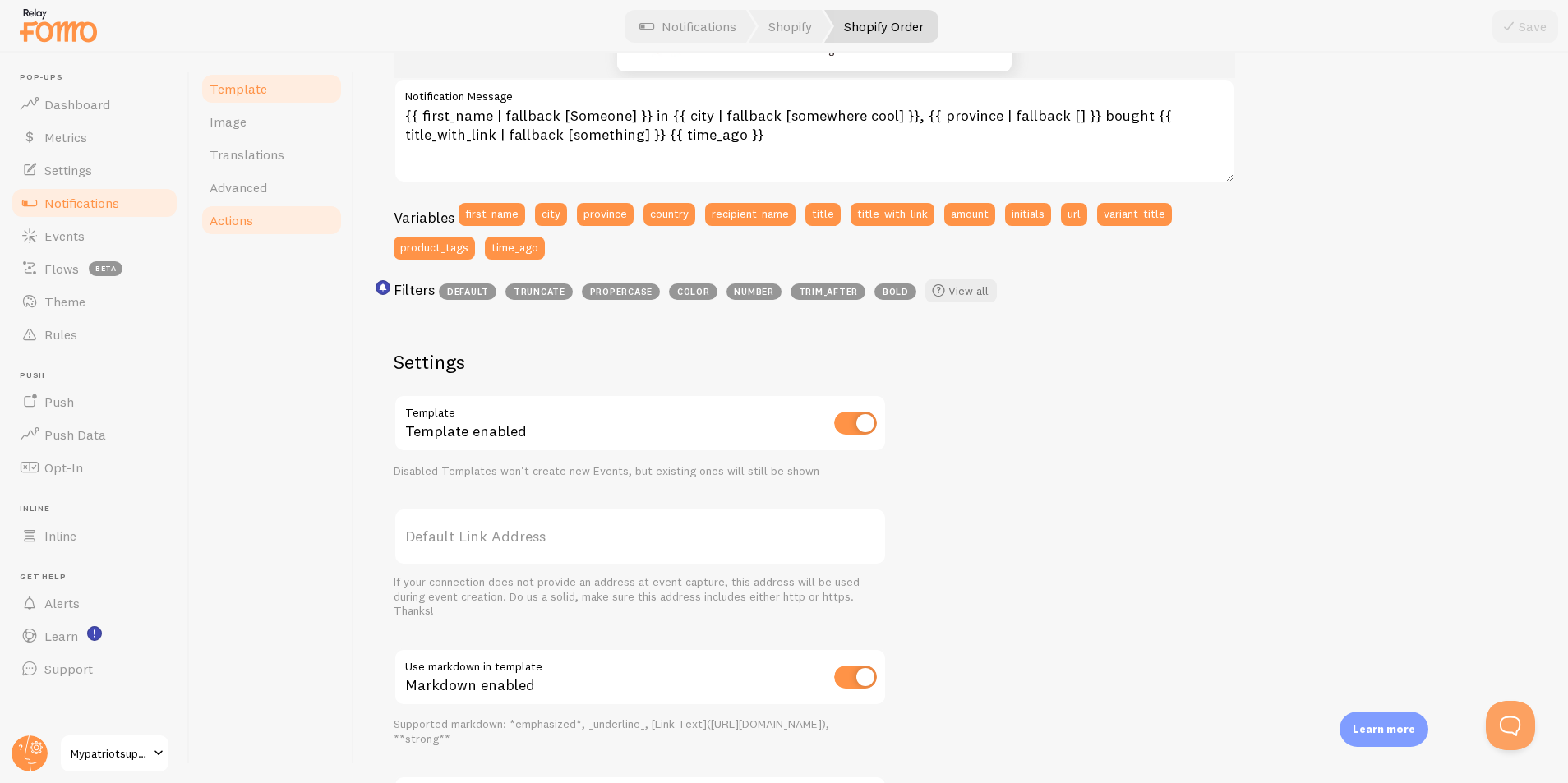
click at [249, 221] on span "Actions" at bounding box center [231, 221] width 43 height 17
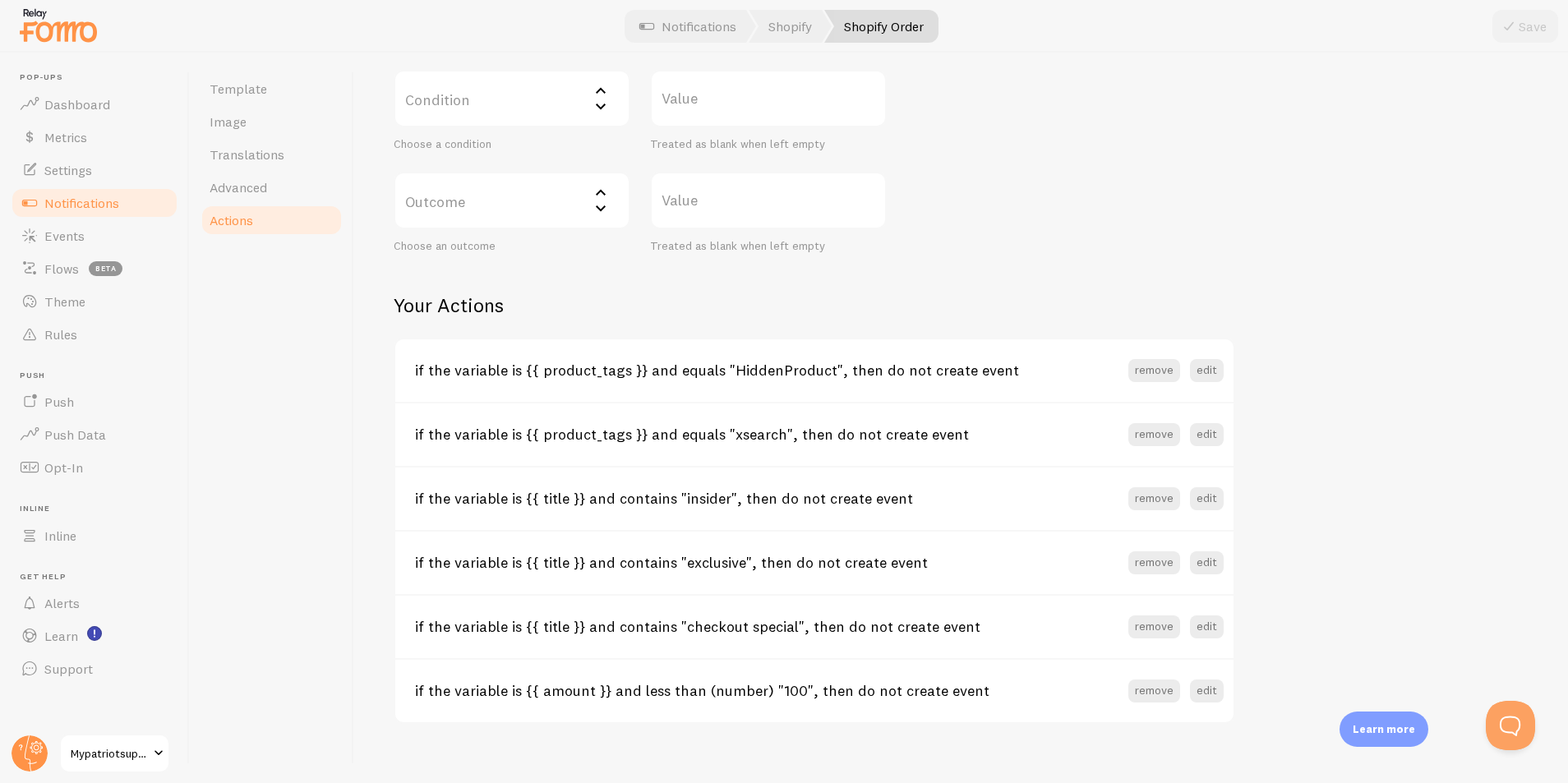
scroll to position [431, 0]
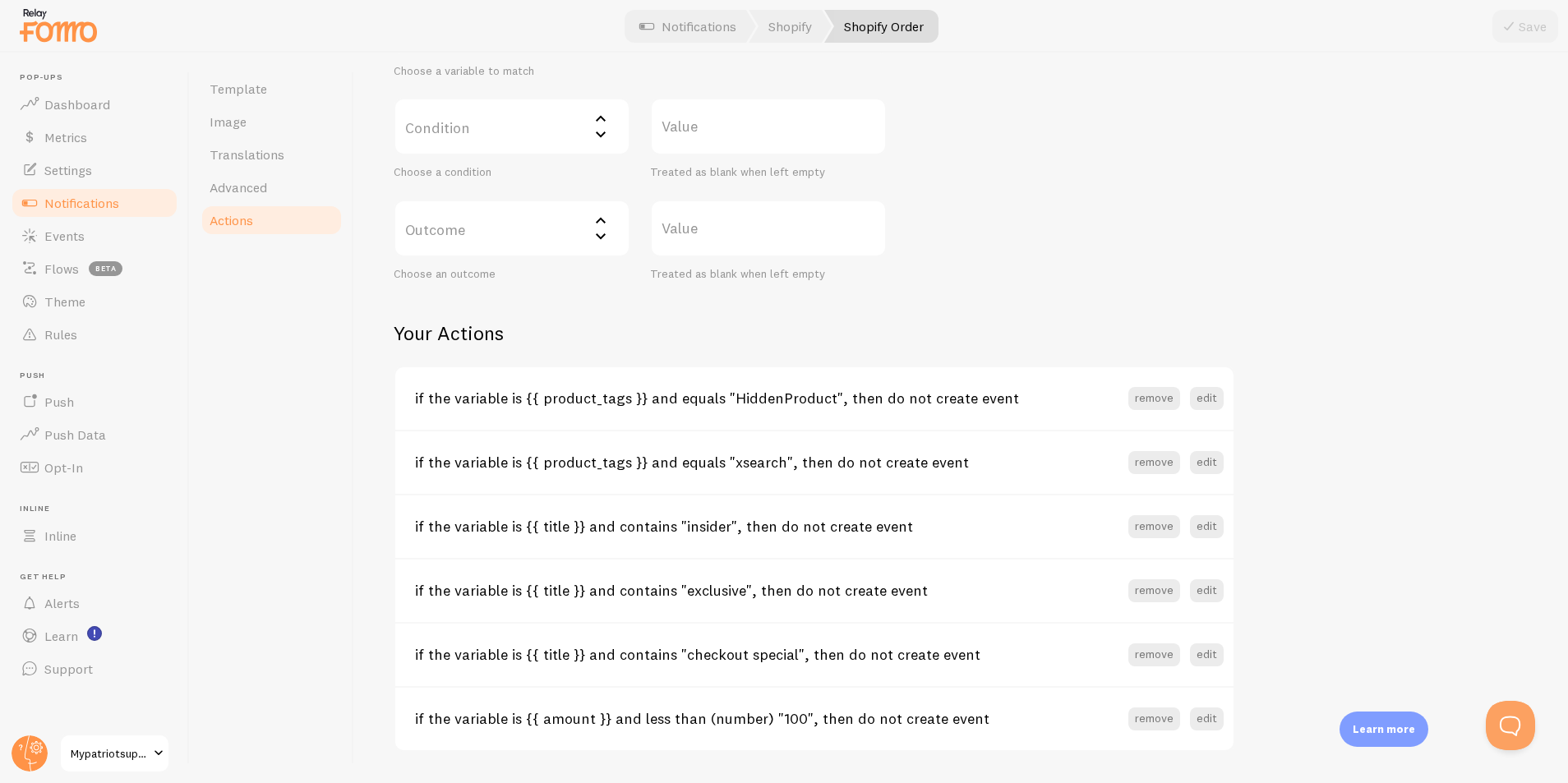
click at [489, 138] on label "Condition" at bounding box center [512, 126] width 236 height 57
click at [524, 136] on div "Select matcher" at bounding box center [512, 126] width 236 height 57
click at [524, 136] on label "Condition" at bounding box center [512, 126] width 236 height 57
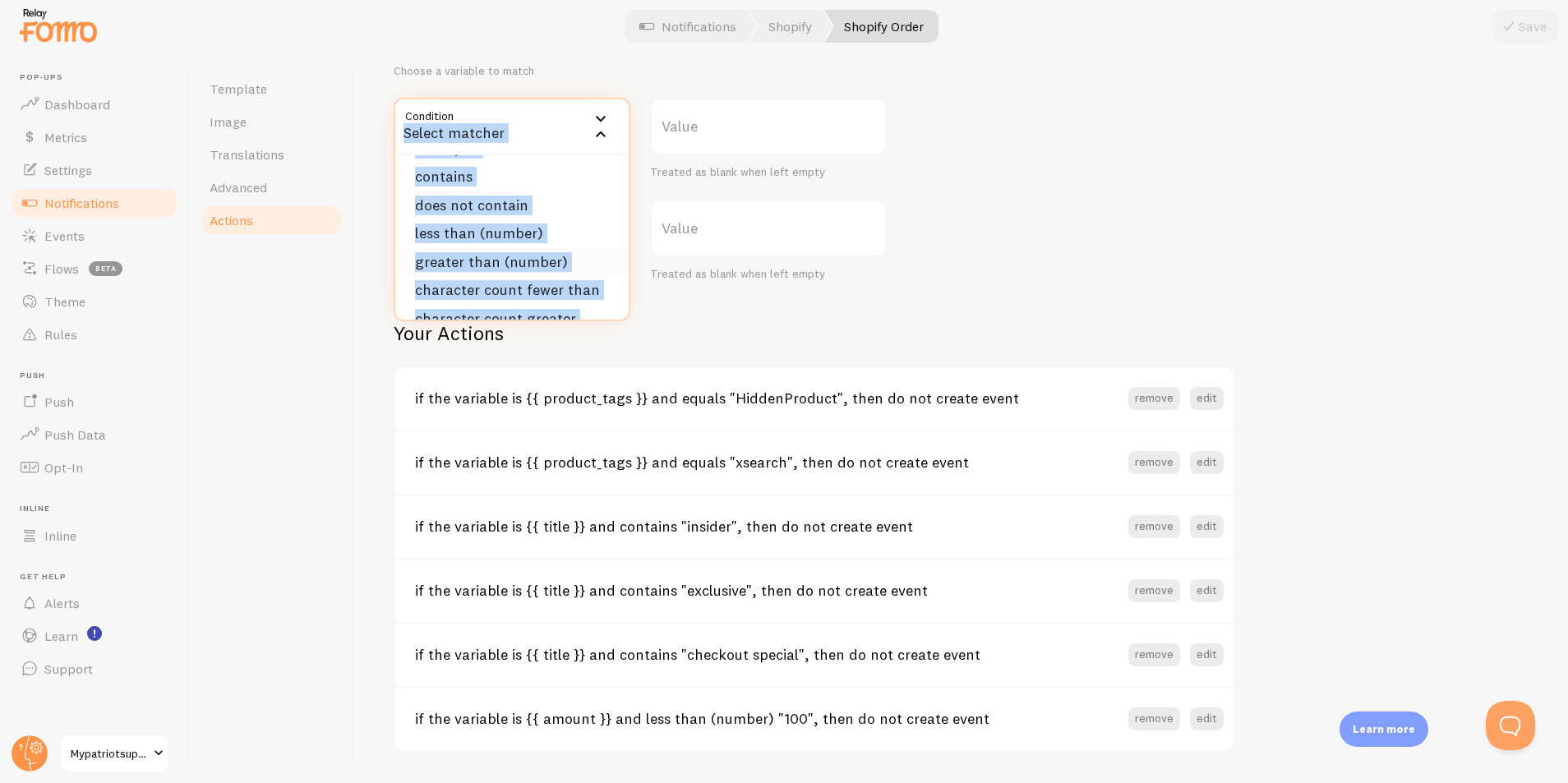
scroll to position [0, 0]
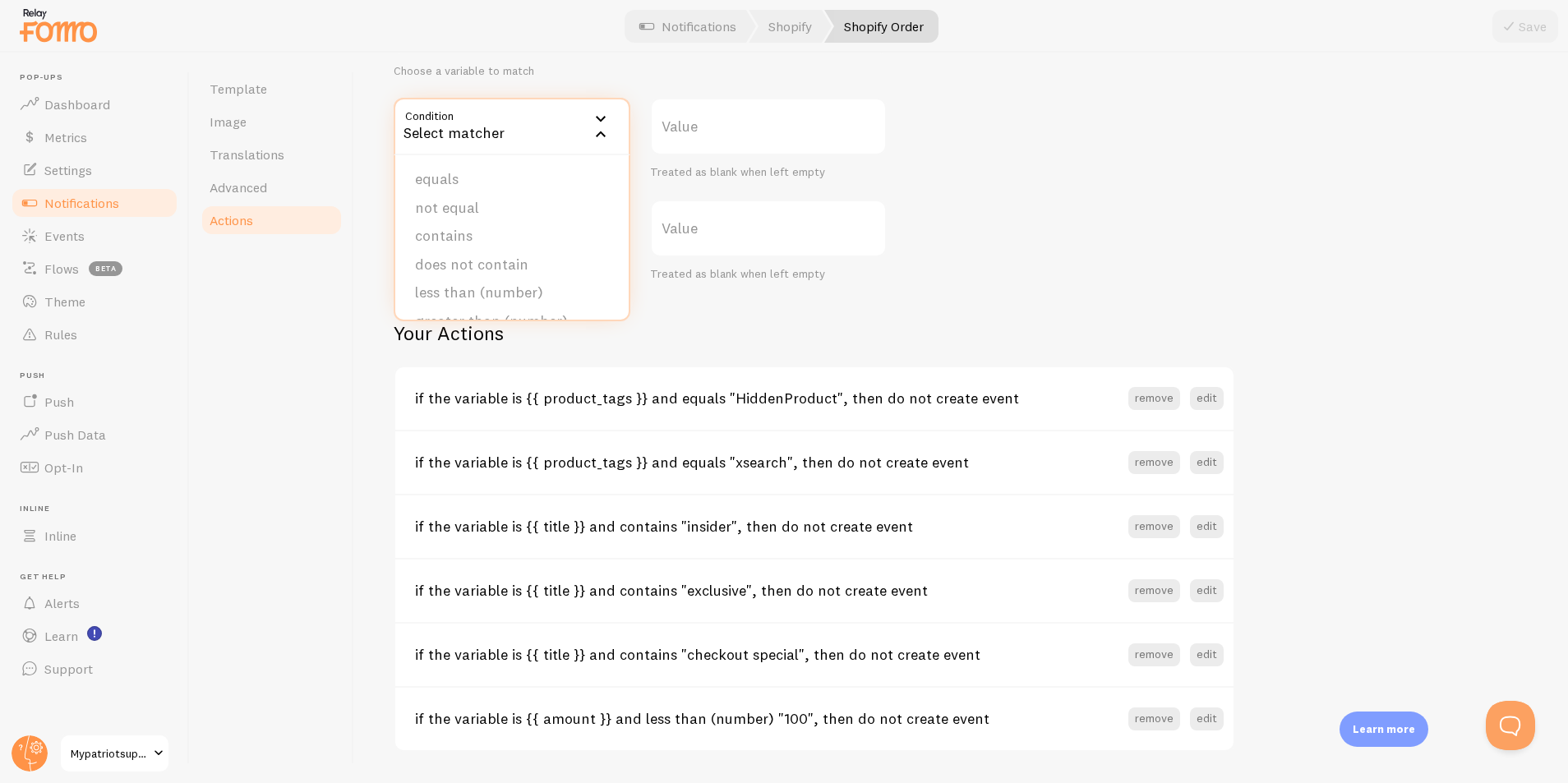
click at [381, 270] on div "Actions You can match any {{ variable }} and replace it with a word, change eve…" at bounding box center [961, 417] width 1214 height 730
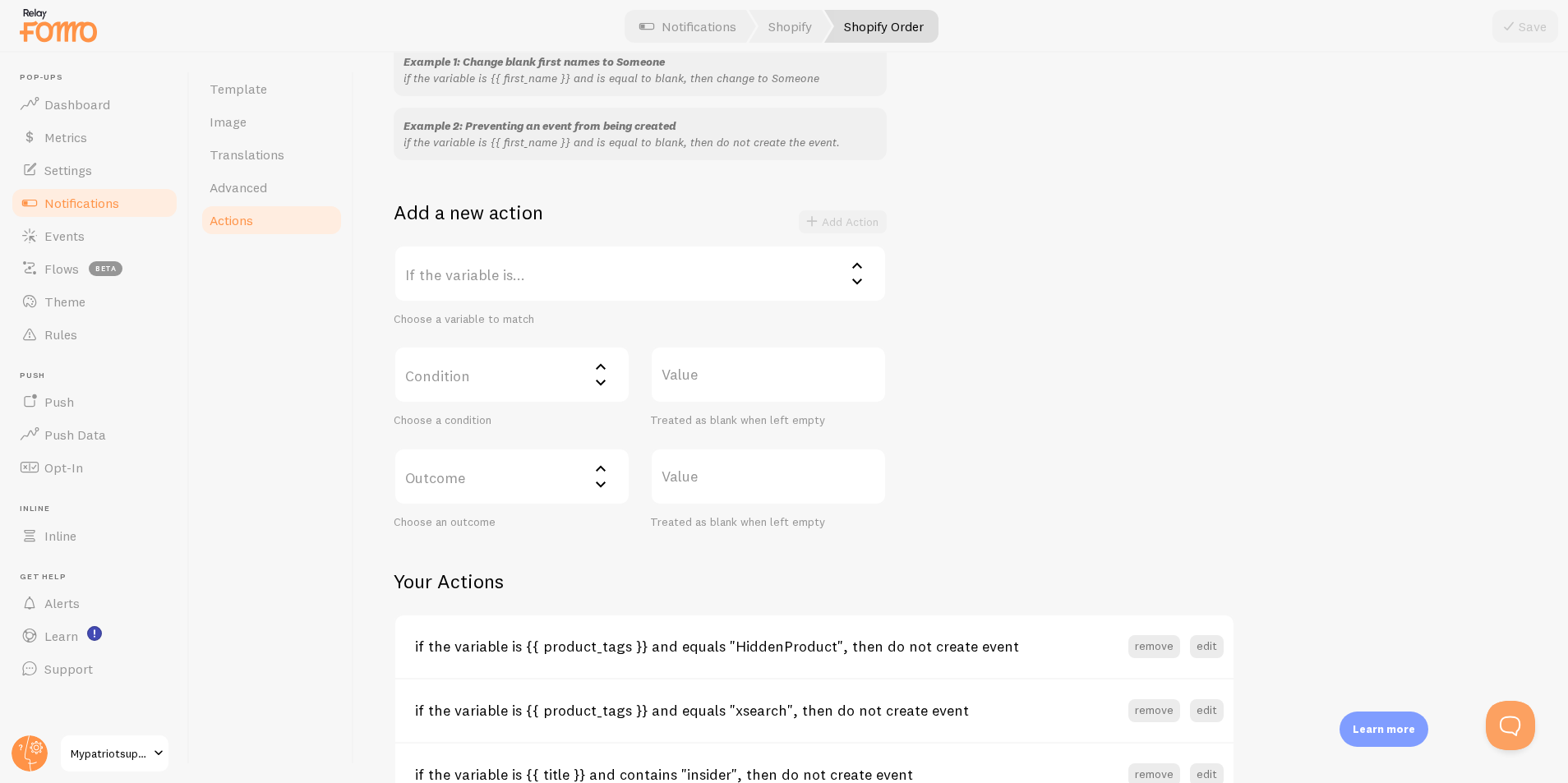
scroll to position [183, 0]
click at [478, 276] on label "If the variable is..." at bounding box center [640, 274] width 493 height 57
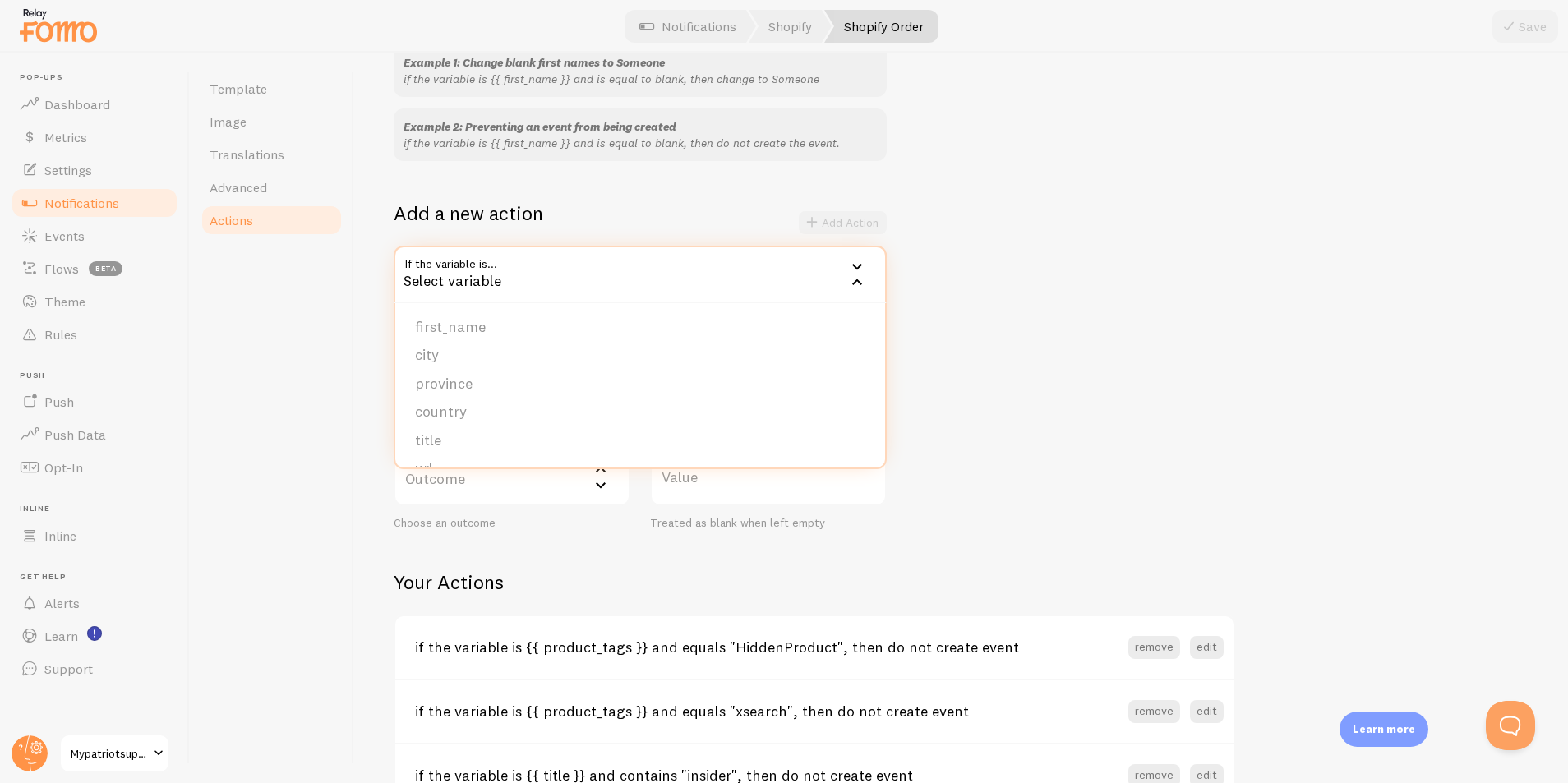
click at [486, 275] on div "Select variable" at bounding box center [640, 274] width 493 height 57
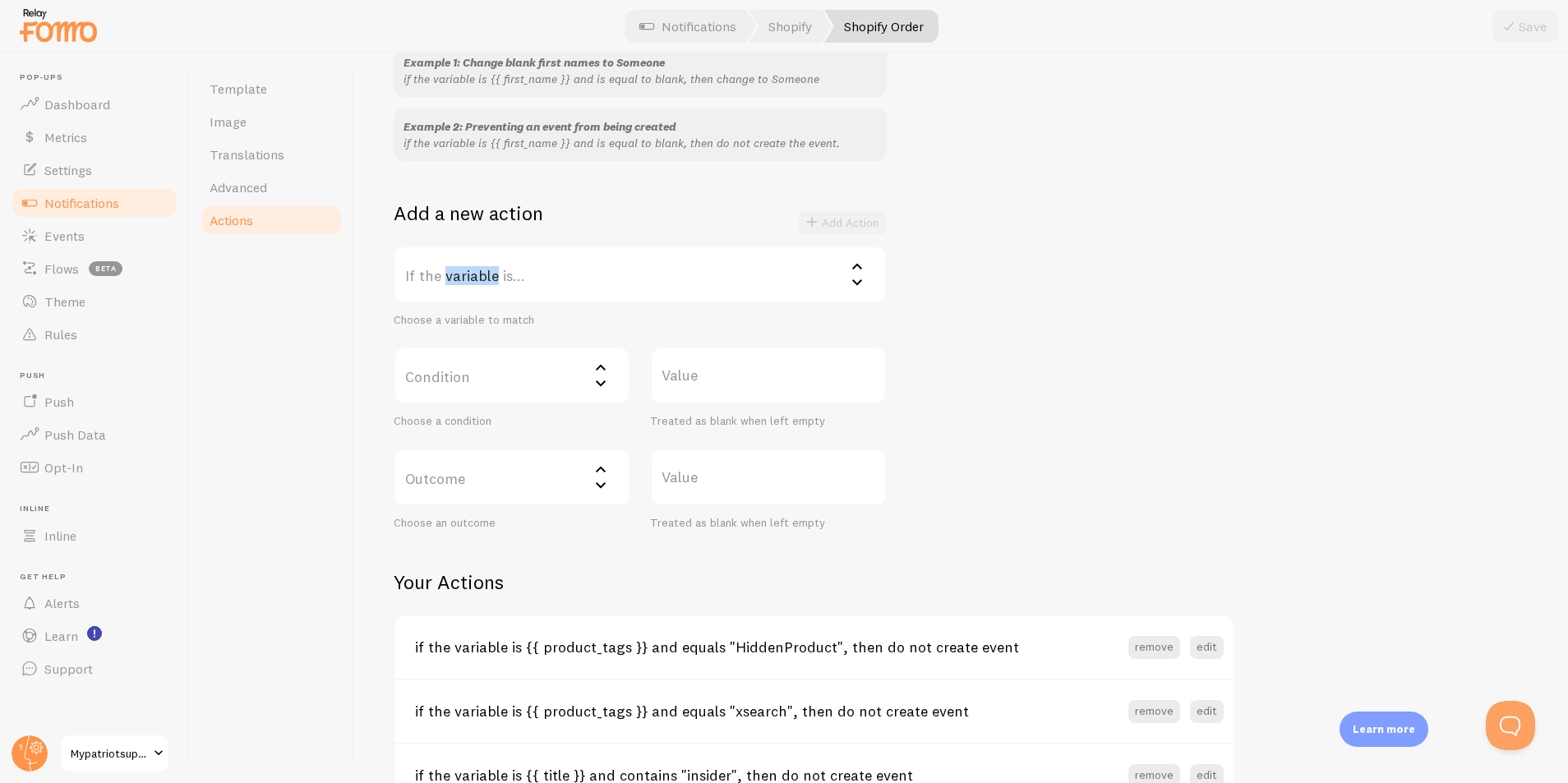
click at [486, 275] on label "If the variable is..." at bounding box center [640, 274] width 493 height 57
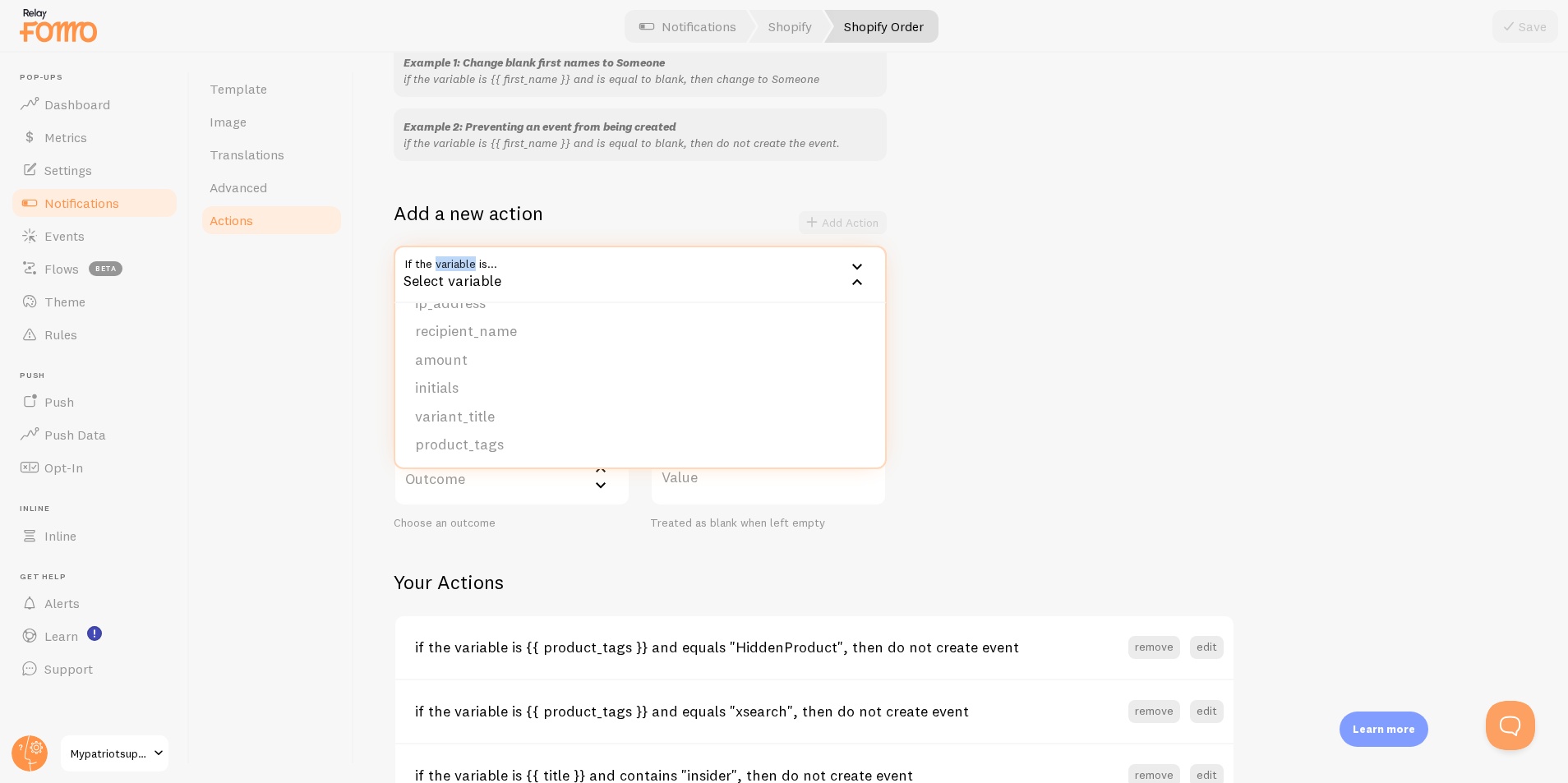
scroll to position [252, 0]
click at [275, 401] on div "Template Image Translations Advanced Actions" at bounding box center [272, 417] width 164 height 730
